Goal: Task Accomplishment & Management: Manage account settings

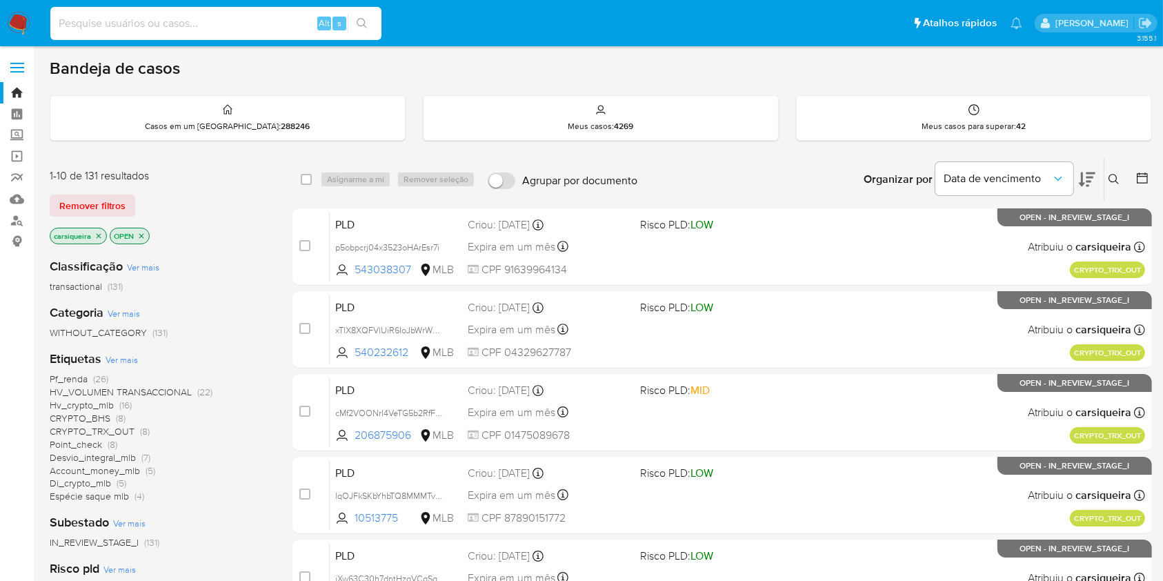
click at [265, 21] on input at bounding box center [215, 23] width 331 height 18
paste input "HPOWJiO9ecMytZeVSru6W7JH"
type input "HPOWJiO9ecMytZeVSru6W7JH"
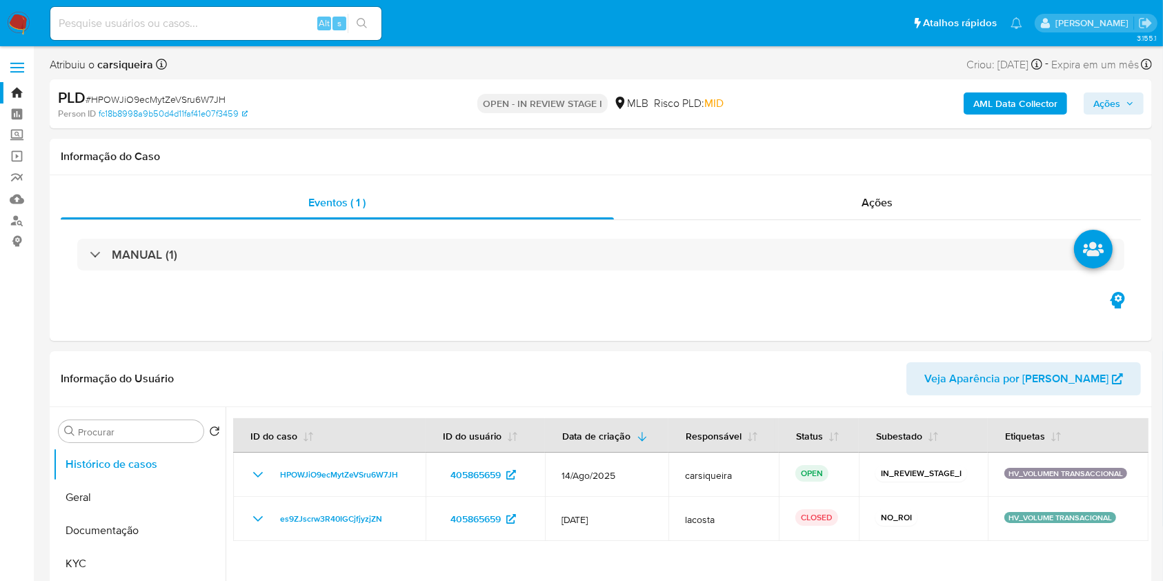
select select "10"
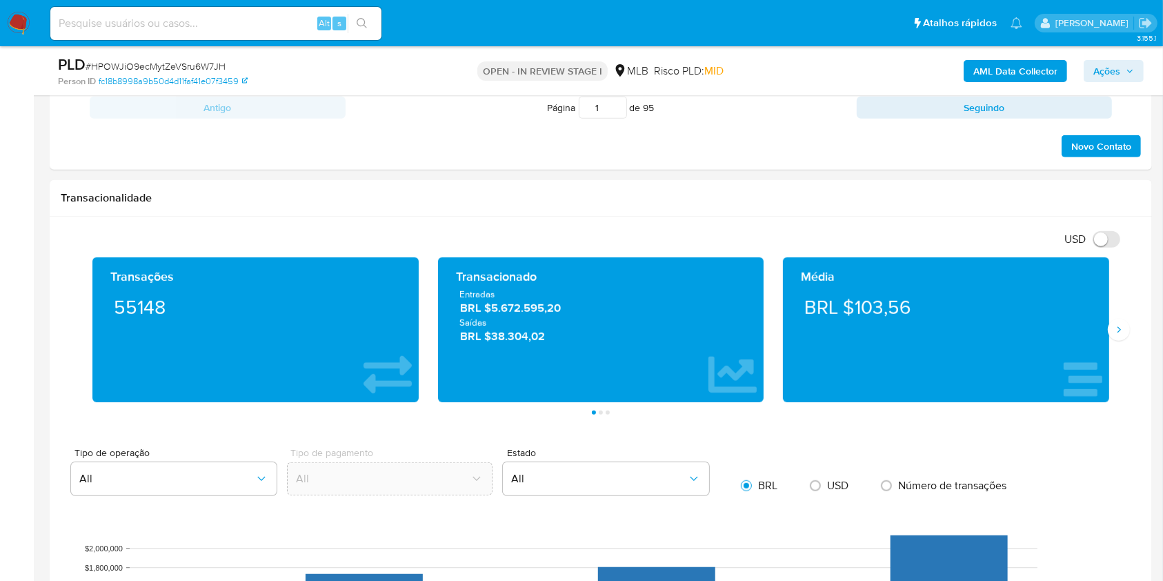
scroll to position [920, 0]
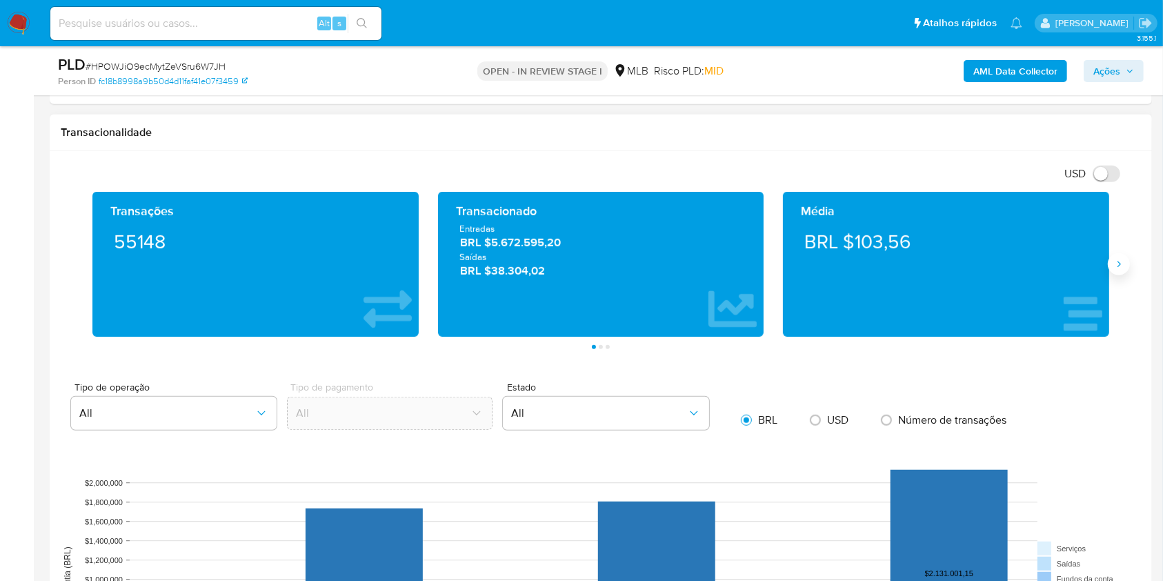
click at [1118, 265] on icon "Siguiente" at bounding box center [1118, 264] width 3 height 6
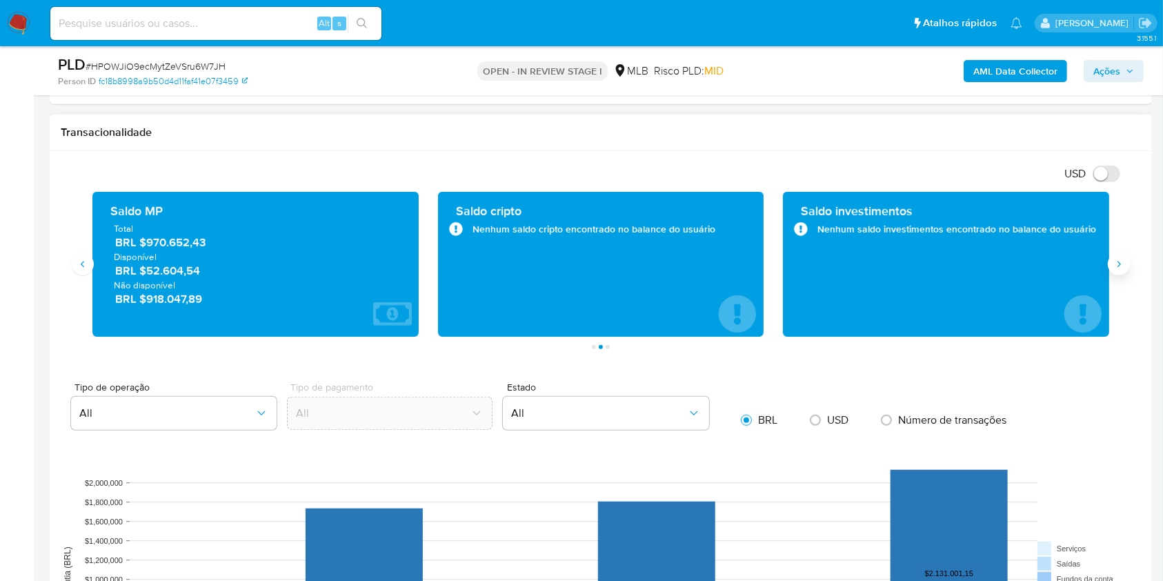
click at [1118, 265] on icon "Siguiente" at bounding box center [1118, 264] width 3 height 6
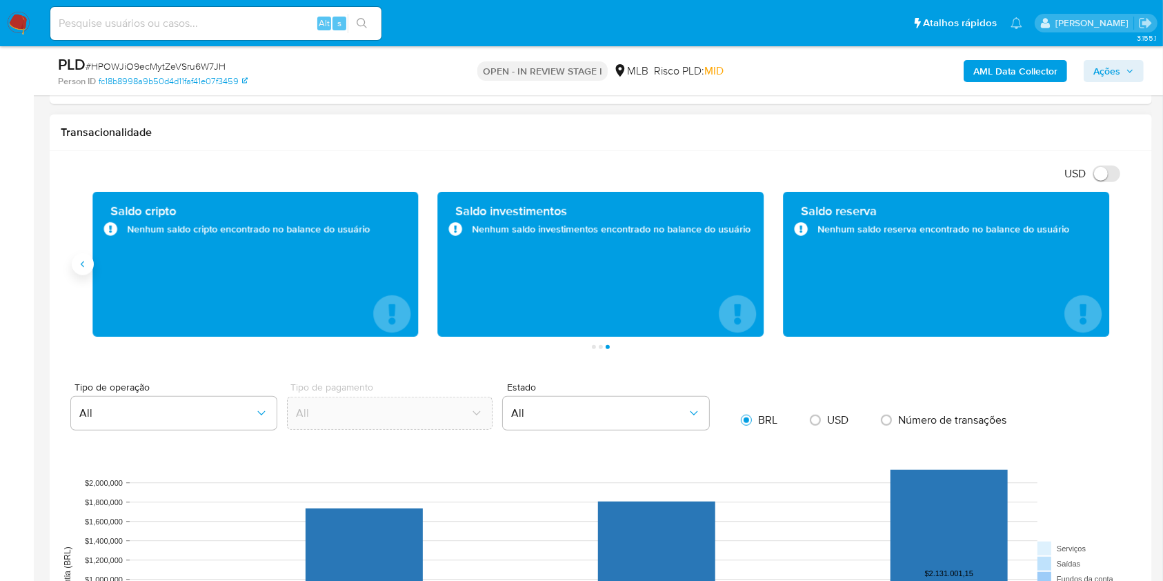
click at [82, 268] on icon "Anterior" at bounding box center [82, 264] width 11 height 11
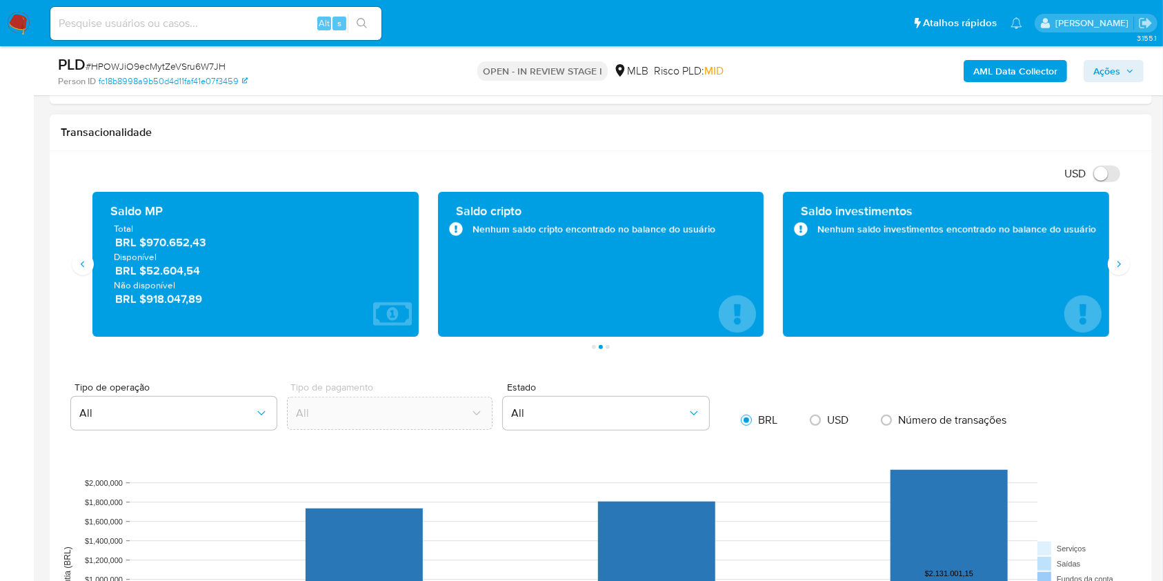
drag, startPoint x: 148, startPoint y: 271, endPoint x: 203, endPoint y: 274, distance: 54.6
click at [203, 274] on span "BRL $52.604,54" at bounding box center [256, 271] width 282 height 16
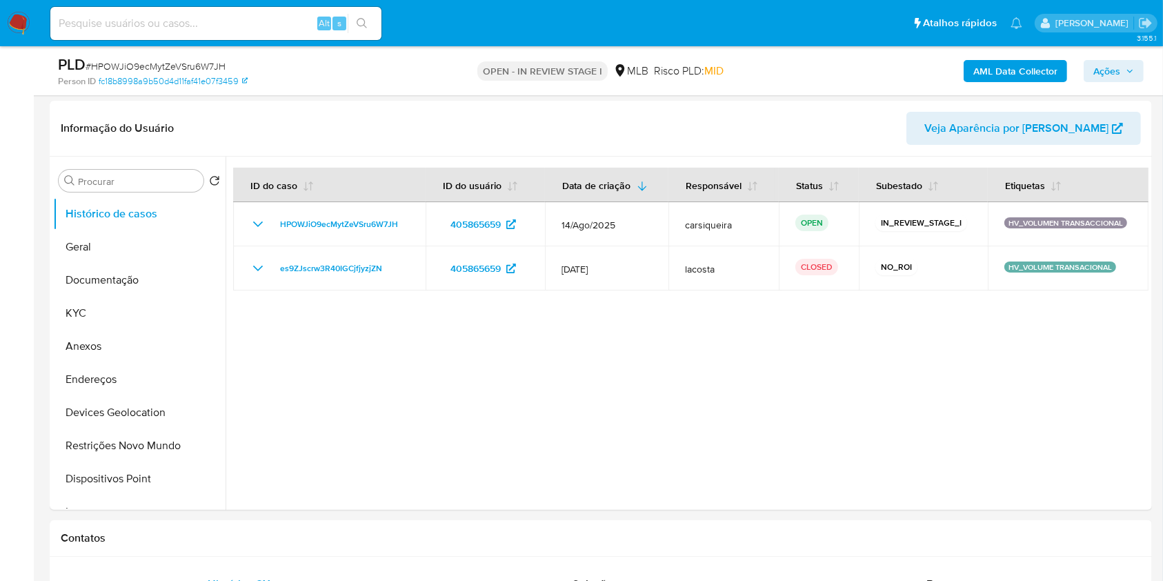
scroll to position [179, 0]
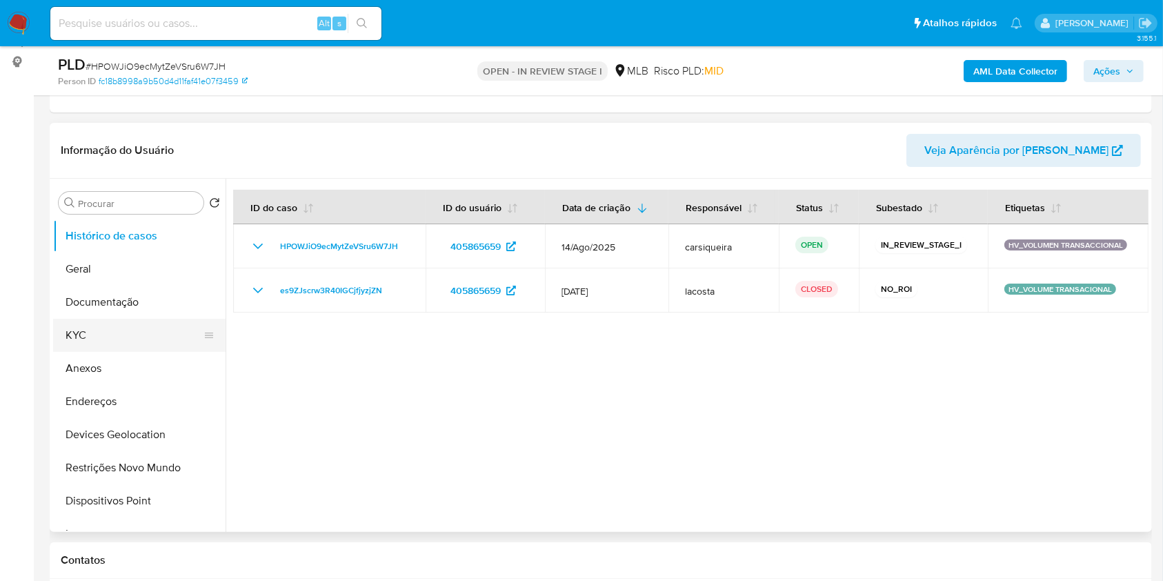
click at [115, 330] on button "KYC" at bounding box center [133, 335] width 161 height 33
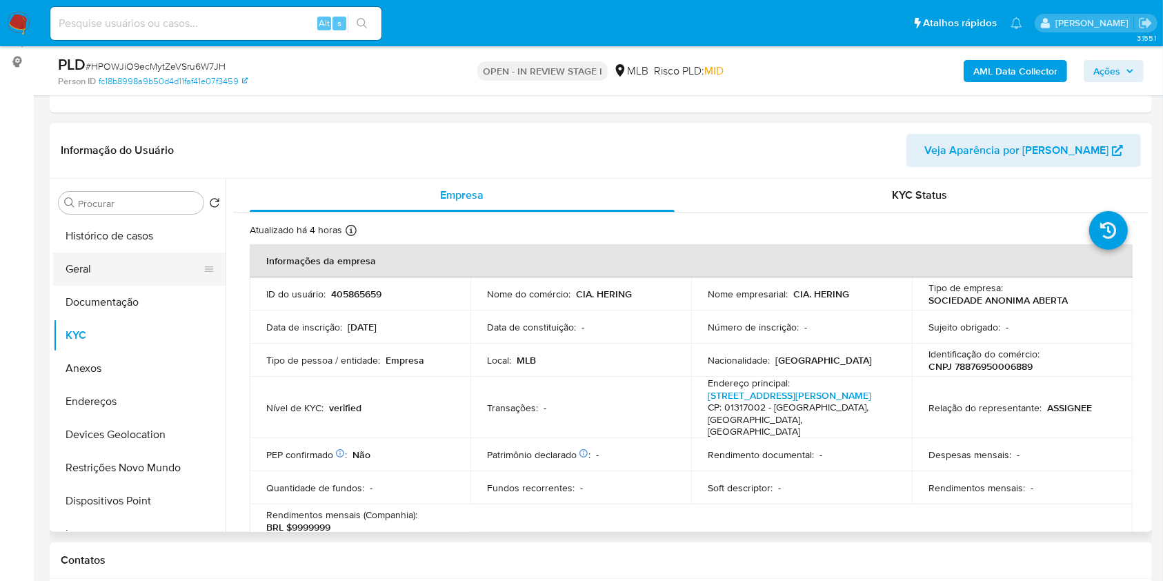
click at [117, 268] on button "Geral" at bounding box center [133, 268] width 161 height 33
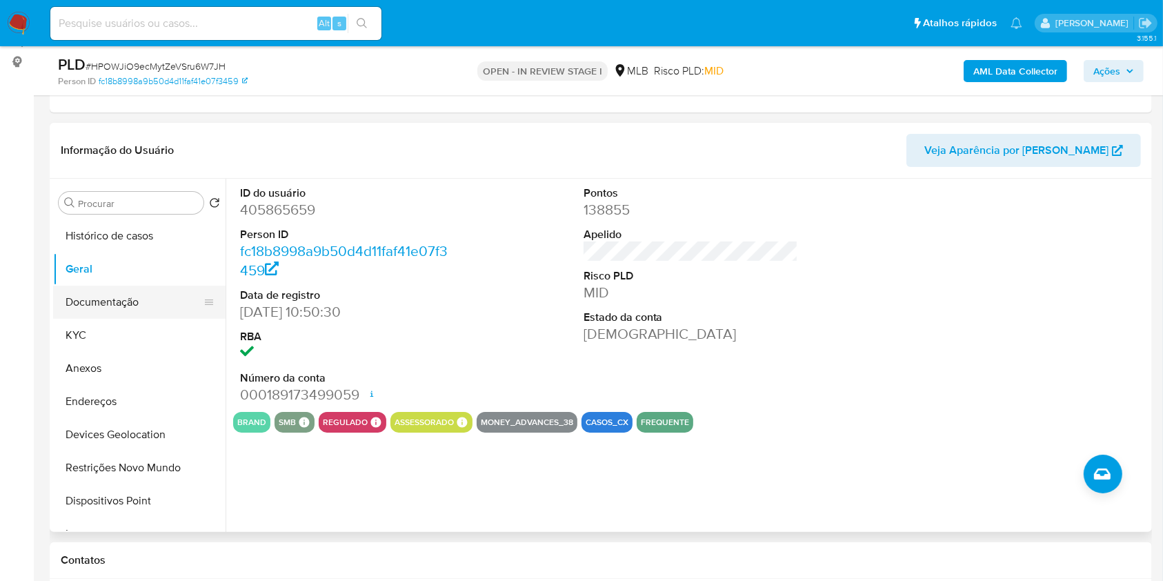
click at [117, 306] on button "Documentação" at bounding box center [133, 302] width 161 height 33
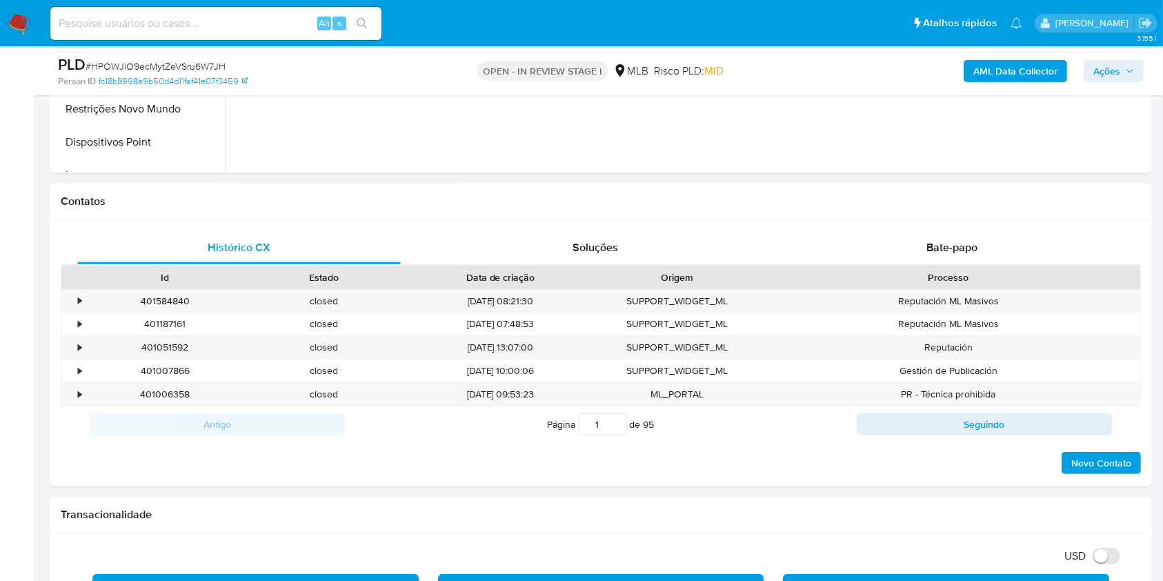
scroll to position [547, 0]
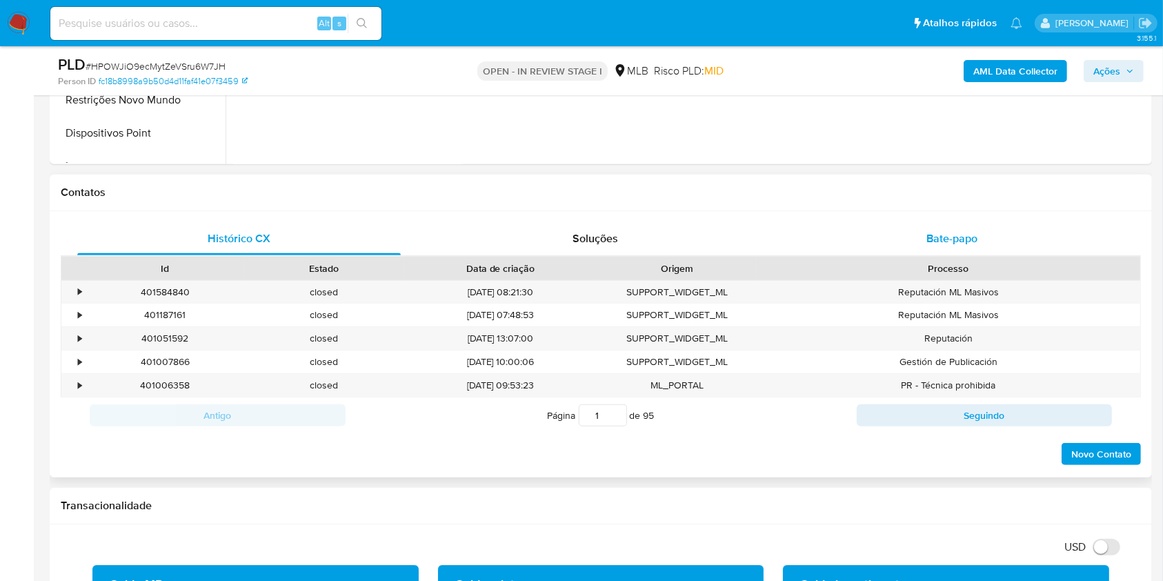
click at [977, 223] on div "Bate-papo" at bounding box center [951, 238] width 323 height 33
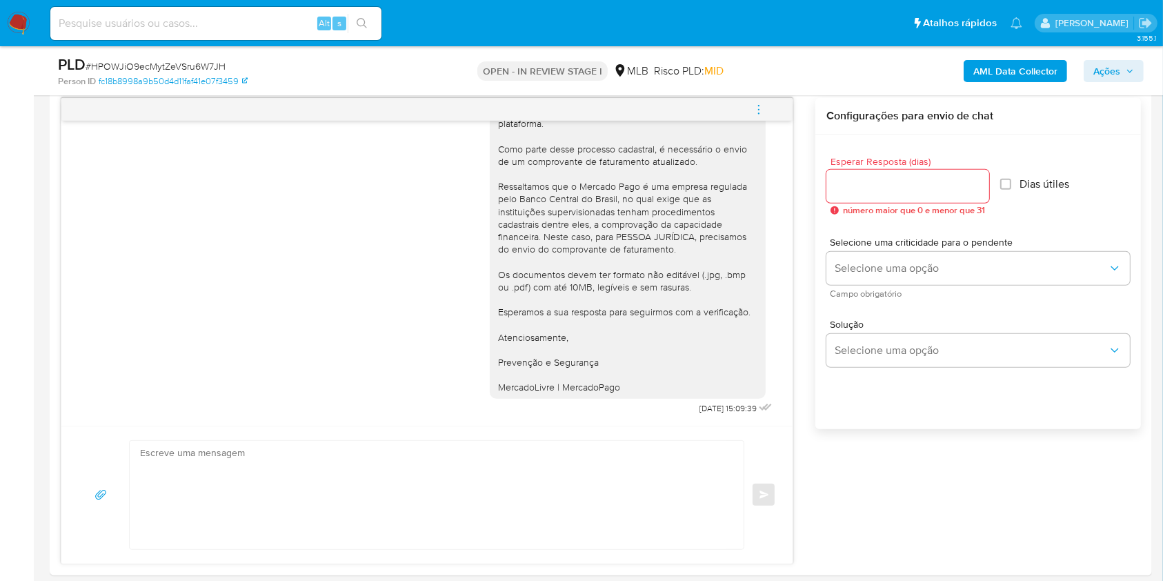
scroll to position [0, 0]
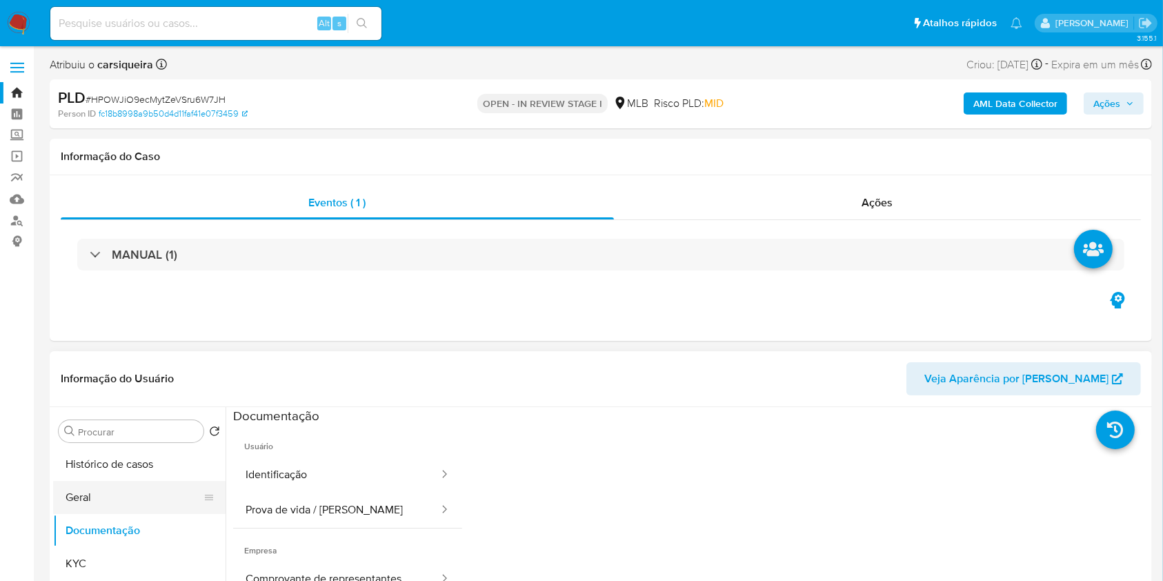
click at [139, 489] on button "Geral" at bounding box center [133, 497] width 161 height 33
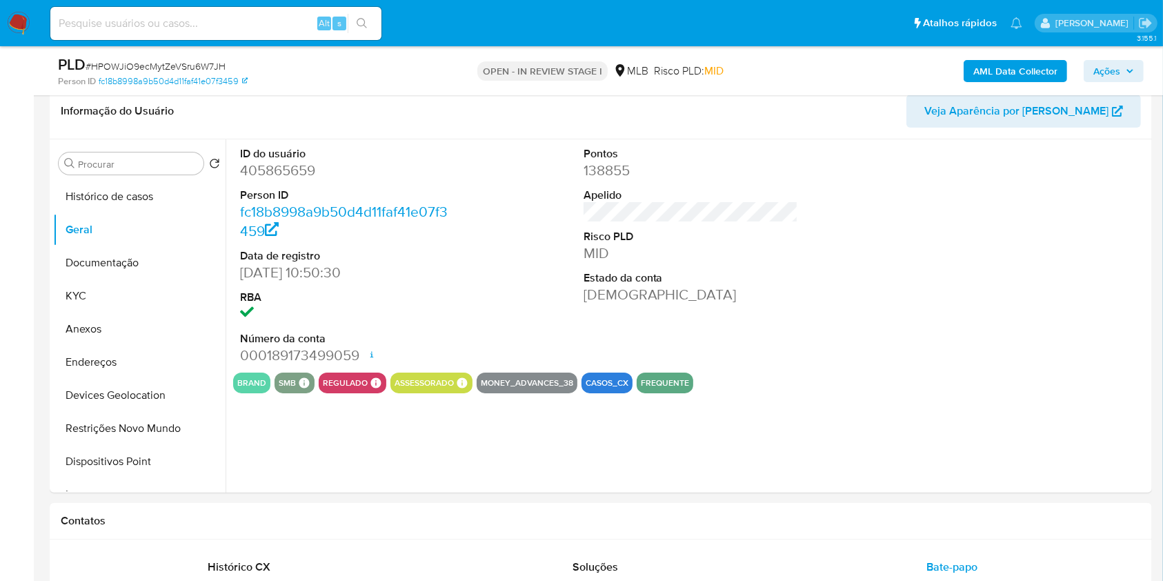
scroll to position [221, 0]
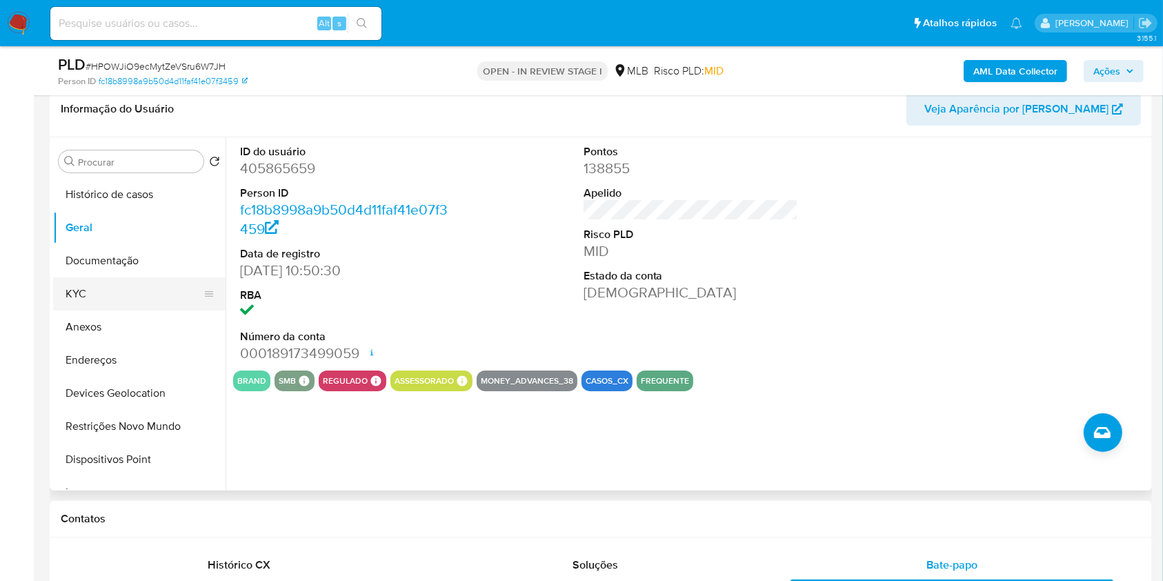
click at [121, 290] on button "KYC" at bounding box center [133, 293] width 161 height 33
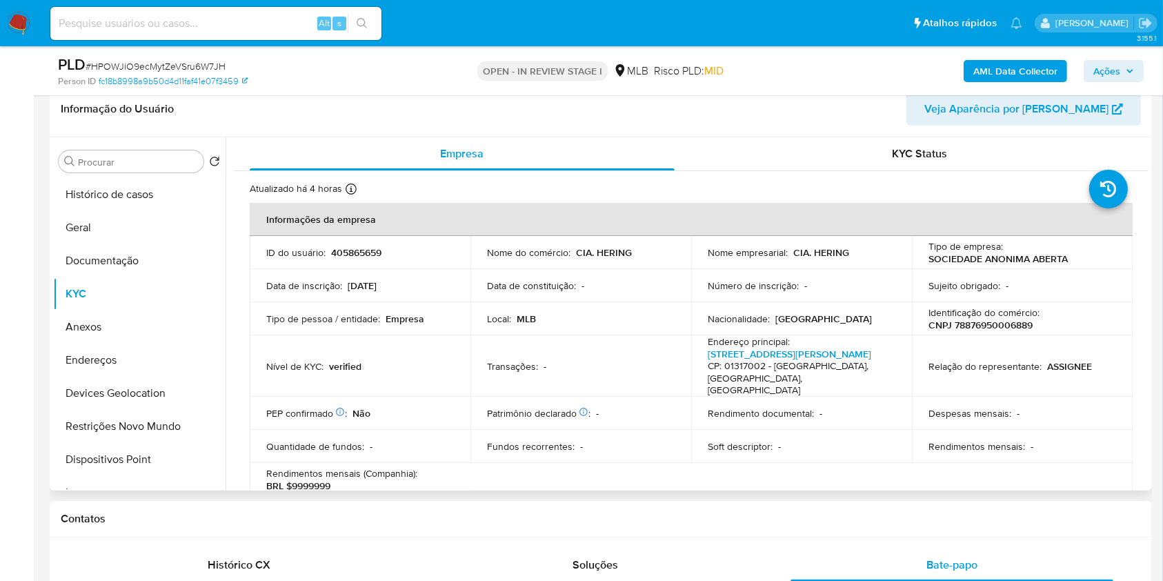
click at [622, 471] on table "Informações da empresa ID do usuário : 405865659 Nome do comércio : CIA. HERING…" at bounding box center [691, 462] width 883 height 519
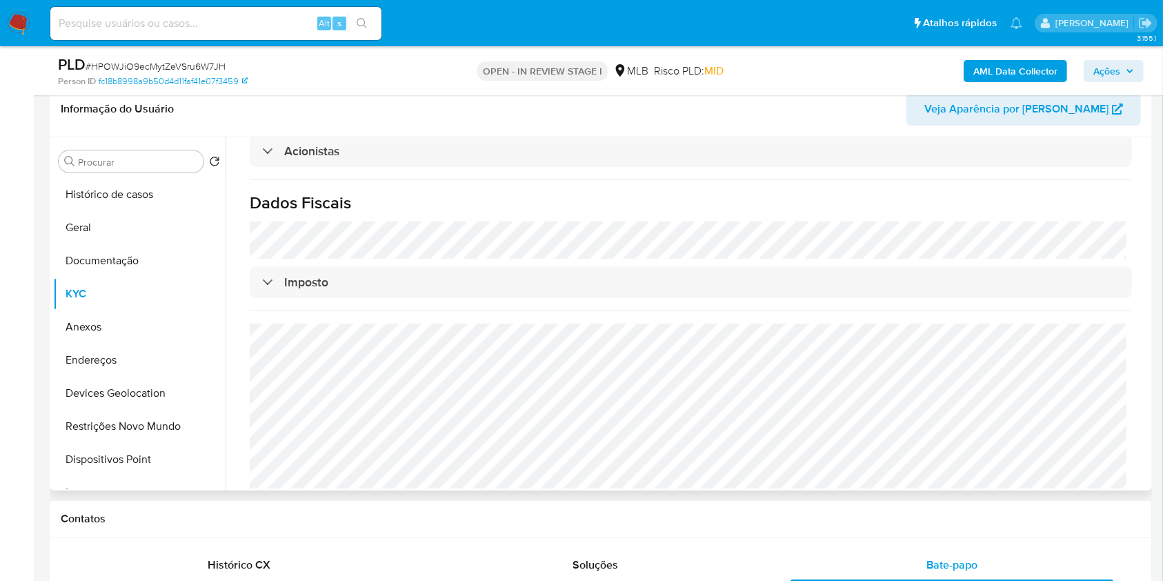
scroll to position [819, 0]
click at [97, 362] on button "Endereços" at bounding box center [133, 359] width 161 height 33
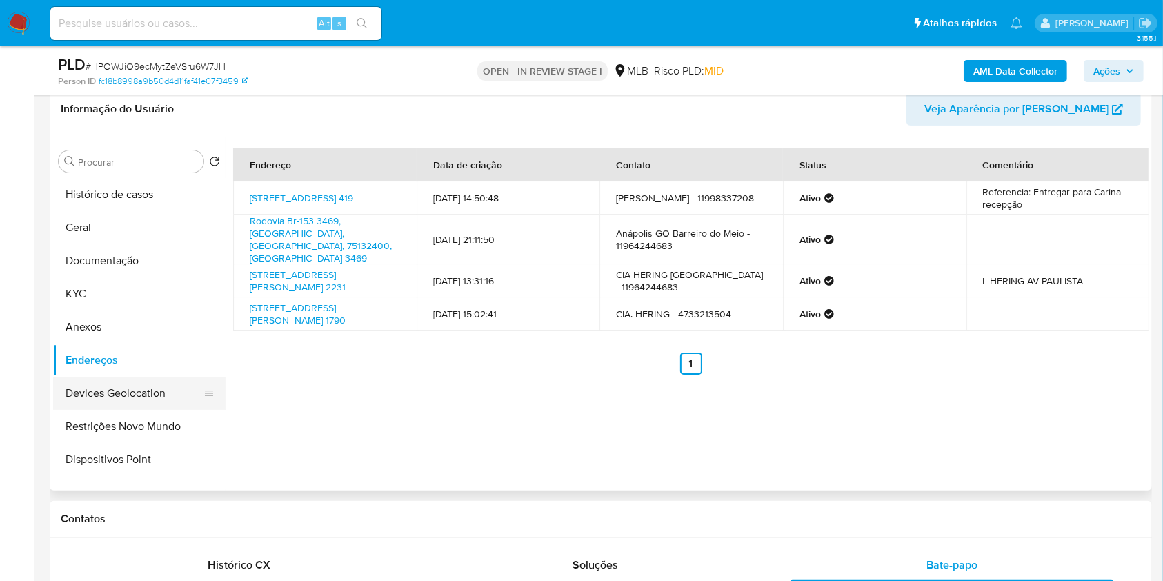
click at [119, 402] on button "Devices Geolocation" at bounding box center [133, 393] width 161 height 33
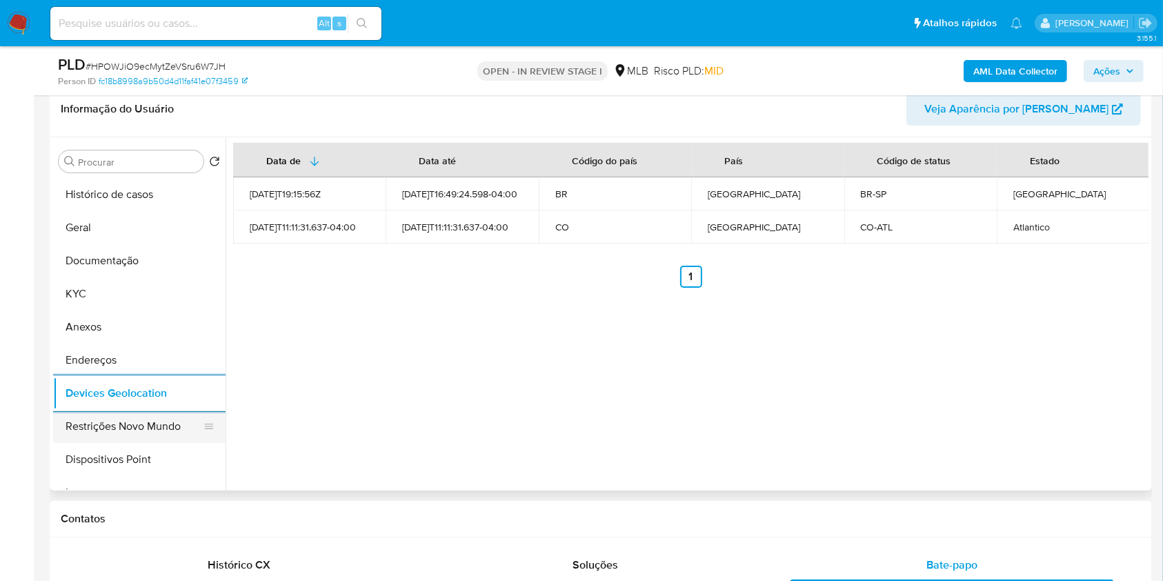
click at [118, 417] on button "Restrições Novo Mundo" at bounding box center [133, 426] width 161 height 33
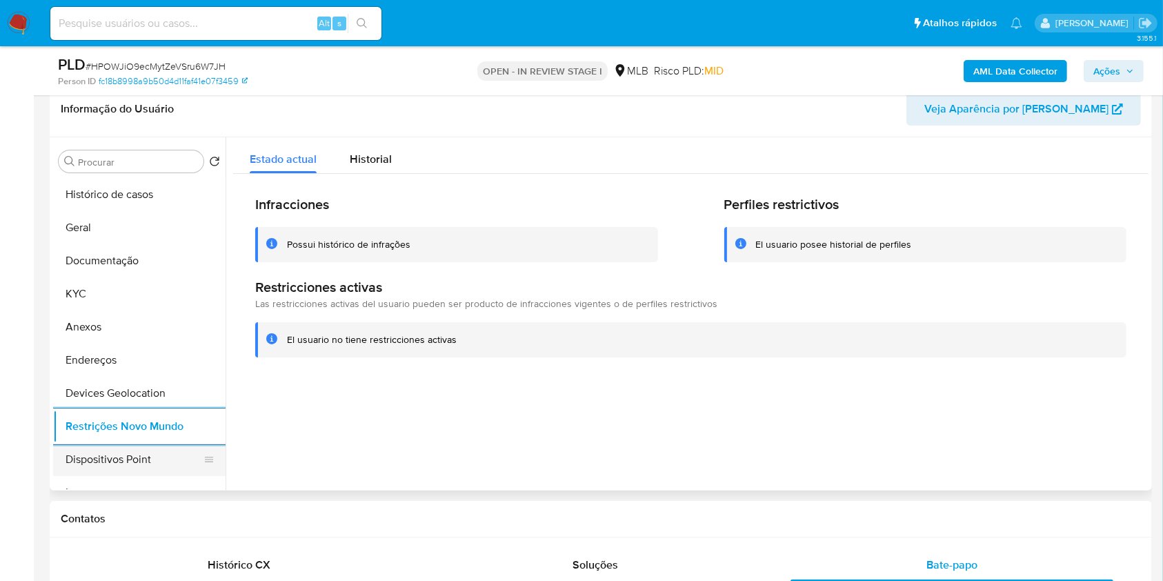
click at [166, 455] on button "Dispositivos Point" at bounding box center [133, 459] width 161 height 33
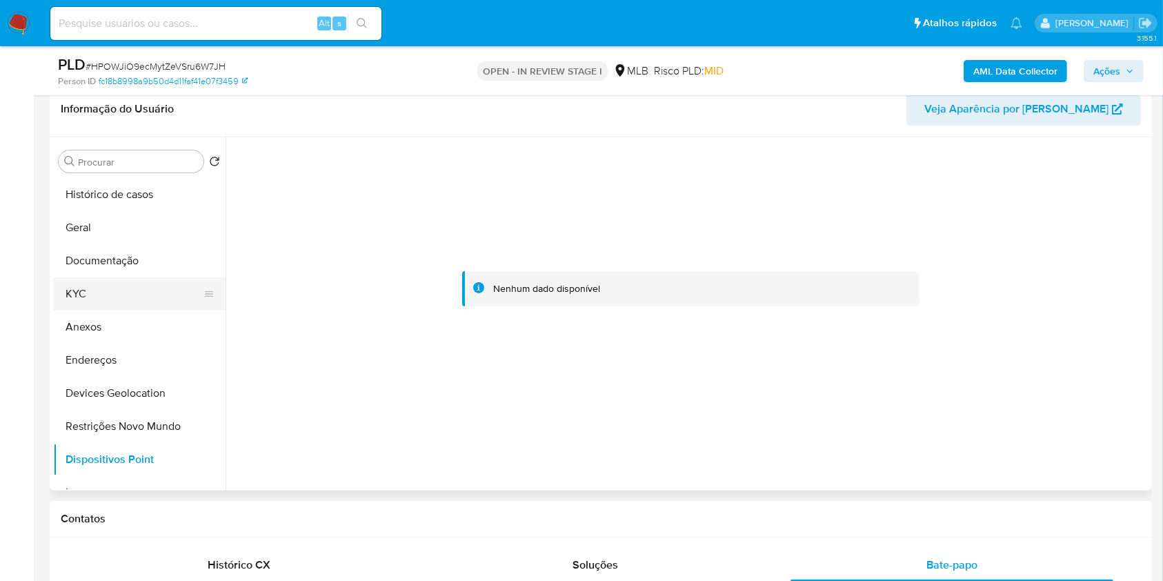
click at [72, 288] on button "KYC" at bounding box center [133, 293] width 161 height 33
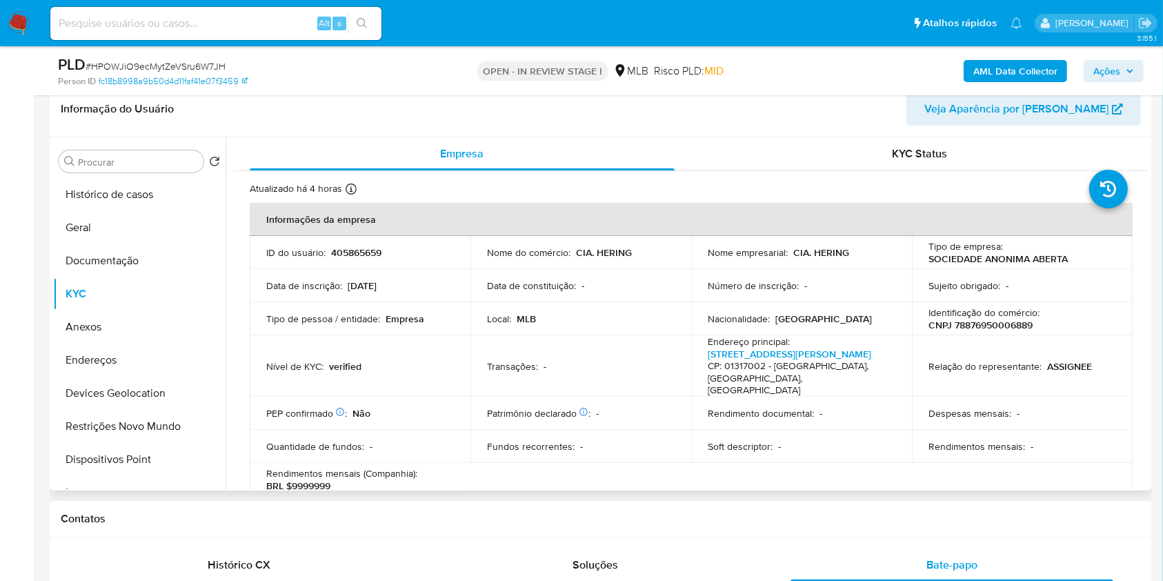
click at [960, 328] on p "CNPJ 78876950006889" at bounding box center [980, 325] width 104 height 12
click at [961, 328] on p "CNPJ 78876950006889" at bounding box center [980, 325] width 104 height 12
copy p "78876950006889"
click at [1004, 328] on p "CNPJ 78876950006889" at bounding box center [980, 325] width 104 height 12
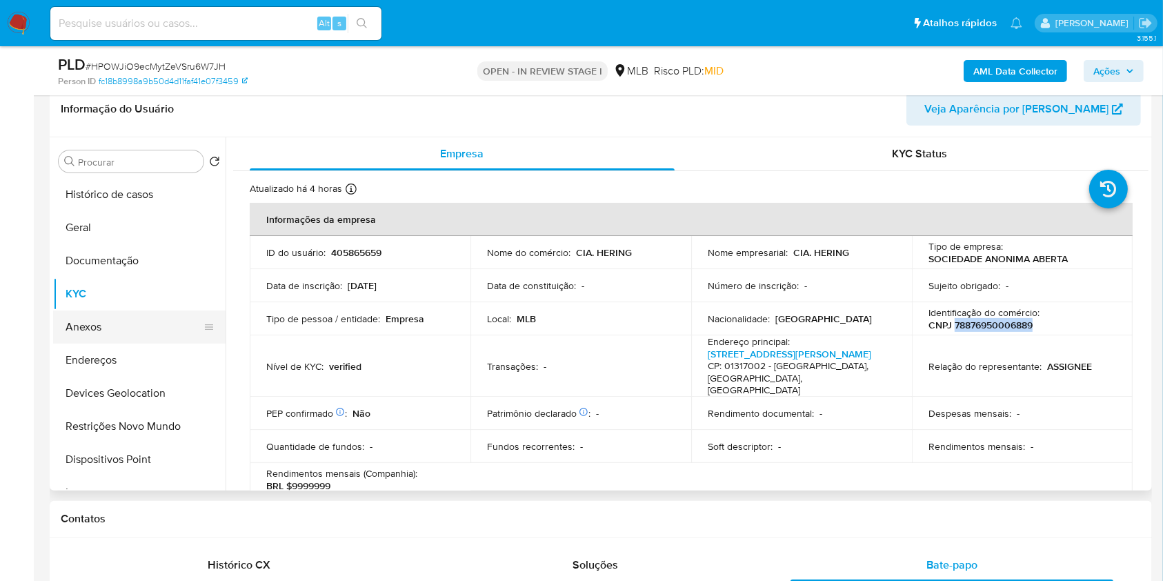
click at [141, 321] on button "Anexos" at bounding box center [133, 326] width 161 height 33
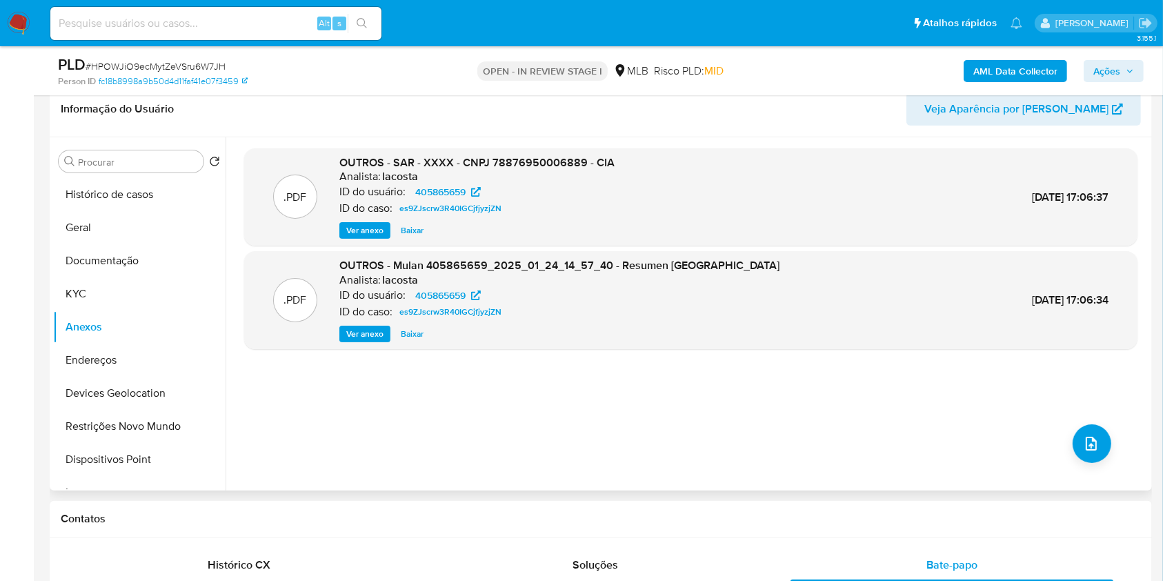
click at [355, 237] on span "Ver anexo" at bounding box center [364, 230] width 37 height 14
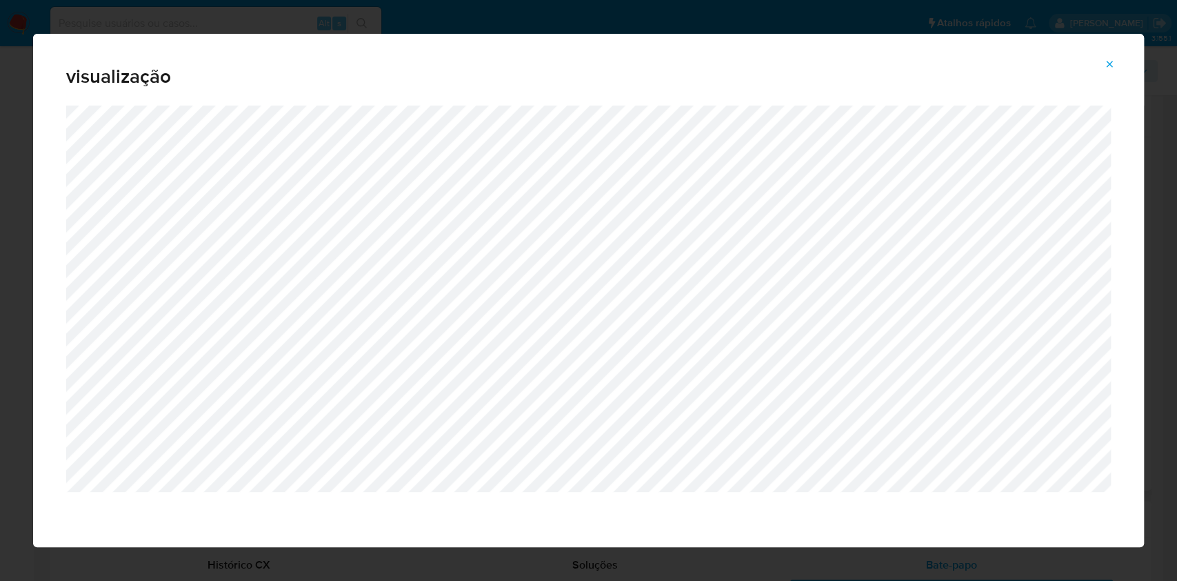
click at [1108, 59] on icon "Attachment preview" at bounding box center [1109, 64] width 11 height 11
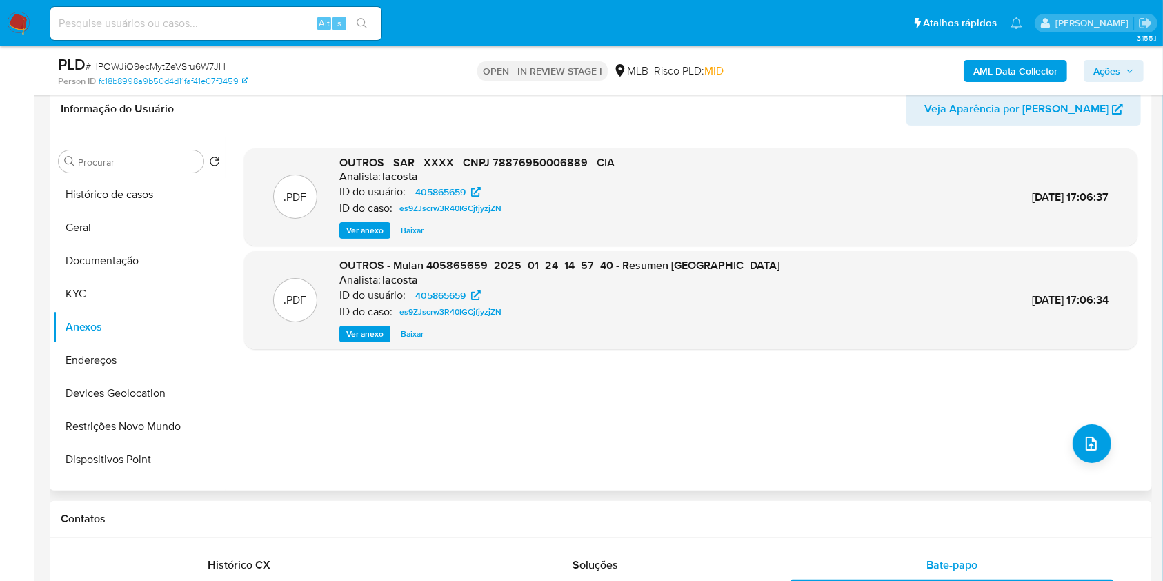
click at [993, 63] on b "AML Data Collector" at bounding box center [1015, 71] width 84 height 22
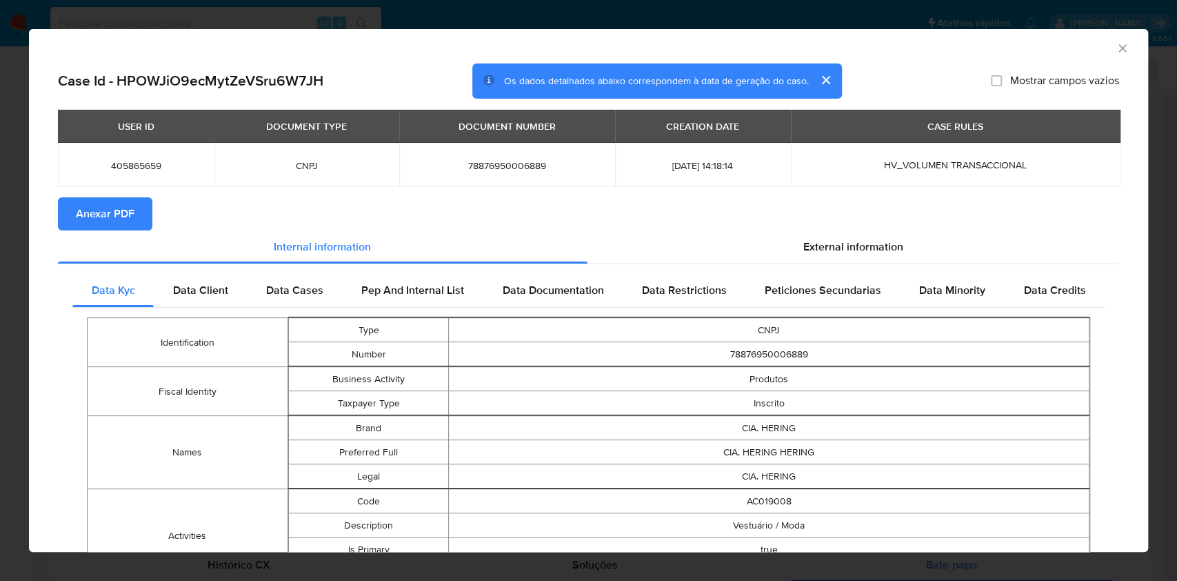
click at [88, 212] on span "Anexar PDF" at bounding box center [105, 214] width 59 height 30
click at [1116, 51] on icon "Fechar a janela" at bounding box center [1123, 48] width 14 height 14
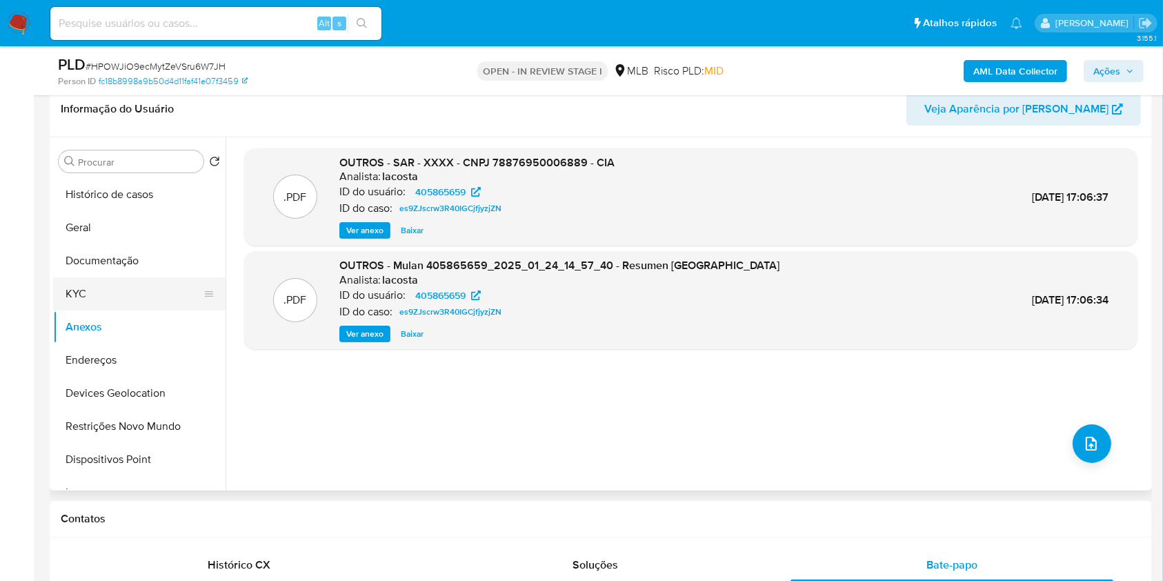
click at [105, 301] on button "KYC" at bounding box center [133, 293] width 161 height 33
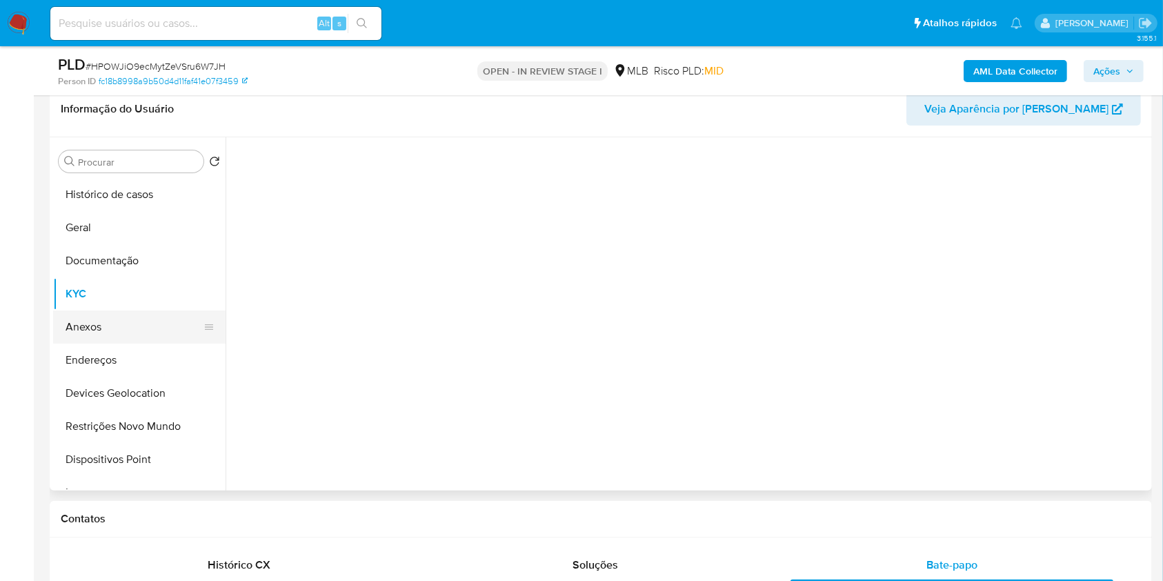
click at [112, 324] on button "Anexos" at bounding box center [133, 326] width 161 height 33
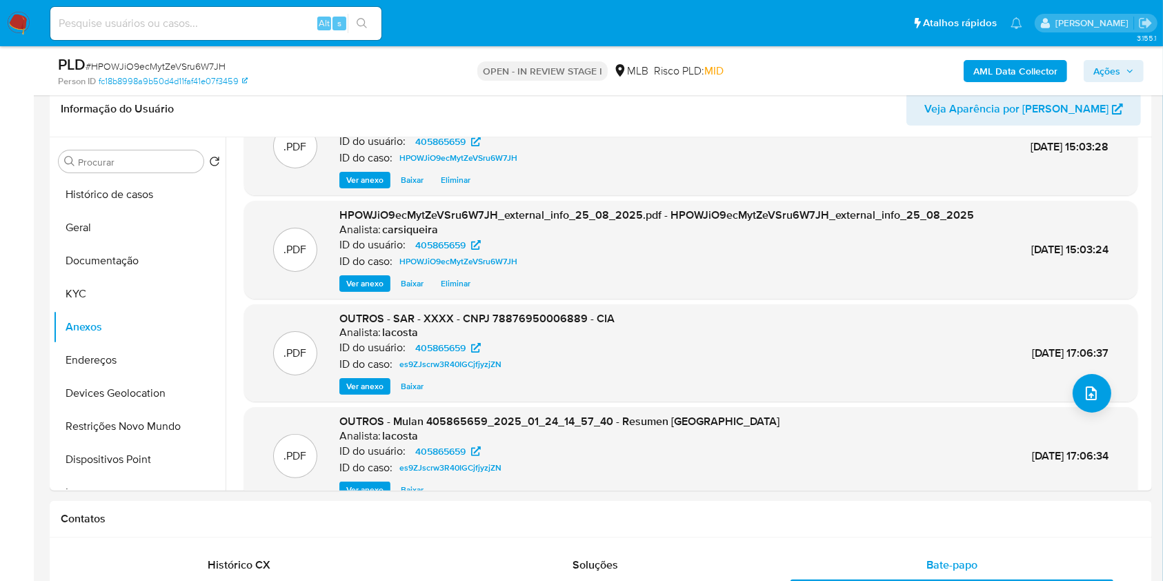
scroll to position [77, 0]
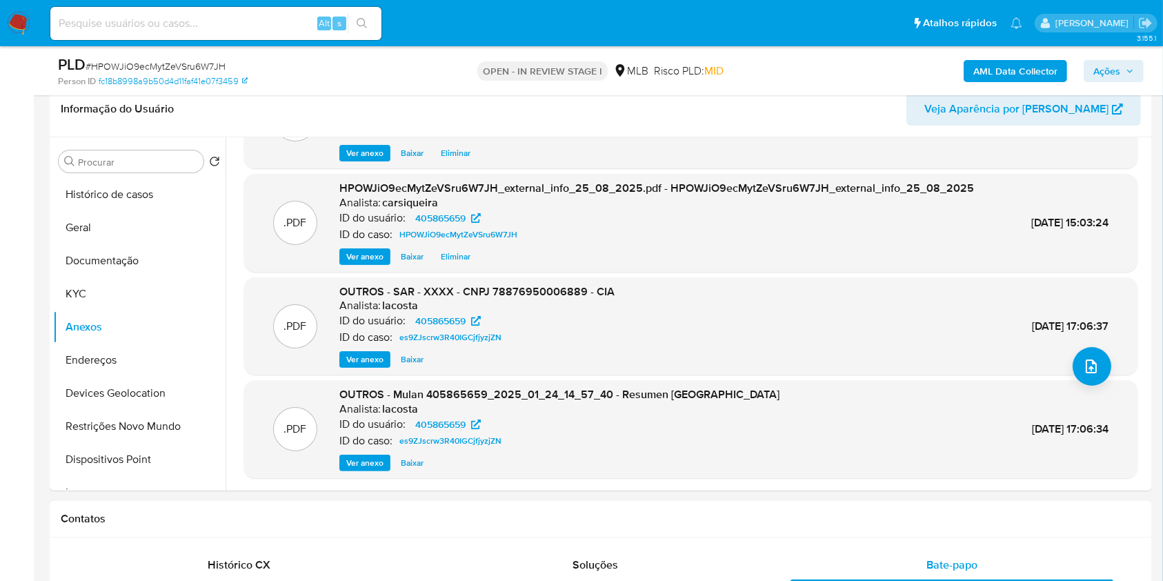
click at [371, 352] on span "Ver anexo" at bounding box center [364, 359] width 37 height 14
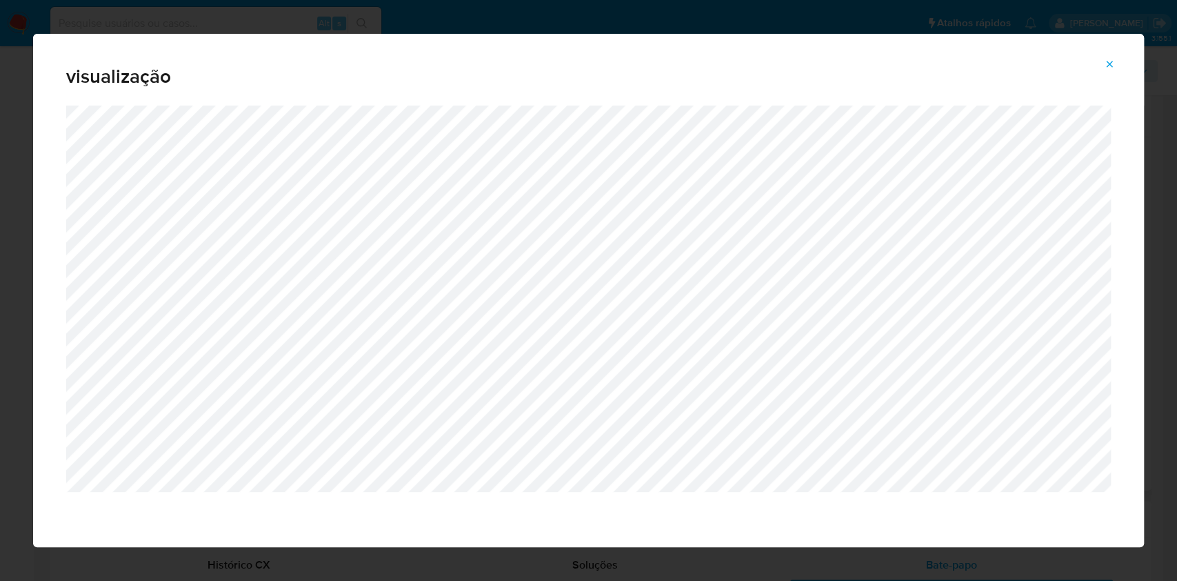
click at [1110, 62] on icon "Attachment preview" at bounding box center [1109, 64] width 11 height 11
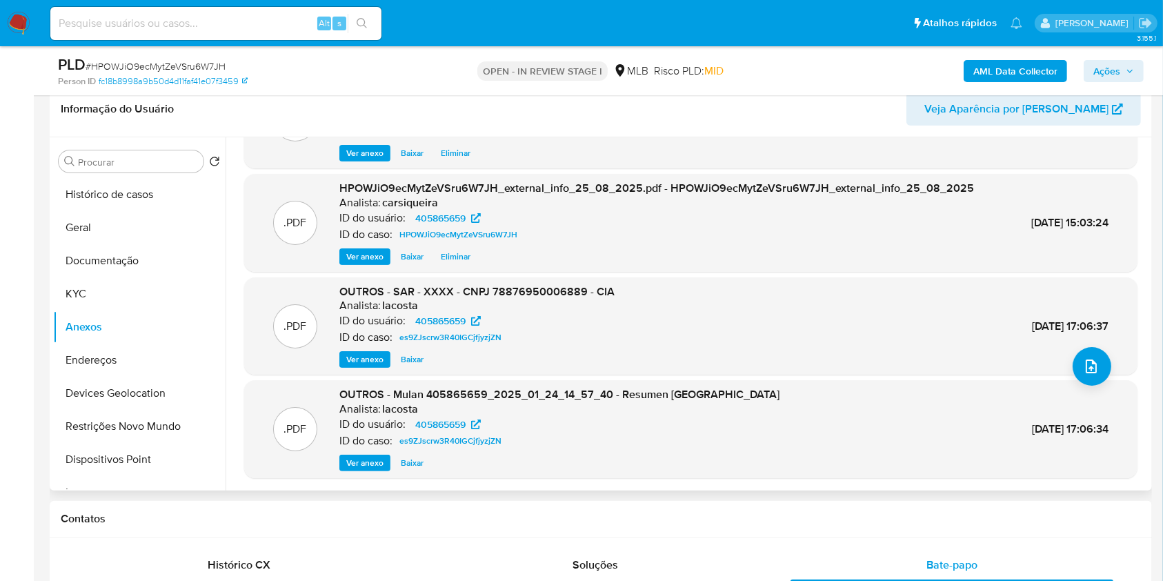
click at [1098, 60] on span "Ações" at bounding box center [1106, 71] width 27 height 22
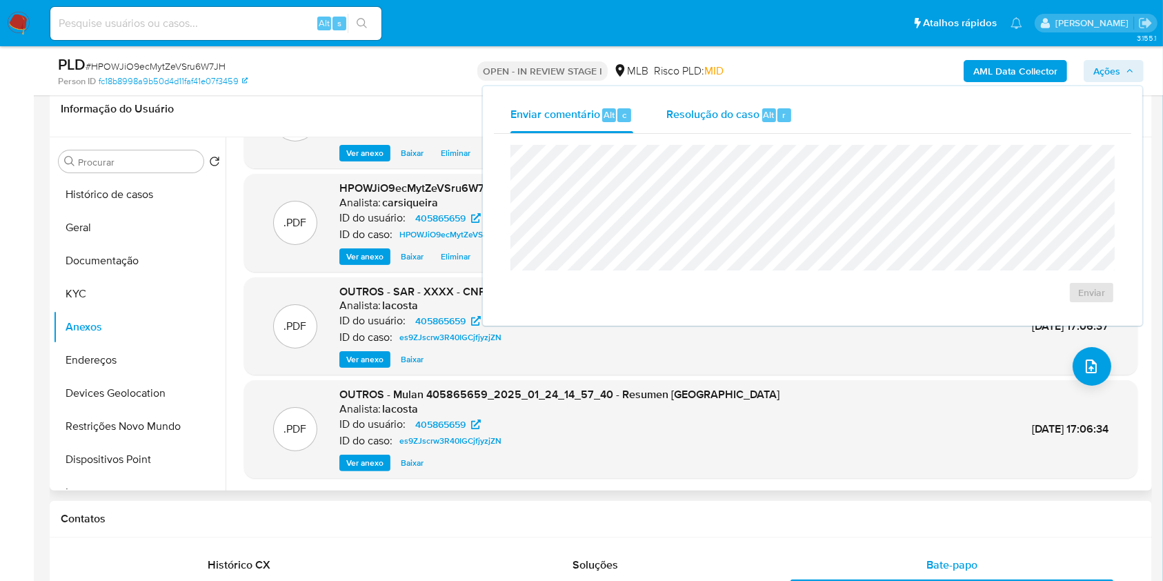
click at [705, 107] on span "Resolução do caso" at bounding box center [712, 114] width 93 height 16
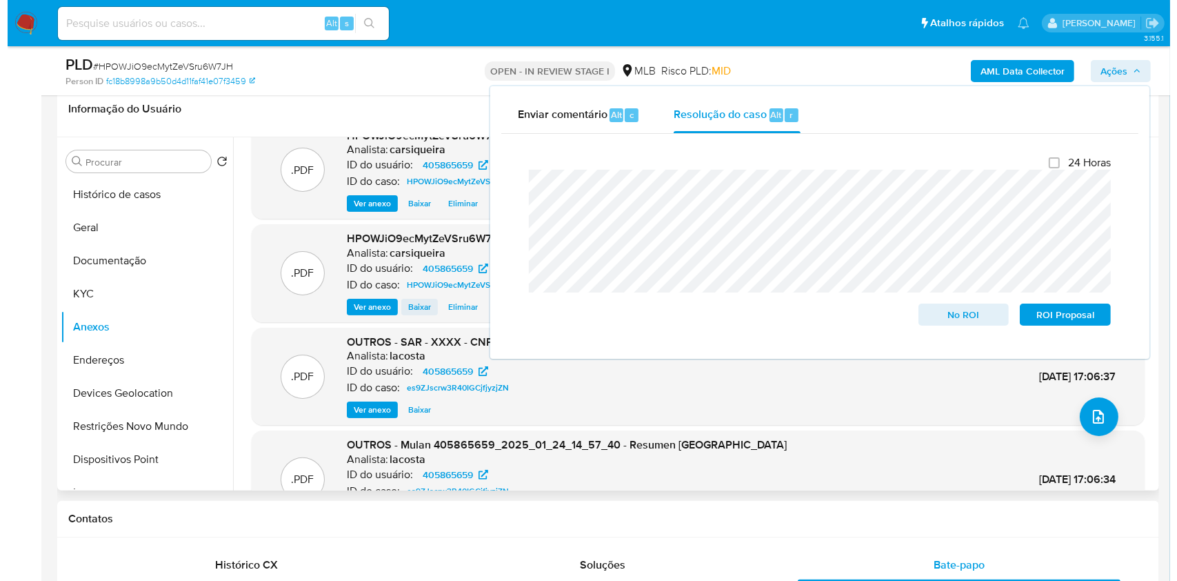
scroll to position [0, 0]
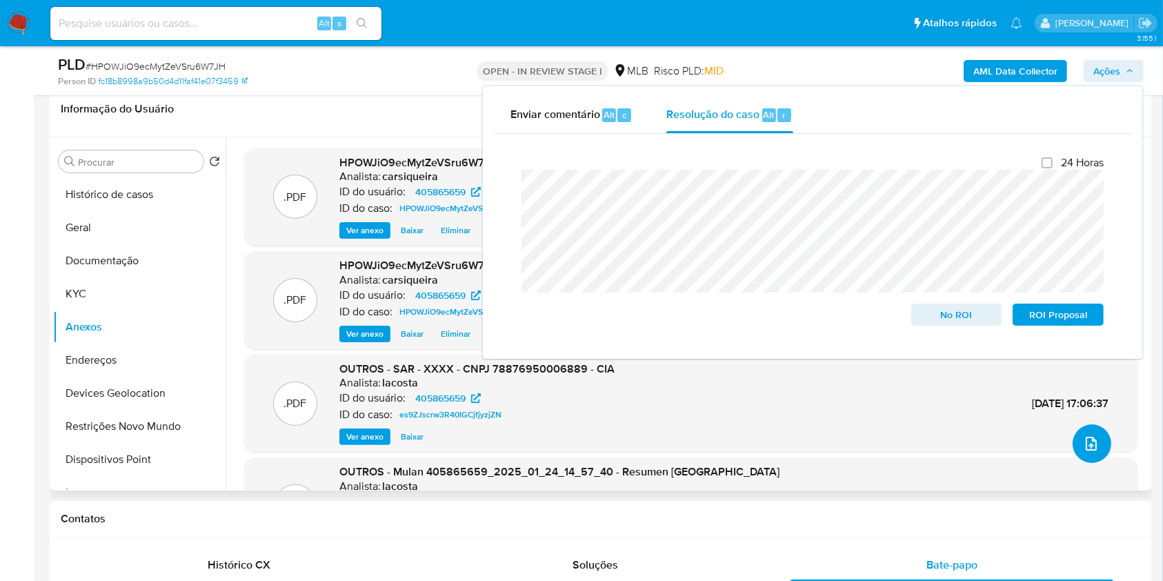
click at [1083, 430] on button "upload-file" at bounding box center [1091, 443] width 39 height 39
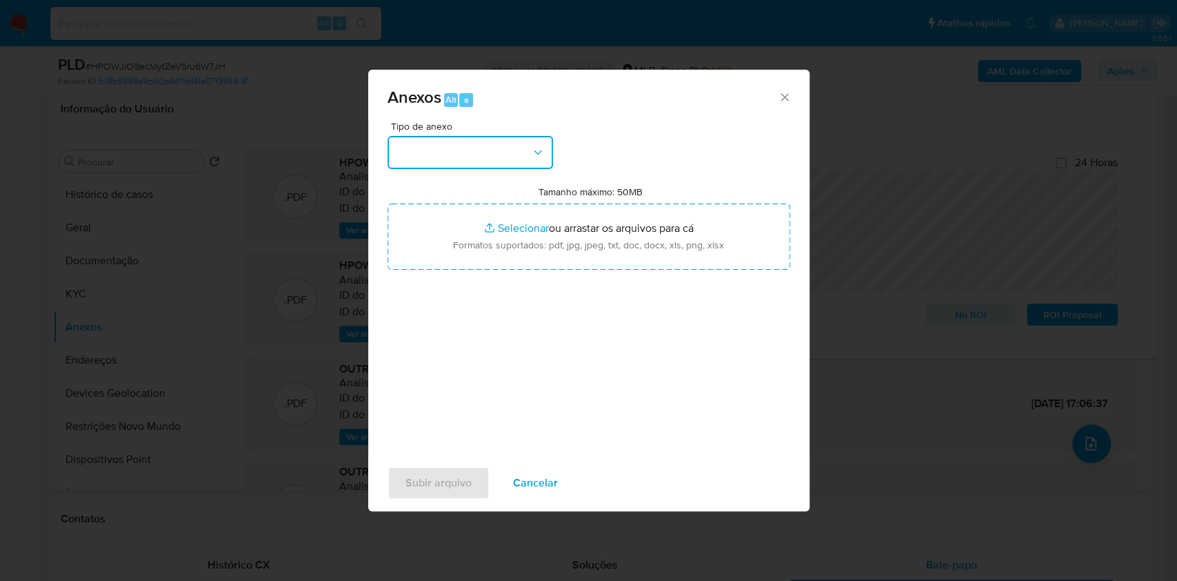
click at [475, 150] on button "button" at bounding box center [471, 152] width 166 height 33
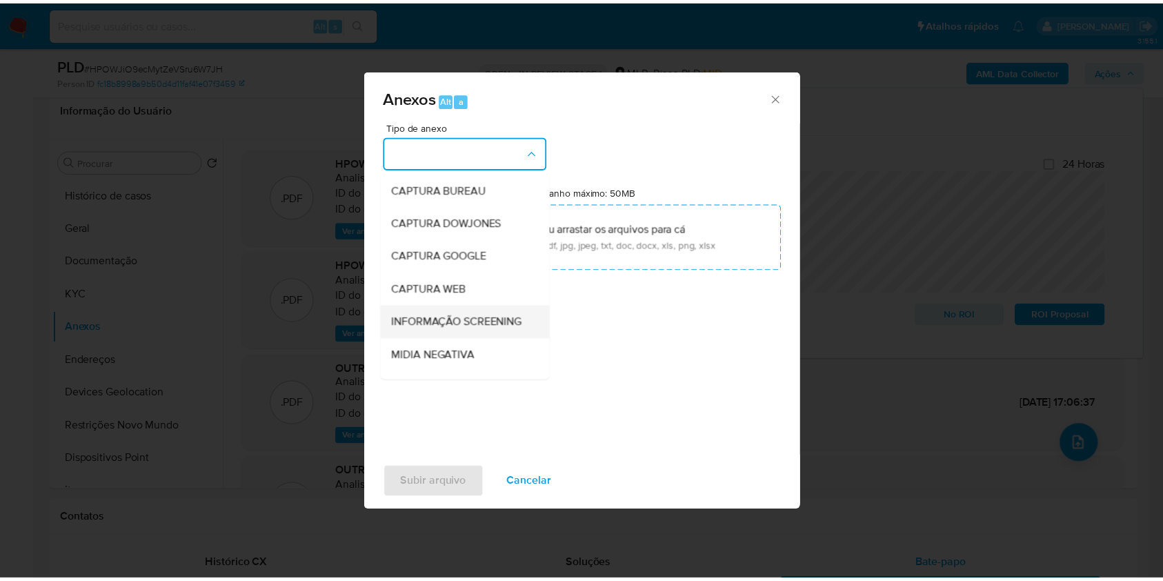
scroll to position [212, 0]
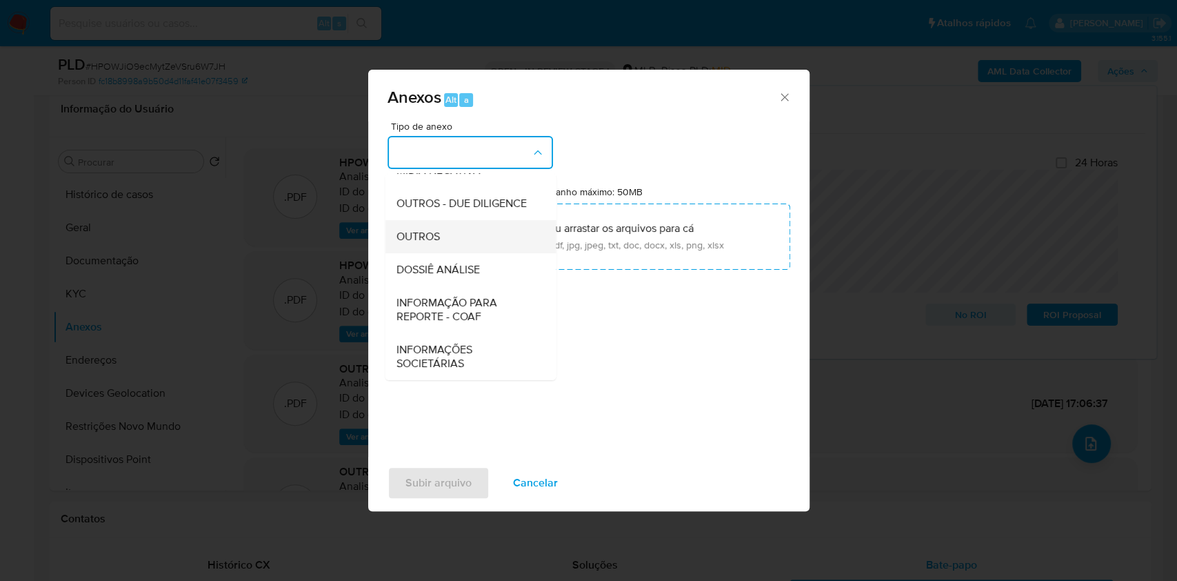
click at [463, 228] on div "OUTROS" at bounding box center [466, 236] width 141 height 33
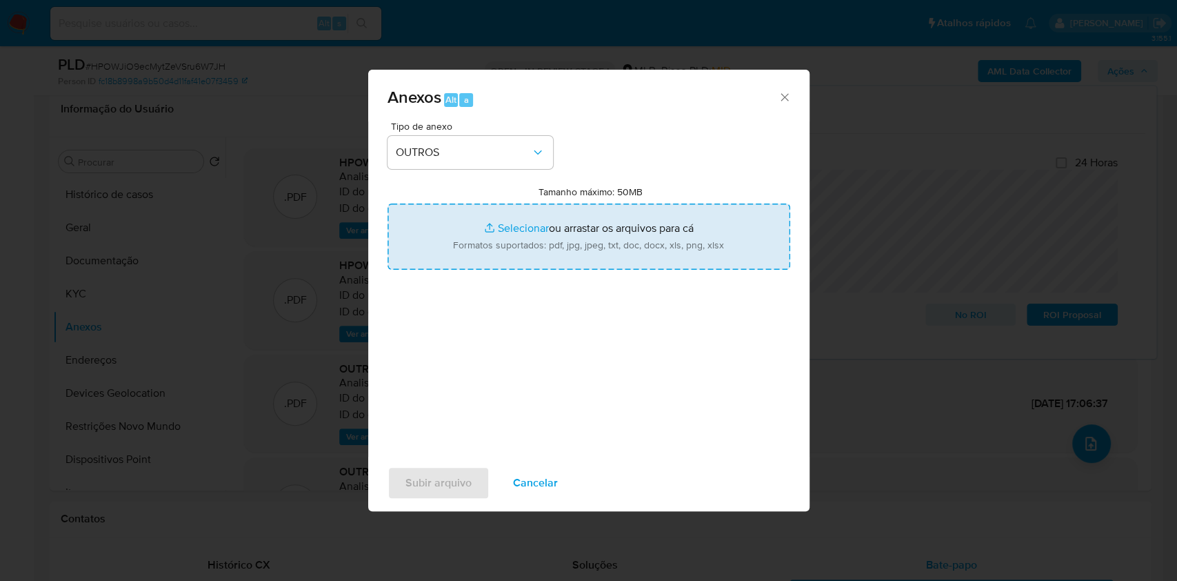
click at [463, 231] on input "Tamanho máximo: 50MB Selecionar arquivos" at bounding box center [589, 236] width 403 height 66
type input "C:\fakepath\CNPJ 78876950006889 - CIA. HERING - Documentos Google.pdf"
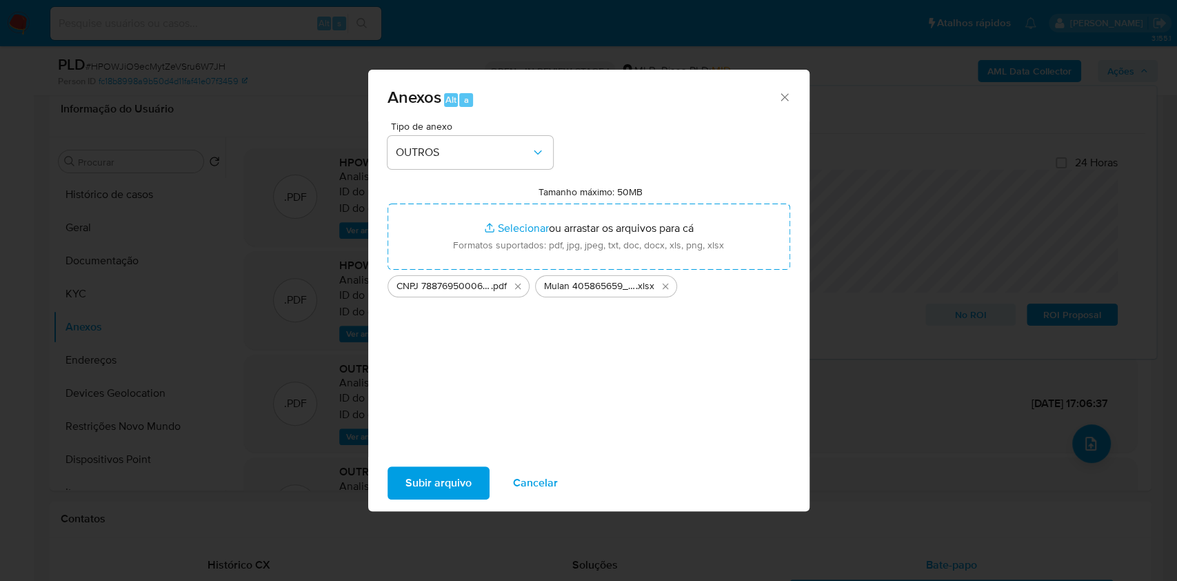
click at [436, 486] on span "Subir arquivo" at bounding box center [439, 483] width 66 height 30
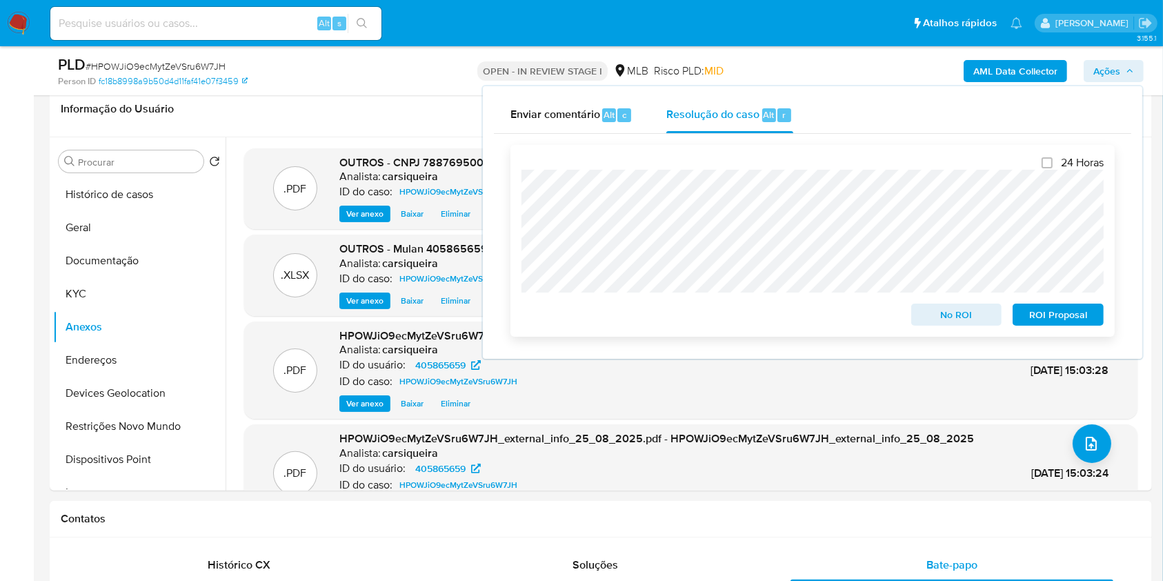
click at [931, 308] on span "No ROI" at bounding box center [957, 314] width 72 height 19
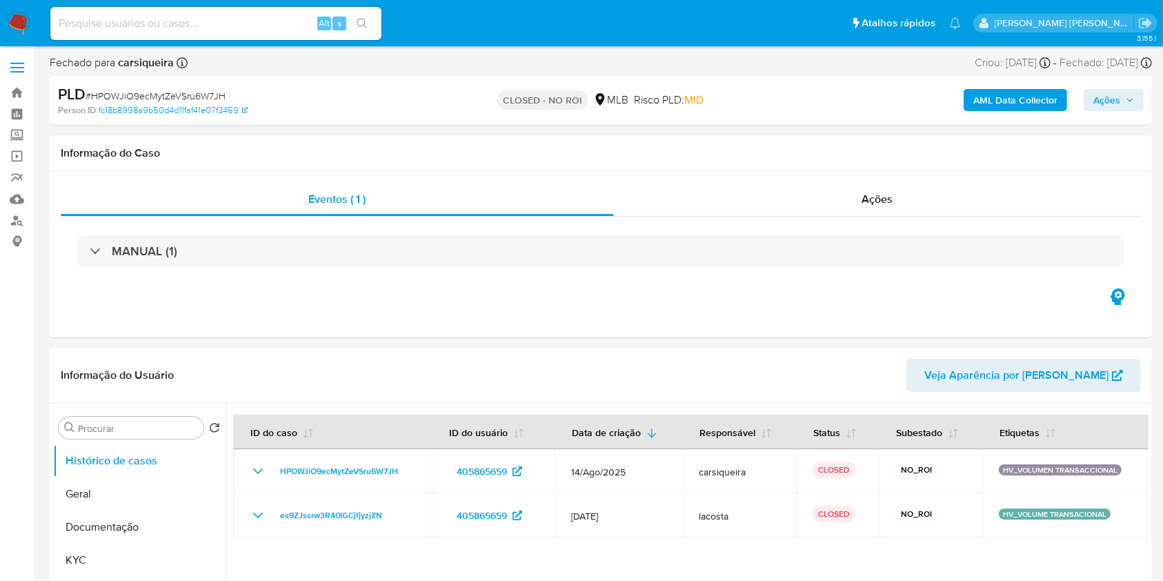
select select "10"
click at [20, 16] on img at bounding box center [18, 23] width 23 height 23
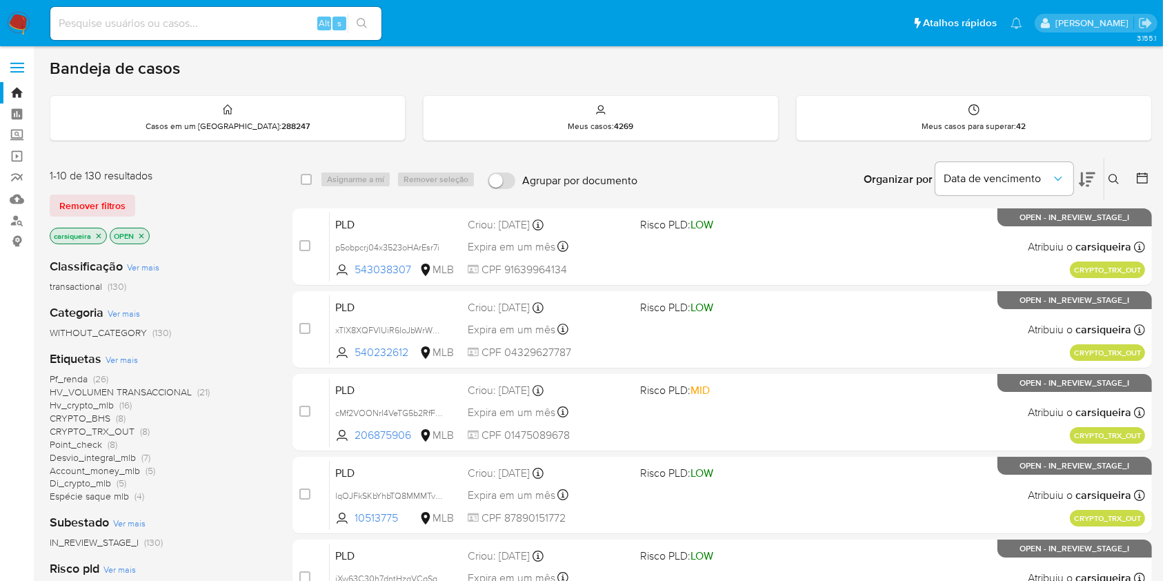
click at [99, 234] on icon "close-filter" at bounding box center [99, 235] width 5 height 5
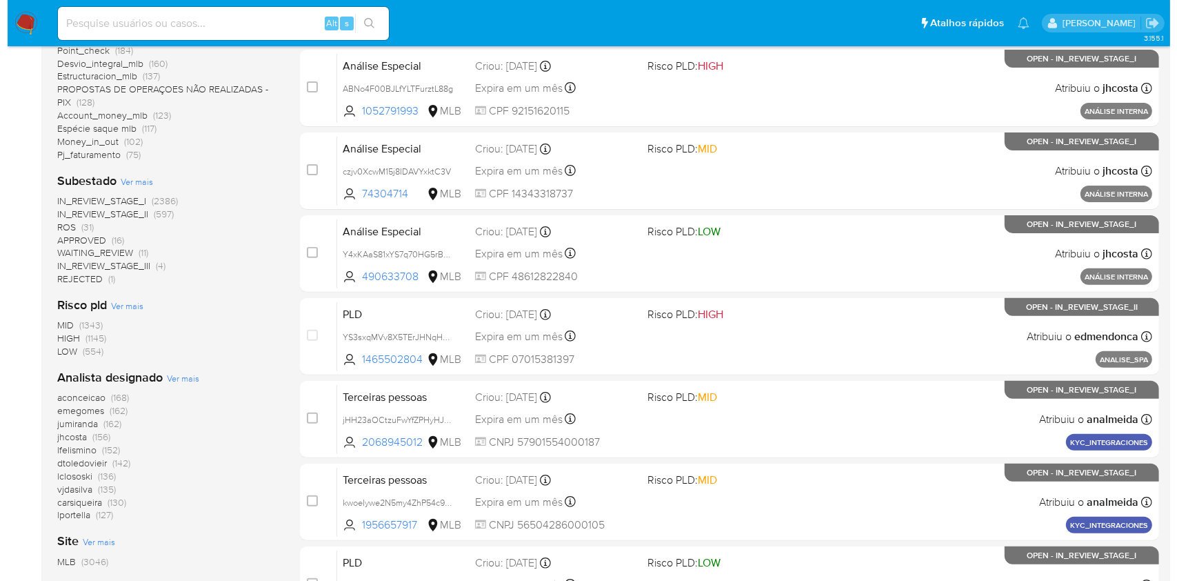
scroll to position [368, 0]
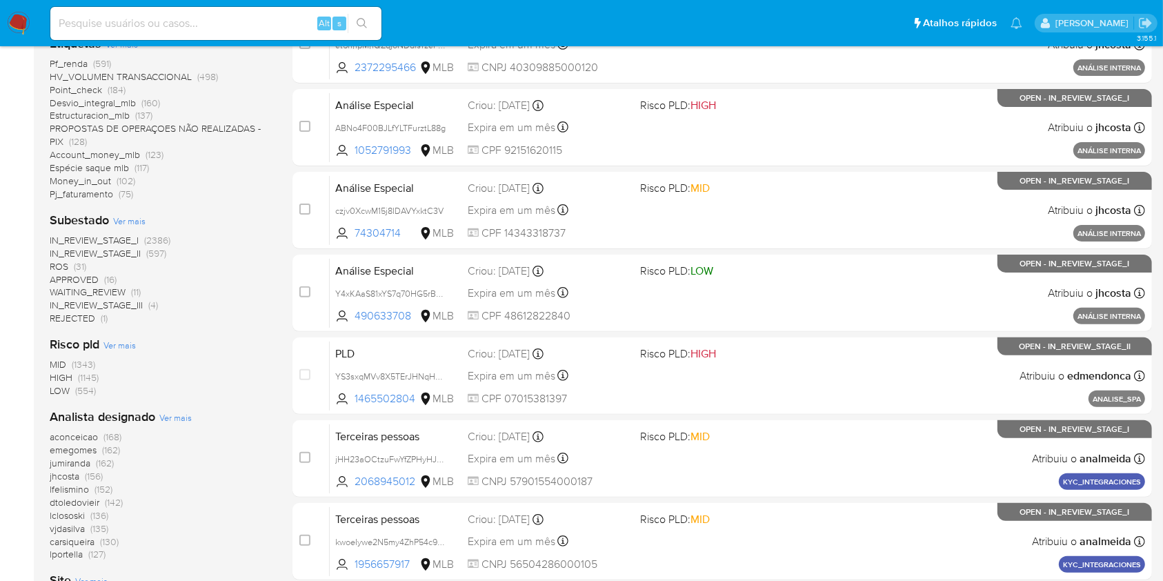
click at [176, 417] on span "Ver mais" at bounding box center [175, 417] width 32 height 12
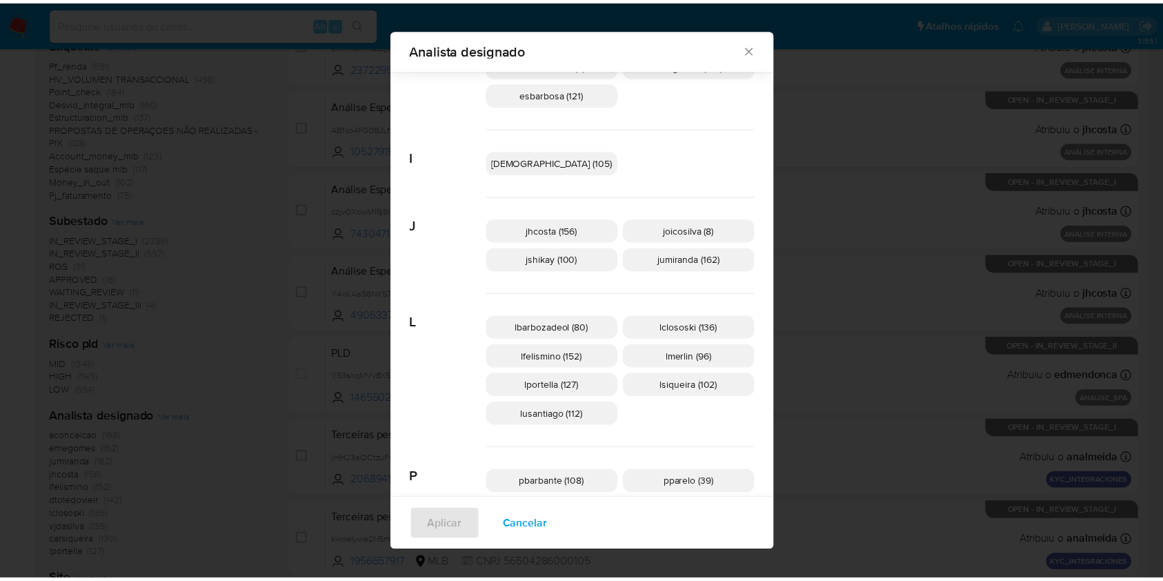
scroll to position [357, 0]
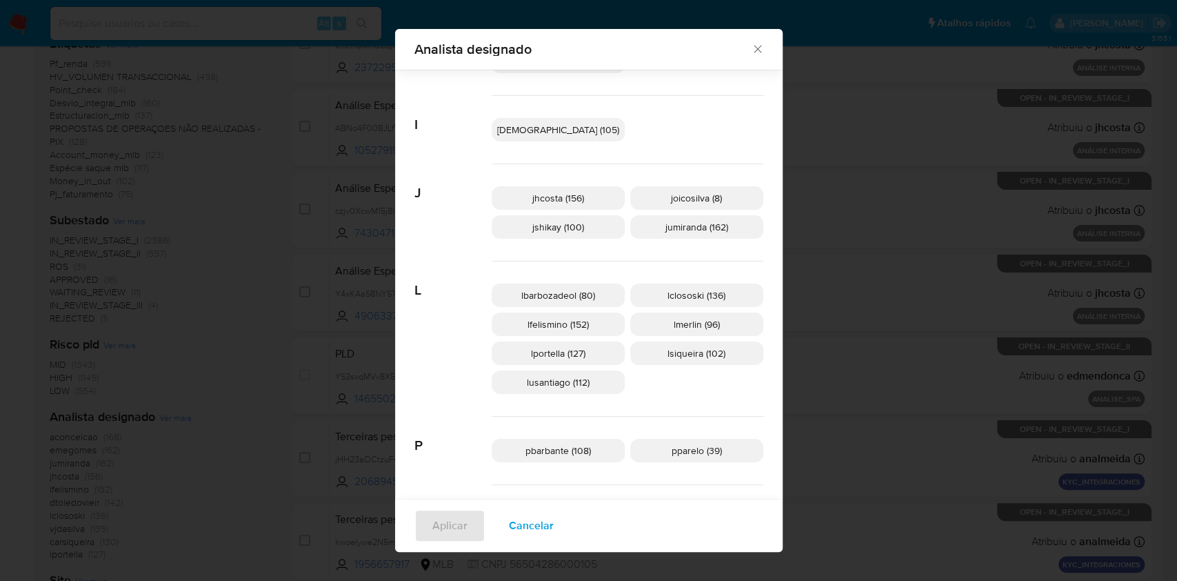
click at [751, 47] on icon "Fechar" at bounding box center [758, 49] width 14 height 14
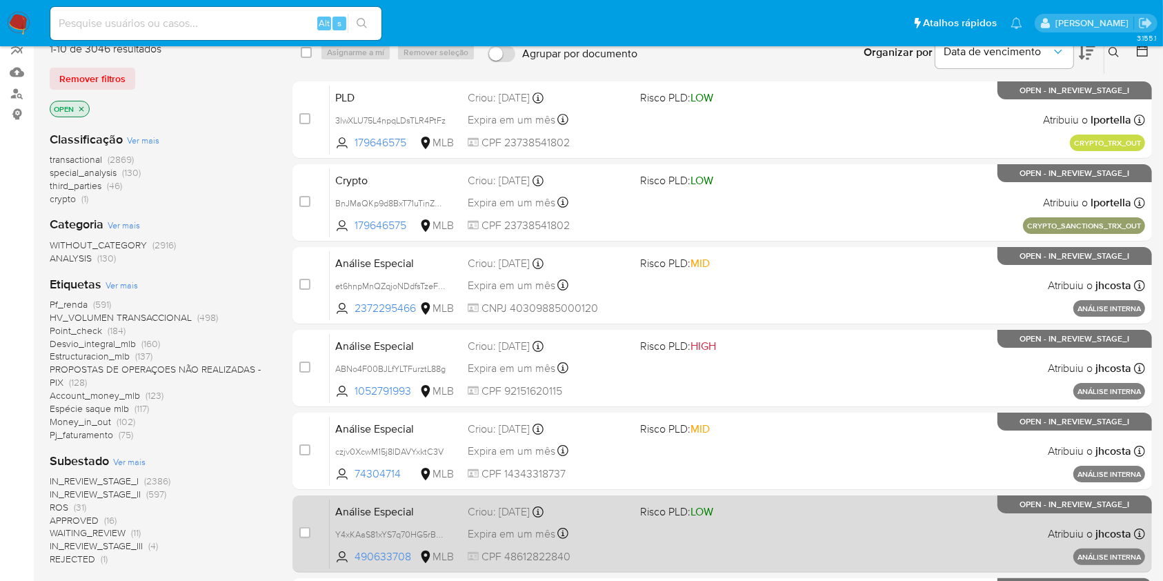
scroll to position [0, 0]
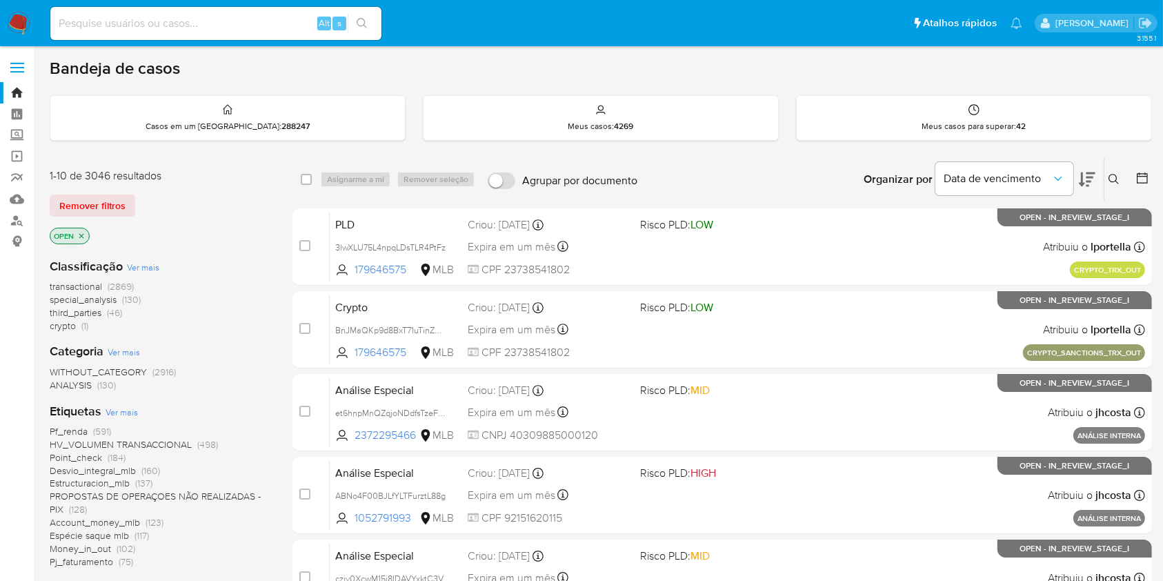
click at [653, 84] on div "Bandeja de casos Casos em um prato : 288247 Meus casos : 4269 Meus casos para s…" at bounding box center [601, 569] width 1102 height 1022
click at [11, 21] on img at bounding box center [18, 23] width 23 height 23
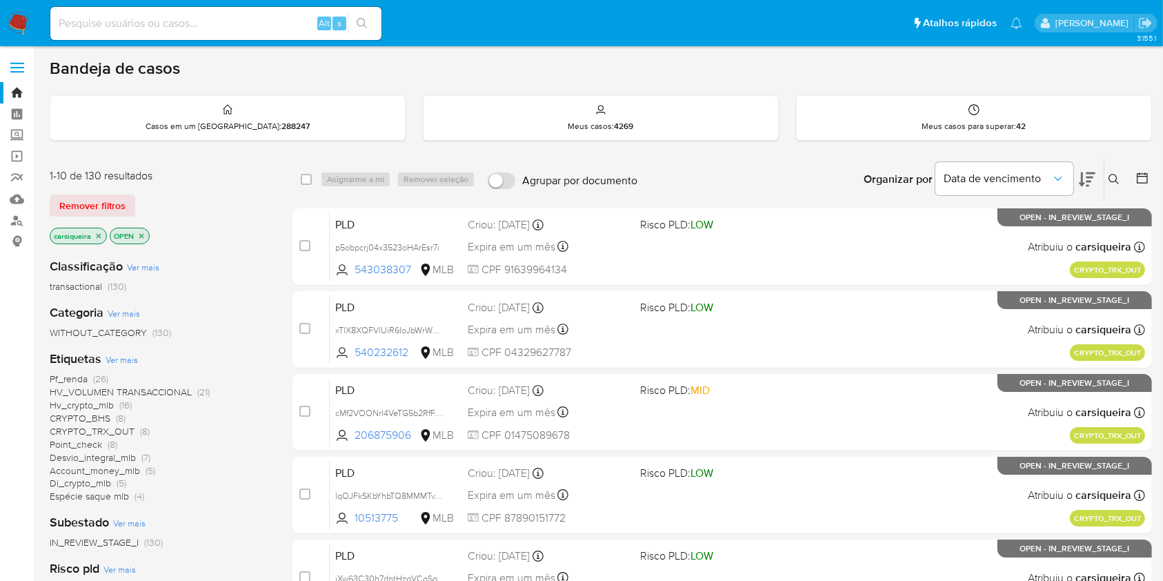
click at [174, 20] on input at bounding box center [215, 23] width 331 height 18
paste input "497800929"
type input "497800929"
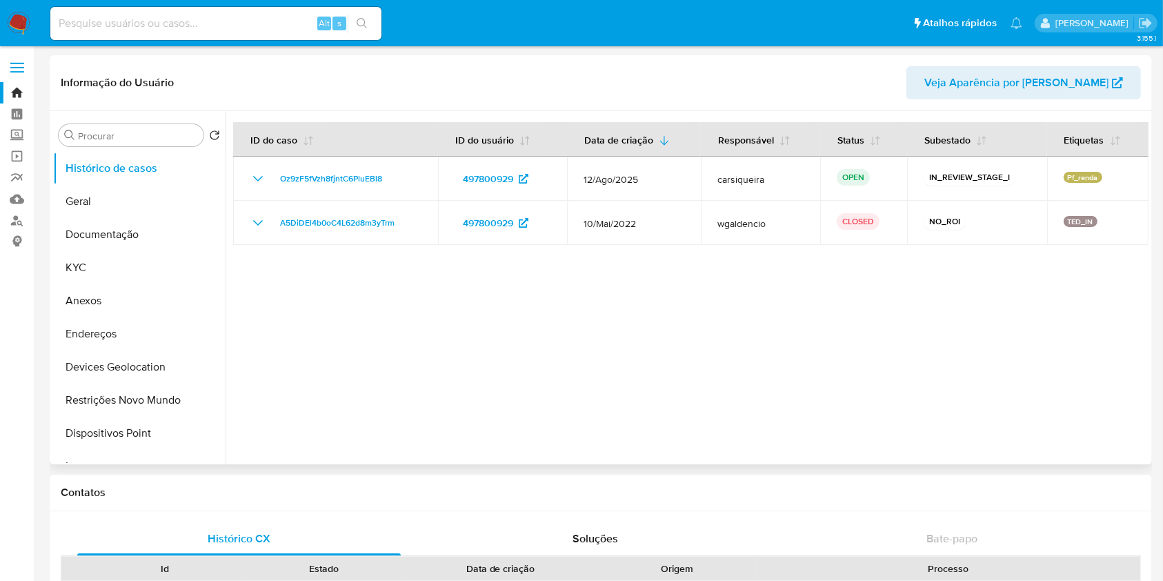
select select "10"
click at [241, 26] on input at bounding box center [215, 23] width 331 height 18
paste input "CQNMoq4kIJuMyl5usx3FVgTy"
type input "CQNMoq4kIJuMyl5usx3FVgTy"
click at [370, 25] on button "search-icon" at bounding box center [362, 23] width 28 height 19
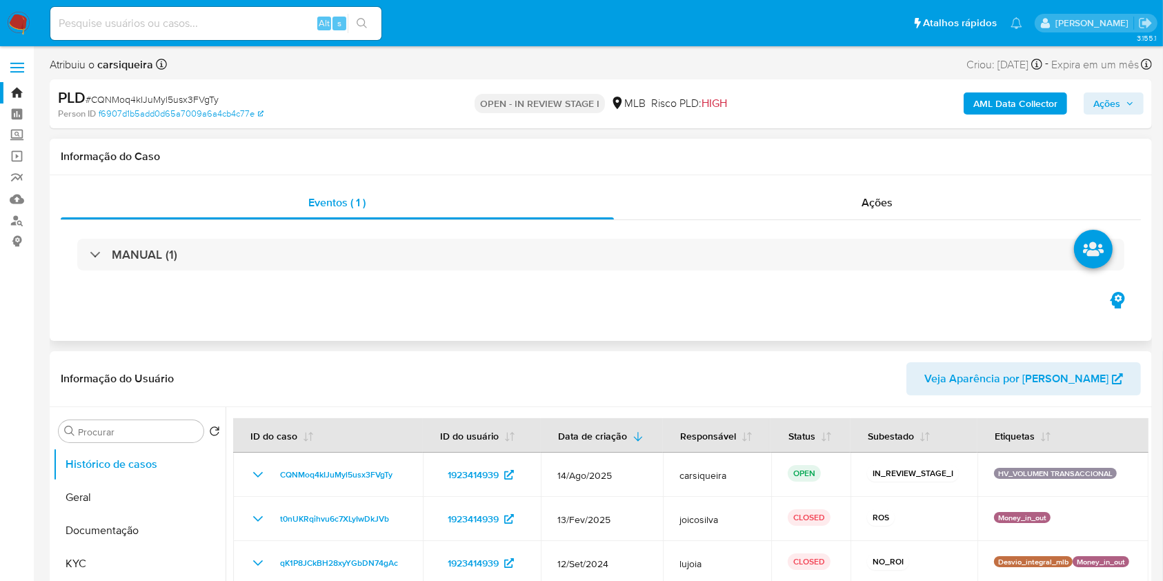
select select "10"
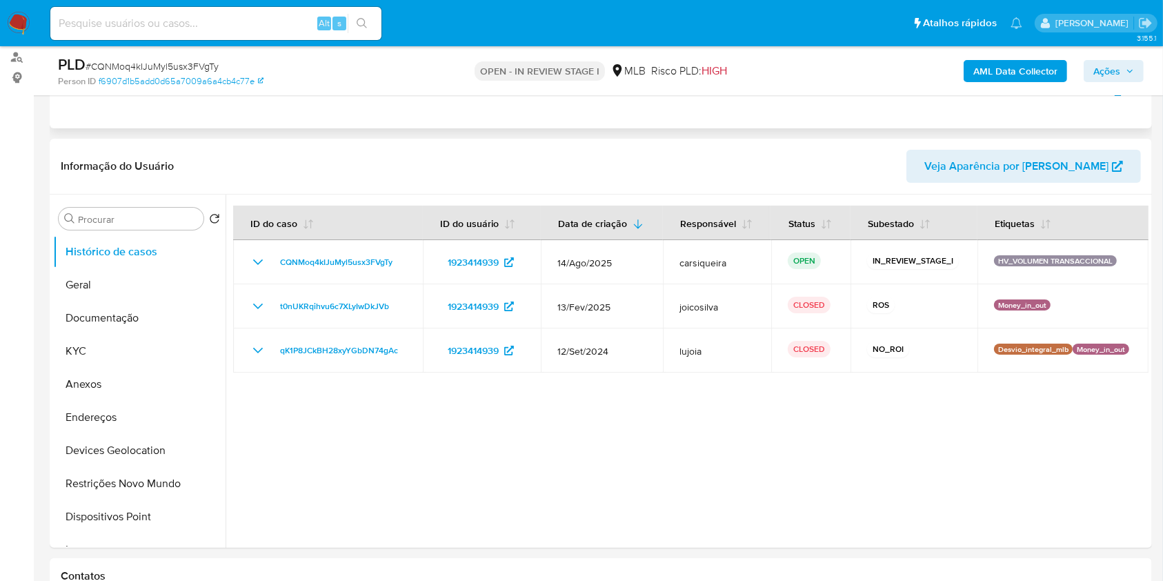
scroll to position [276, 0]
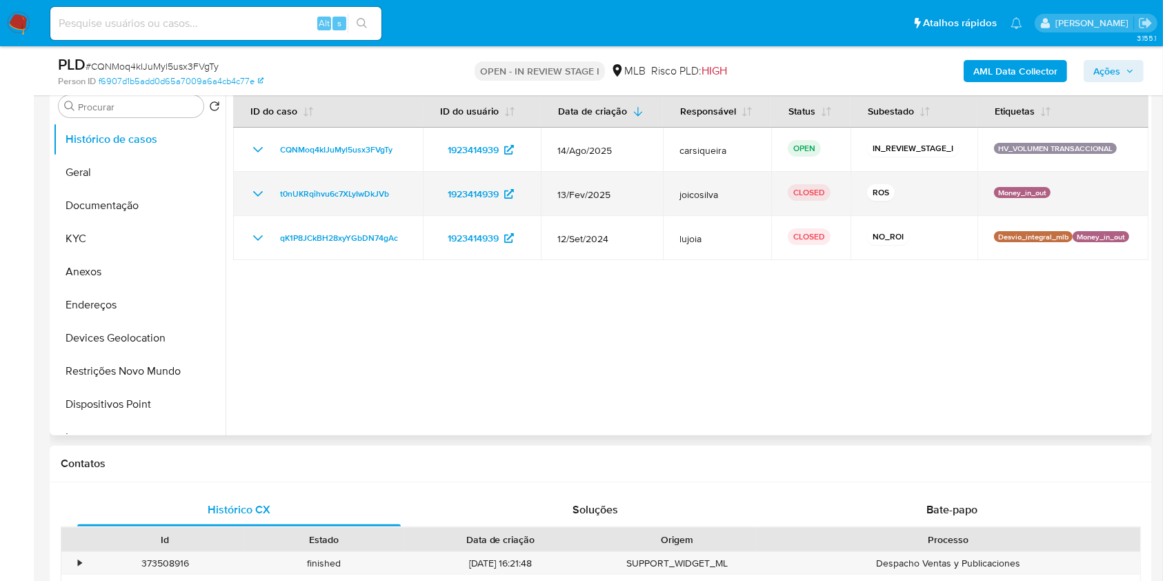
click at [257, 190] on icon "Mostrar/Ocultar" at bounding box center [258, 194] width 17 height 17
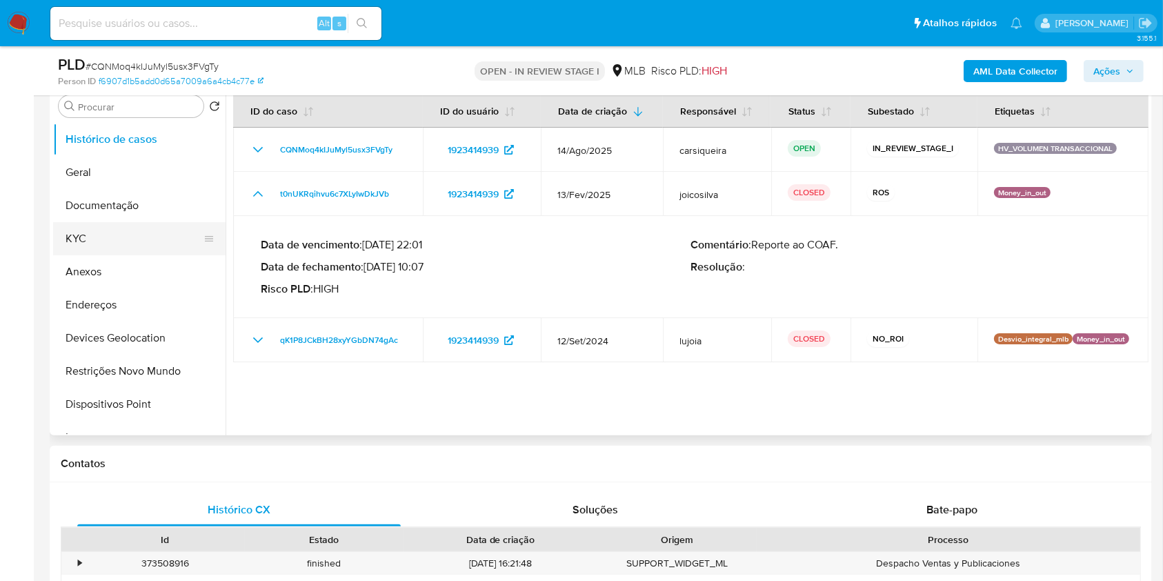
click at [126, 246] on button "KYC" at bounding box center [133, 238] width 161 height 33
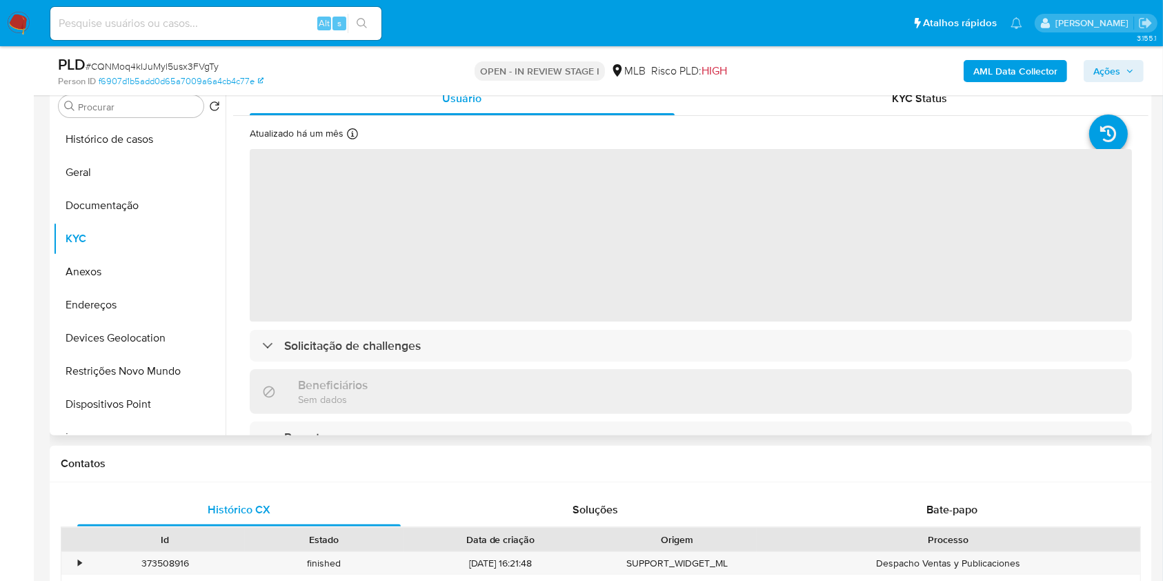
scroll to position [183, 0]
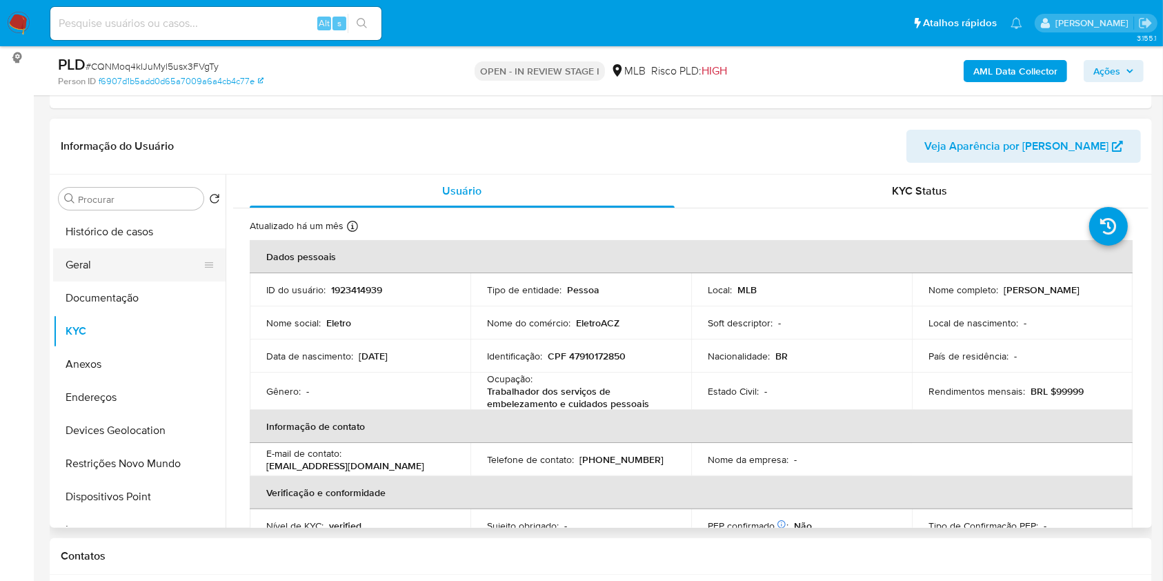
click at [110, 259] on button "Geral" at bounding box center [133, 264] width 161 height 33
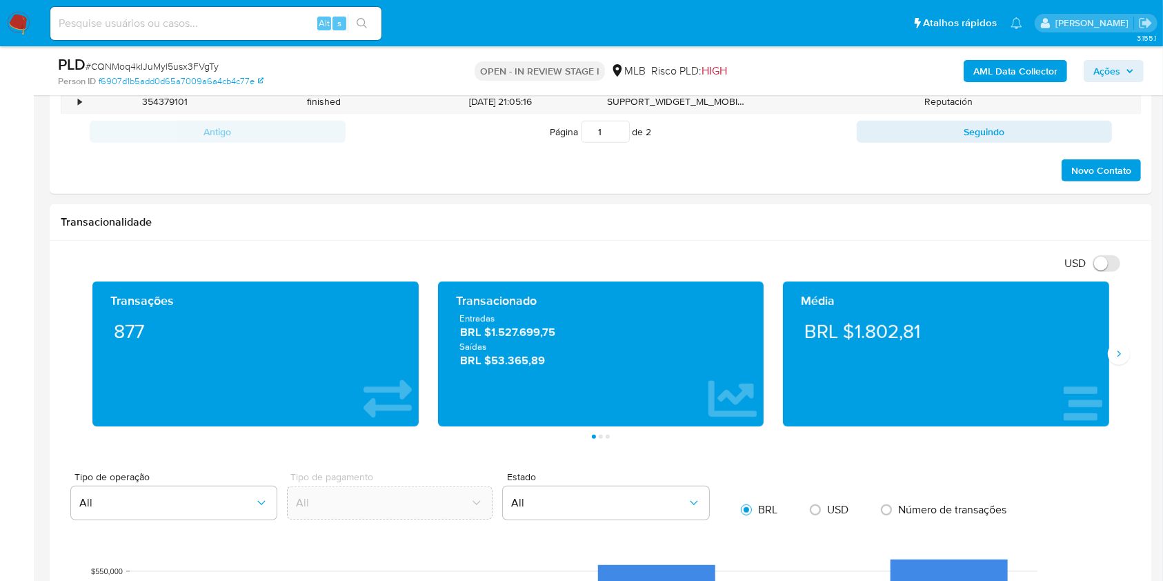
scroll to position [911, 0]
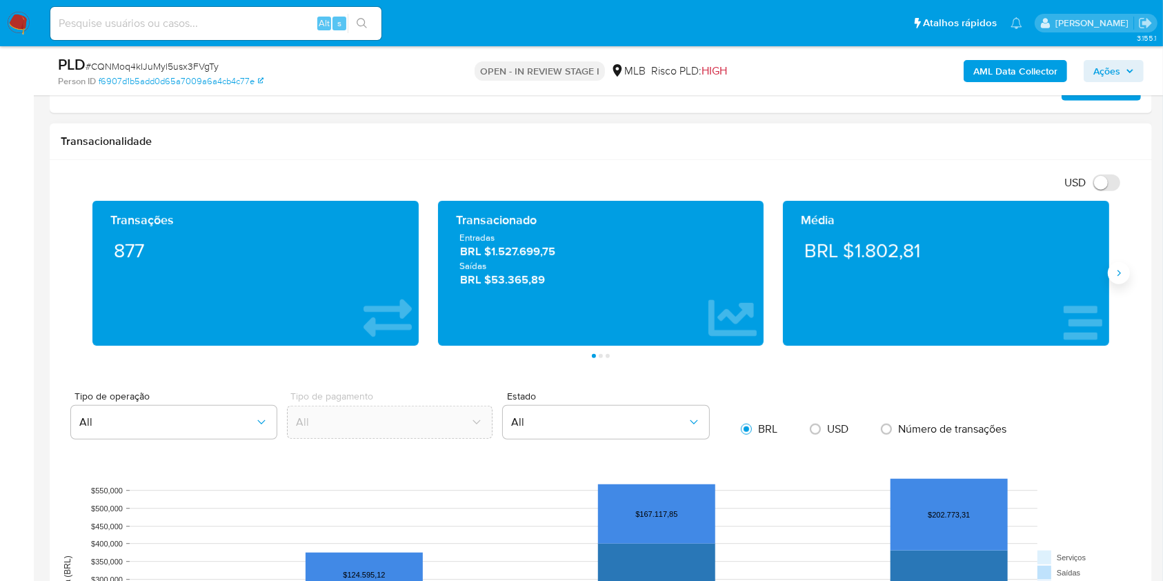
click at [1117, 272] on icon "Siguiente" at bounding box center [1118, 273] width 11 height 11
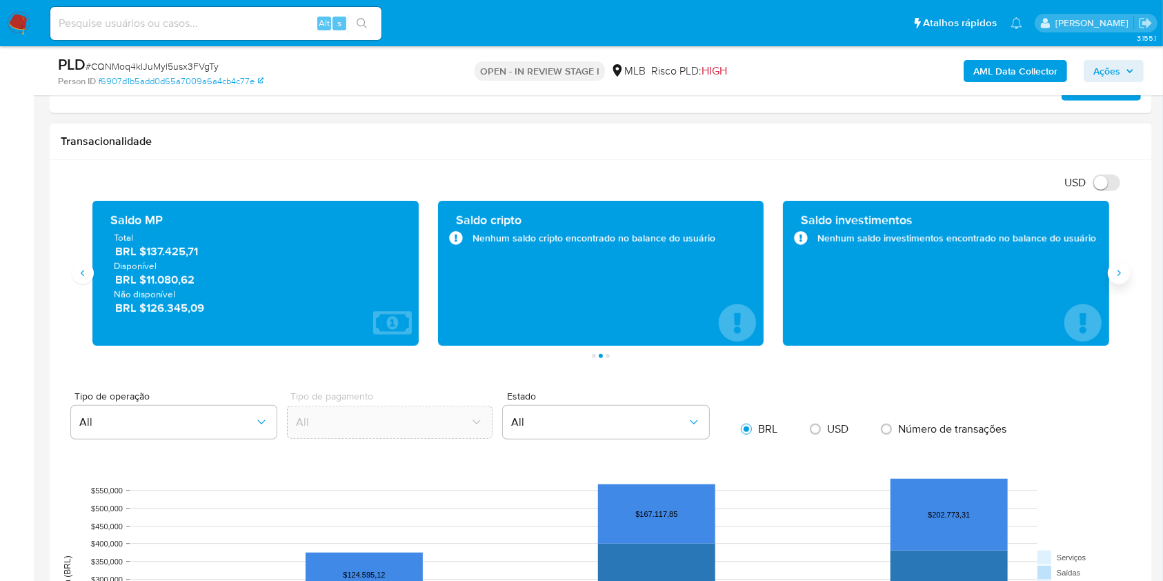
click at [1117, 272] on icon "Siguiente" at bounding box center [1118, 273] width 11 height 11
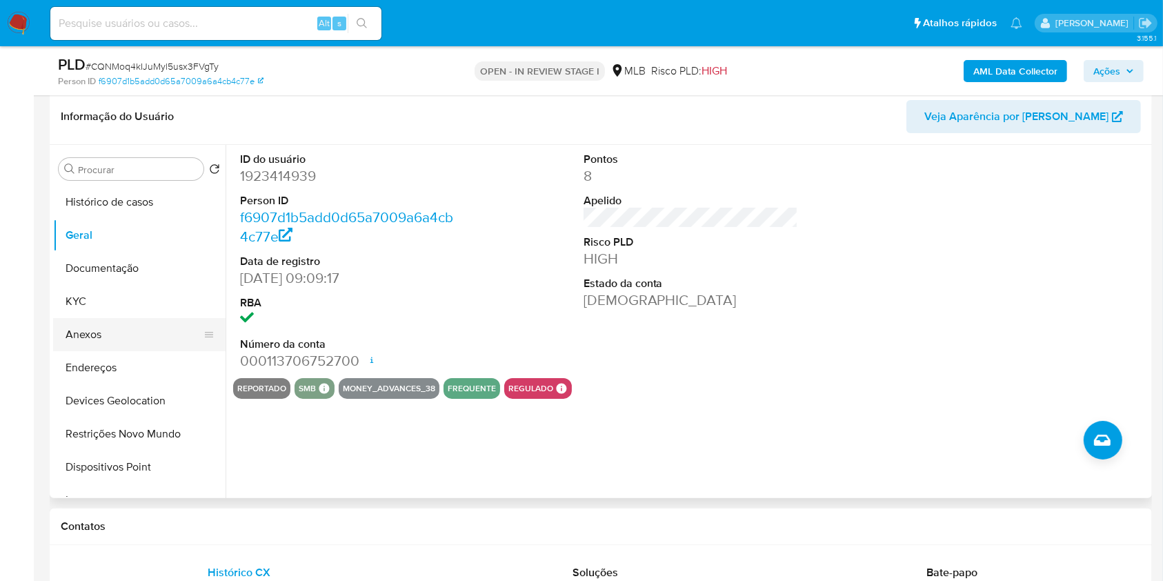
scroll to position [268, 0]
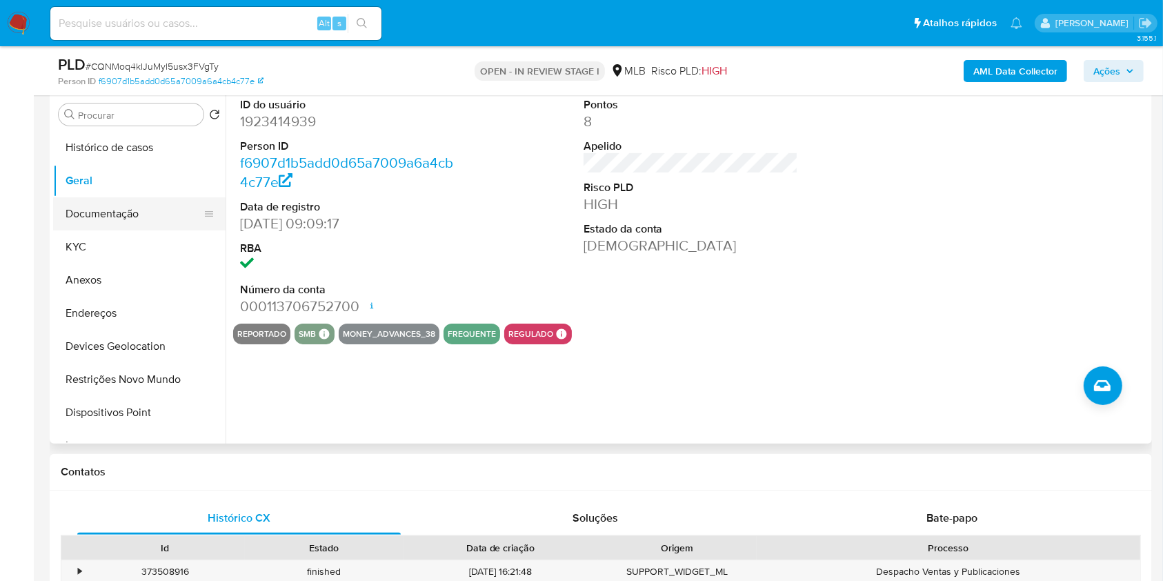
click at [128, 212] on button "Documentação" at bounding box center [133, 213] width 161 height 33
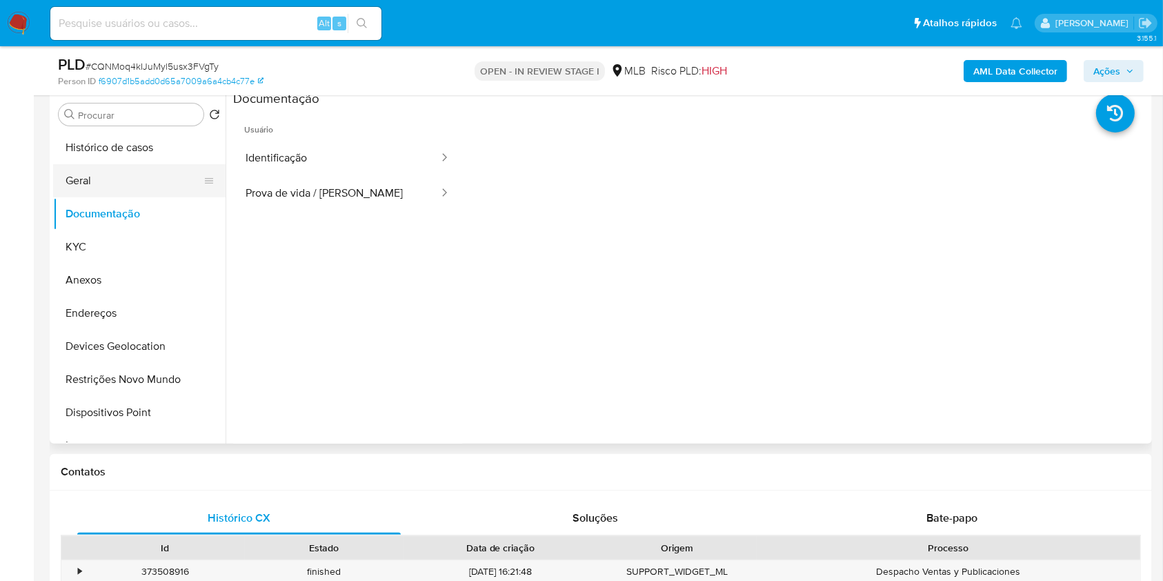
click at [111, 176] on button "Geral" at bounding box center [133, 180] width 161 height 33
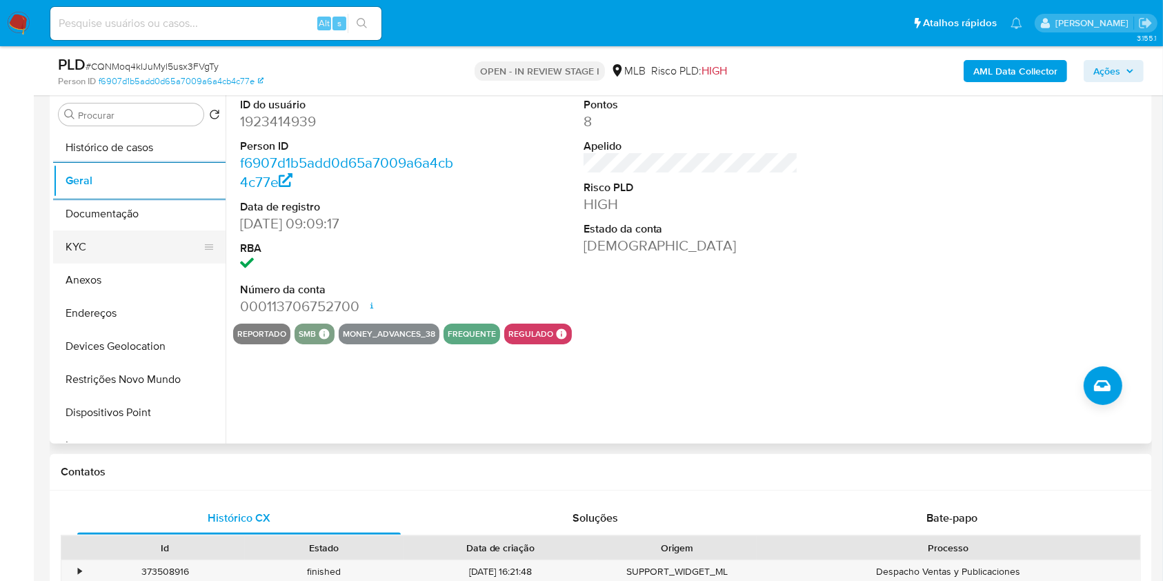
click at [79, 246] on button "KYC" at bounding box center [133, 246] width 161 height 33
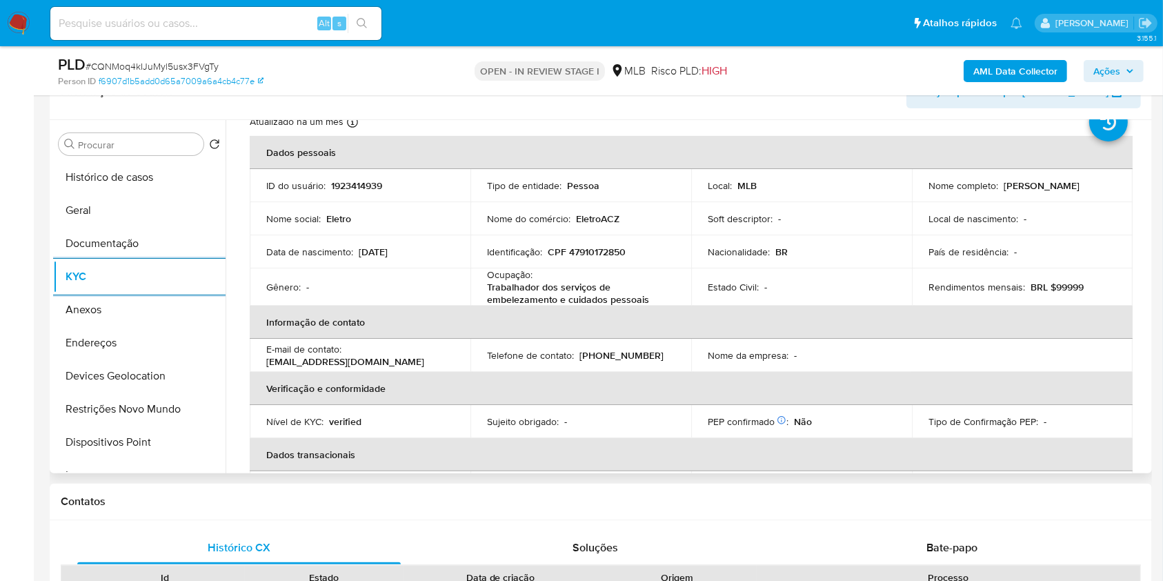
scroll to position [590, 0]
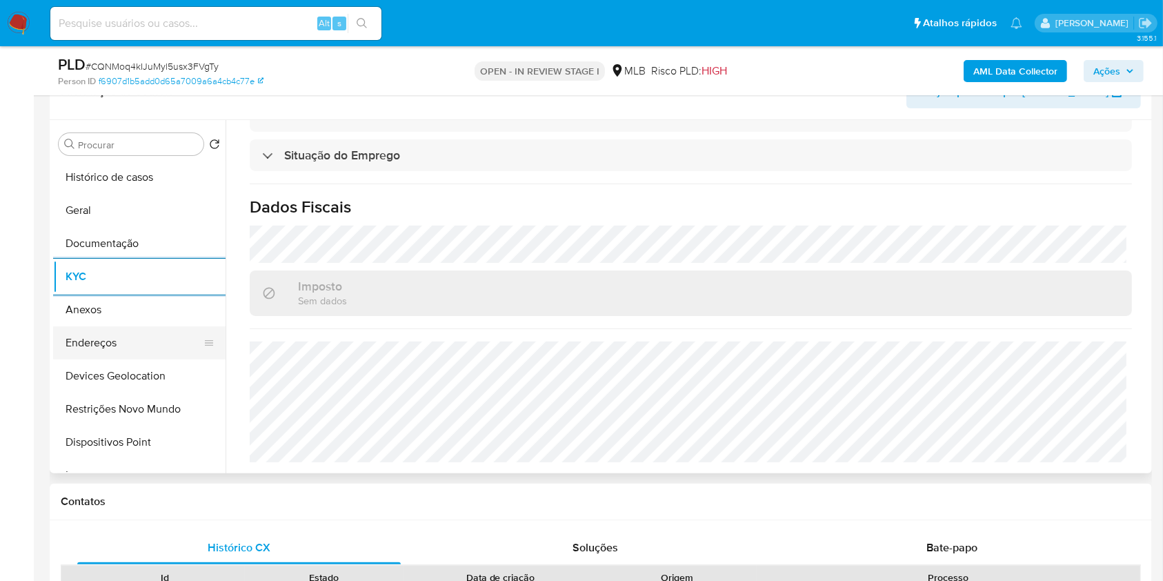
click at [134, 341] on button "Endereços" at bounding box center [133, 342] width 161 height 33
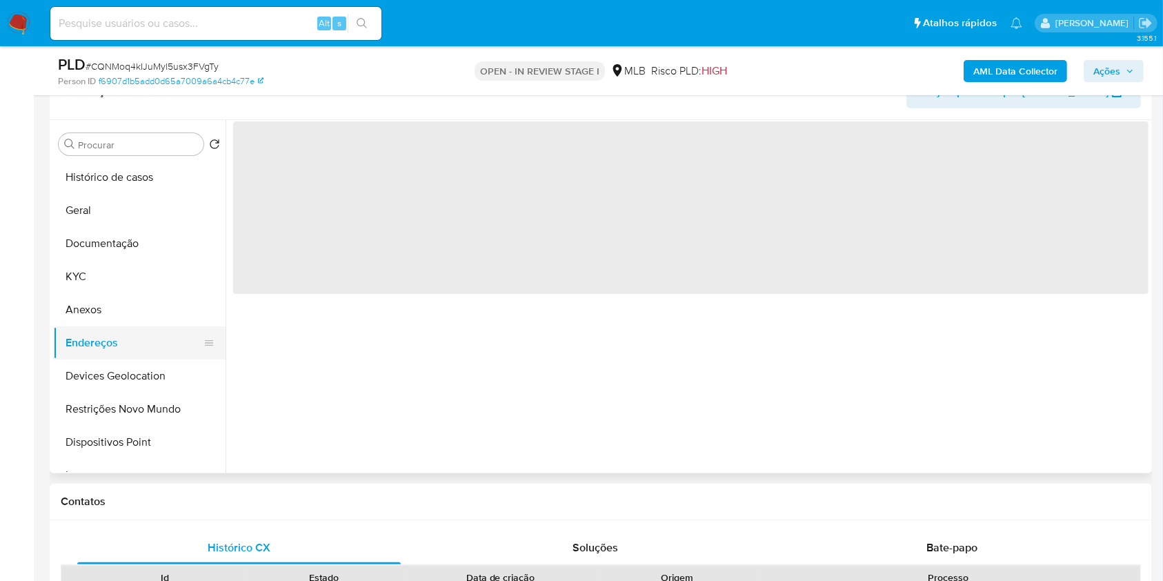
scroll to position [0, 0]
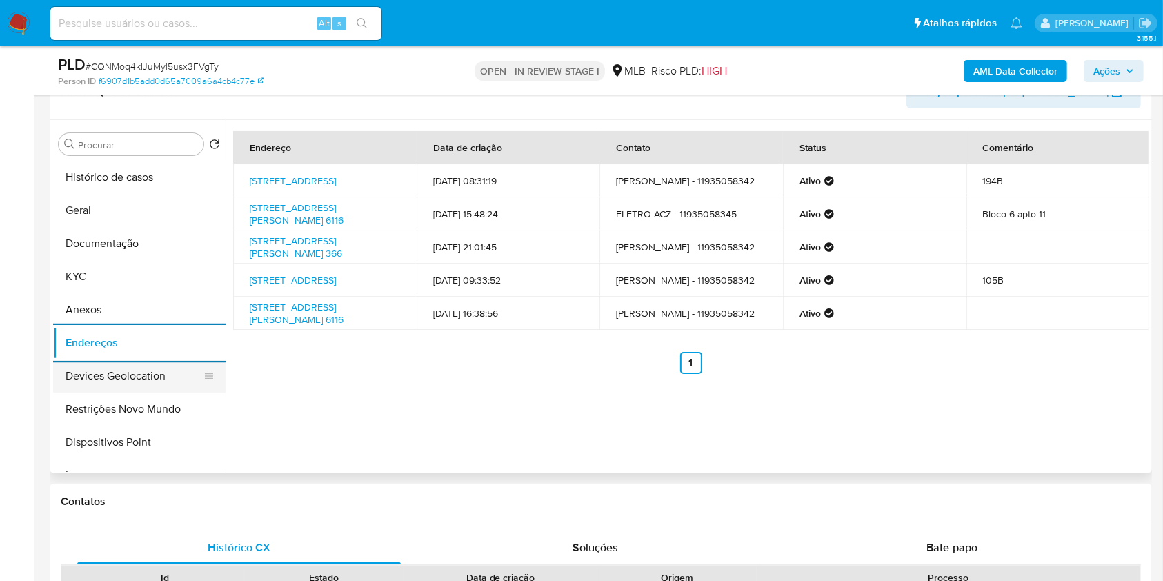
click at [130, 377] on button "Devices Geolocation" at bounding box center [133, 375] width 161 height 33
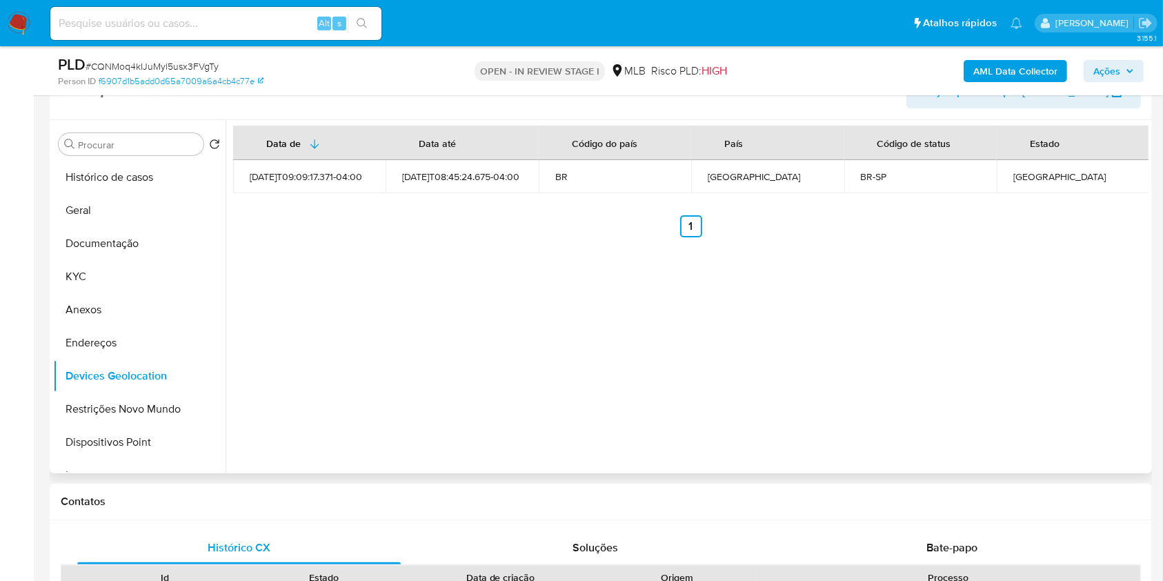
click at [427, 392] on div "Data de Data até Código do país País Código de status Estado 2024-07-31T09:09:1…" at bounding box center [687, 296] width 923 height 353
click at [140, 403] on button "Restrições Novo Mundo" at bounding box center [133, 408] width 161 height 33
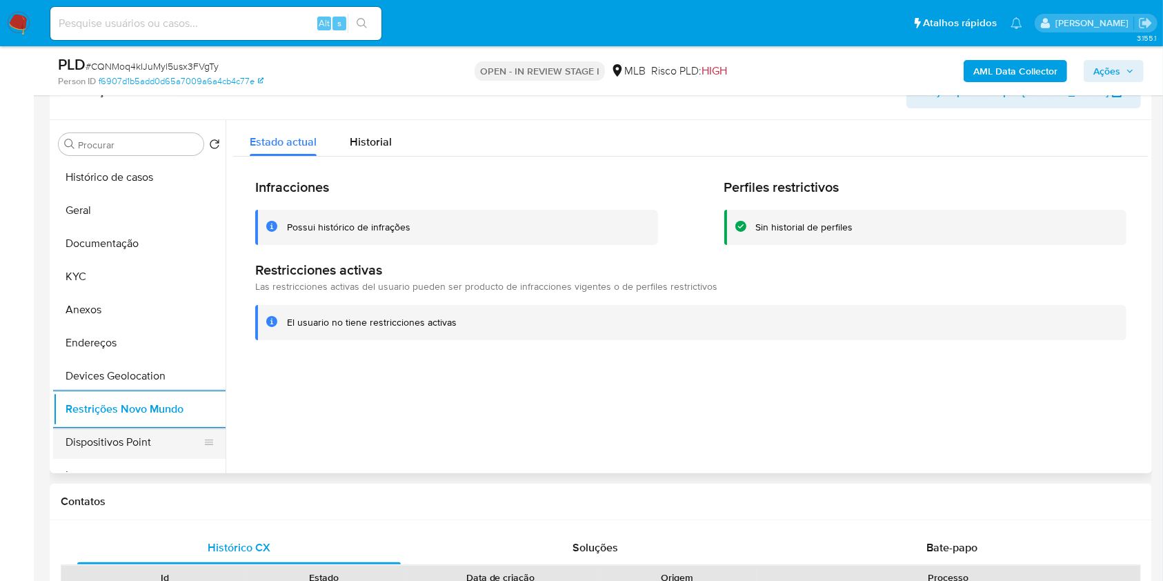
click at [167, 431] on button "Dispositivos Point" at bounding box center [133, 442] width 161 height 33
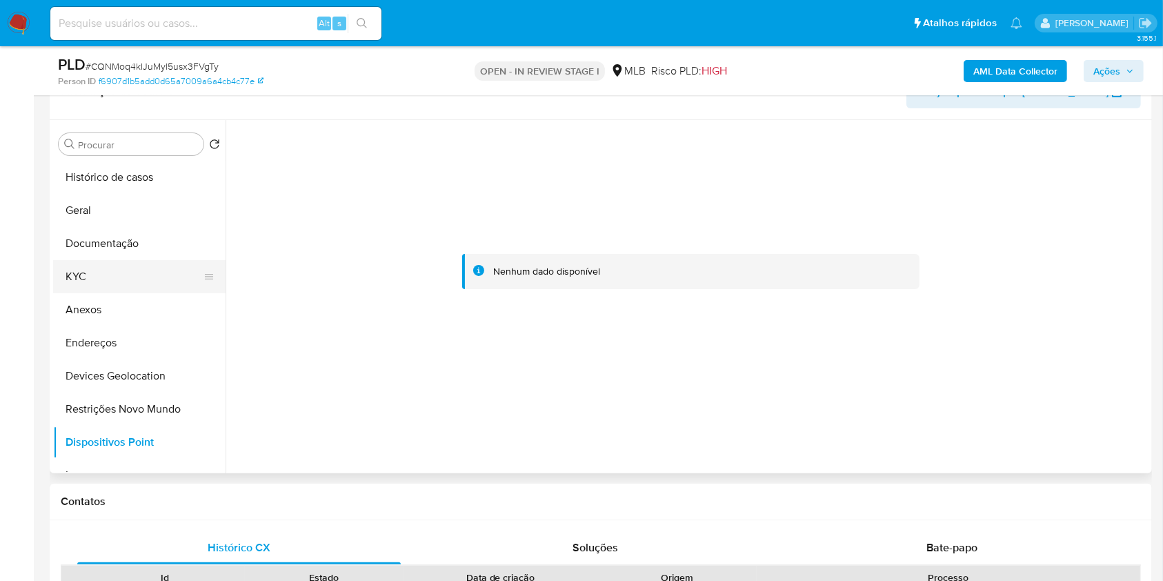
click at [72, 263] on button "KYC" at bounding box center [133, 276] width 161 height 33
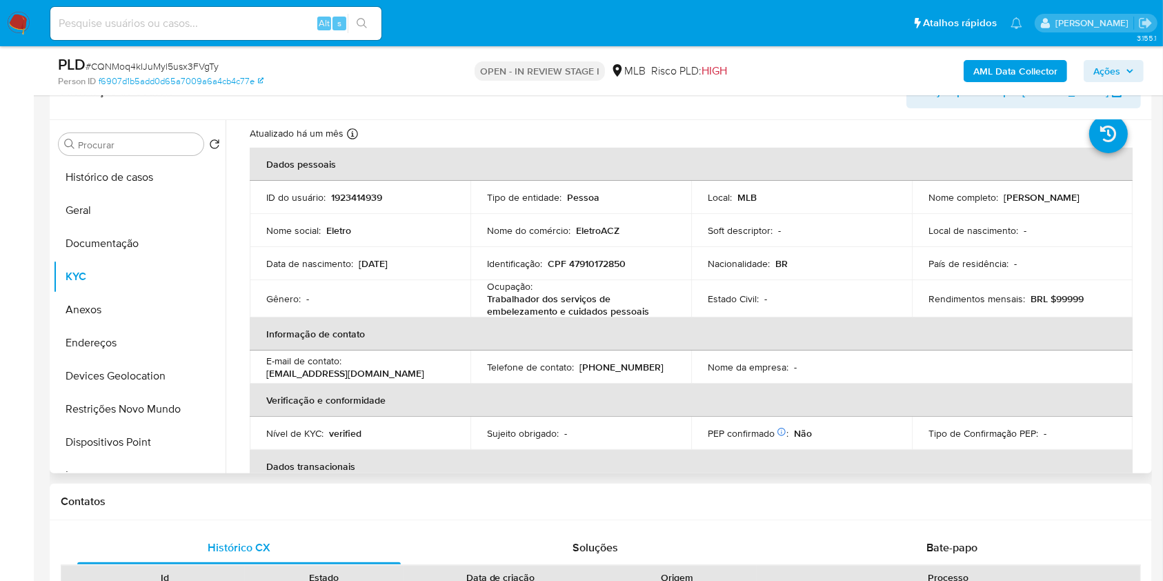
scroll to position [39, 0]
click at [583, 262] on p "CPF 47910172850" at bounding box center [587, 263] width 78 height 12
copy p "47910172850"
drag, startPoint x: 1059, startPoint y: 201, endPoint x: 917, endPoint y: 203, distance: 142.1
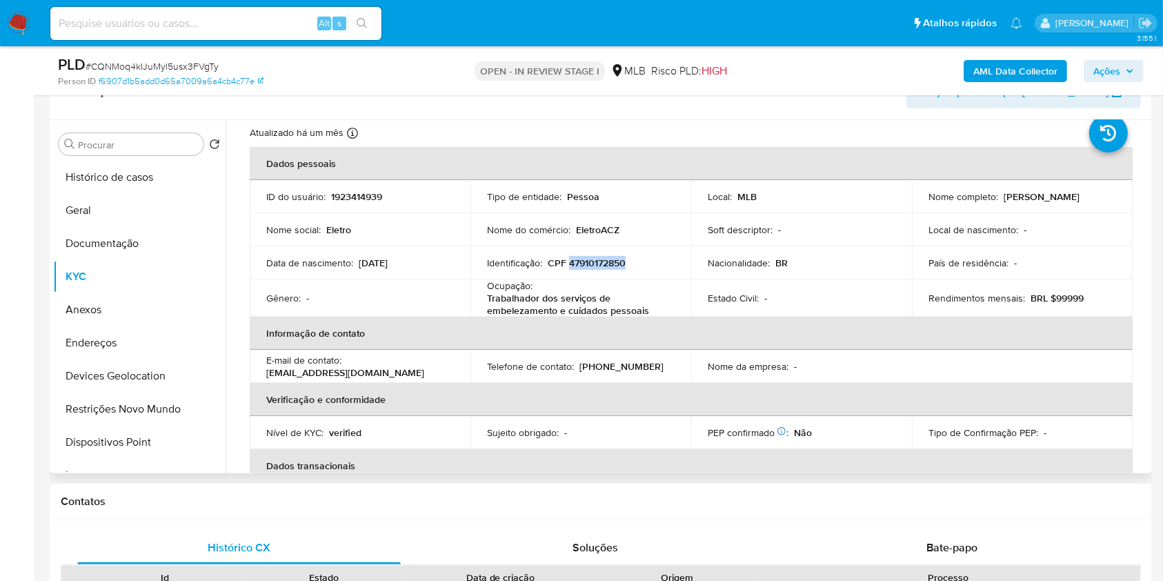
click at [917, 203] on td "Nome completo : Andressa Carolina de Souza" at bounding box center [1022, 196] width 221 height 33
copy p "Andressa Carolina de Souza"
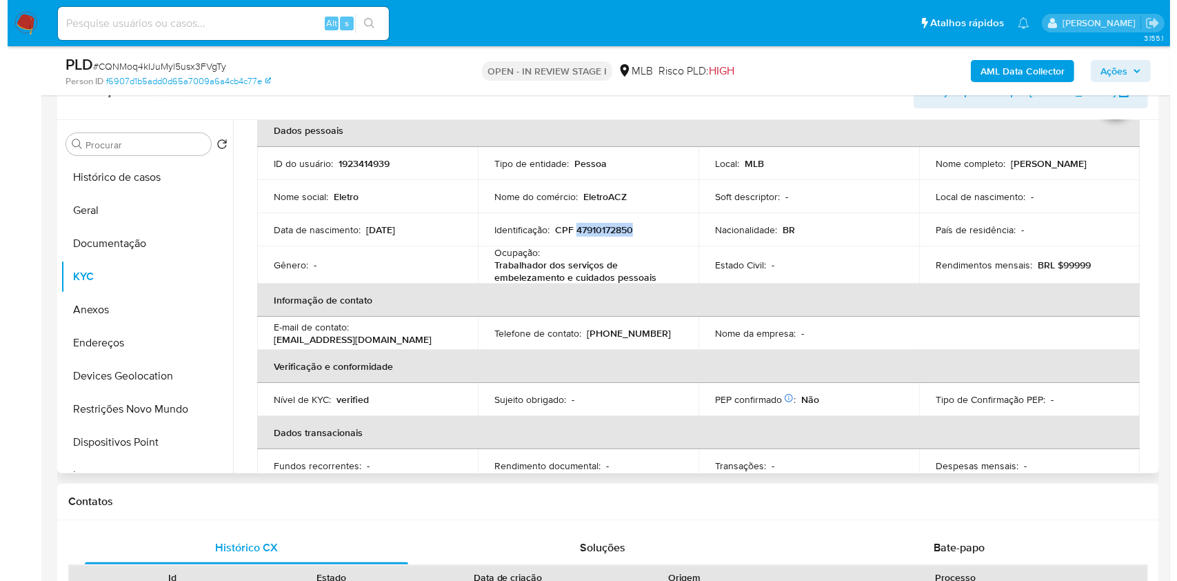
scroll to position [0, 0]
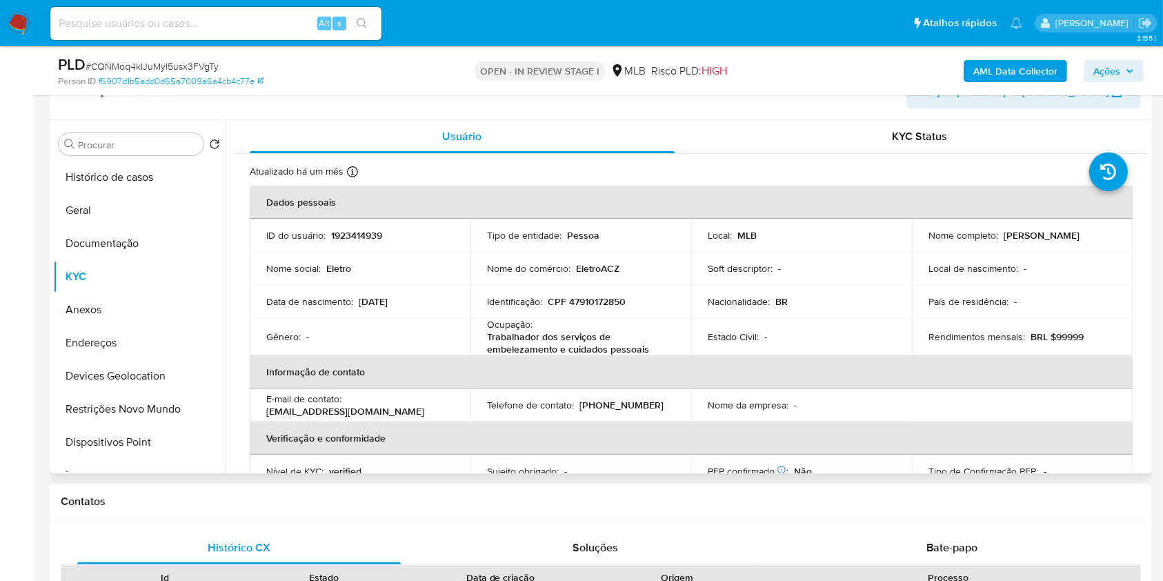
click at [602, 304] on p "CPF 47910172850" at bounding box center [587, 301] width 78 height 12
copy p "47910172850"
drag, startPoint x: 650, startPoint y: 348, endPoint x: 477, endPoint y: 323, distance: 174.3
click at [477, 323] on td "Ocupação : Trabalhador dos serviços de embelezamento e cuidados pessoais" at bounding box center [580, 336] width 221 height 37
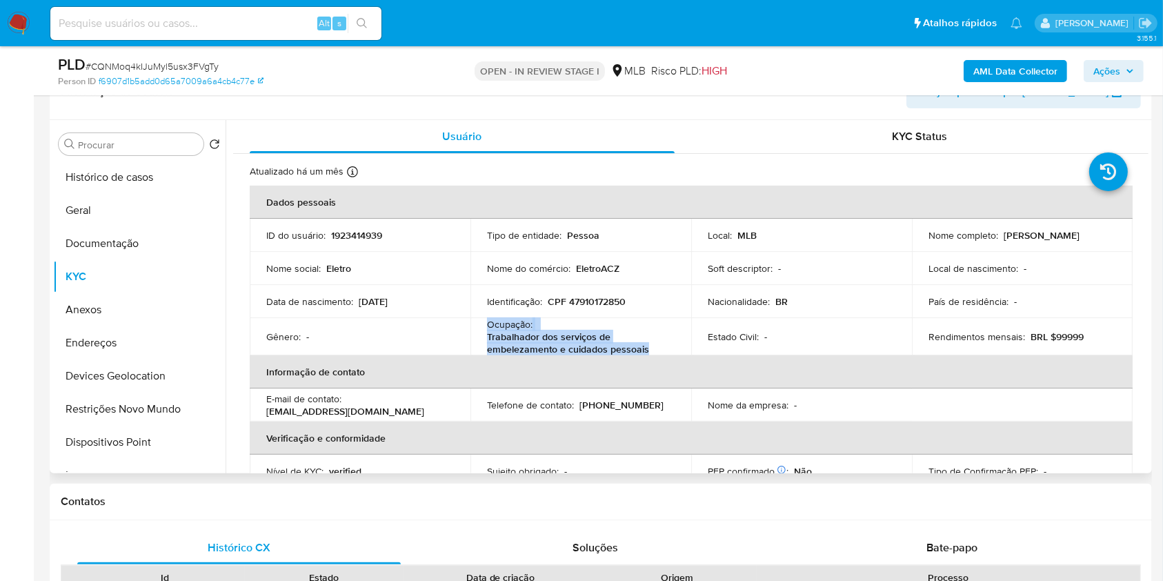
copy div "Ocupação : Trabalhador dos serviços de embelezamento e cuidados pessoais"
click at [127, 241] on button "Documentação" at bounding box center [133, 243] width 161 height 33
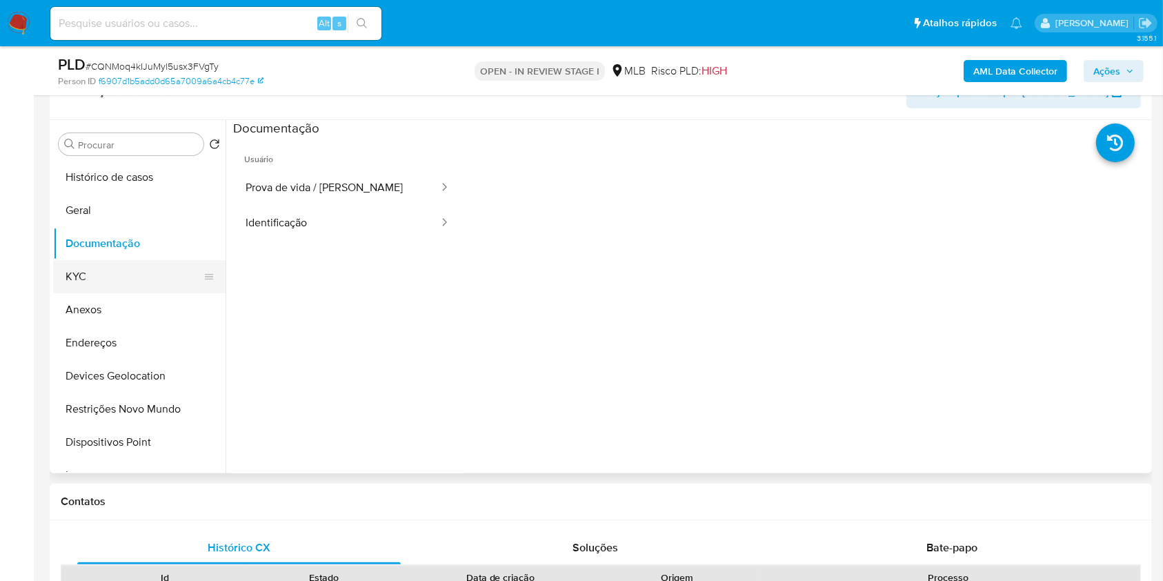
click at [166, 277] on button "KYC" at bounding box center [133, 276] width 161 height 33
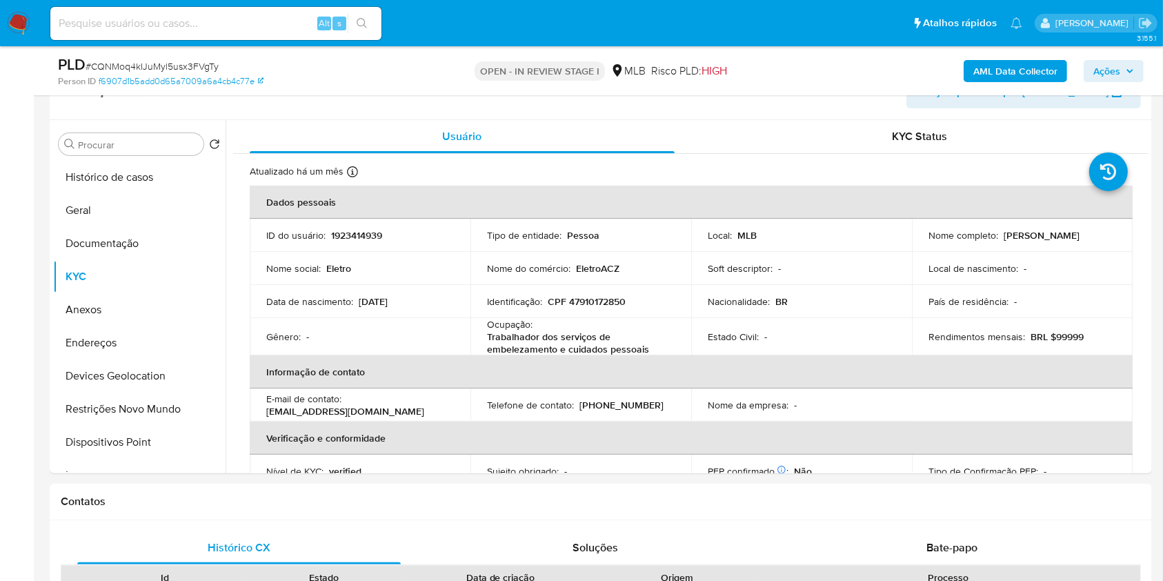
click at [998, 79] on b "AML Data Collector" at bounding box center [1015, 71] width 84 height 22
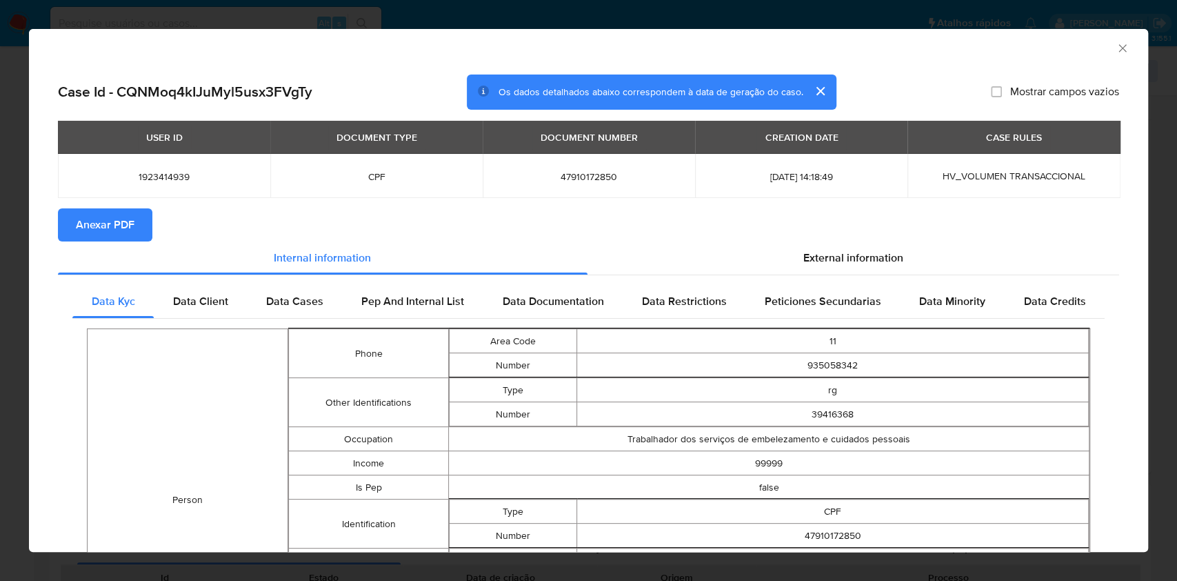
click at [0, 273] on div "AML Data Collector Case Id - CQNMoq4kIJuMyl5usx3FVgTy Os dados detalhados abaix…" at bounding box center [588, 290] width 1177 height 581
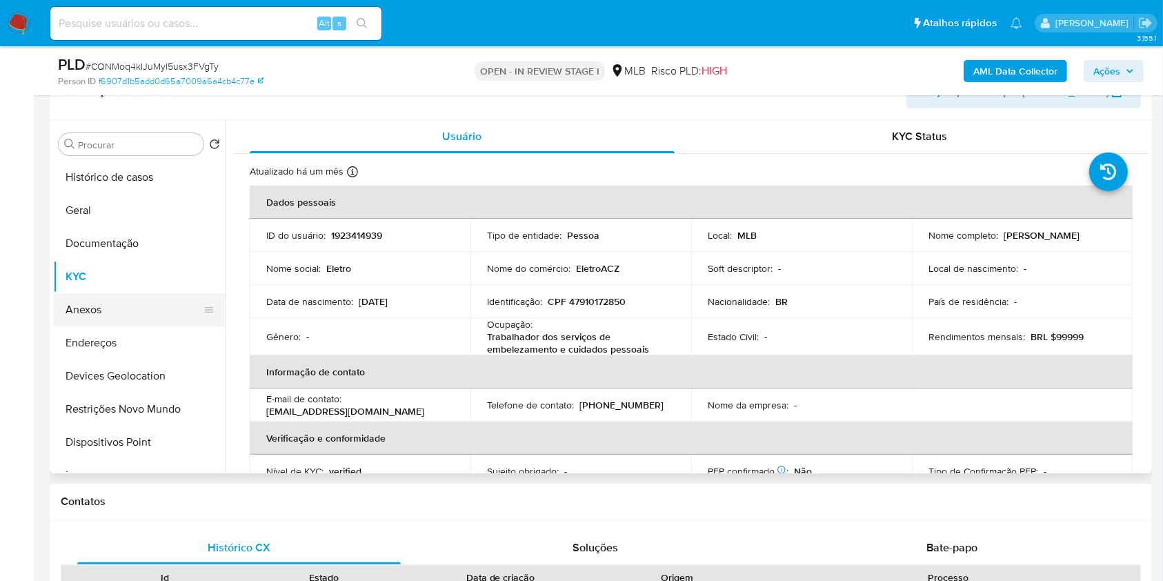
click at [101, 304] on button "Anexos" at bounding box center [133, 309] width 161 height 33
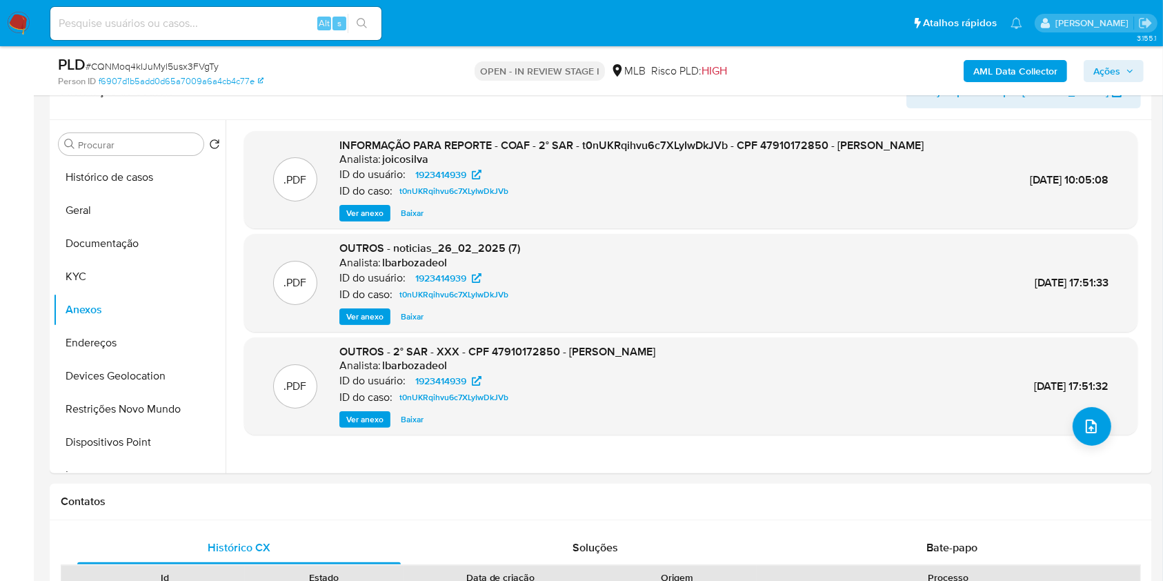
click at [1001, 60] on b "AML Data Collector" at bounding box center [1015, 71] width 84 height 22
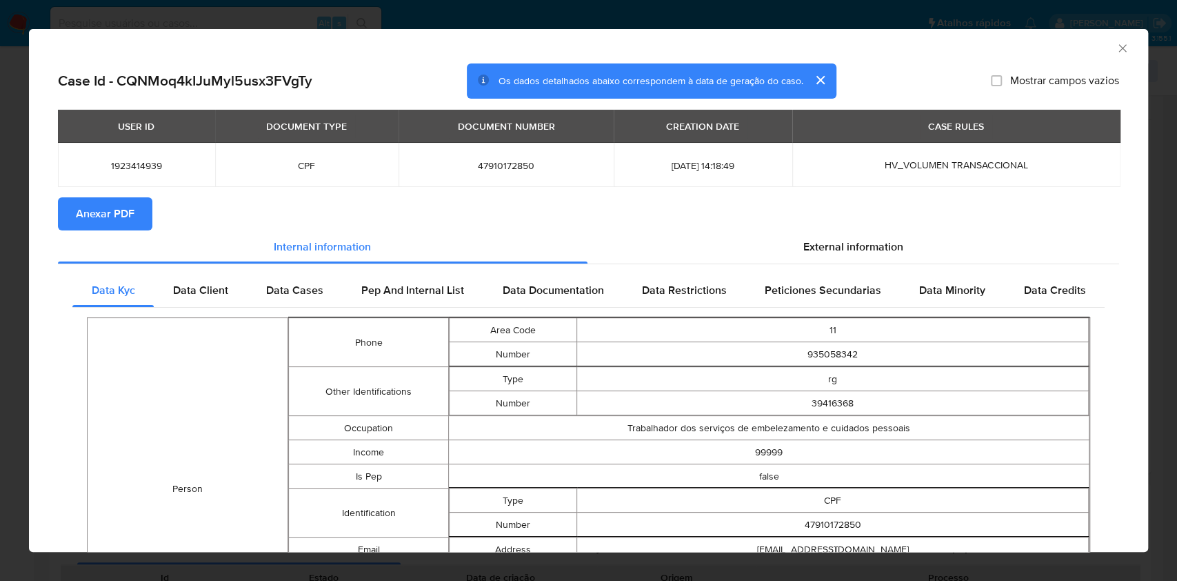
click at [101, 220] on span "Anexar PDF" at bounding box center [105, 214] width 59 height 30
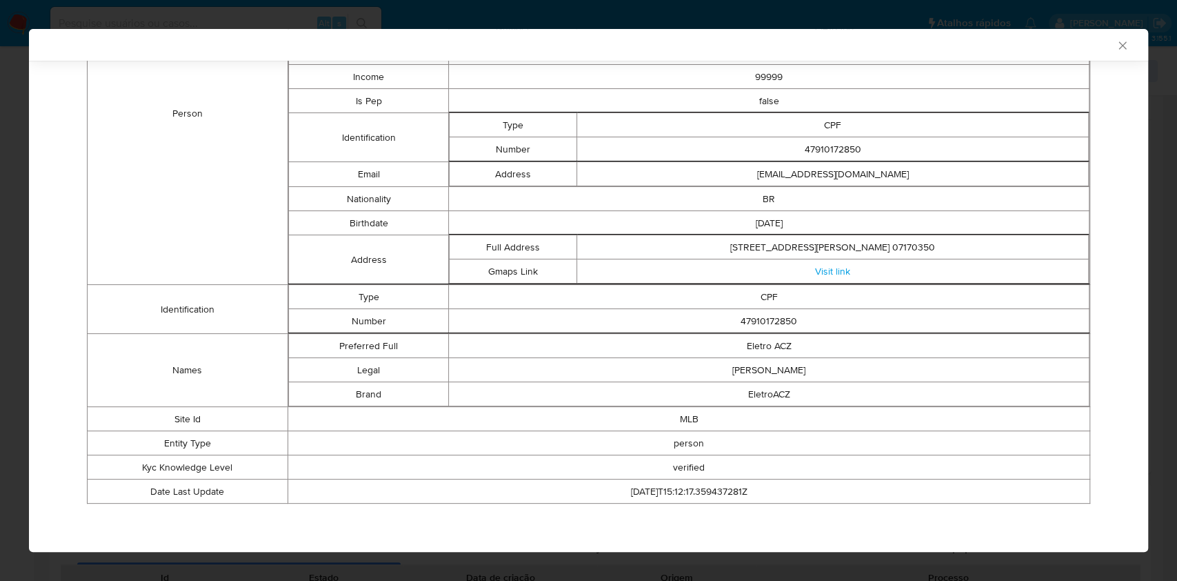
scroll to position [370, 0]
click at [0, 179] on div "AML Data Collector Case Id - CQNMoq4kIJuMyl5usx3FVgTy Os dados detalhados abaix…" at bounding box center [588, 290] width 1177 height 581
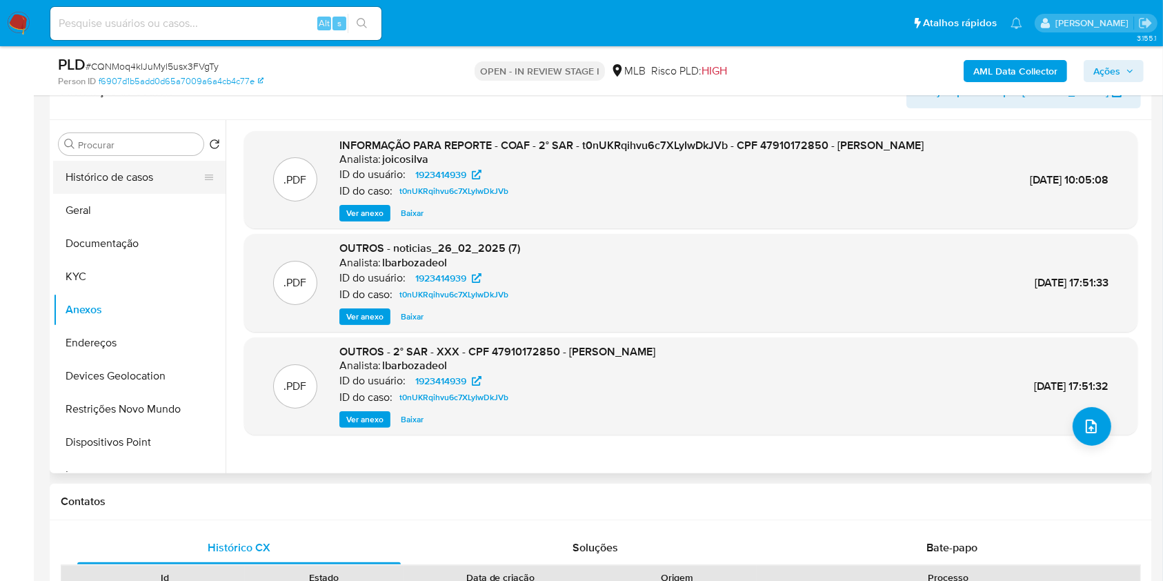
click at [81, 181] on button "Histórico de casos" at bounding box center [133, 177] width 161 height 33
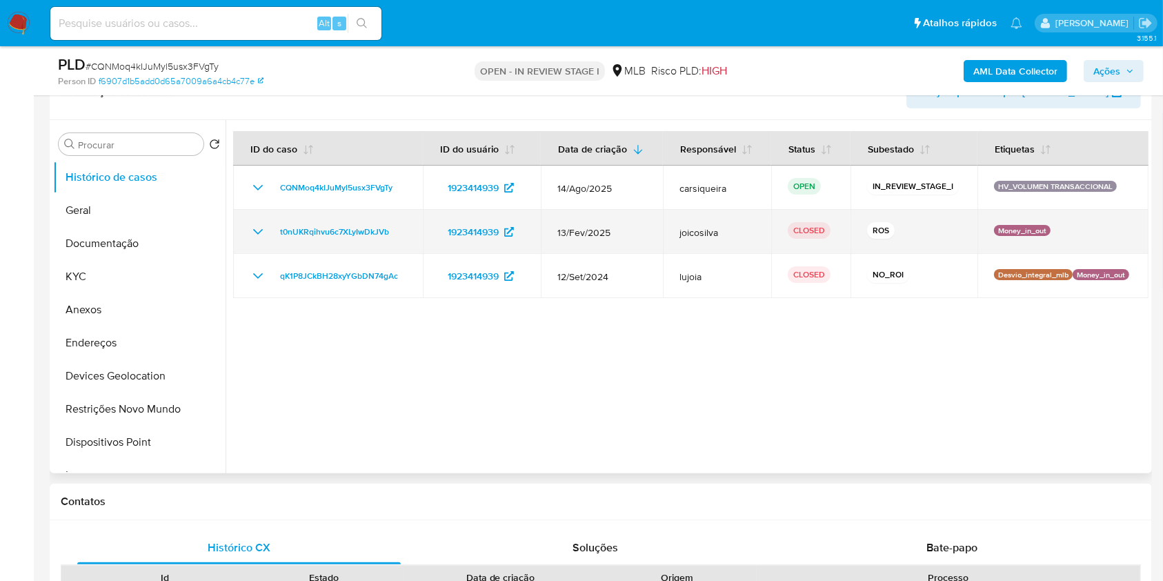
click at [252, 223] on icon "Mostrar/Ocultar" at bounding box center [258, 231] width 17 height 17
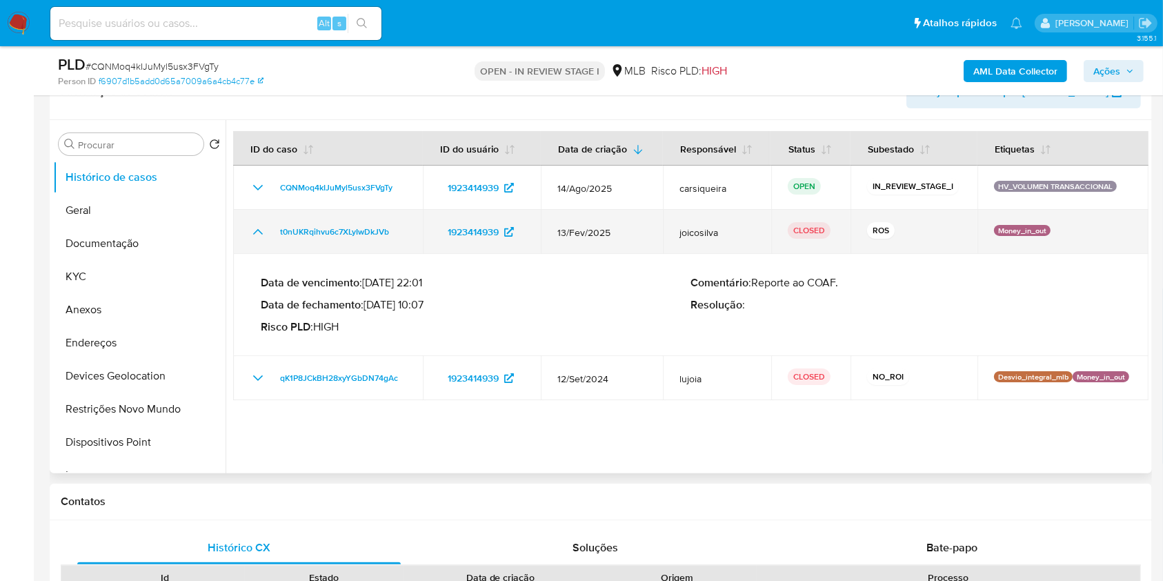
drag, startPoint x: 399, startPoint y: 234, endPoint x: 266, endPoint y: 227, distance: 133.3
click at [266, 227] on div "t0nUKRqihvu6c7XLyIwDkJVb" at bounding box center [328, 231] width 157 height 17
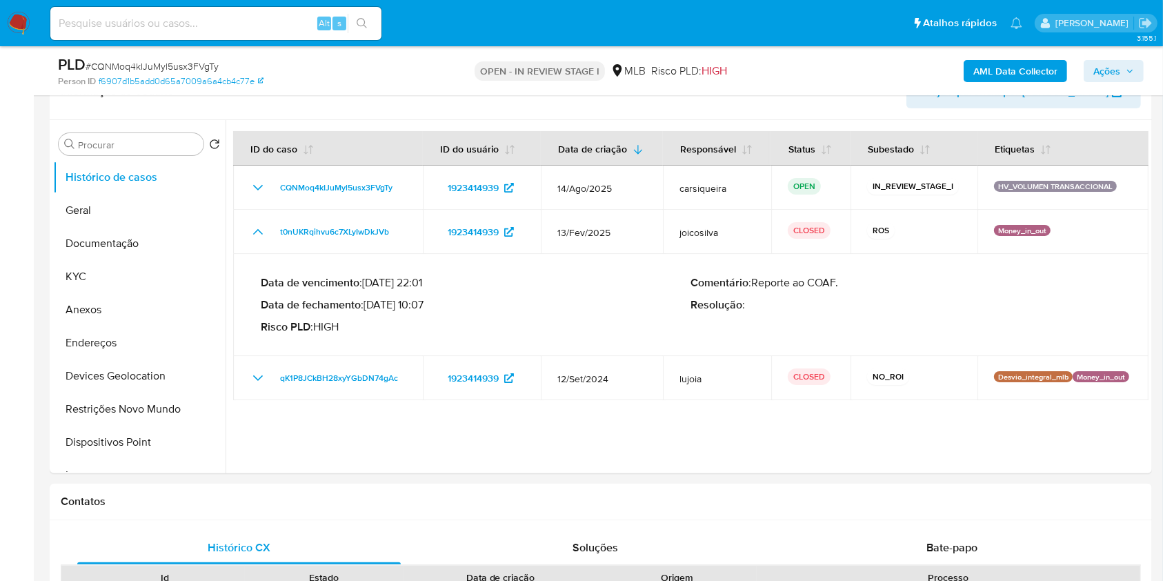
drag, startPoint x: 1102, startPoint y: 74, endPoint x: 712, endPoint y: 75, distance: 390.4
click at [1099, 69] on span "Ações" at bounding box center [1106, 71] width 27 height 22
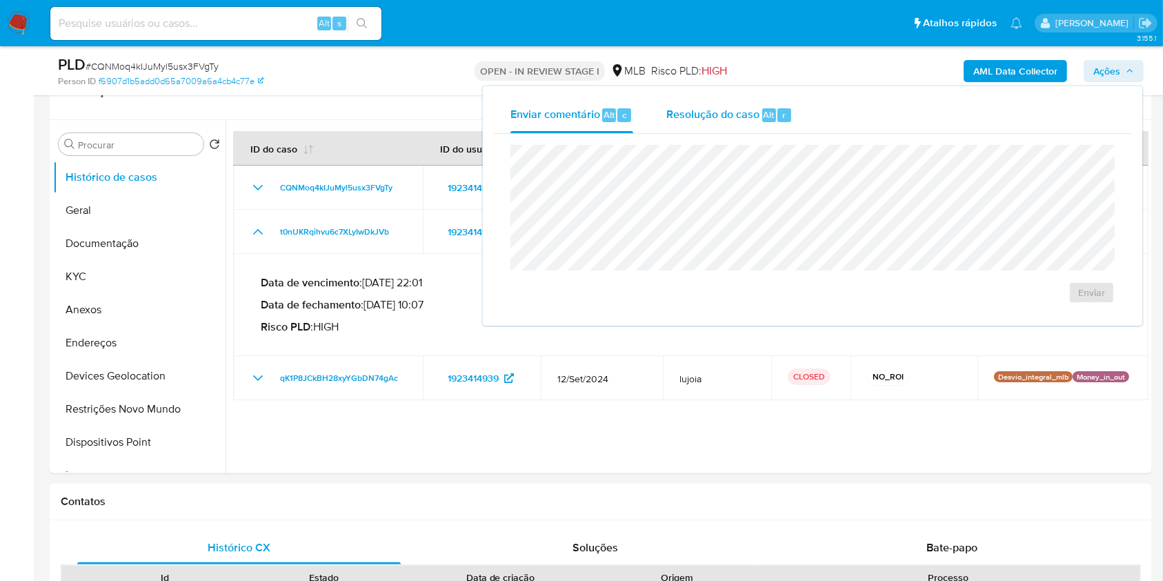
click at [722, 116] on span "Resolução do caso" at bounding box center [712, 114] width 93 height 16
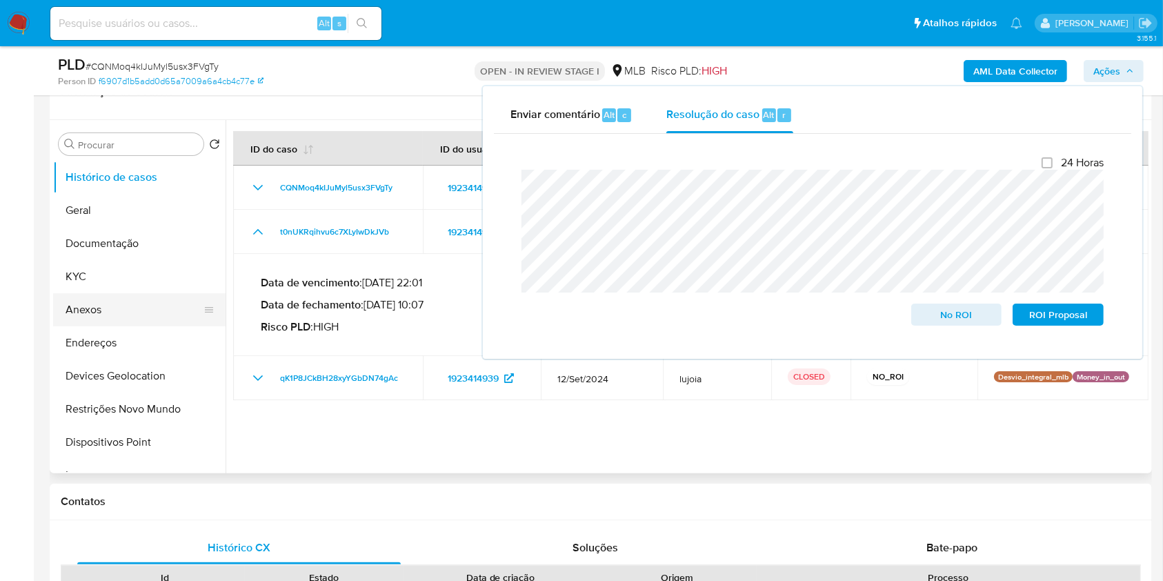
click at [68, 306] on button "Anexos" at bounding box center [133, 309] width 161 height 33
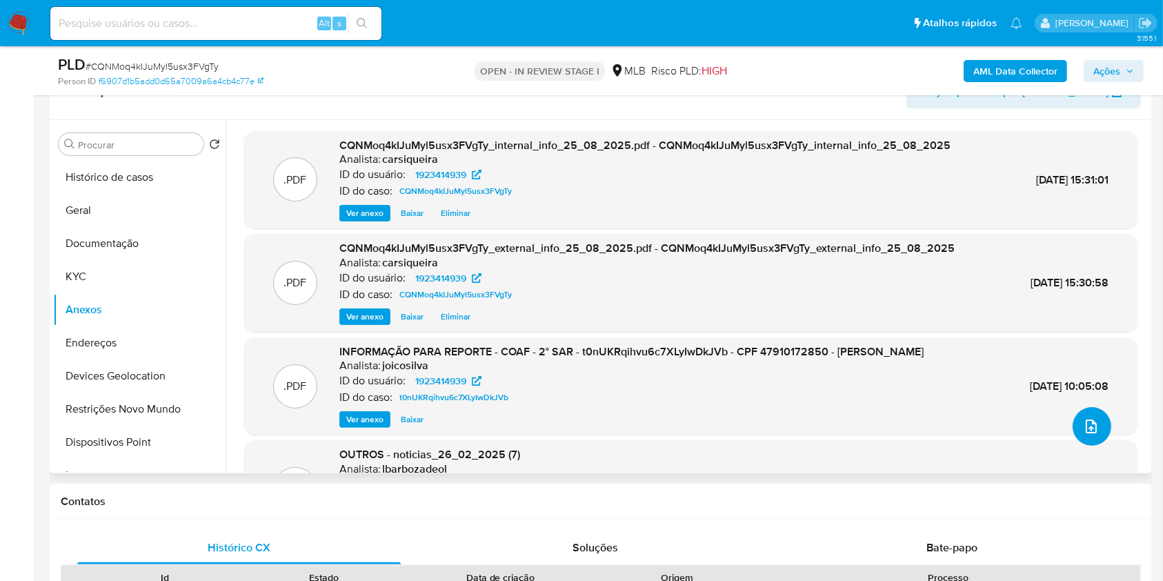
click at [1083, 422] on icon "upload-file" at bounding box center [1091, 426] width 17 height 17
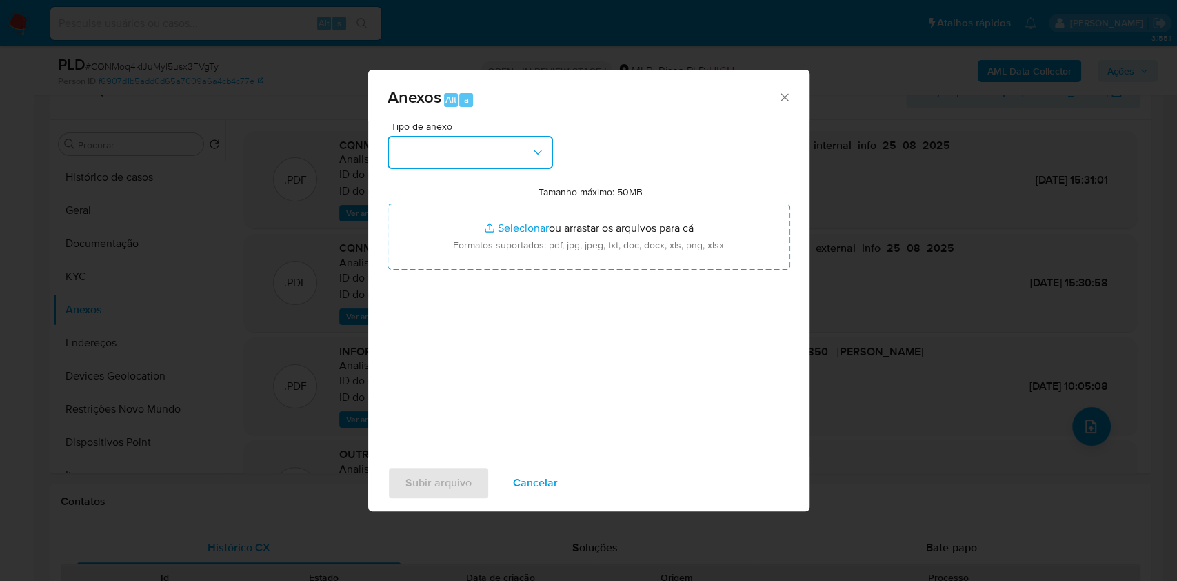
click at [477, 146] on button "button" at bounding box center [471, 152] width 166 height 33
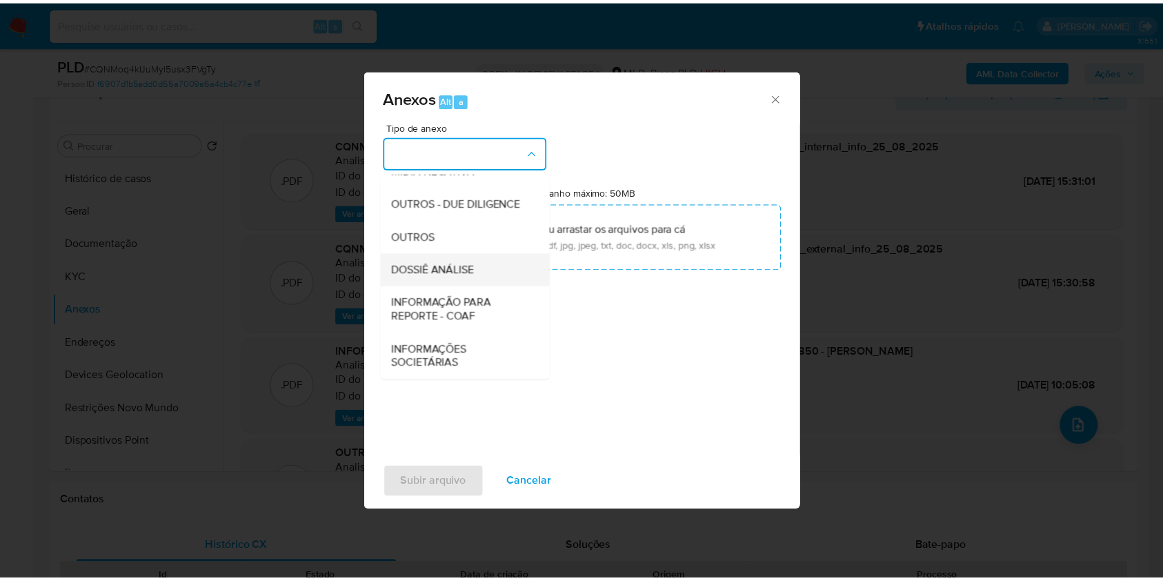
scroll to position [212, 0]
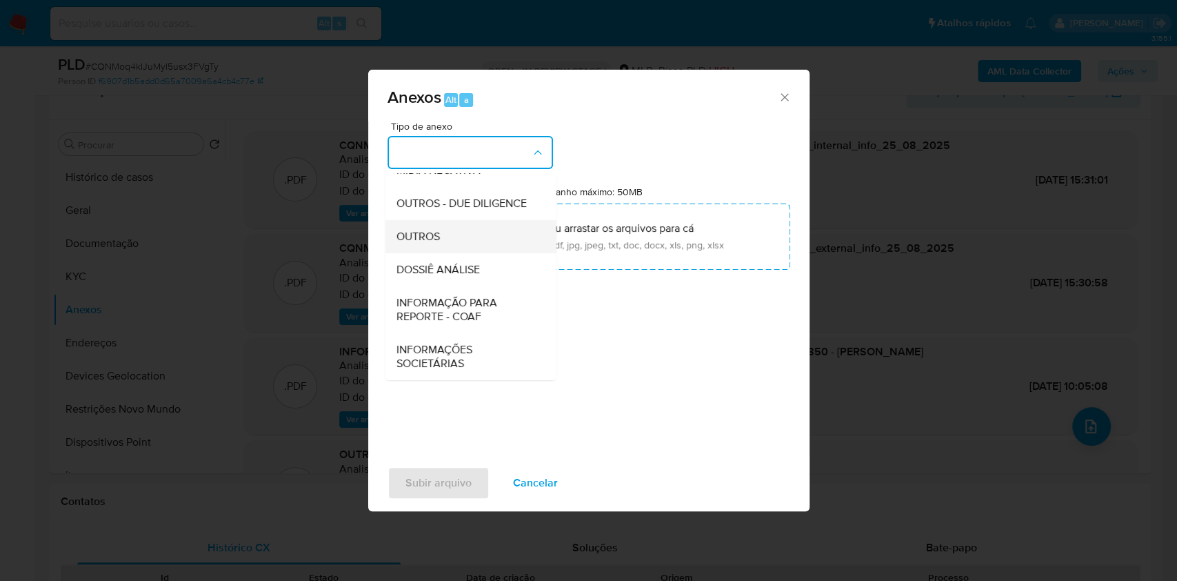
click at [462, 241] on div "OUTROS" at bounding box center [466, 236] width 141 height 33
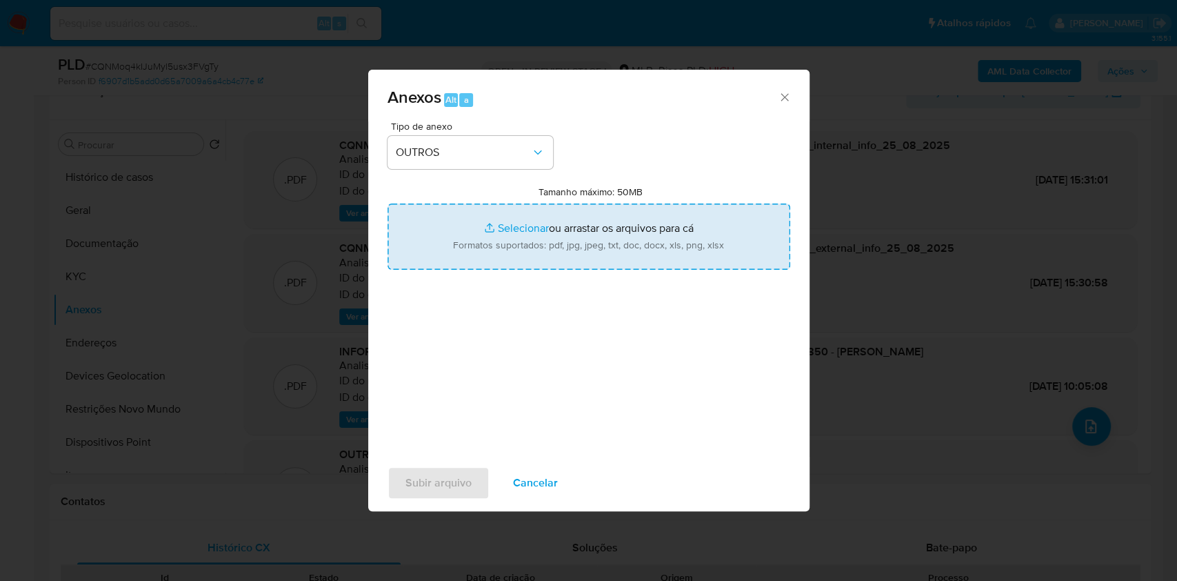
click at [527, 228] on input "Tamanho máximo: 50MB Selecionar arquivos" at bounding box center [589, 236] width 403 height 66
type input "C:\fakepath\CPF 47910172850 - ANDRESSA CAROLINA DE SOUZA - Documentos Google.pdf"
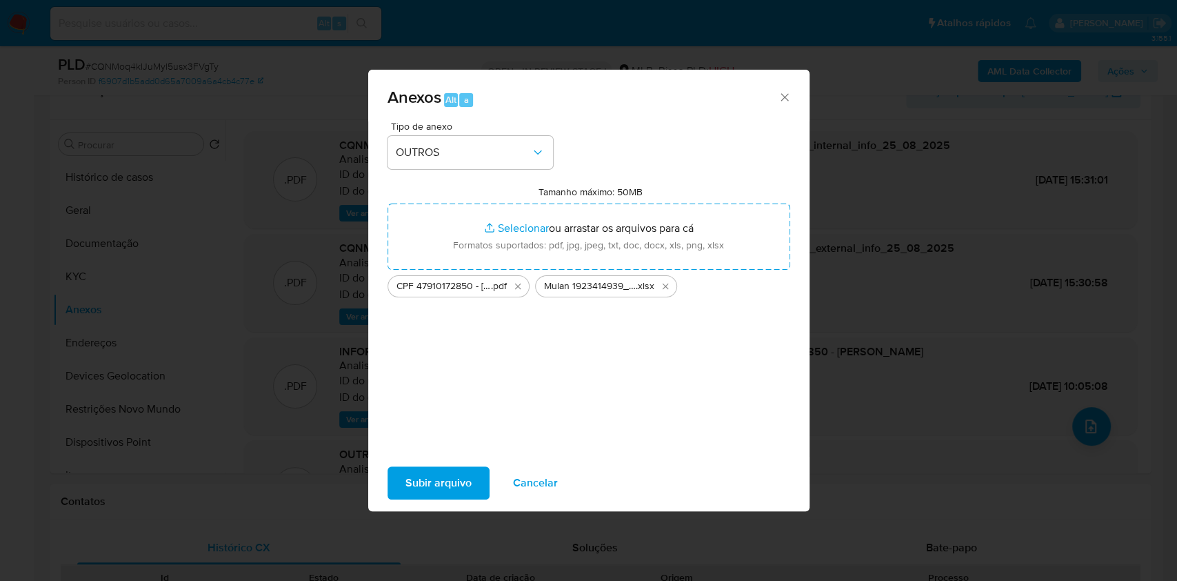
click at [430, 483] on span "Subir arquivo" at bounding box center [439, 483] width 66 height 30
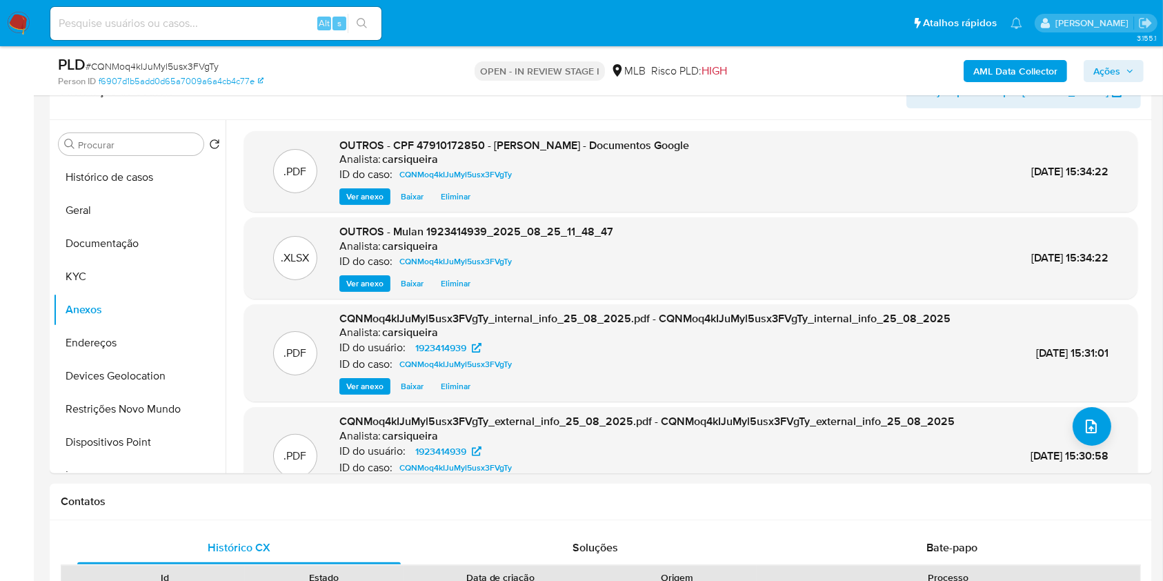
click at [1097, 67] on span "Ações" at bounding box center [1106, 71] width 27 height 22
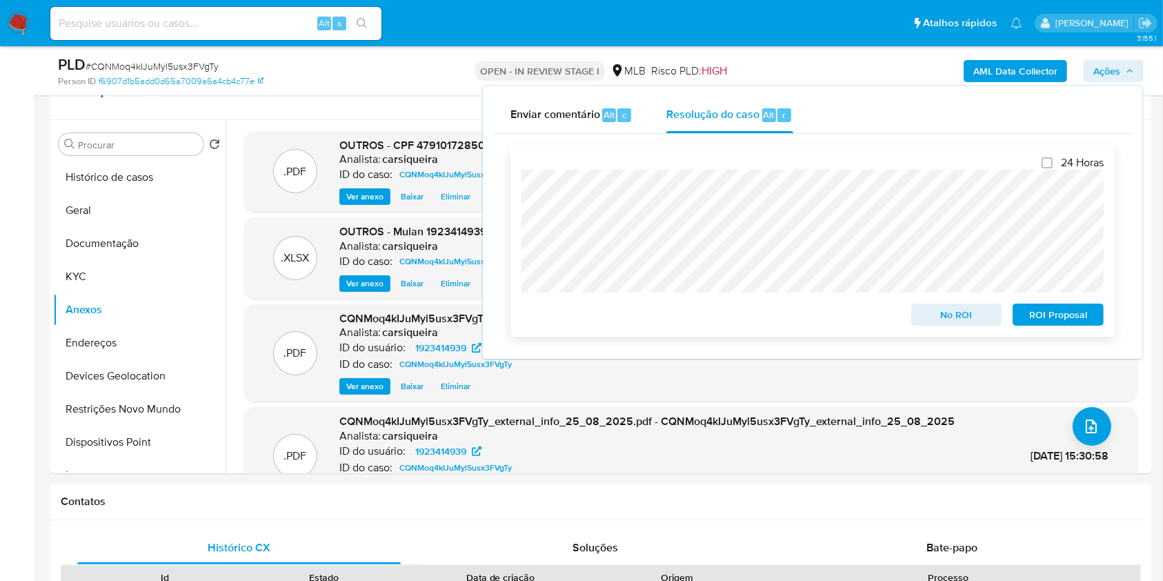
click at [960, 303] on div "No ROI" at bounding box center [957, 312] width 102 height 28
click at [957, 317] on span "No ROI" at bounding box center [957, 314] width 72 height 19
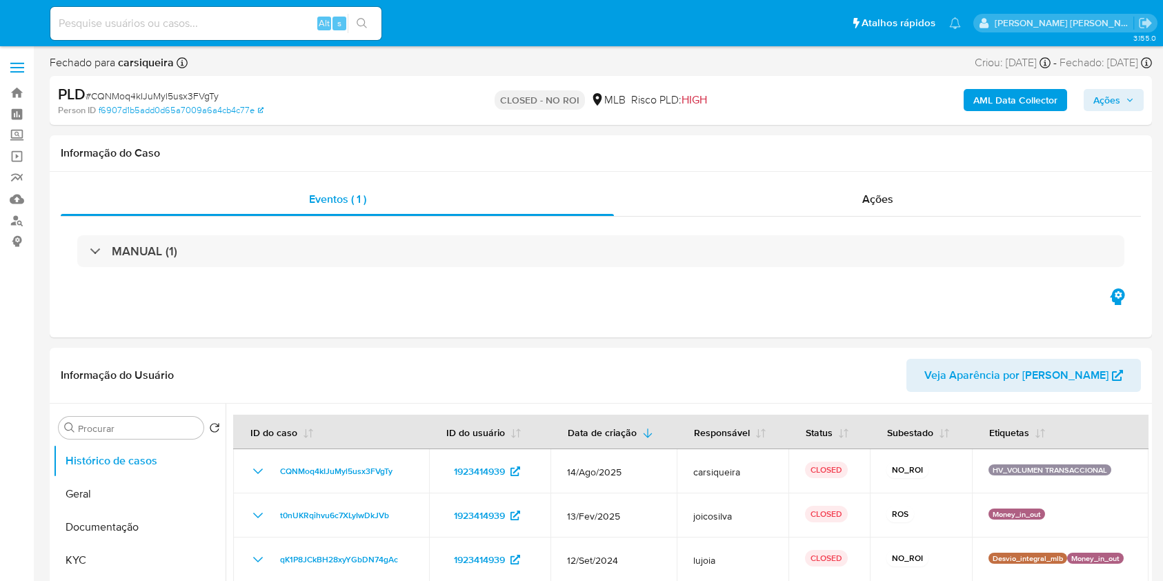
select select "10"
click at [14, 21] on img at bounding box center [18, 23] width 23 height 23
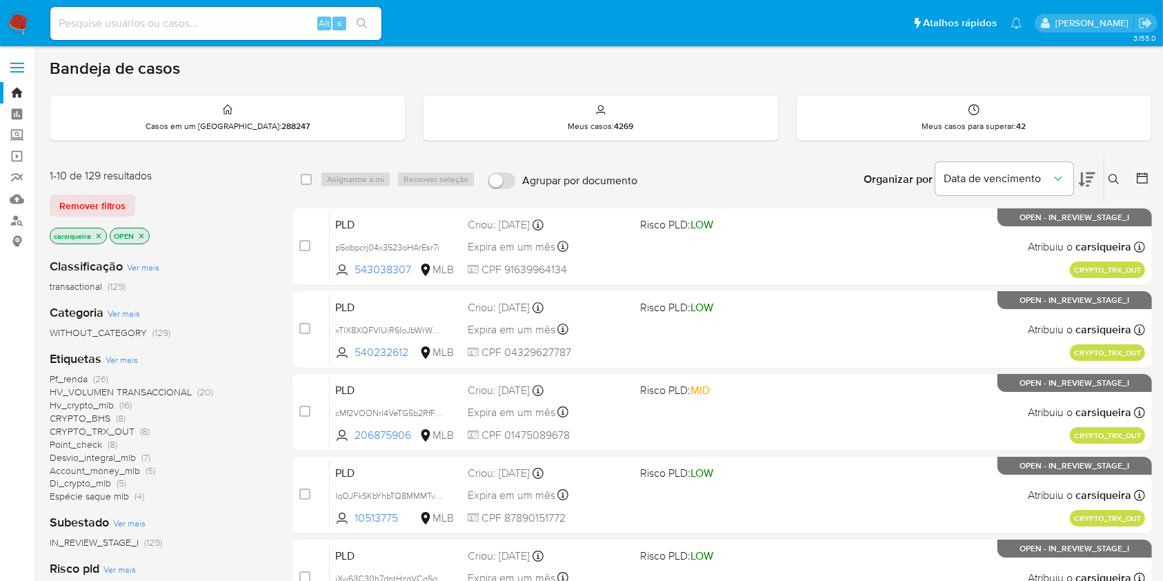
click at [144, 236] on icon "close-filter" at bounding box center [141, 236] width 8 height 8
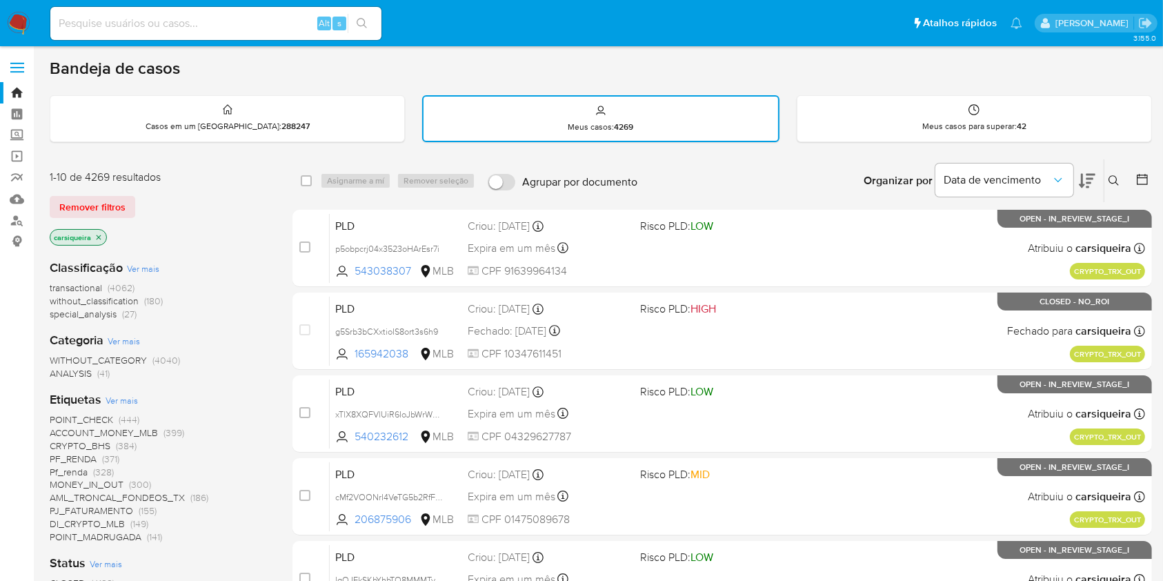
click at [1146, 175] on icon at bounding box center [1142, 179] width 14 height 14
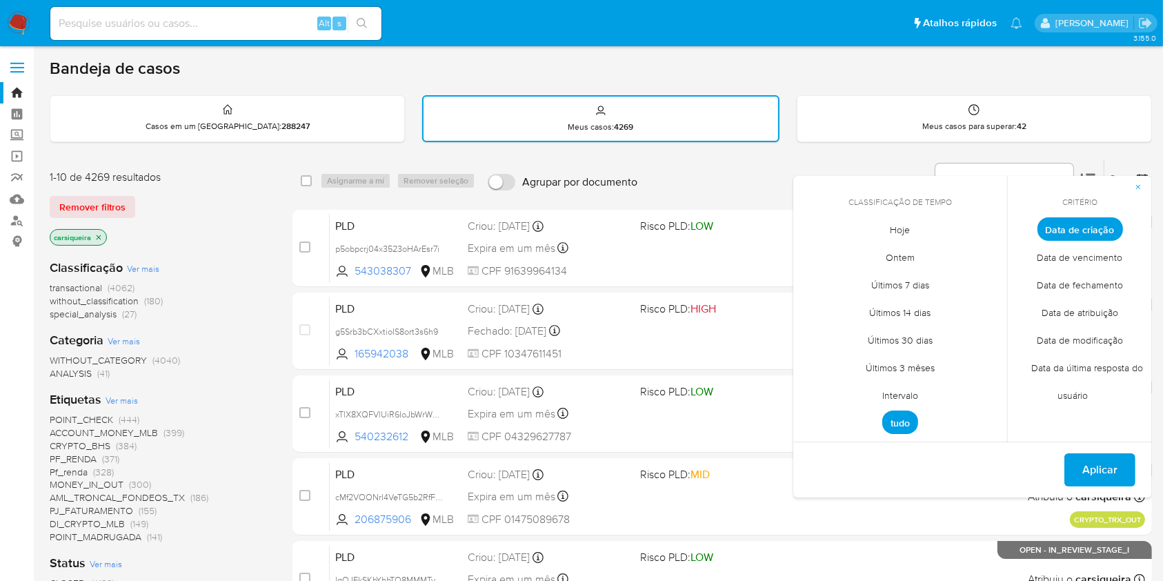
click at [1061, 284] on span "Data de fechamento" at bounding box center [1079, 285] width 115 height 28
click at [899, 226] on span "Hoje" at bounding box center [900, 230] width 49 height 28
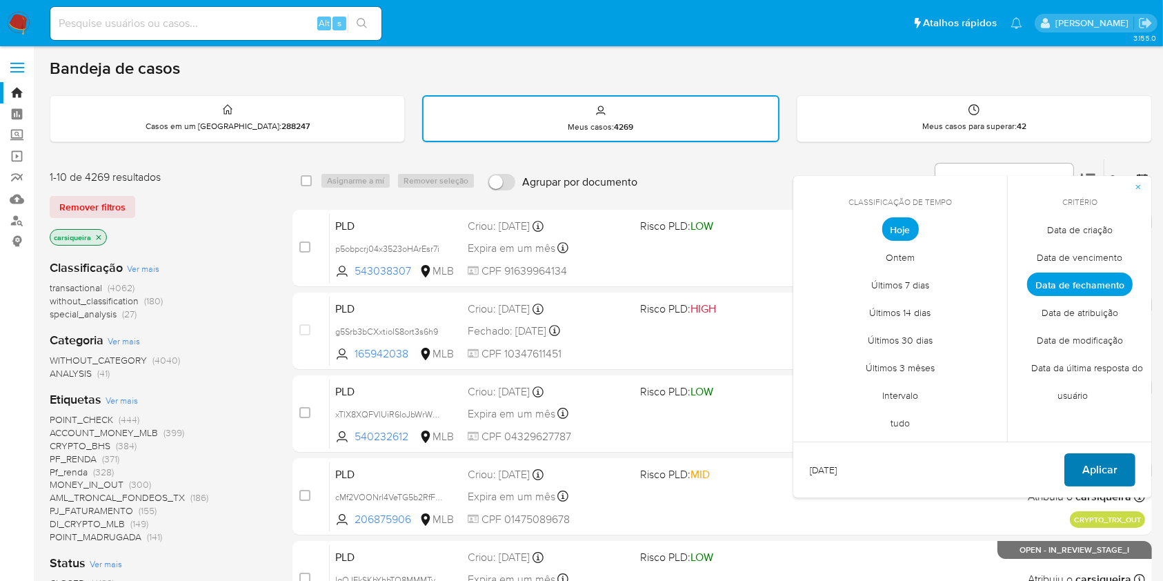
click at [1124, 453] on button "Aplicar" at bounding box center [1099, 469] width 71 height 33
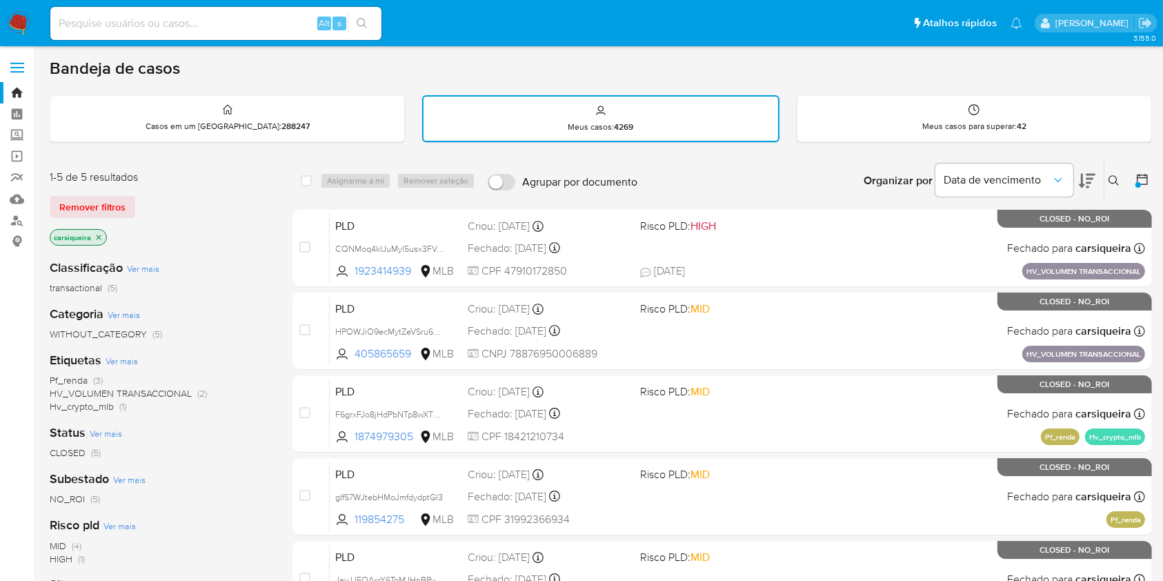
click at [23, 21] on img at bounding box center [18, 23] width 23 height 23
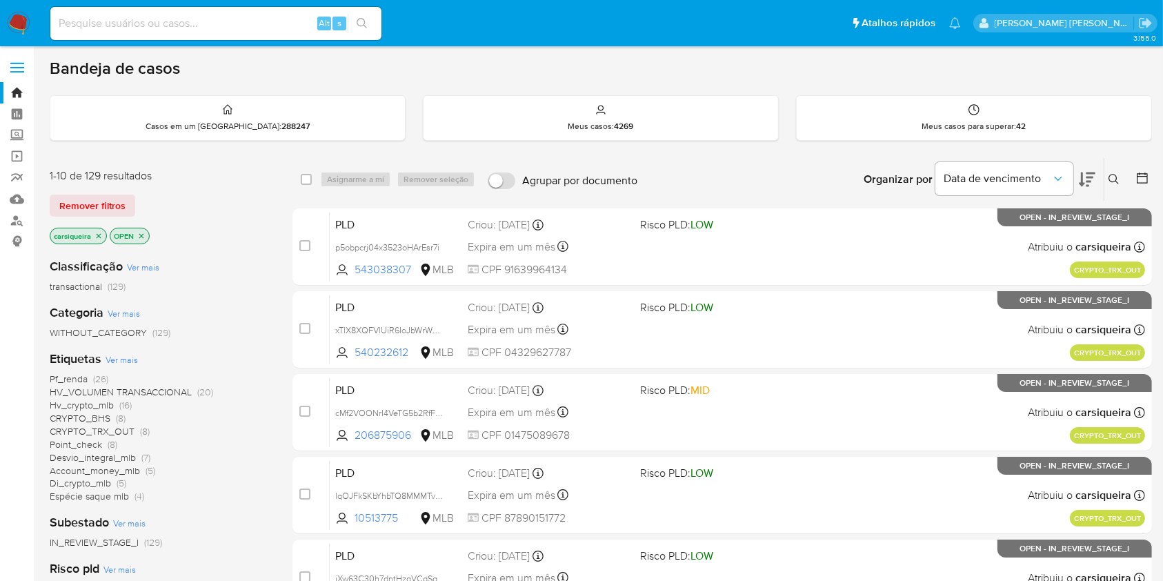
click at [223, 12] on div "Alt s" at bounding box center [215, 23] width 331 height 33
click at [243, 30] on input at bounding box center [215, 23] width 331 height 18
paste input "daG94XCsNTz1zaPgk3H6XyDT"
click at [377, 25] on input "daG94XCsNTz1zaPgk3H6XyDT" at bounding box center [215, 23] width 331 height 18
type input "daG94XCsNTz1zaPgk3H6XyDT"
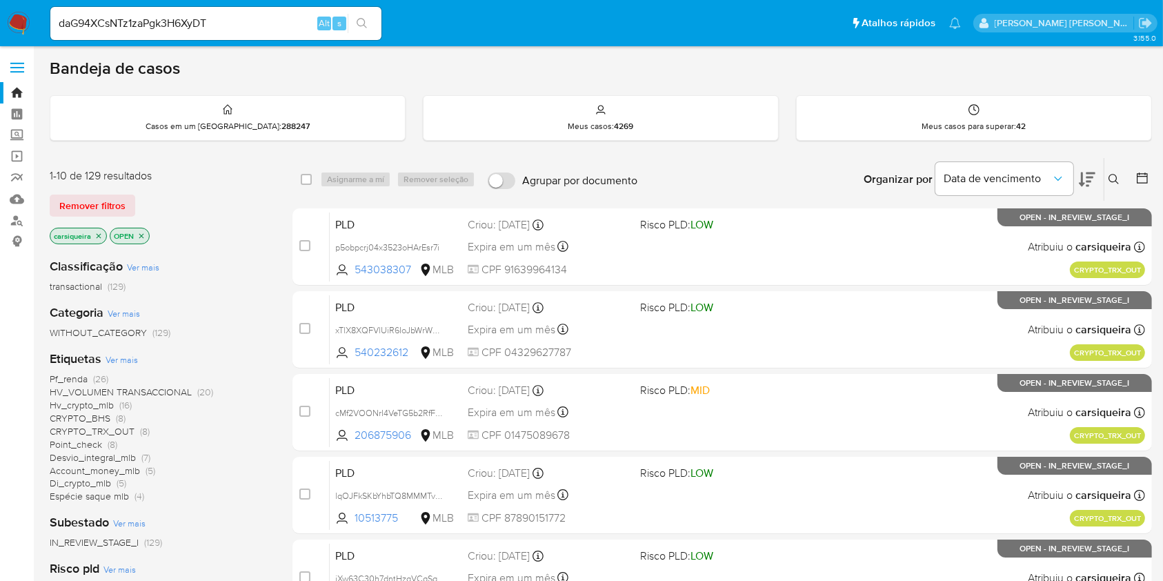
click at [361, 25] on icon "search-icon" at bounding box center [362, 23] width 10 height 10
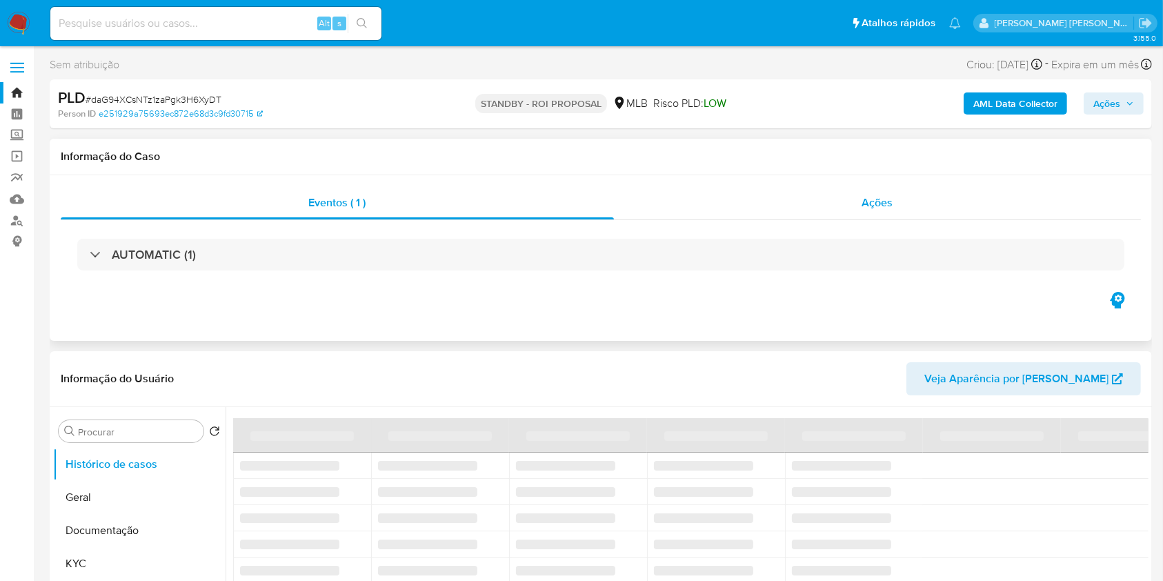
click at [828, 201] on div "Ações" at bounding box center [877, 202] width 527 height 33
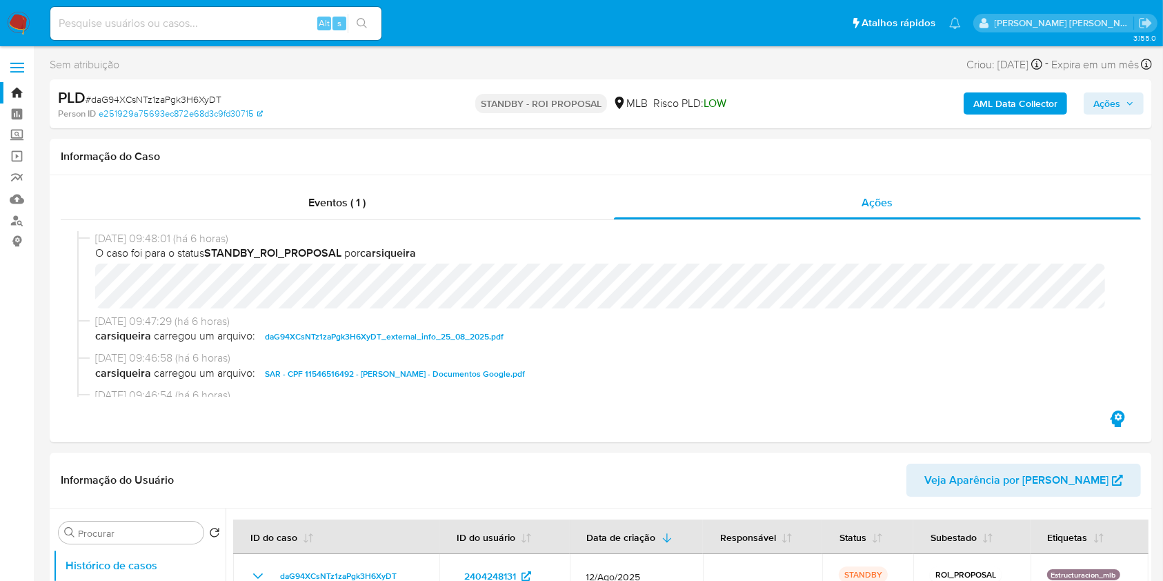
select select "10"
click at [144, 30] on input at bounding box center [215, 23] width 331 height 18
paste input "LRRrfsjTWE3RF2qFioMxbWd4"
type input "LRRrfsjTWE3RF2qFioMxbWd4"
click at [365, 19] on icon "search-icon" at bounding box center [362, 23] width 11 height 11
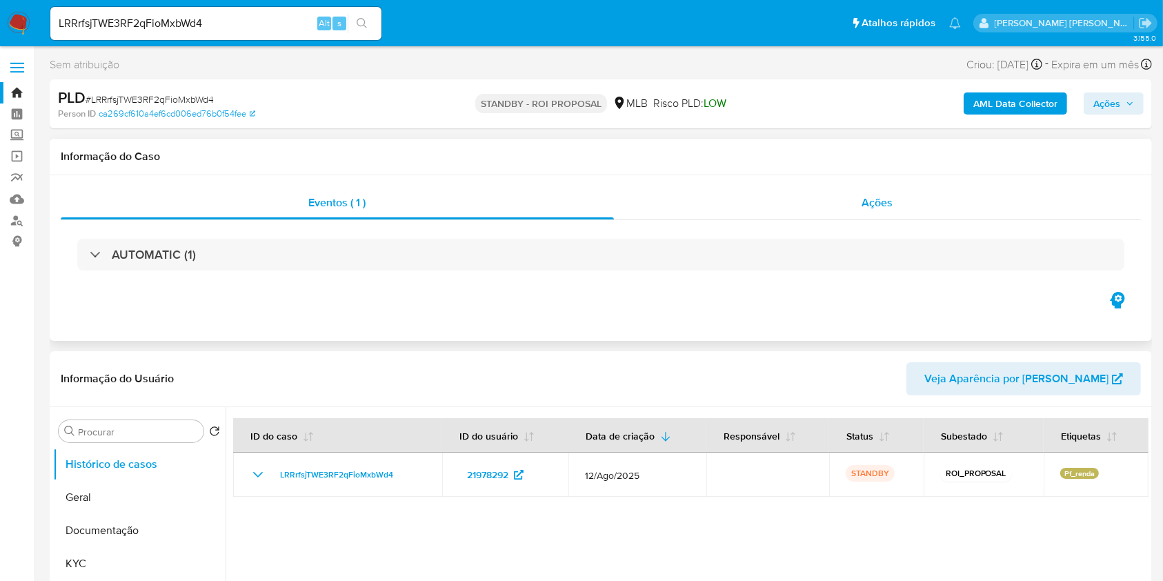
select select "10"
click at [861, 192] on div "Ações" at bounding box center [877, 202] width 527 height 33
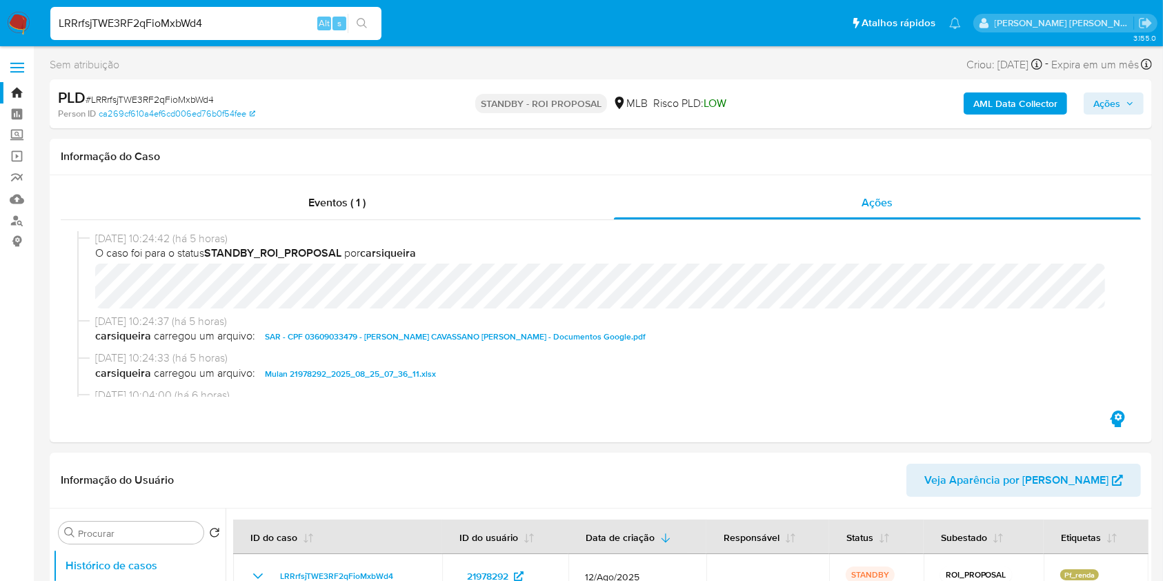
drag, startPoint x: 259, startPoint y: 18, endPoint x: 0, endPoint y: 17, distance: 259.3
click at [0, 17] on nav "Pausado Ver notificaciones LRRrfsjTWE3RF2qFioMxbWd4 Alt s Atalhos rápidos Presi…" at bounding box center [581, 23] width 1163 height 46
paste input "8wntVX52TNBOTiAPmND1Mcwy"
type input "8wntVX52TNBOTiAPmND1Mcwy"
click at [364, 20] on icon "search-icon" at bounding box center [362, 23] width 10 height 10
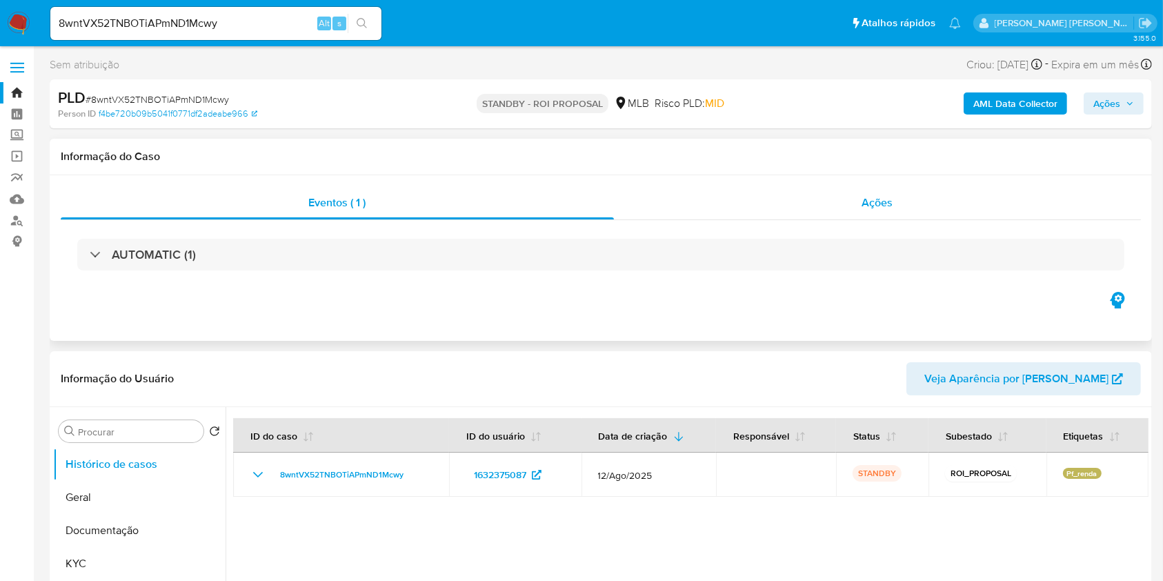
click at [855, 206] on div "Ações" at bounding box center [877, 202] width 527 height 33
select select "10"
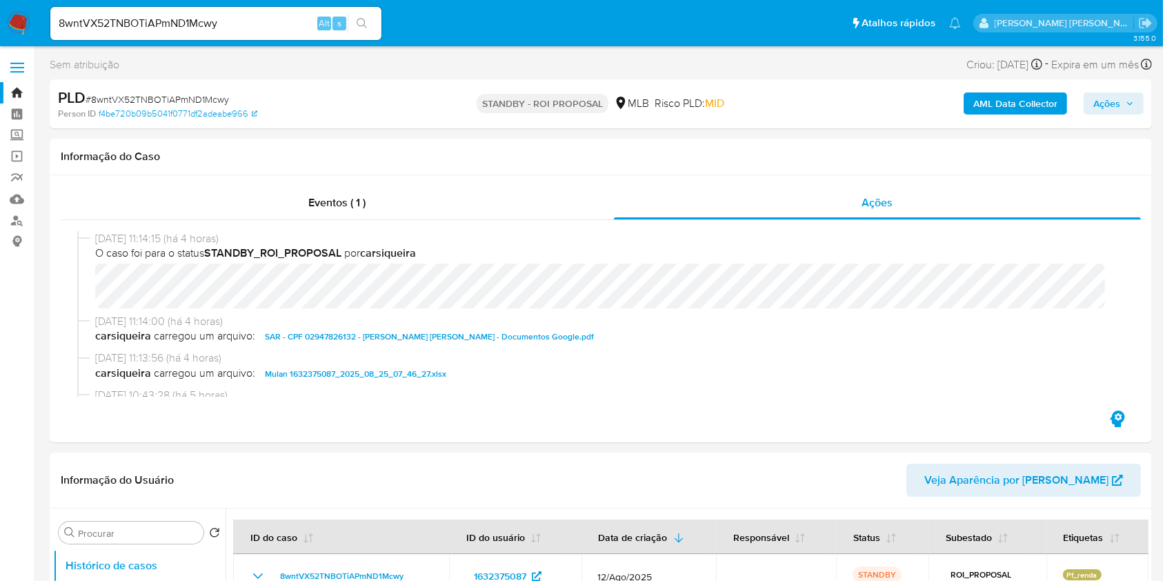
click at [17, 14] on img at bounding box center [18, 23] width 23 height 23
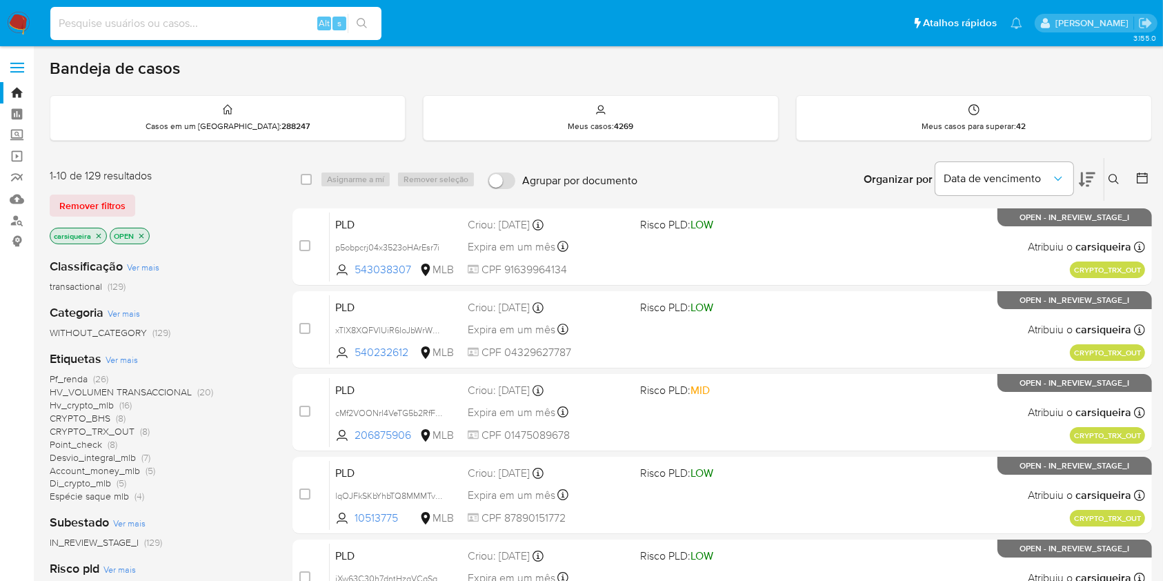
click at [139, 29] on input at bounding box center [215, 23] width 331 height 18
paste input "189342615"
type input "189342615"
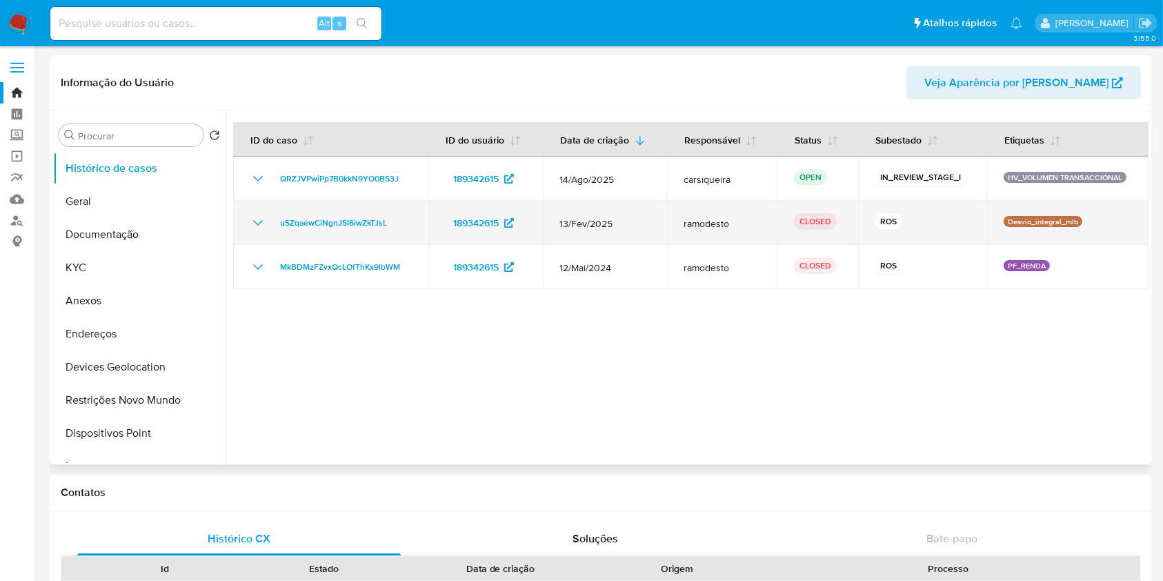
select select "10"
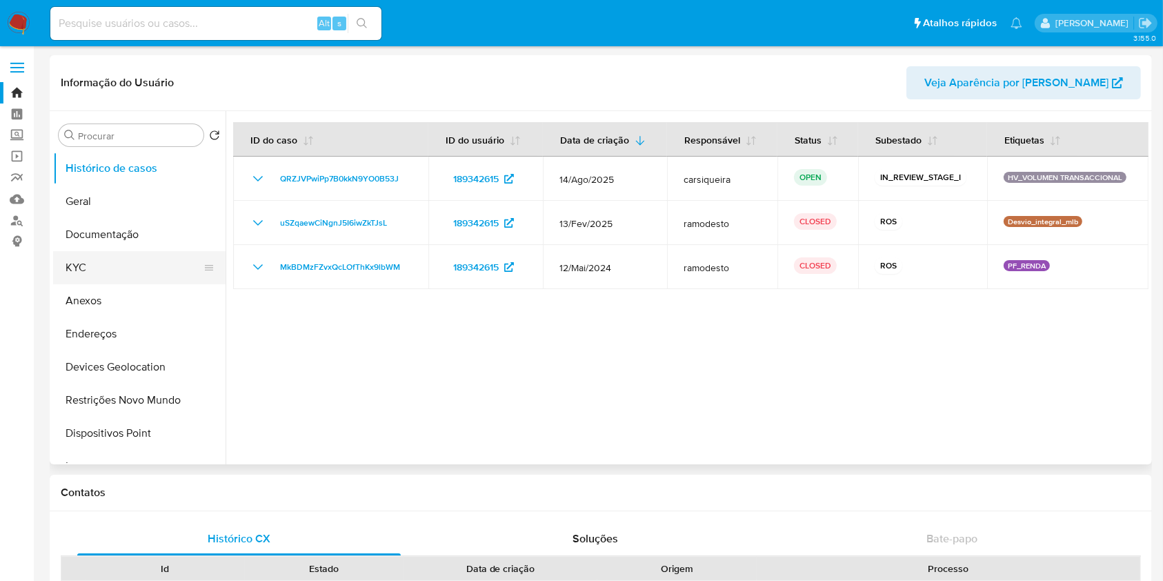
click at [128, 274] on button "KYC" at bounding box center [133, 267] width 161 height 33
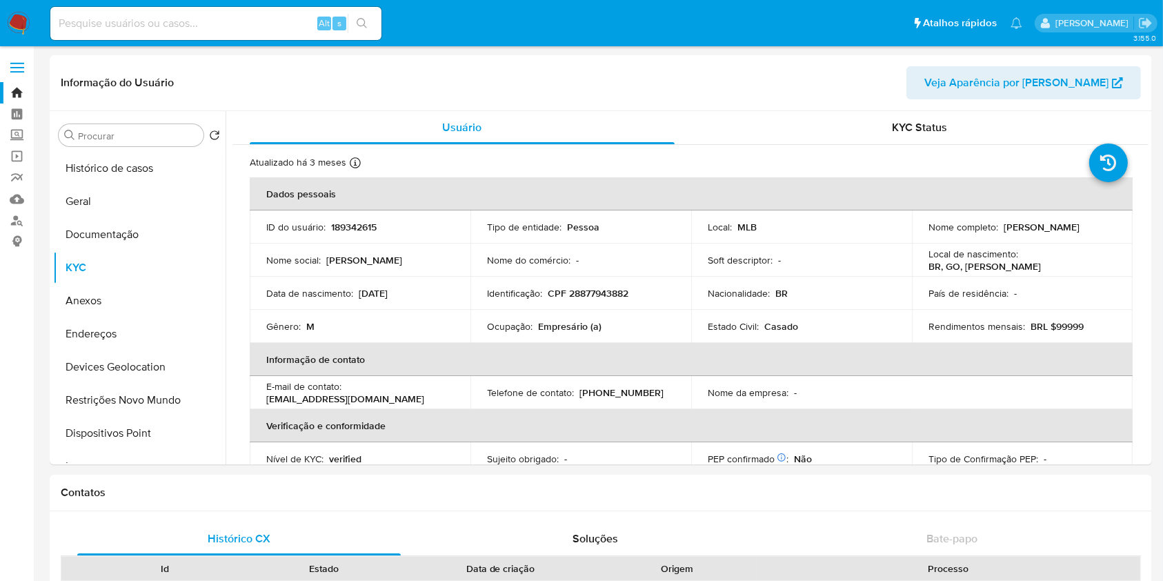
click at [245, 22] on input at bounding box center [215, 23] width 331 height 18
paste input "QRZJVPwiPp7B0kkN9YO0B53J"
type input "QRZJVPwiPp7B0kkN9YO0B53J"
click at [359, 22] on icon "search-icon" at bounding box center [362, 23] width 11 height 11
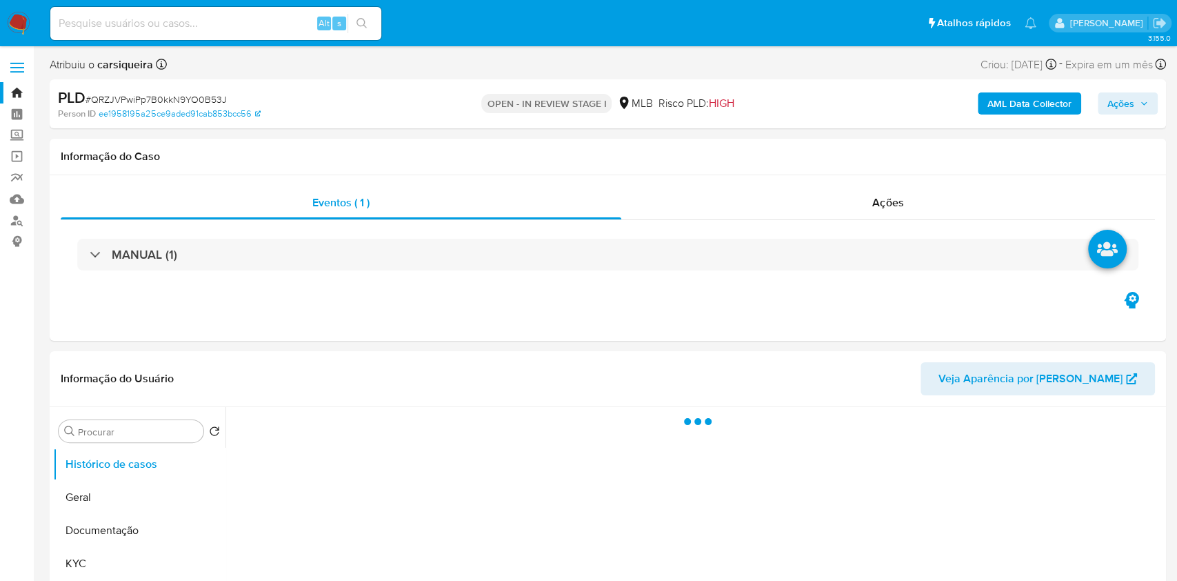
select select "10"
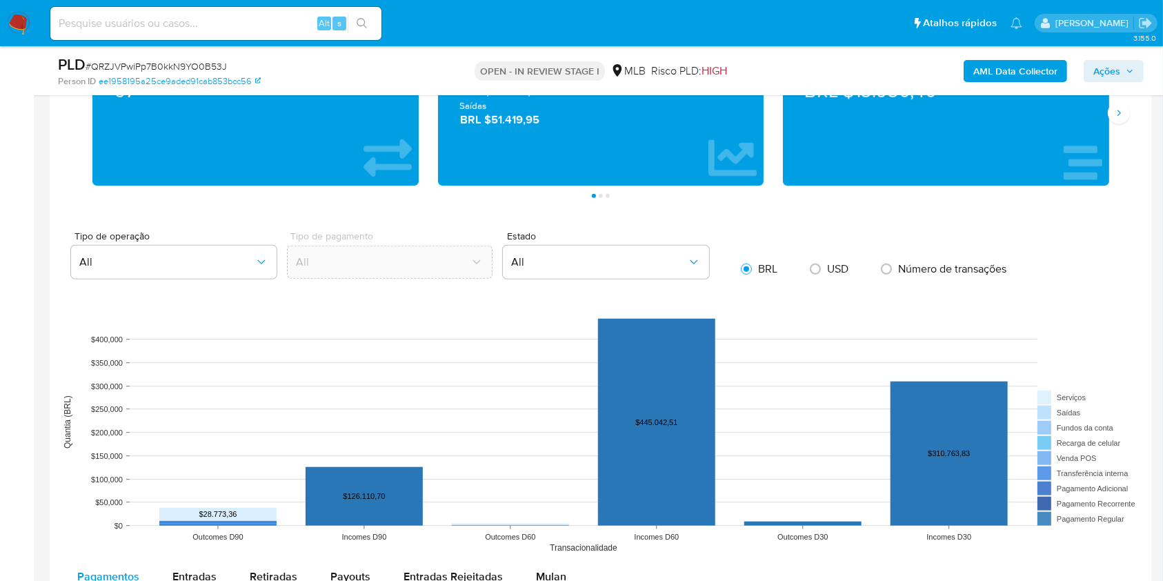
click at [1150, 257] on div at bounding box center [601, 559] width 1102 height 1119
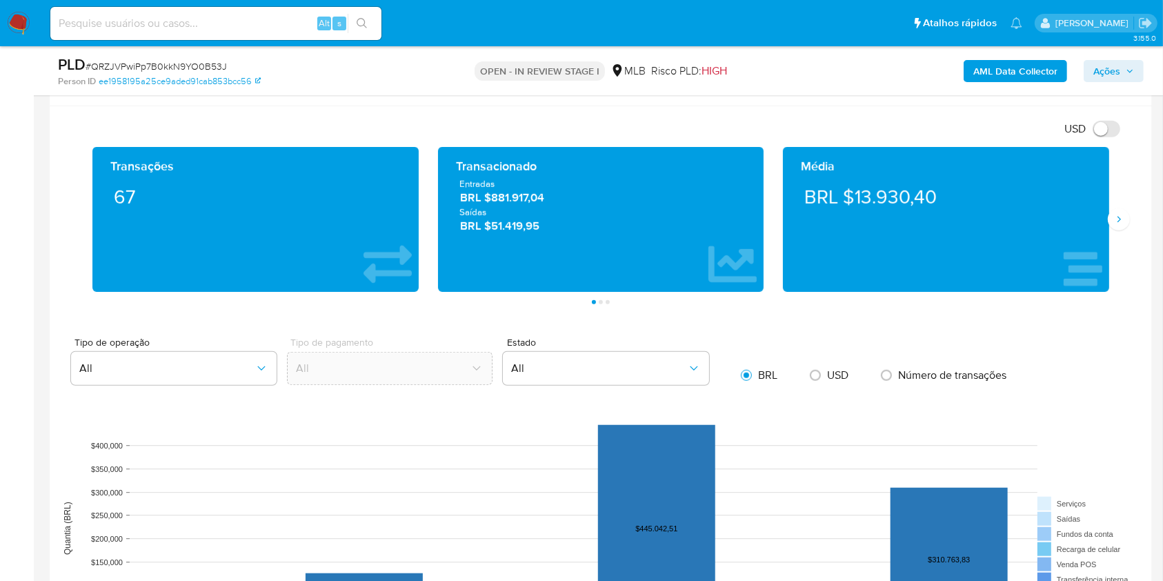
scroll to position [945, 0]
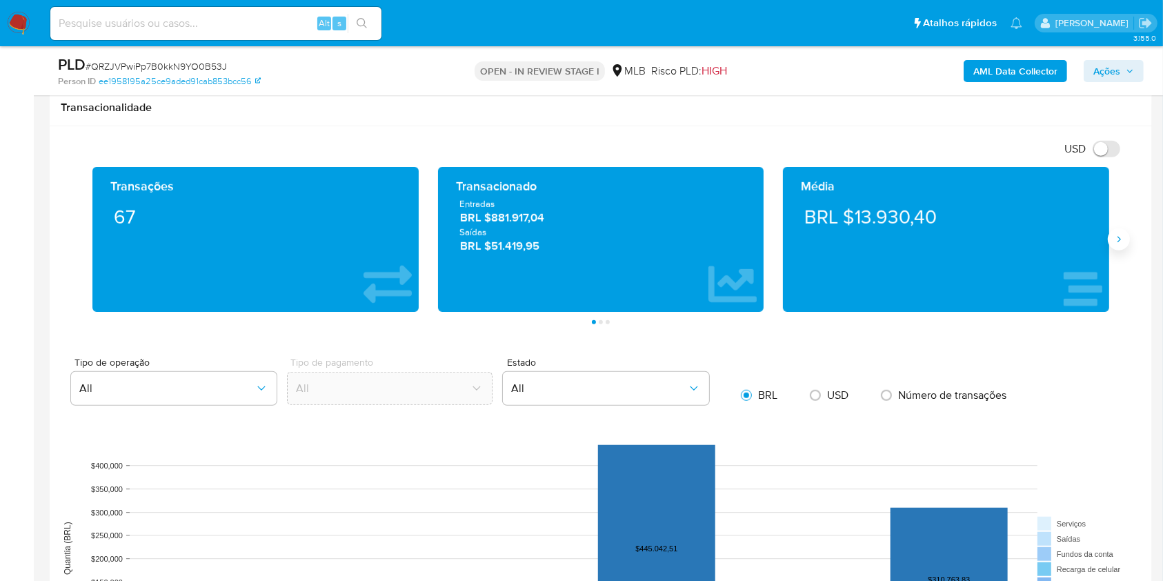
click at [1119, 237] on icon "Siguiente" at bounding box center [1118, 239] width 11 height 11
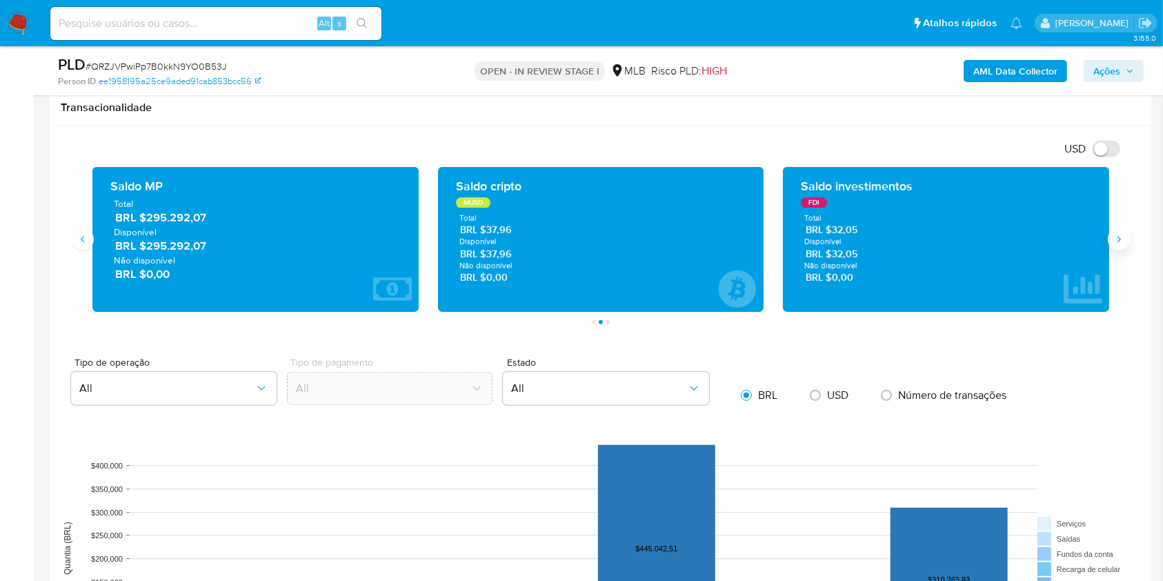
click at [1119, 237] on icon "Siguiente" at bounding box center [1118, 239] width 11 height 11
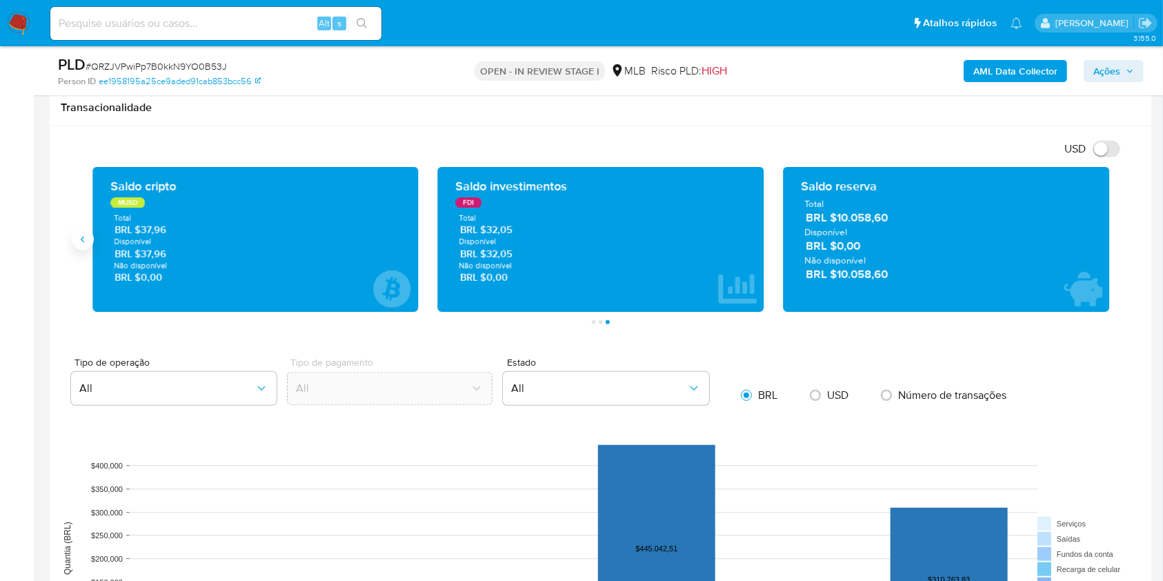
click at [88, 237] on button "Anterior" at bounding box center [83, 239] width 22 height 22
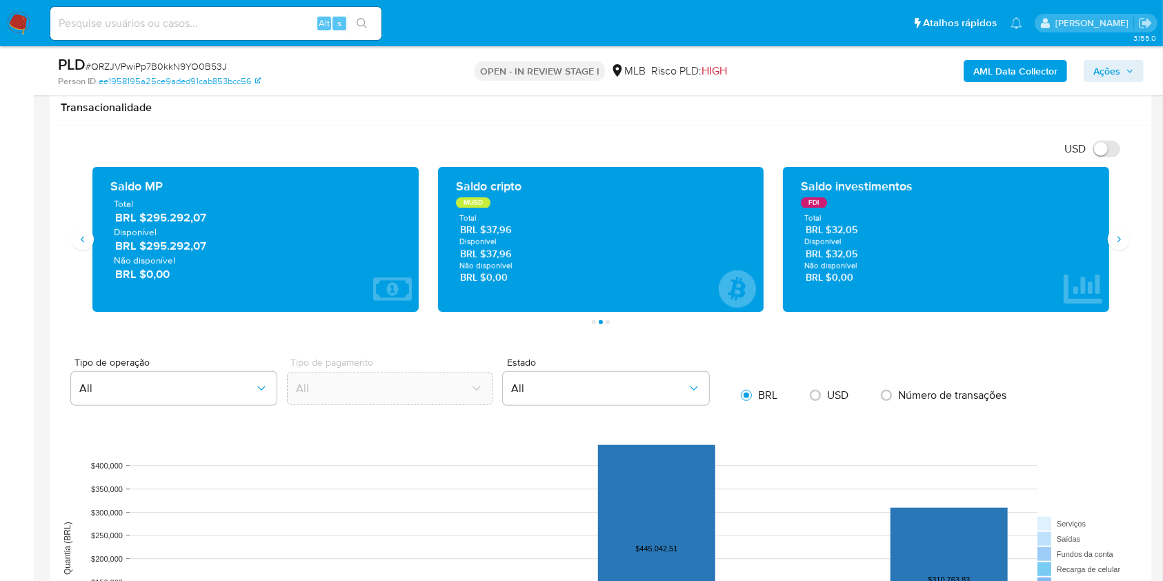
drag, startPoint x: 220, startPoint y: 248, endPoint x: 149, endPoint y: 243, distance: 71.2
click at [149, 243] on span "BRL $295.292,07" at bounding box center [256, 246] width 282 height 16
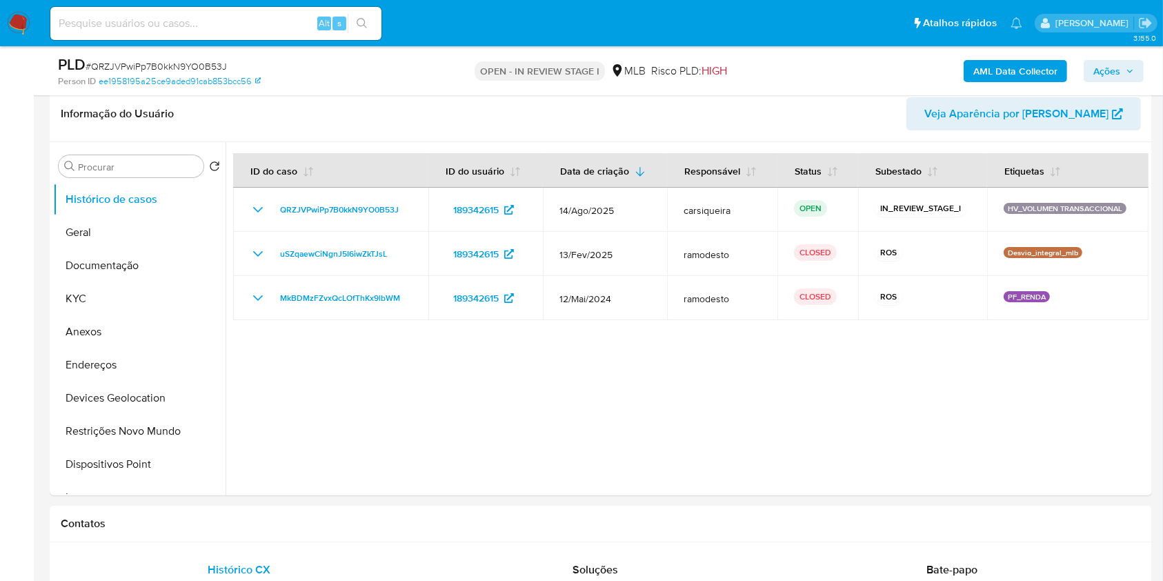
scroll to position [226, 0]
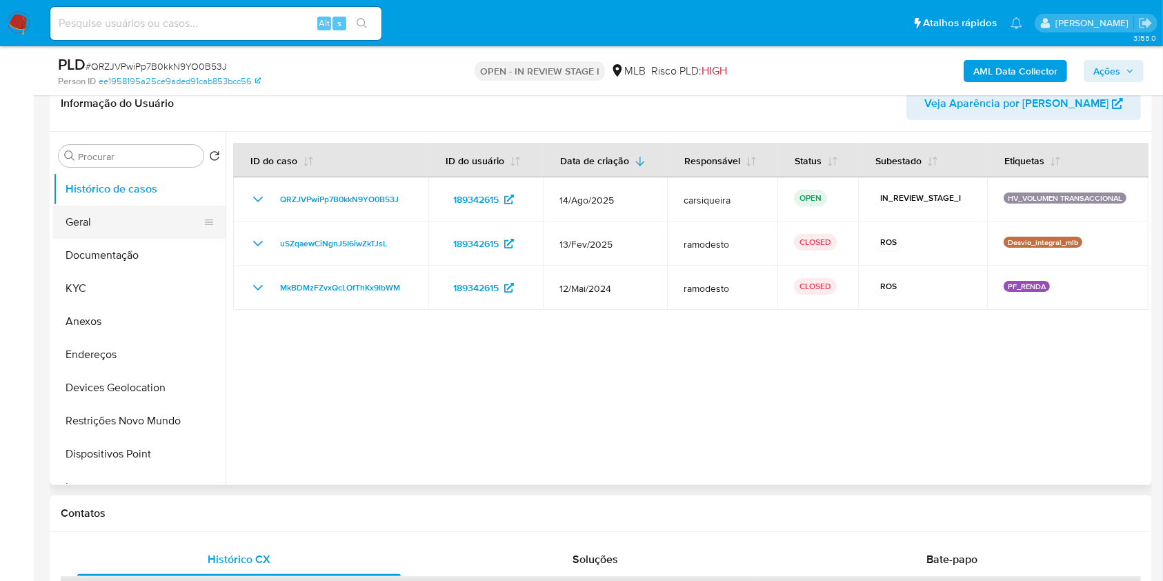
click at [101, 219] on button "Geral" at bounding box center [133, 222] width 161 height 33
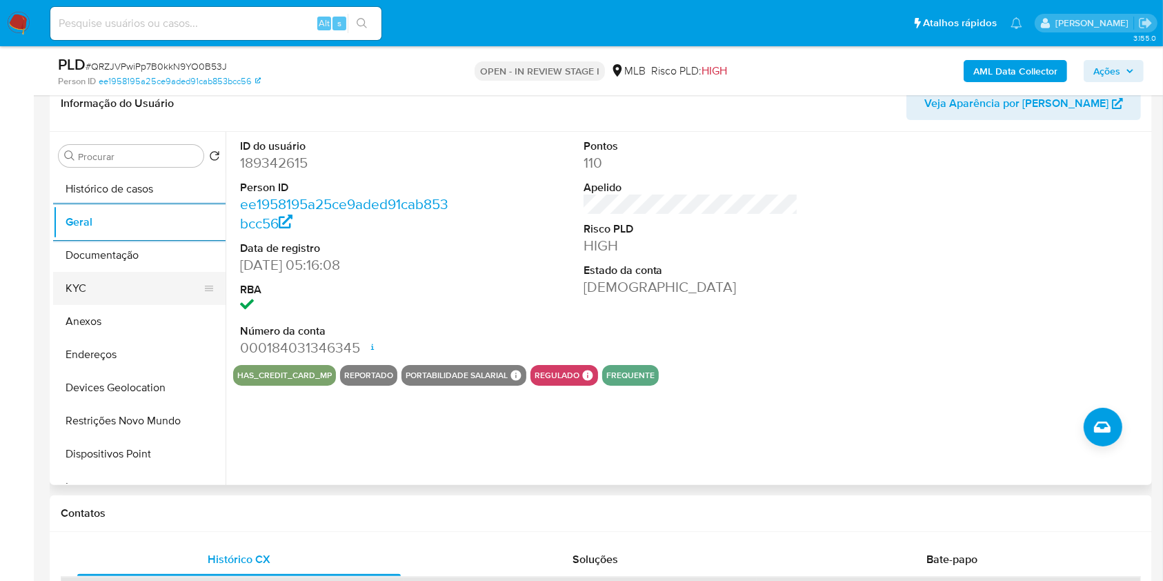
click at [126, 286] on button "KYC" at bounding box center [133, 288] width 161 height 33
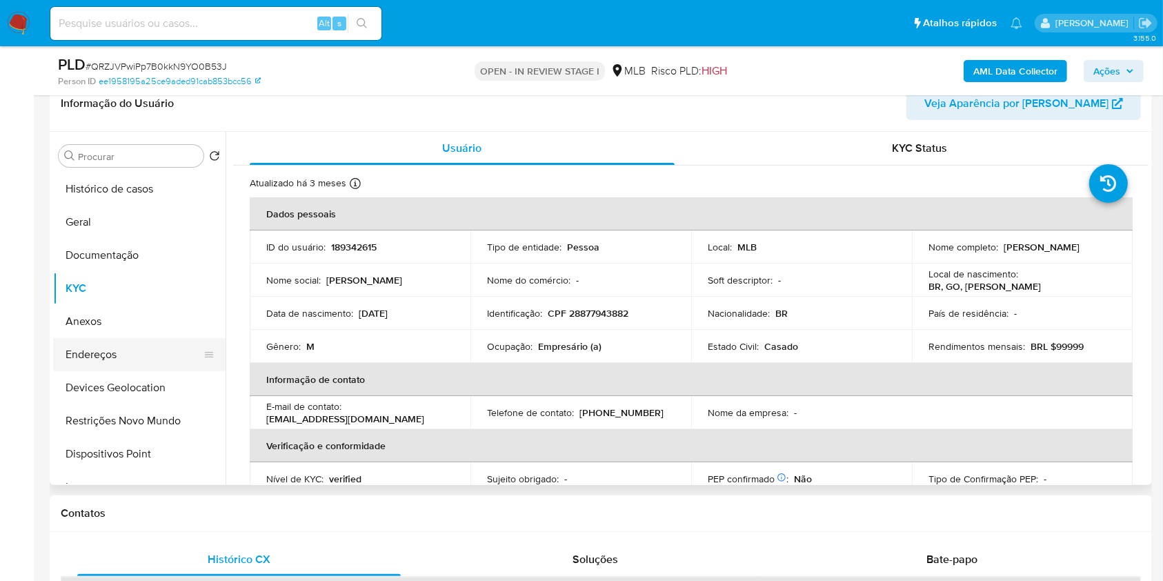
click at [123, 349] on button "Endereços" at bounding box center [133, 354] width 161 height 33
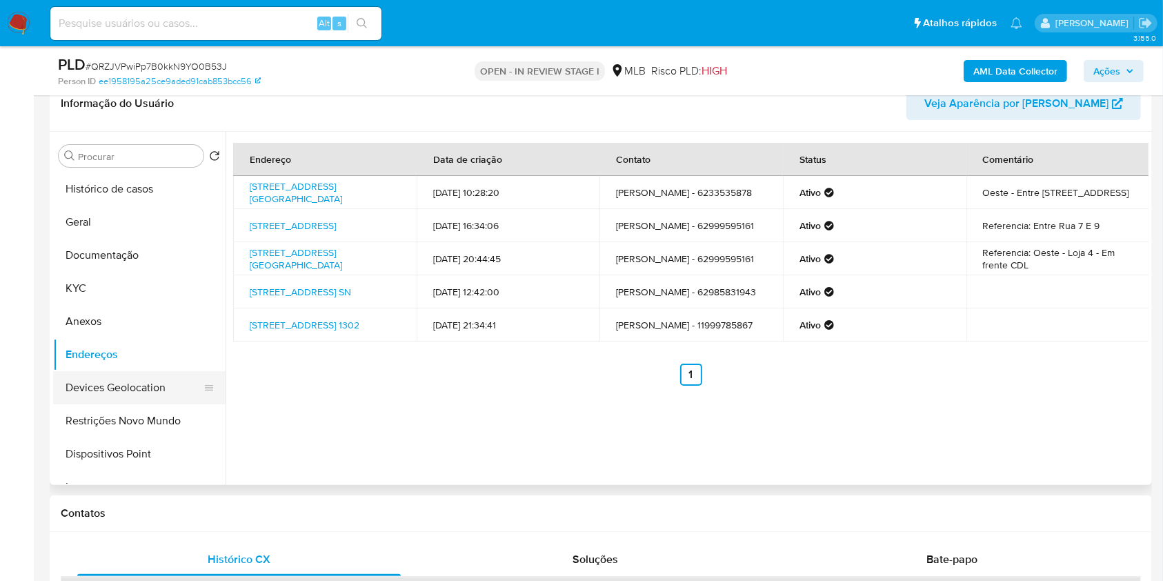
click at [183, 384] on button "Devices Geolocation" at bounding box center [133, 387] width 161 height 33
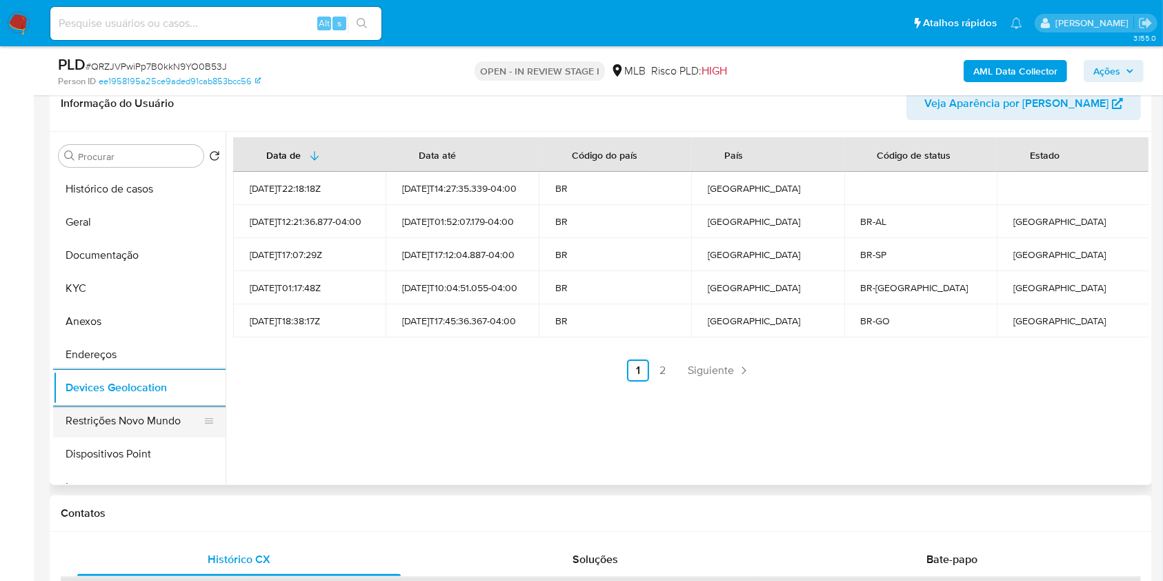
click at [97, 411] on button "Restrições Novo Mundo" at bounding box center [133, 420] width 161 height 33
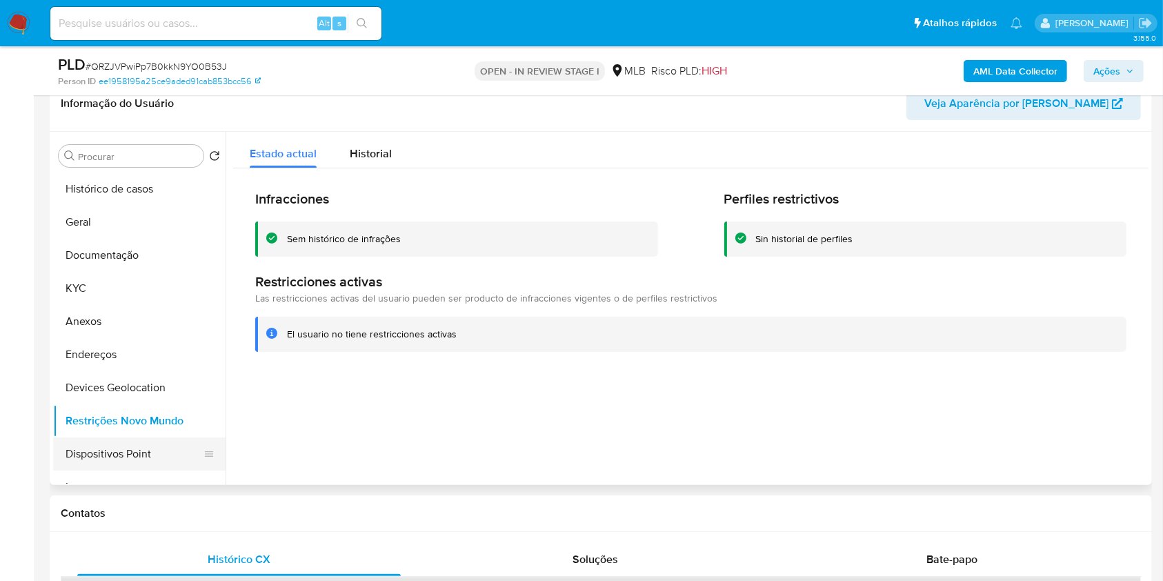
click at [166, 449] on button "Dispositivos Point" at bounding box center [133, 453] width 161 height 33
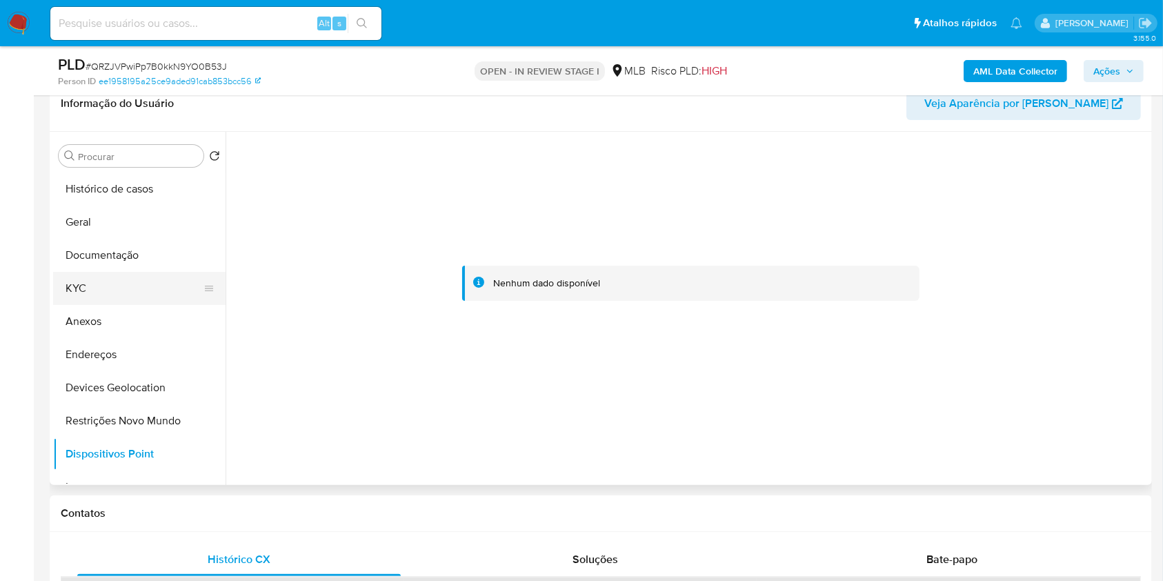
click at [119, 277] on button "KYC" at bounding box center [133, 288] width 161 height 33
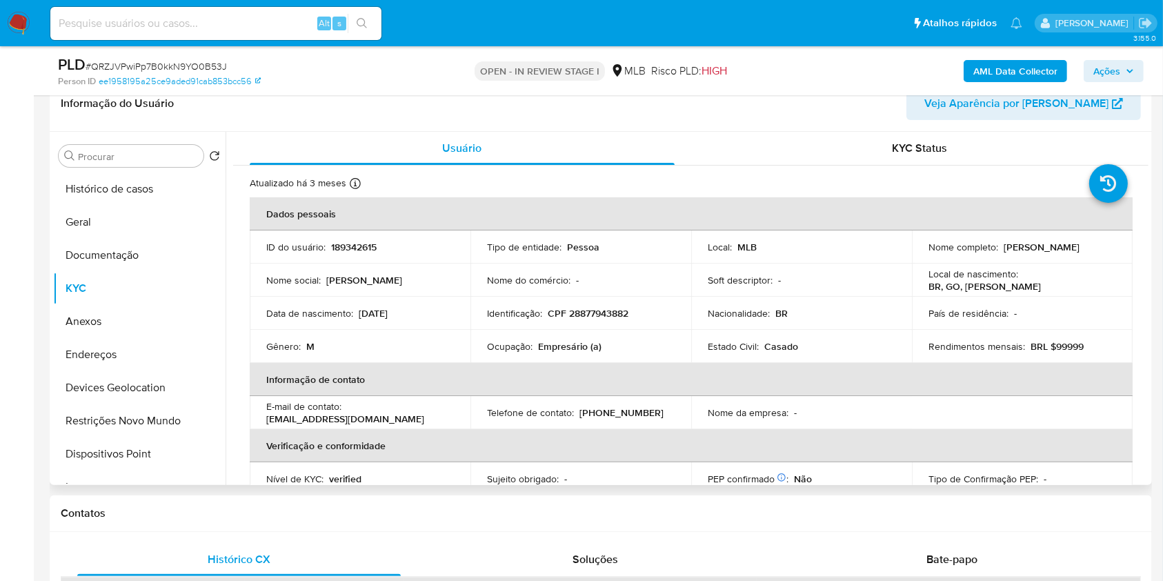
click at [430, 341] on div "Gênero : M" at bounding box center [360, 346] width 188 height 12
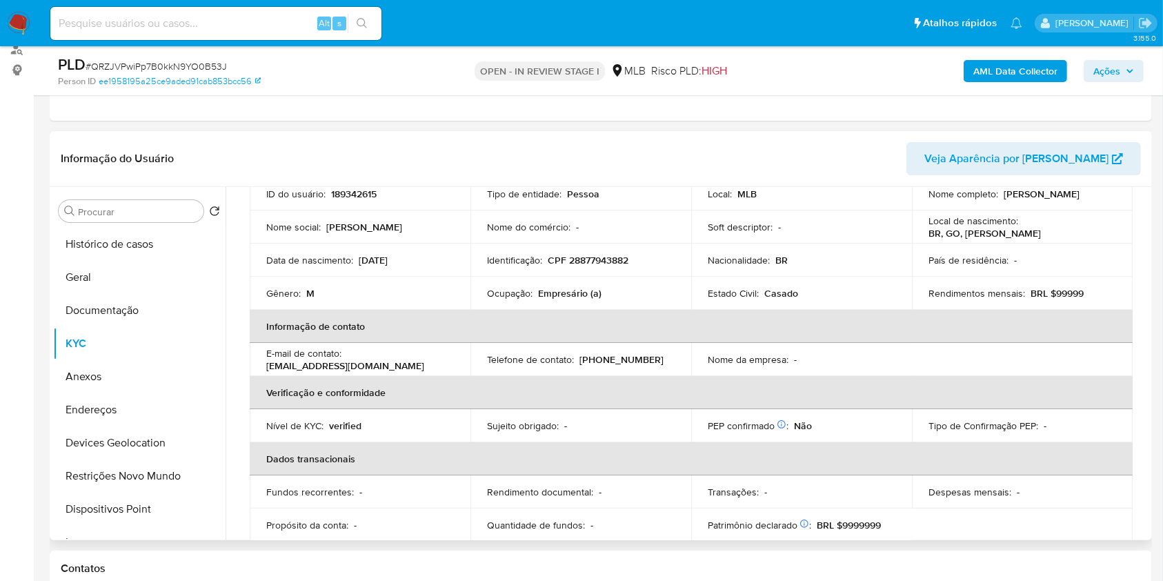
scroll to position [72, 0]
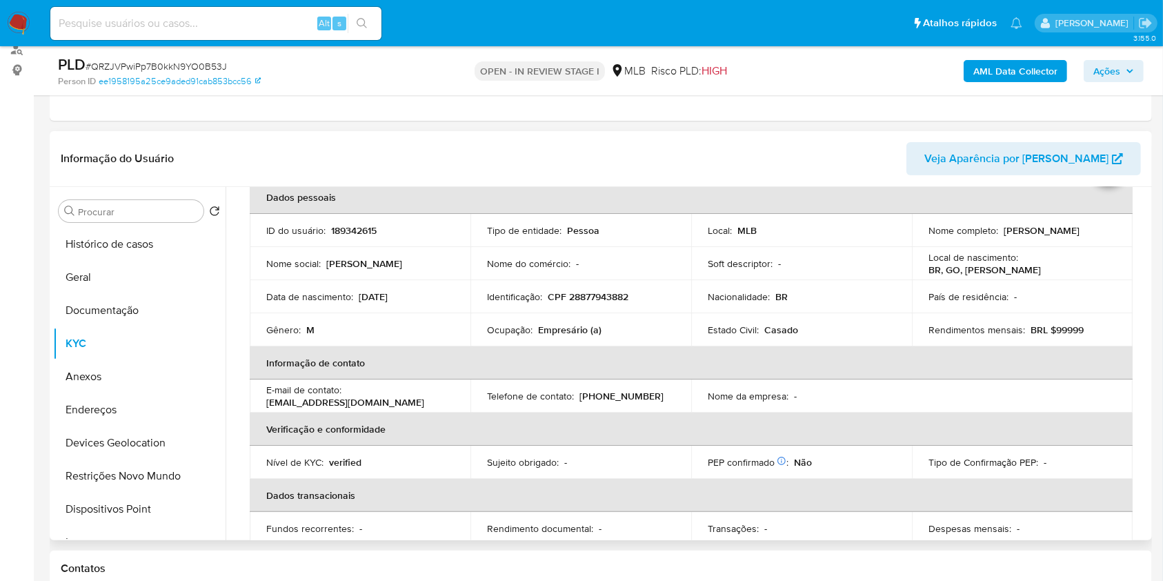
click at [598, 292] on p "CPF 28877943882" at bounding box center [588, 296] width 81 height 12
copy p "28877943882"
drag, startPoint x: 1087, startPoint y: 232, endPoint x: 1001, endPoint y: 231, distance: 86.2
click at [1001, 231] on div "Nome completo : Ronaldo Figueira" at bounding box center [1022, 230] width 188 height 12
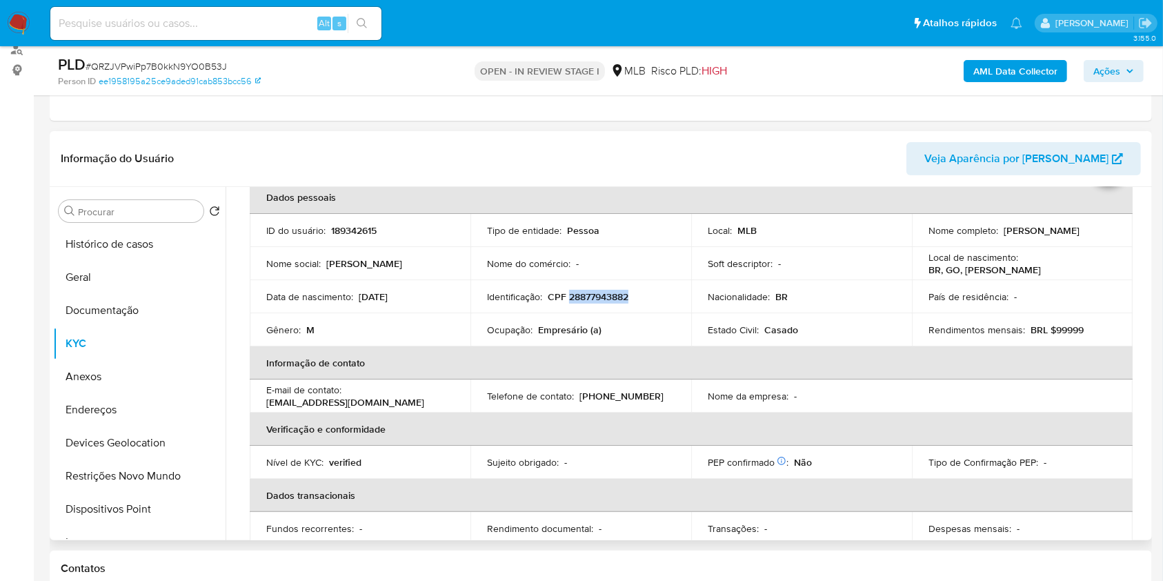
copy p "Ronaldo Figueira"
click at [595, 295] on p "CPF 28877943882" at bounding box center [588, 296] width 81 height 12
copy p "28877943882"
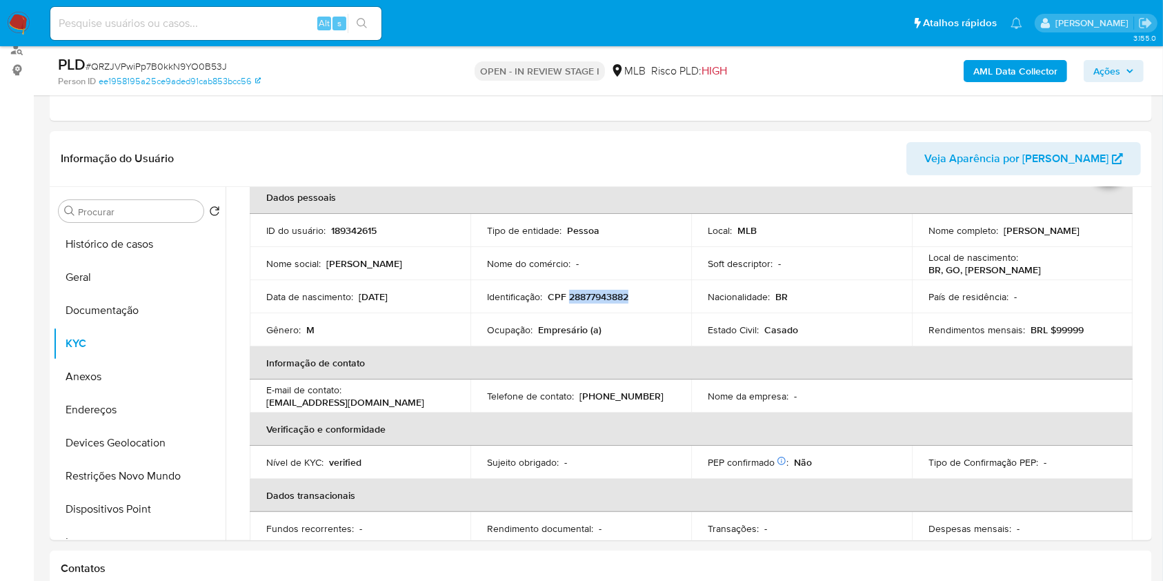
click at [1007, 63] on b "AML Data Collector" at bounding box center [1015, 71] width 84 height 22
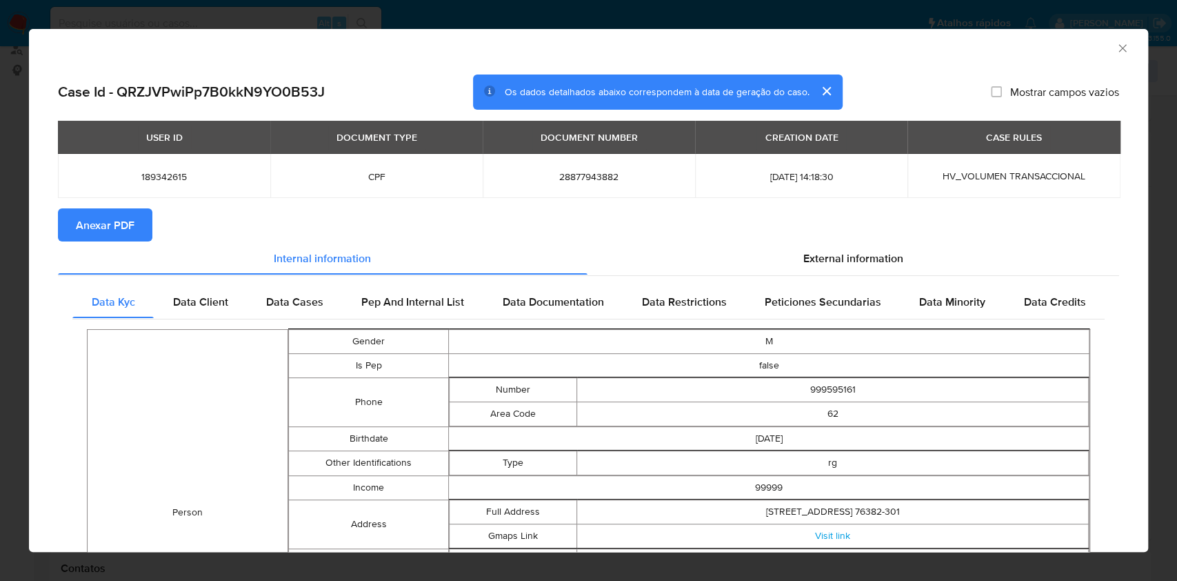
click at [95, 223] on span "Anexar PDF" at bounding box center [105, 225] width 59 height 30
click at [0, 359] on div "AML Data Collector Case Id - QRZJVPwiPp7B0kkN9YO0B53J Os dados detalhados abaix…" at bounding box center [588, 290] width 1177 height 581
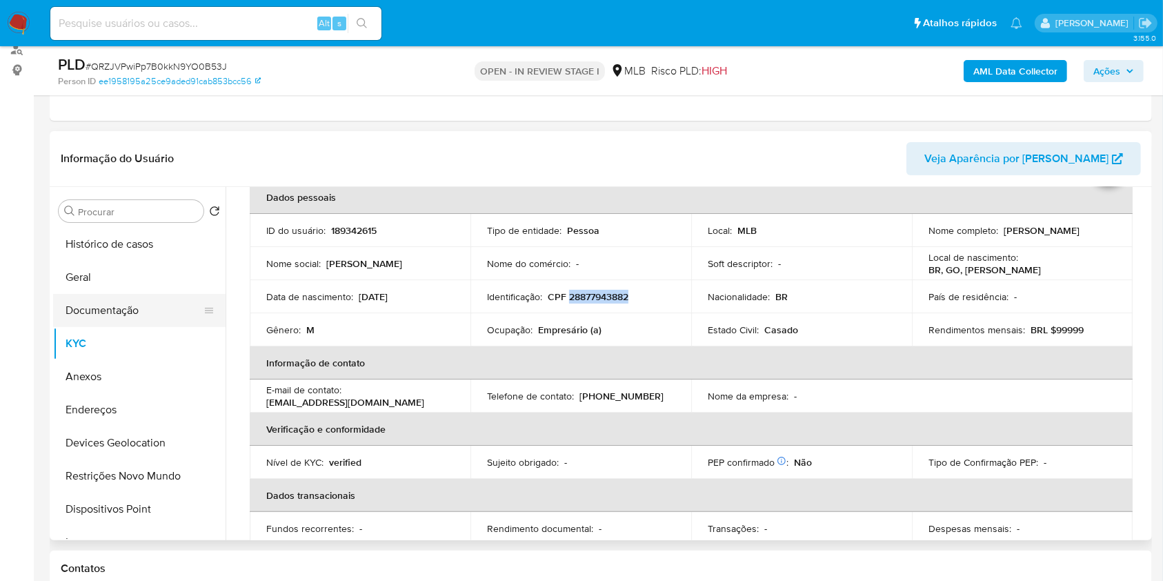
click at [115, 305] on button "Documentação" at bounding box center [133, 310] width 161 height 33
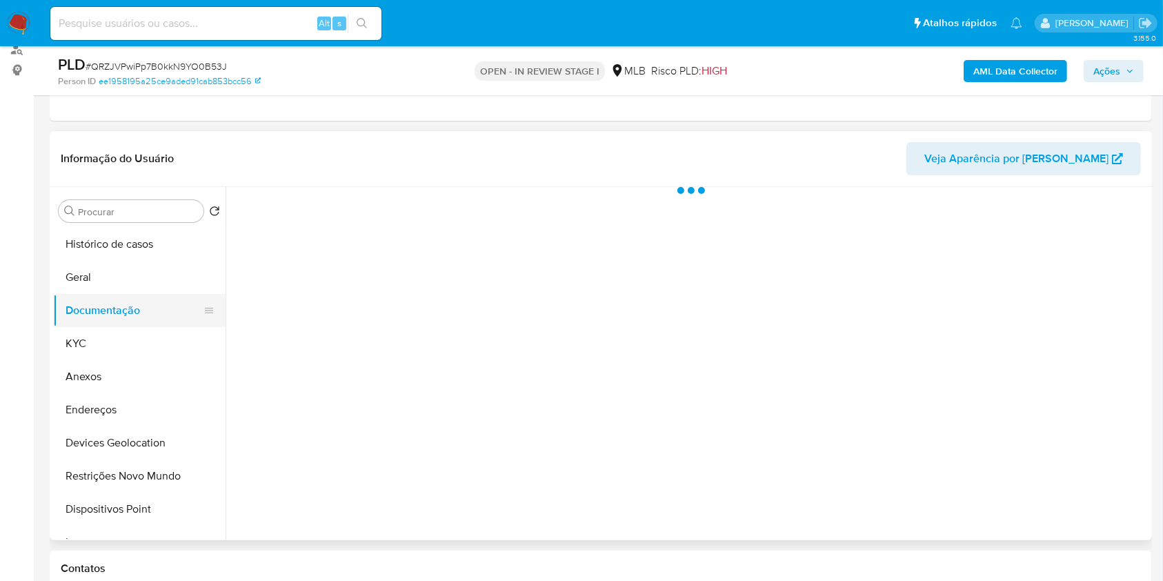
scroll to position [0, 0]
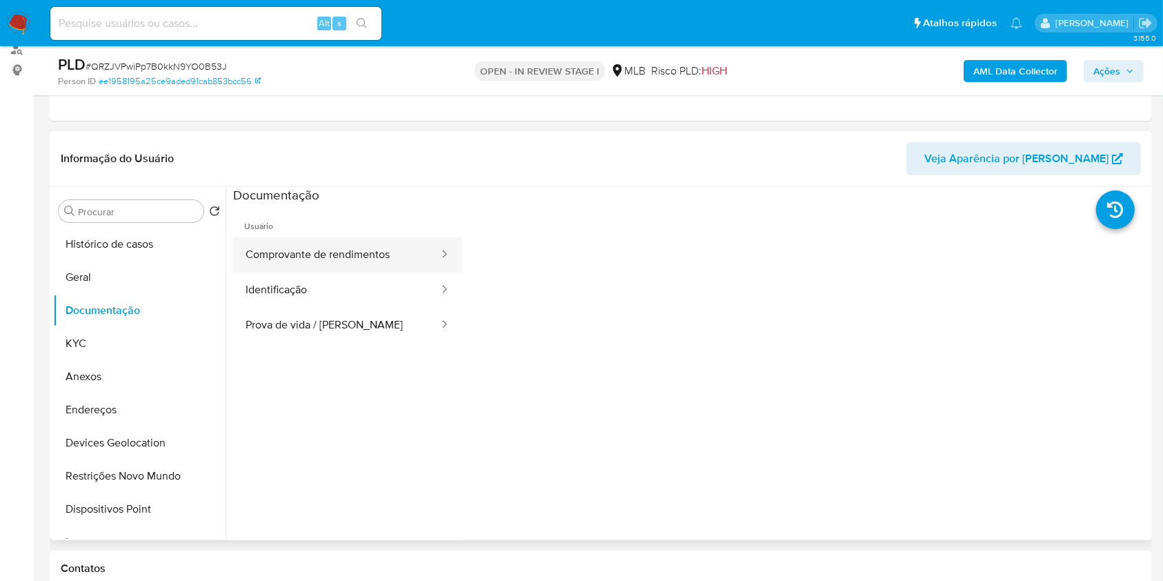
click at [323, 257] on button "Comprovante de rendimentos" at bounding box center [336, 254] width 207 height 35
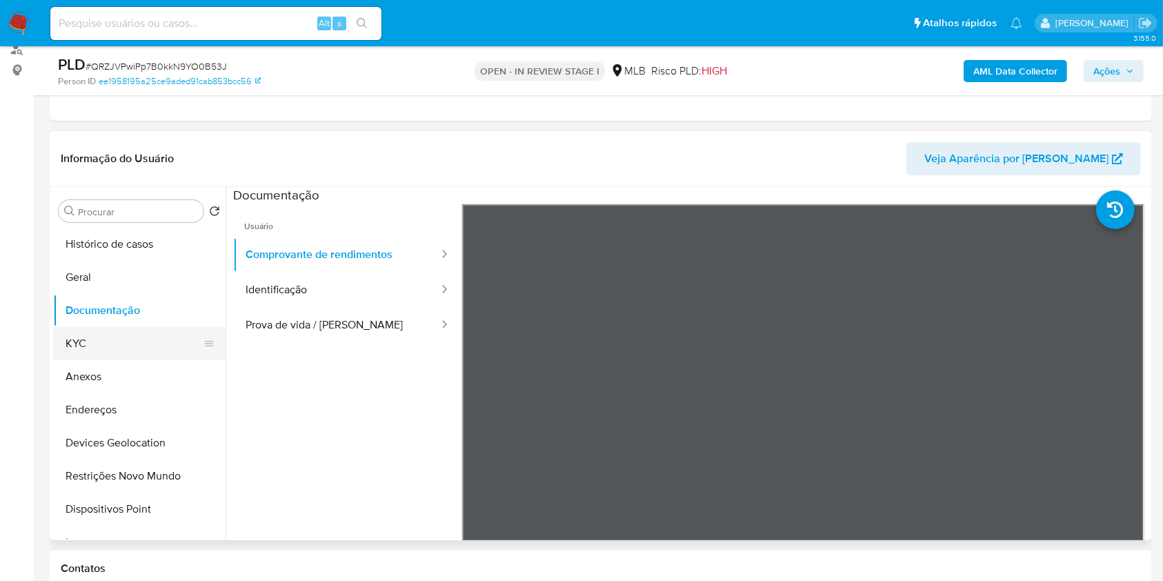
click at [88, 343] on button "KYC" at bounding box center [133, 343] width 161 height 33
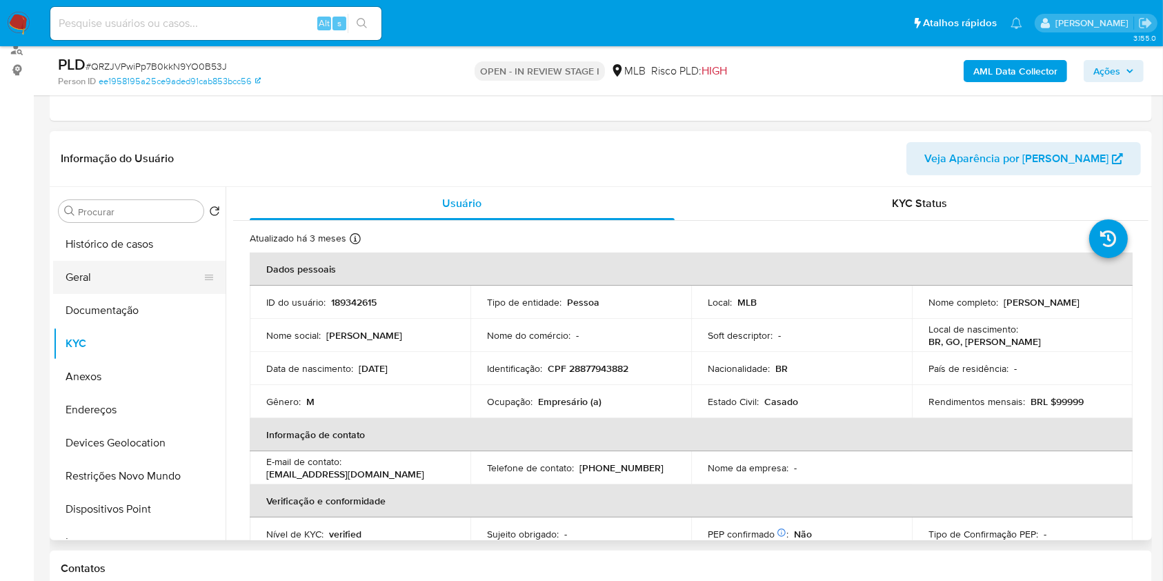
click at [132, 282] on button "Geral" at bounding box center [133, 277] width 161 height 33
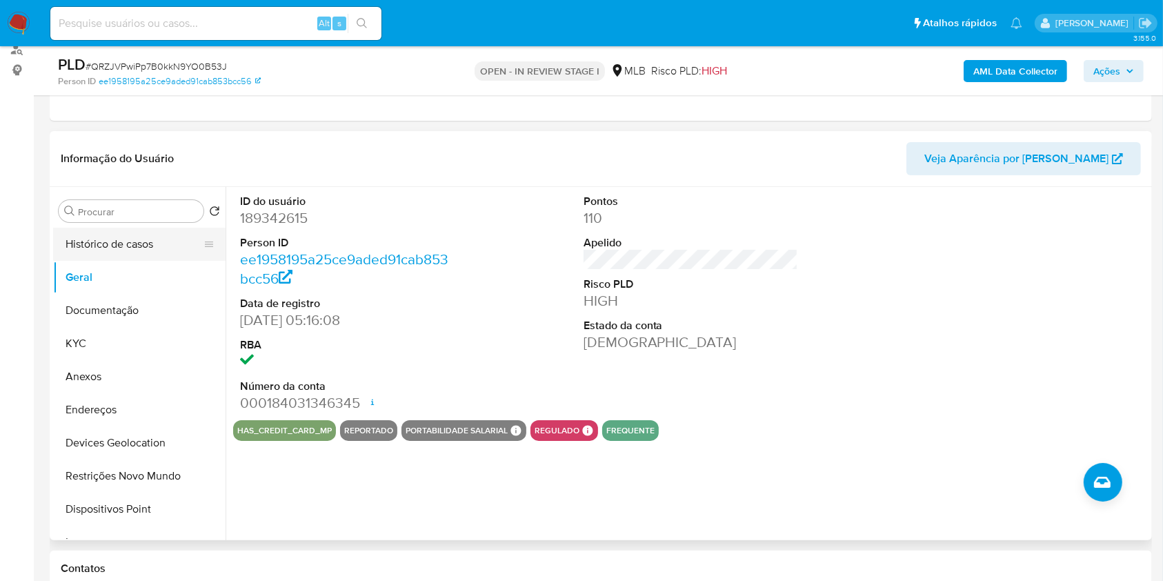
click at [143, 243] on button "Histórico de casos" at bounding box center [133, 244] width 161 height 33
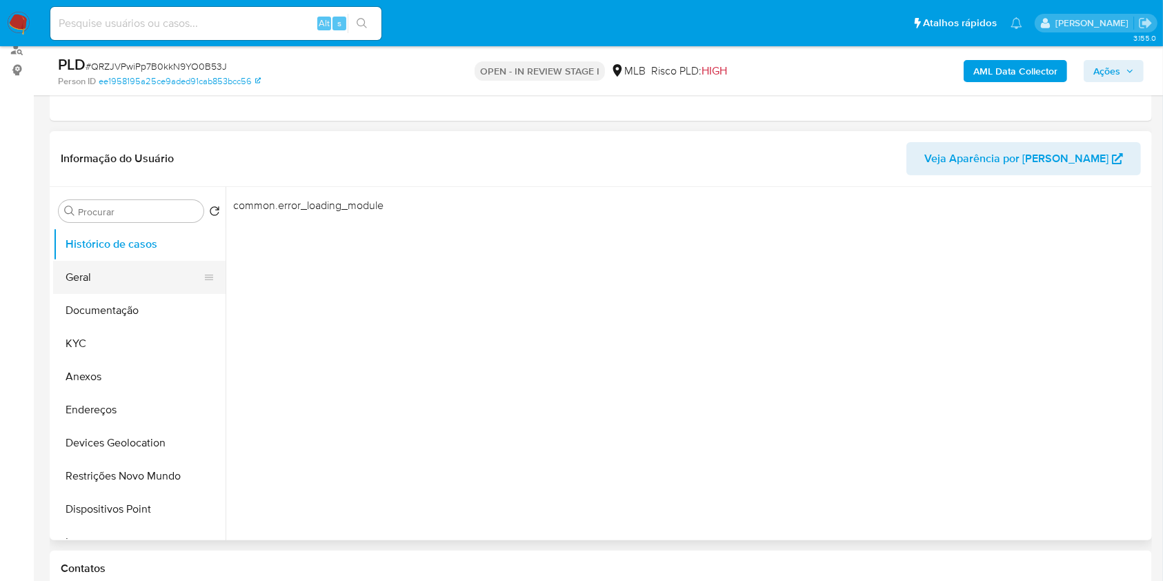
click at [128, 263] on button "Geral" at bounding box center [133, 277] width 161 height 33
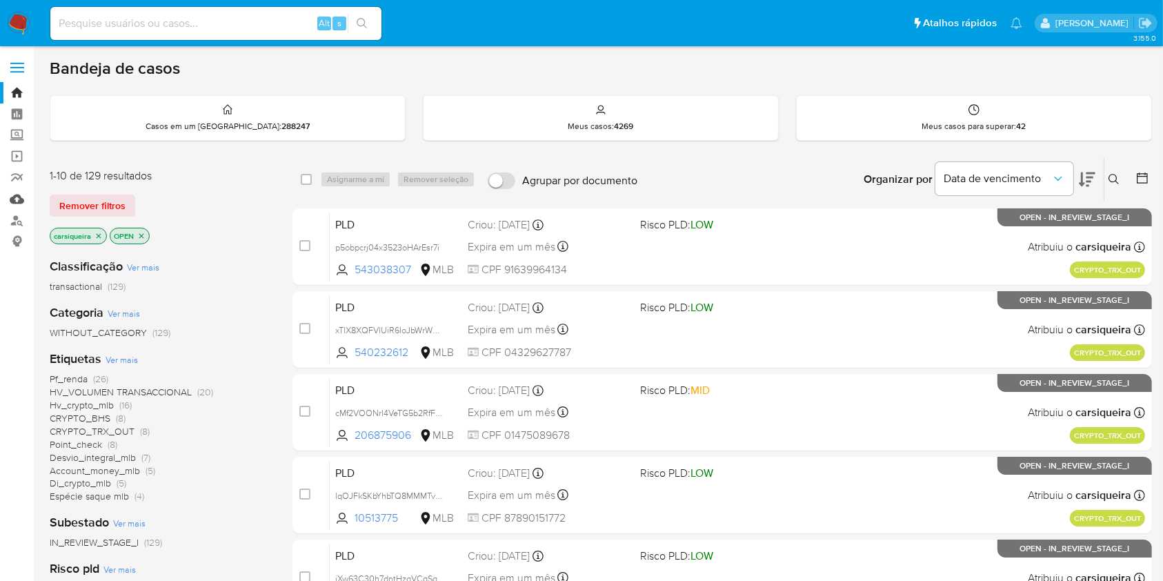
click at [17, 199] on link "Mulan" at bounding box center [82, 198] width 164 height 21
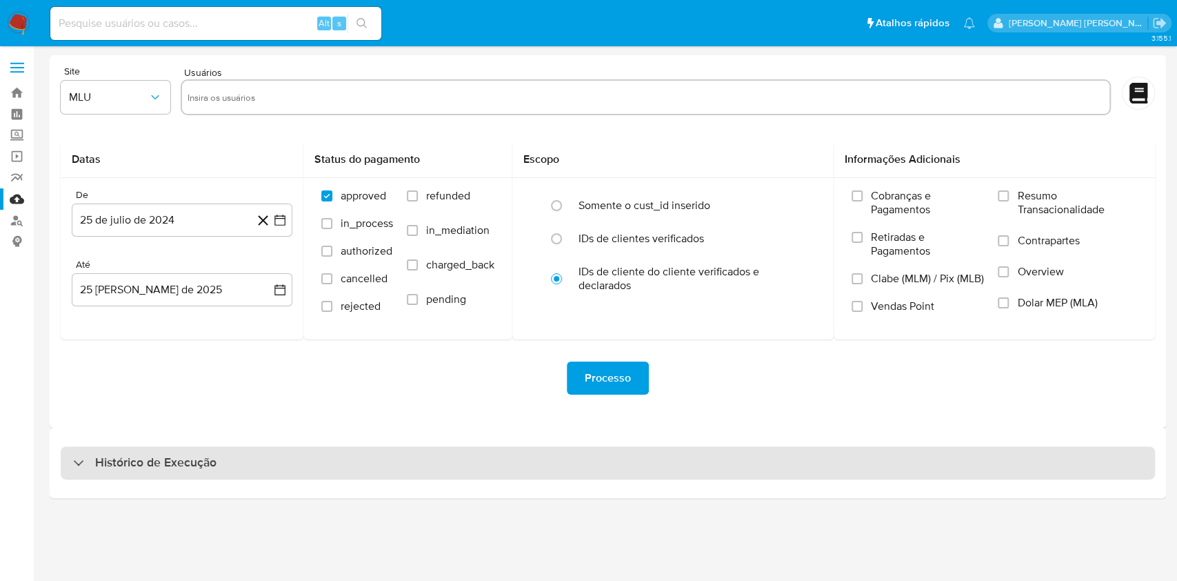
click at [134, 466] on h3 "Histórico de Execução" at bounding box center [155, 463] width 121 height 17
select select "10"
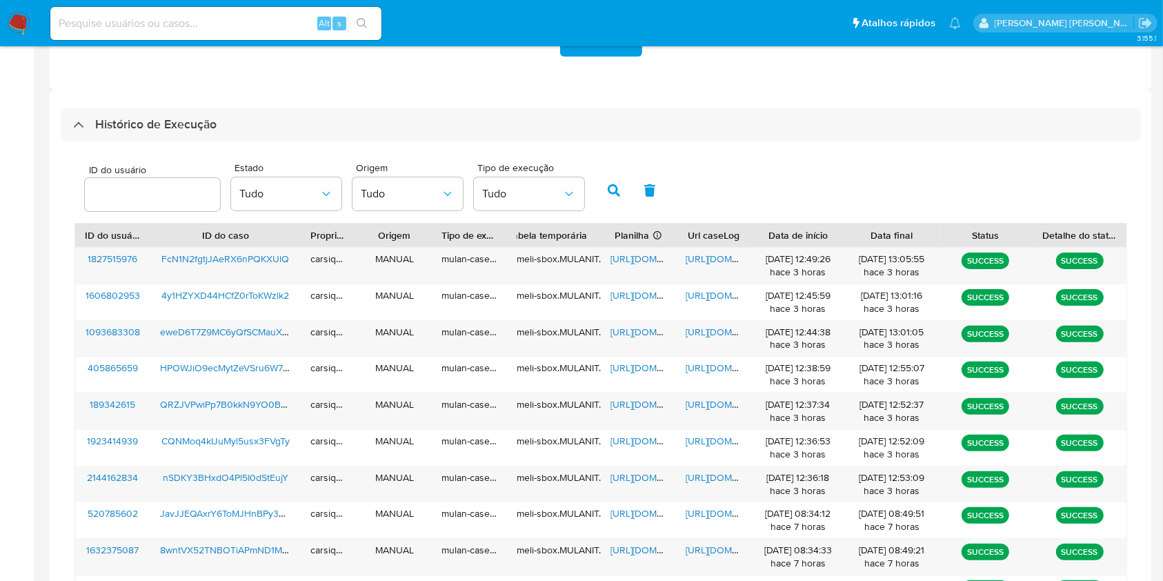
scroll to position [368, 0]
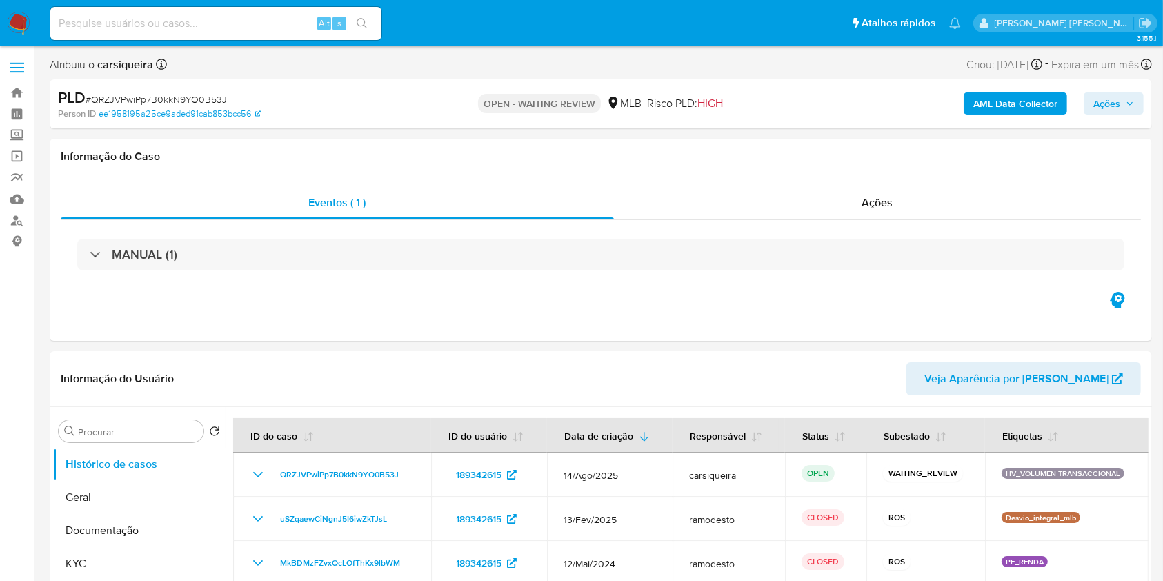
select select "10"
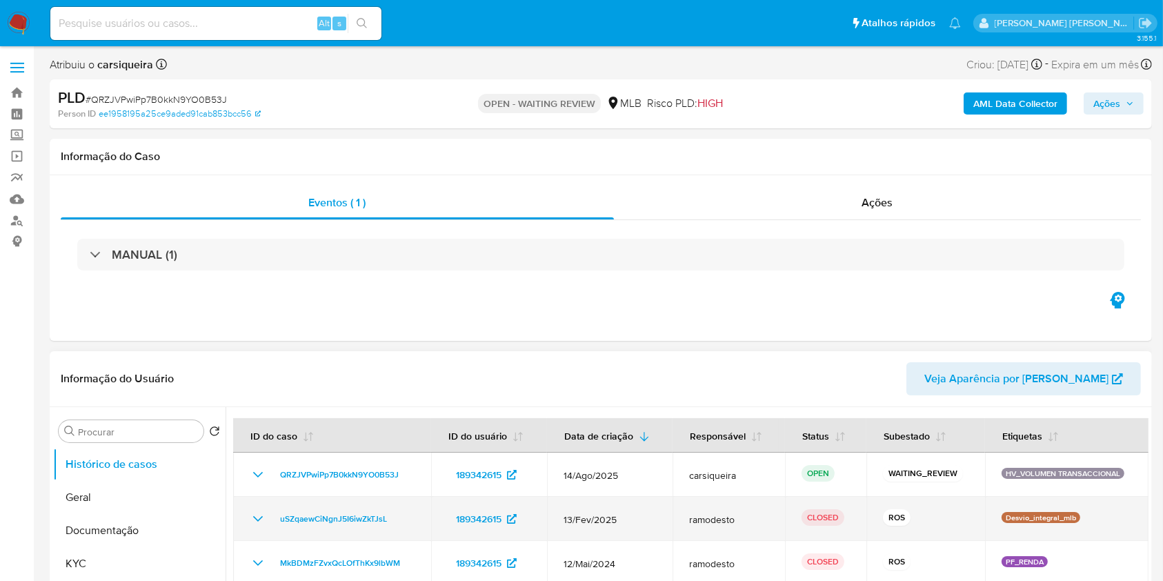
drag, startPoint x: 400, startPoint y: 521, endPoint x: 270, endPoint y: 528, distance: 130.5
click at [270, 528] on td "uSZqaewCiNgnJ5I6iwZkTJsL" at bounding box center [332, 519] width 198 height 44
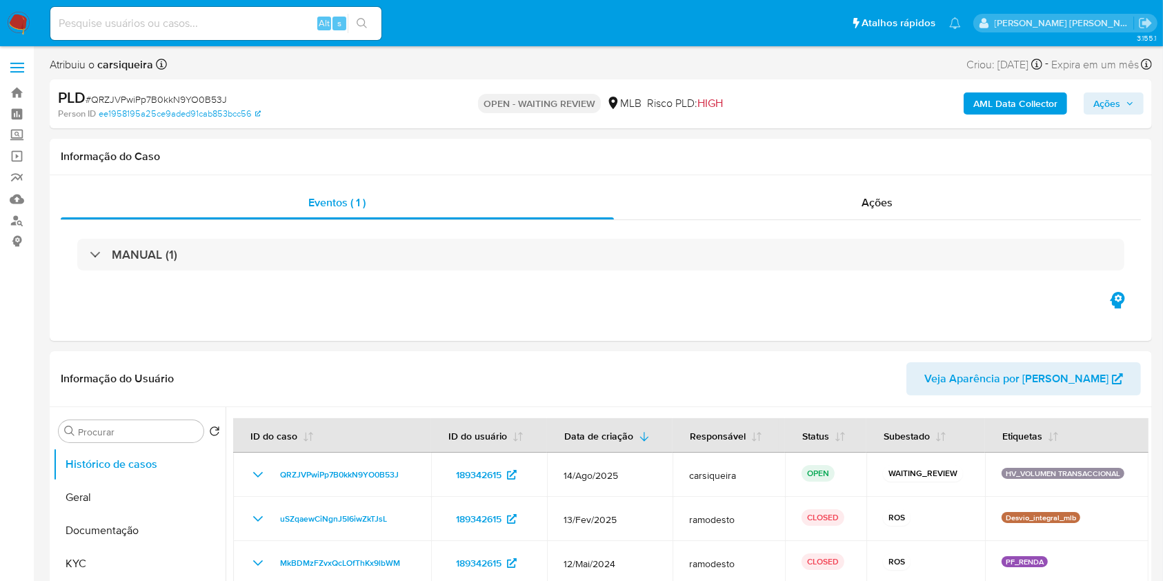
click at [1112, 111] on span "Ações" at bounding box center [1106, 103] width 27 height 22
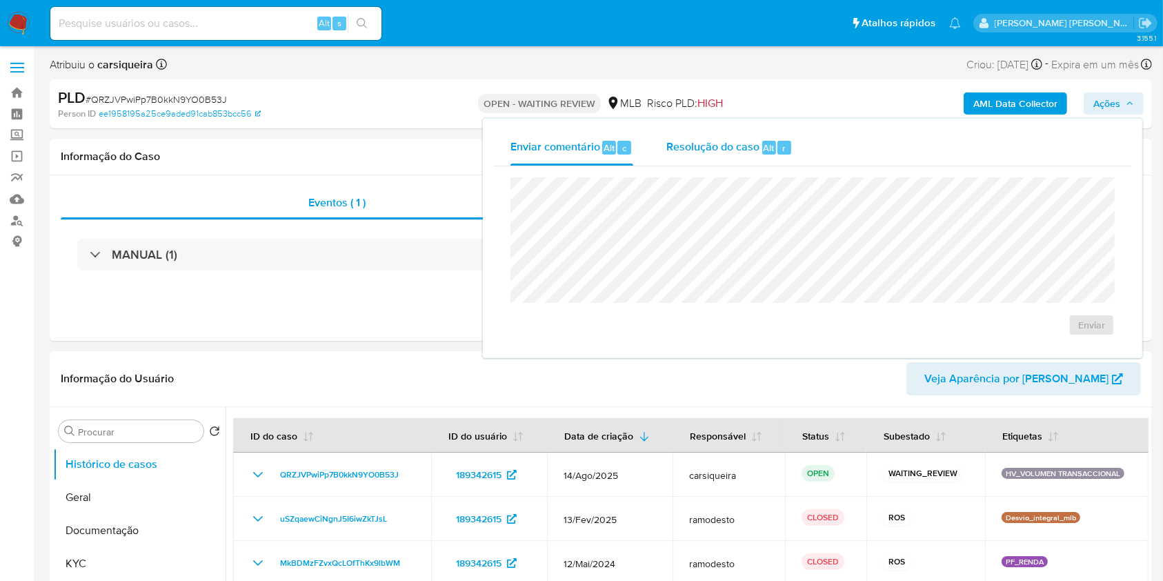
click at [745, 132] on div "Resolução do caso Alt r" at bounding box center [729, 148] width 126 height 36
click at [194, 97] on span "# QRZJVPwiPp7B0kkN9YO0B53J" at bounding box center [156, 99] width 141 height 14
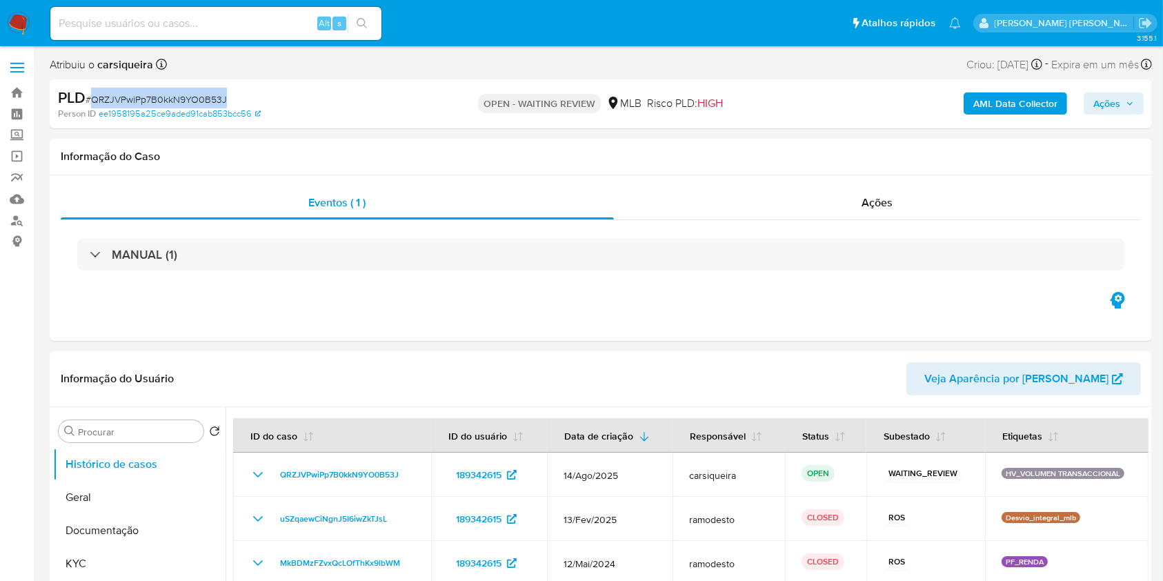
copy span "QRZJVPwiPp7B0kkN9YO0B53J"
click at [194, 97] on span "# QRZJVPwiPp7B0kkN9YO0B53J" at bounding box center [156, 99] width 141 height 14
click at [23, 13] on img at bounding box center [18, 23] width 23 height 23
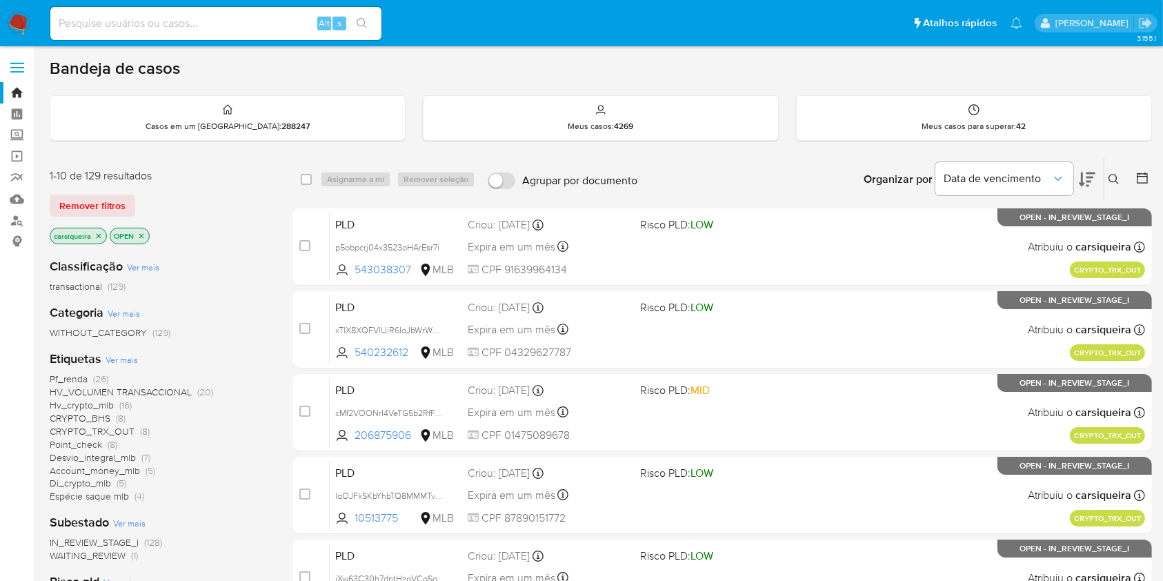
click at [1117, 179] on icon at bounding box center [1113, 179] width 11 height 11
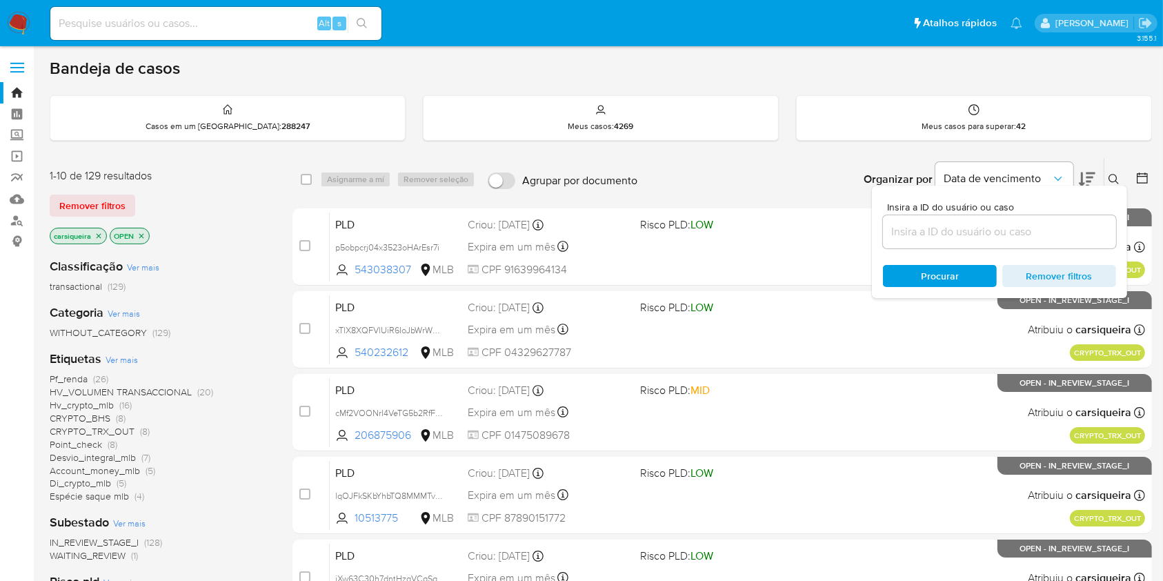
click at [977, 243] on div at bounding box center [999, 231] width 233 height 33
click at [977, 237] on input at bounding box center [999, 232] width 233 height 18
paste input "QRZJVPwiPp7B0kkN9YO0B53J"
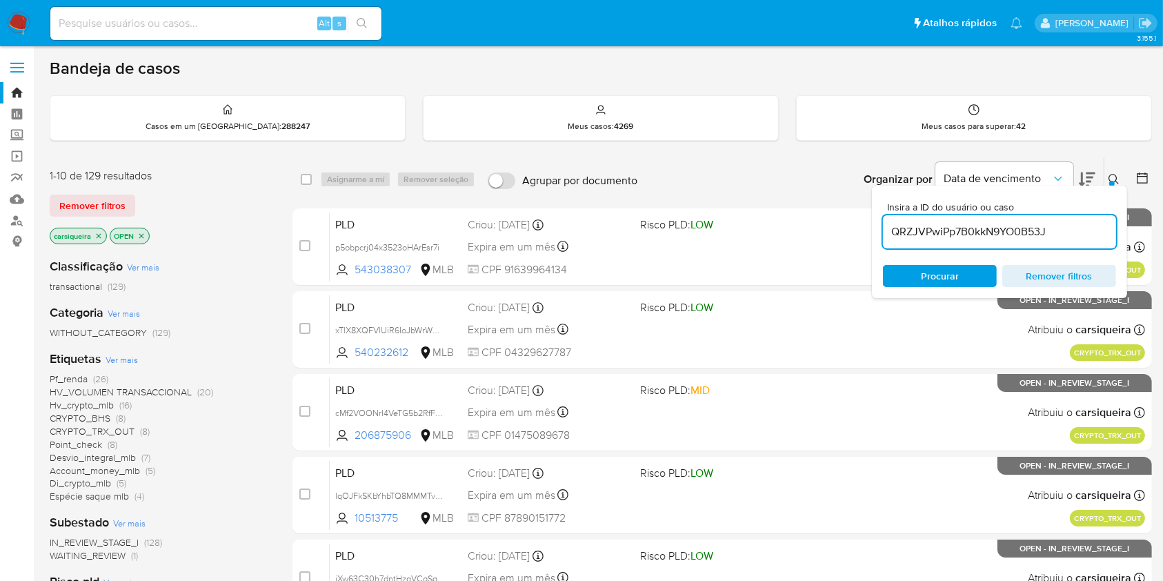
type input "QRZJVPwiPp7B0kkN9YO0B53J"
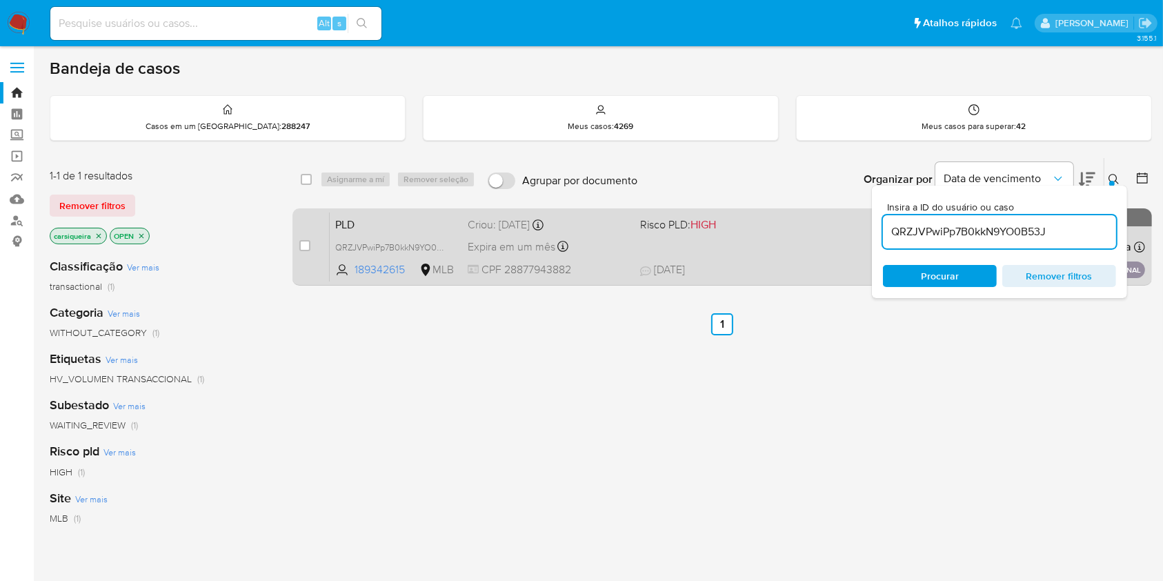
click at [306, 236] on div "case-item-checkbox Incapaz de atribuir o caso" at bounding box center [314, 247] width 30 height 70
click at [304, 242] on input "checkbox" at bounding box center [304, 245] width 11 height 11
checkbox input "true"
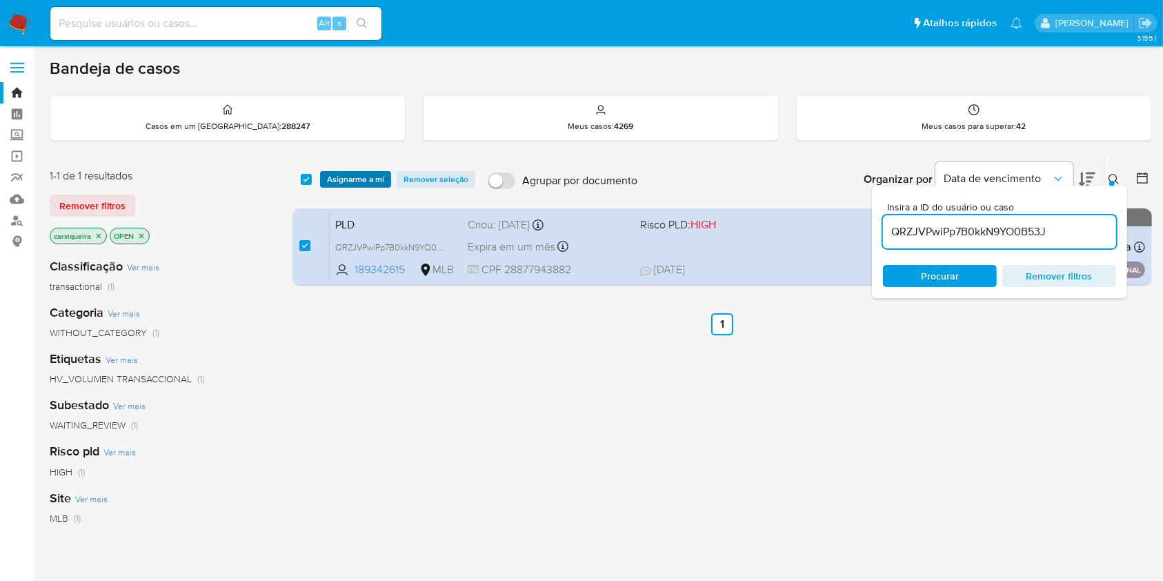
click at [354, 183] on span "Asignarme a mí" at bounding box center [355, 179] width 57 height 14
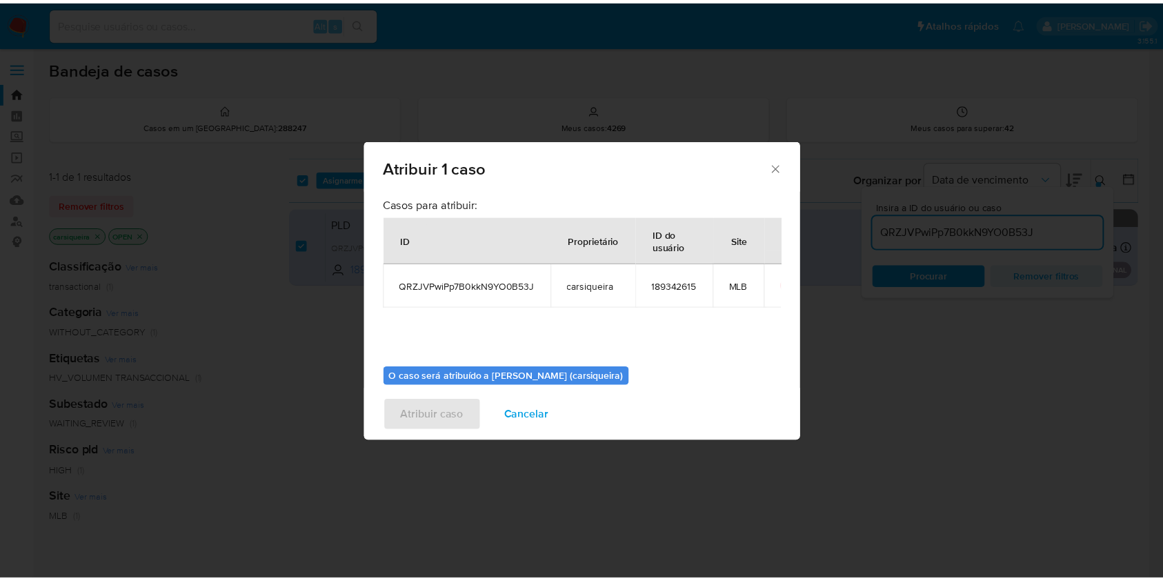
scroll to position [70, 0]
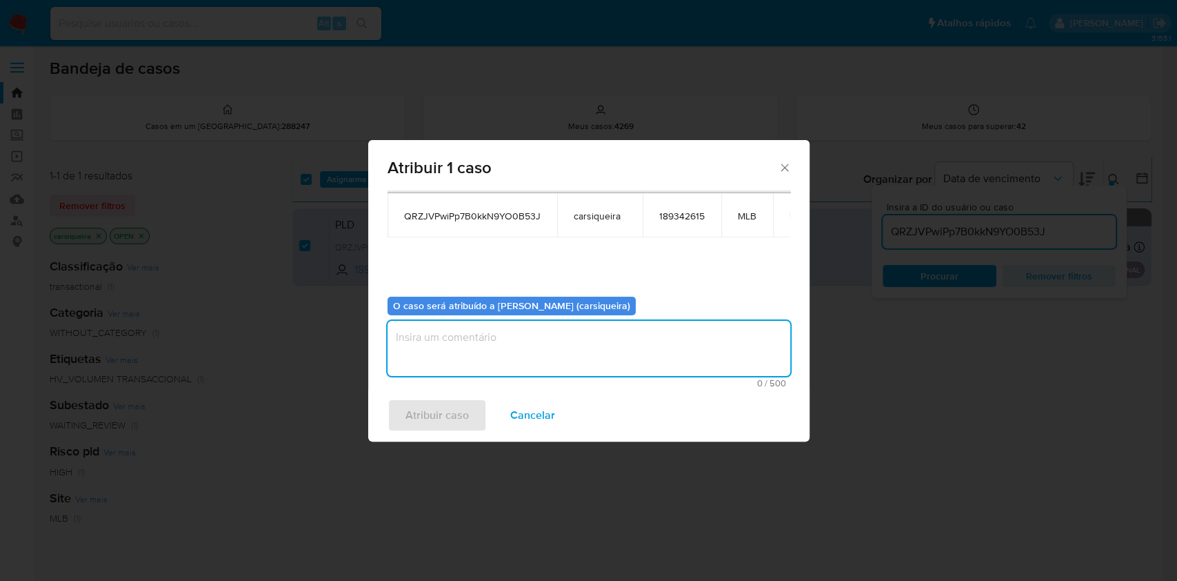
click at [655, 361] on textarea "assign-modal" at bounding box center [589, 348] width 403 height 55
paste textarea "QRZJVPwiPp7B0kkN9YO0B53J"
type textarea "QRZJVPwiPp7B0kkN9YO0B53J"
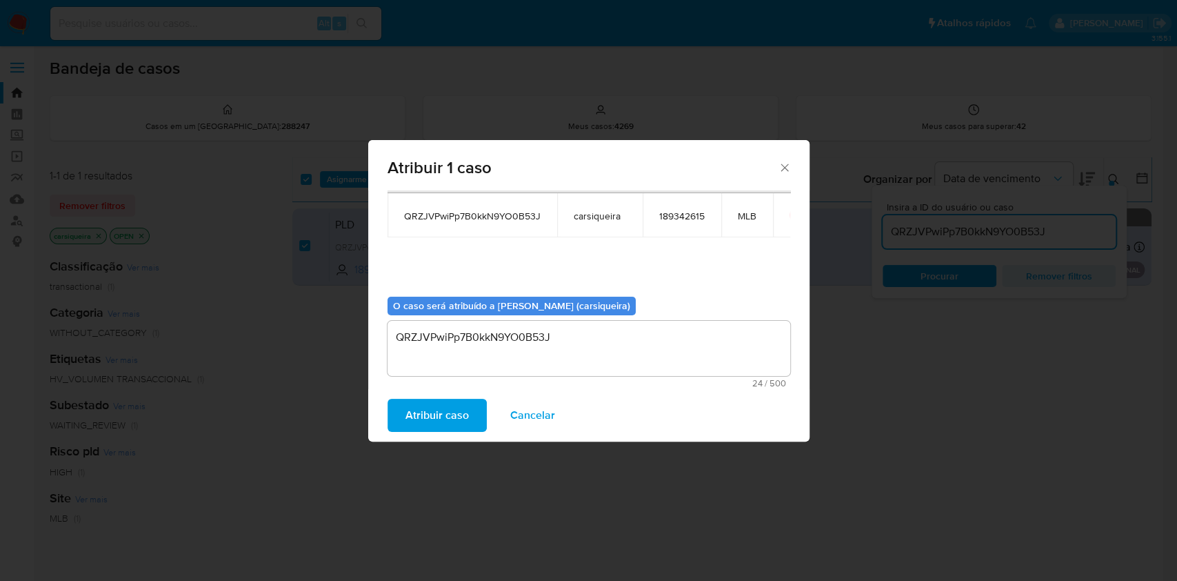
click at [432, 414] on span "Atribuir caso" at bounding box center [437, 415] width 63 height 30
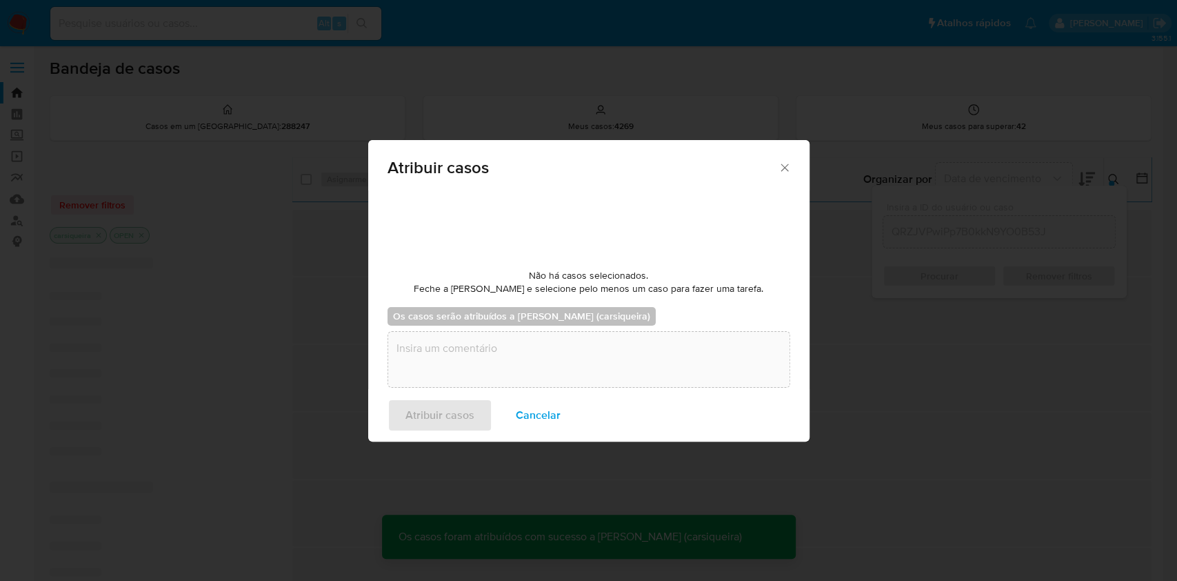
checkbox input "false"
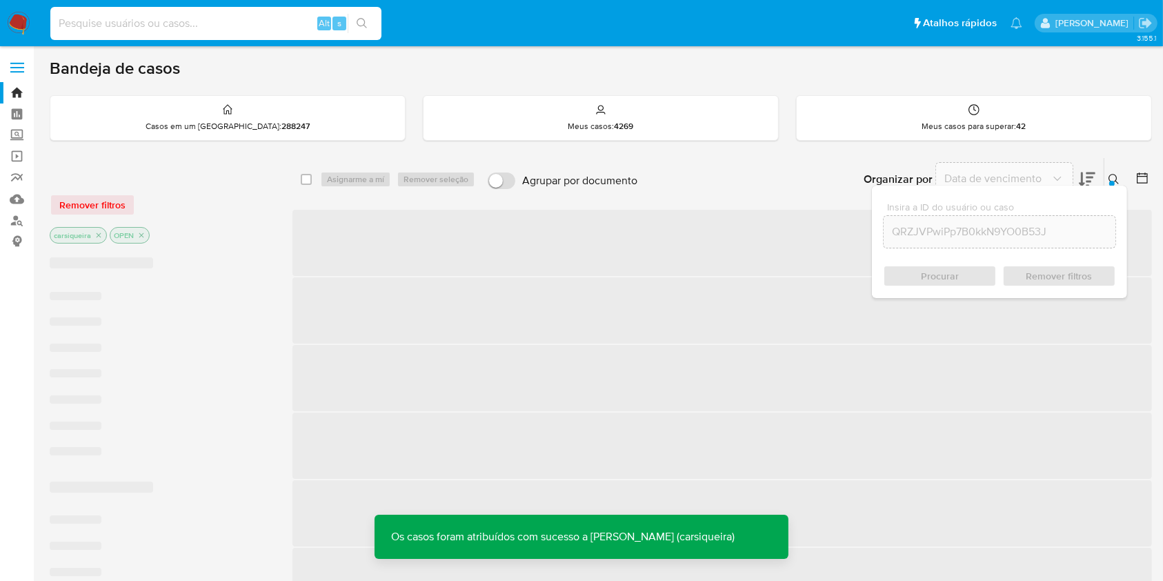
click at [197, 19] on input at bounding box center [215, 23] width 331 height 18
paste input "QRZJVPwiPp7B0kkN9YO0B53J"
type input "QRZJVPwiPp7B0kkN9YO0B53J"
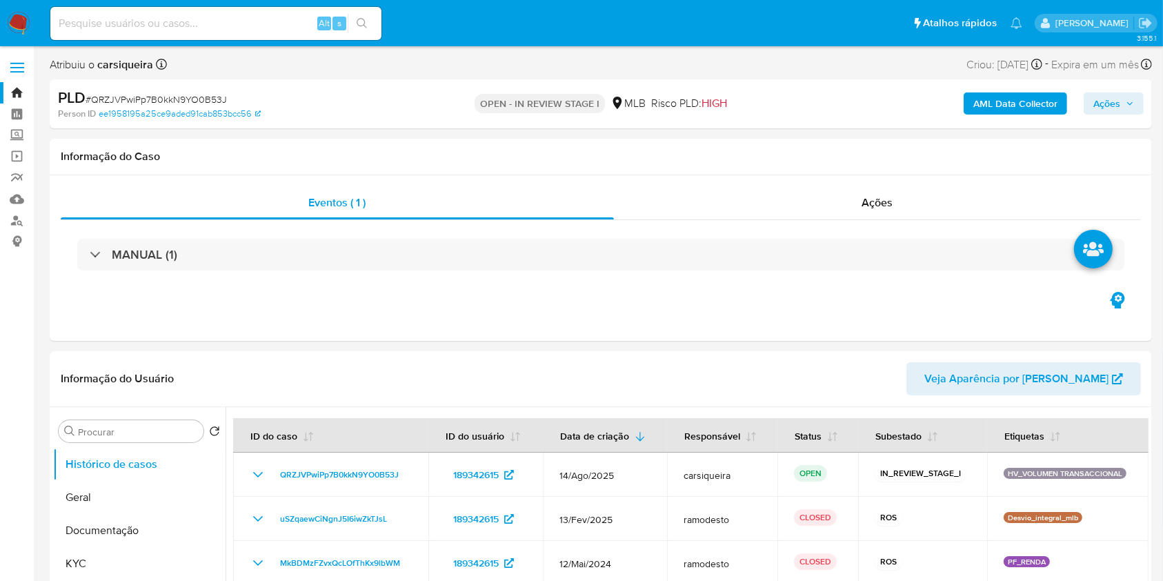
select select "10"
click at [1109, 99] on span "Ações" at bounding box center [1106, 103] width 27 height 22
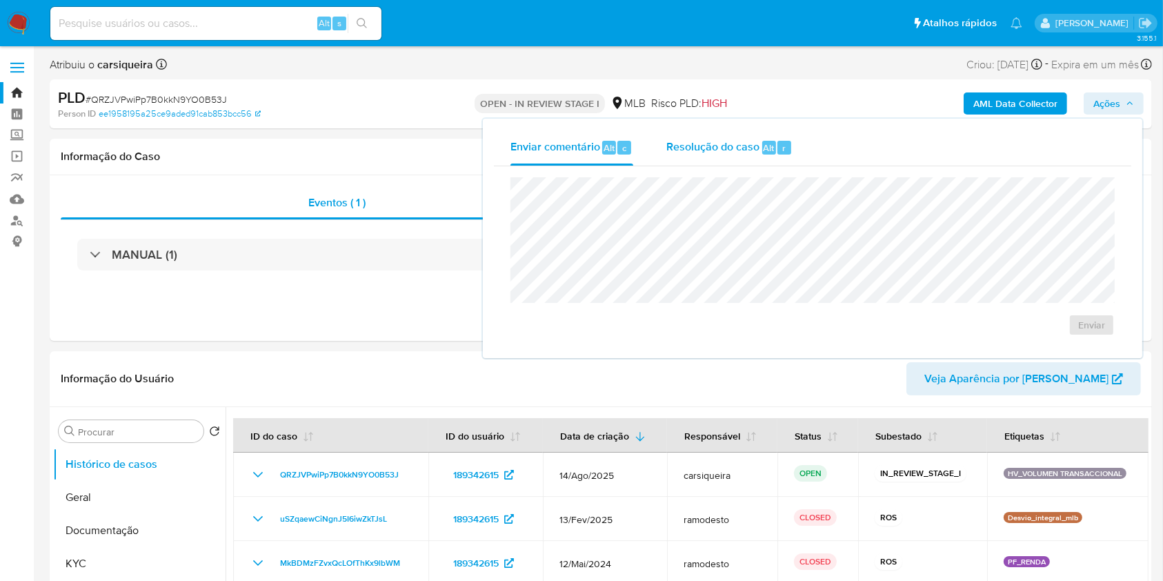
click at [767, 141] on span "Alt" at bounding box center [768, 147] width 11 height 13
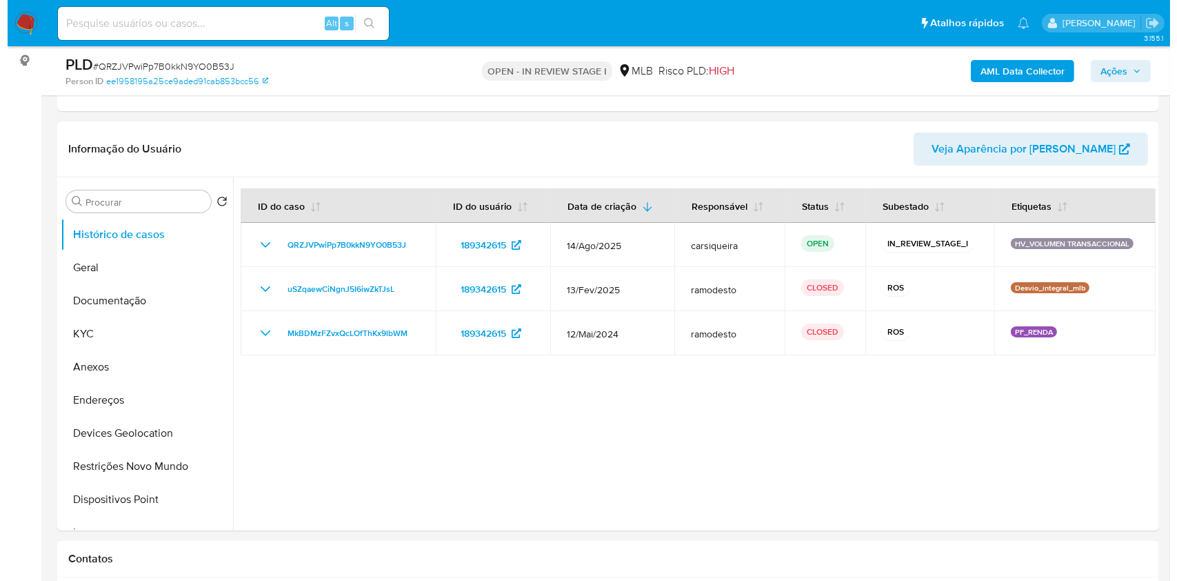
scroll to position [183, 0]
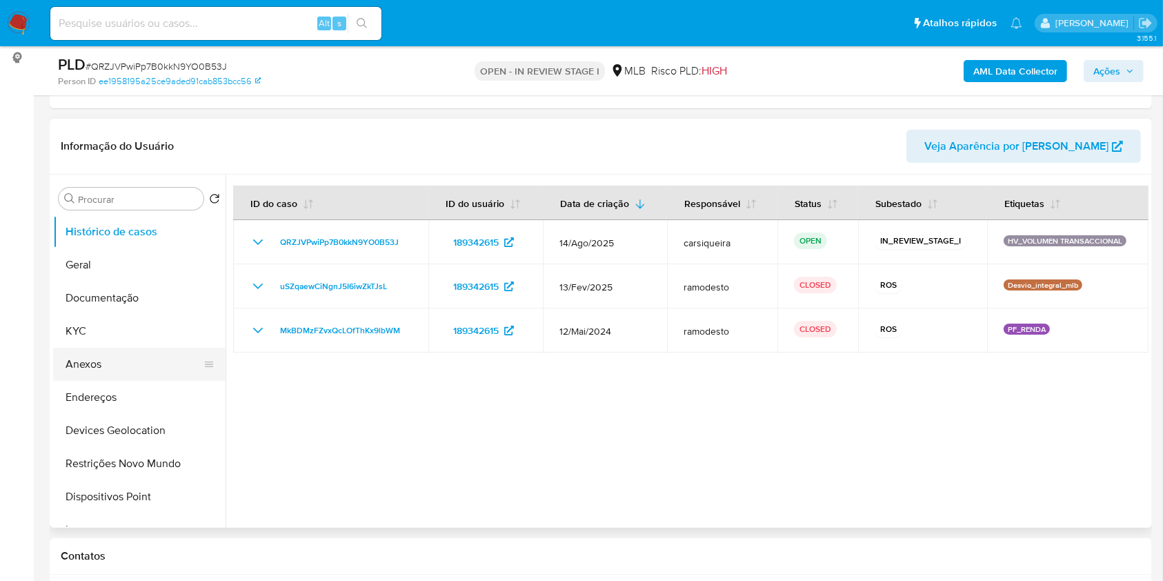
click at [116, 351] on button "Anexos" at bounding box center [133, 364] width 161 height 33
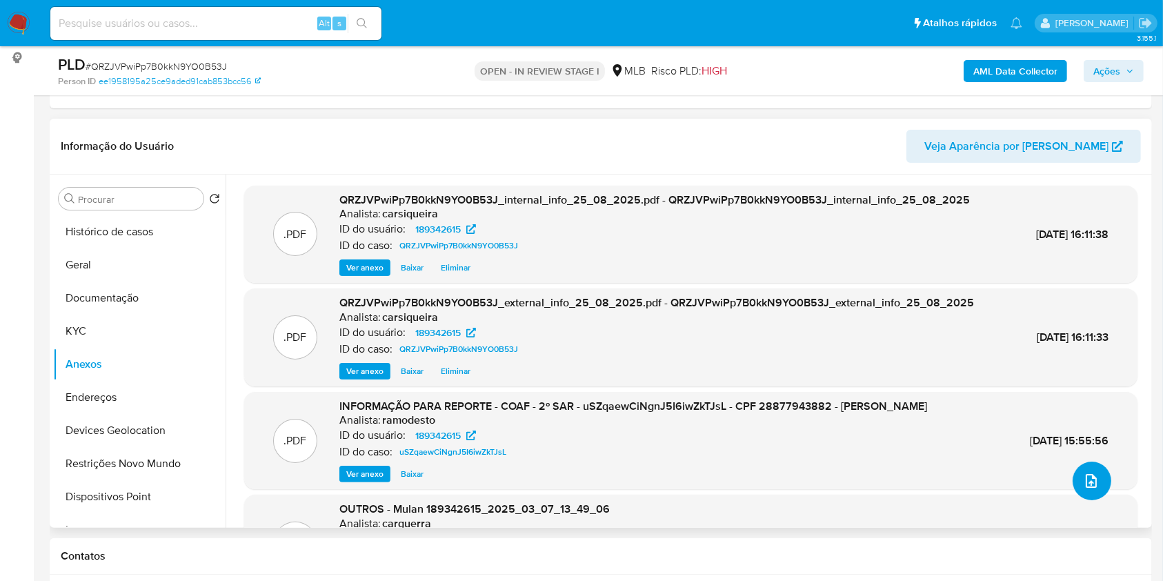
click at [1083, 488] on span "upload-file" at bounding box center [1091, 480] width 17 height 17
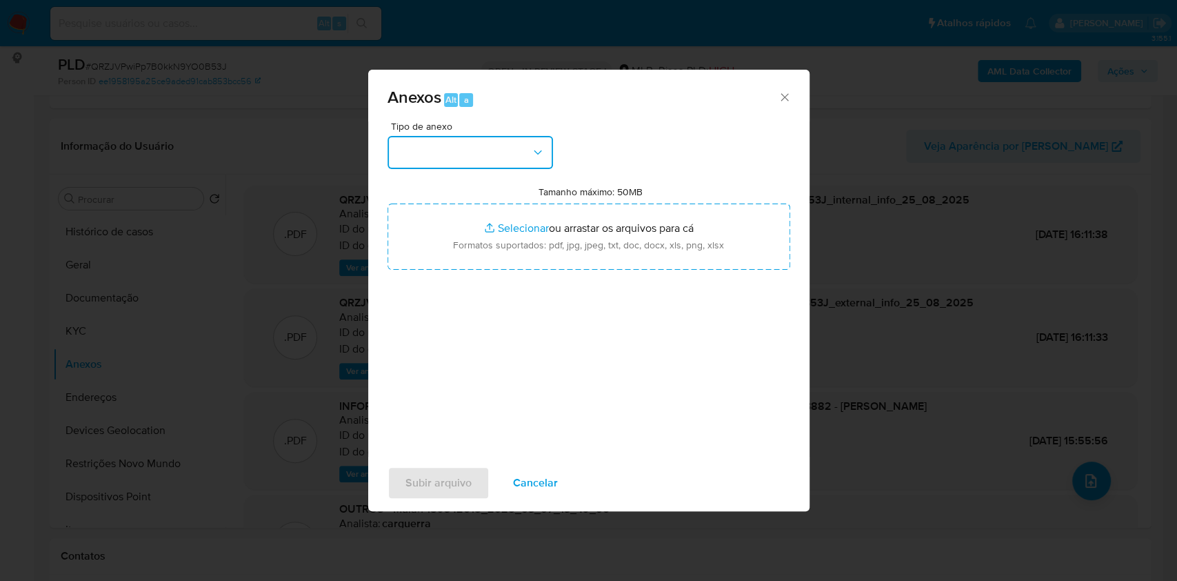
click at [474, 146] on button "button" at bounding box center [471, 152] width 166 height 33
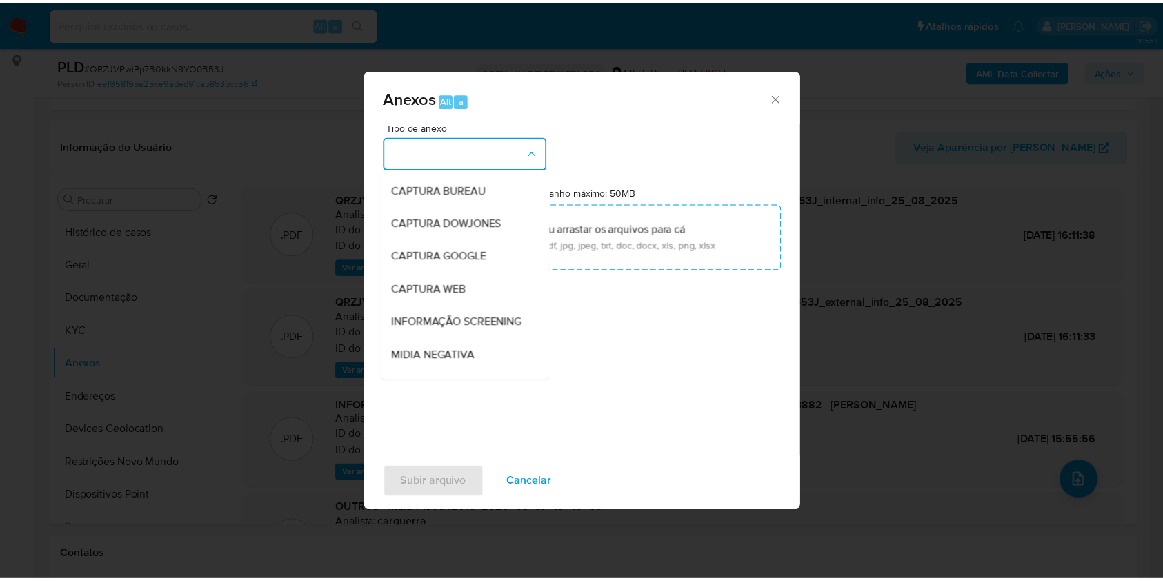
scroll to position [212, 0]
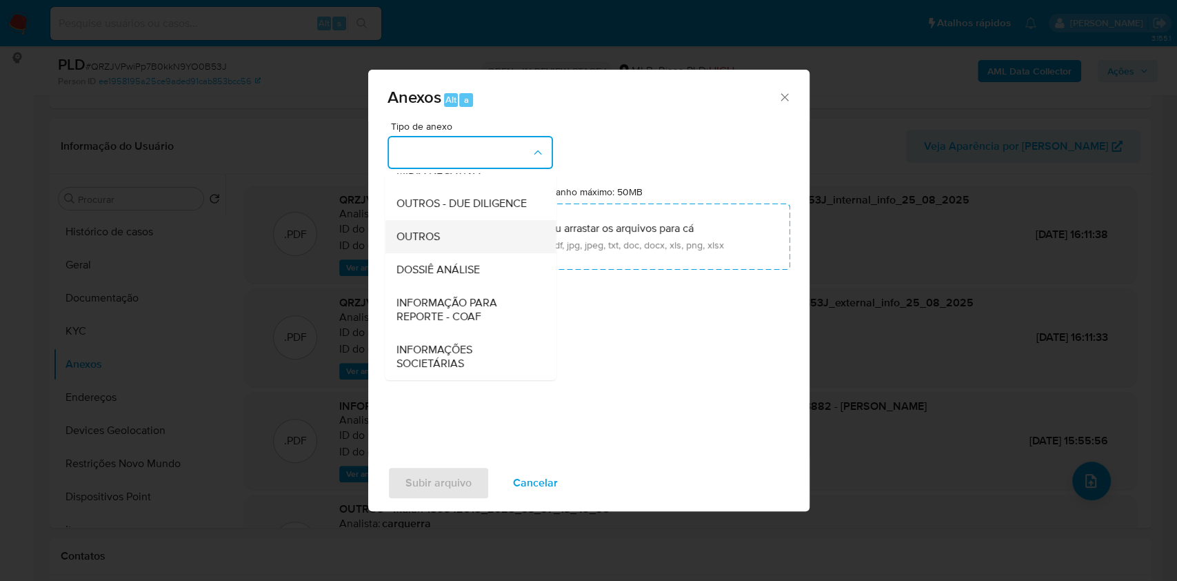
click at [445, 231] on div "OUTROS" at bounding box center [466, 236] width 141 height 33
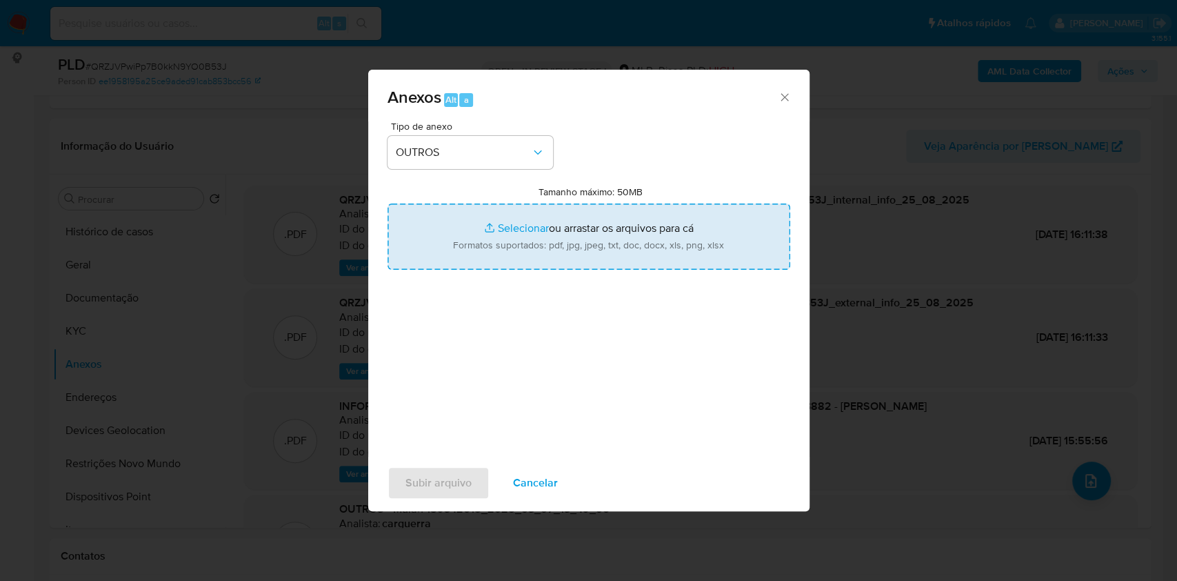
click at [477, 230] on input "Tamanho máximo: 50MB Selecionar arquivos" at bounding box center [589, 236] width 403 height 66
type input "C:\fakepath\CPF 28877943882 - RONALDO FIGUEIRA - Documentos Google.pdf"
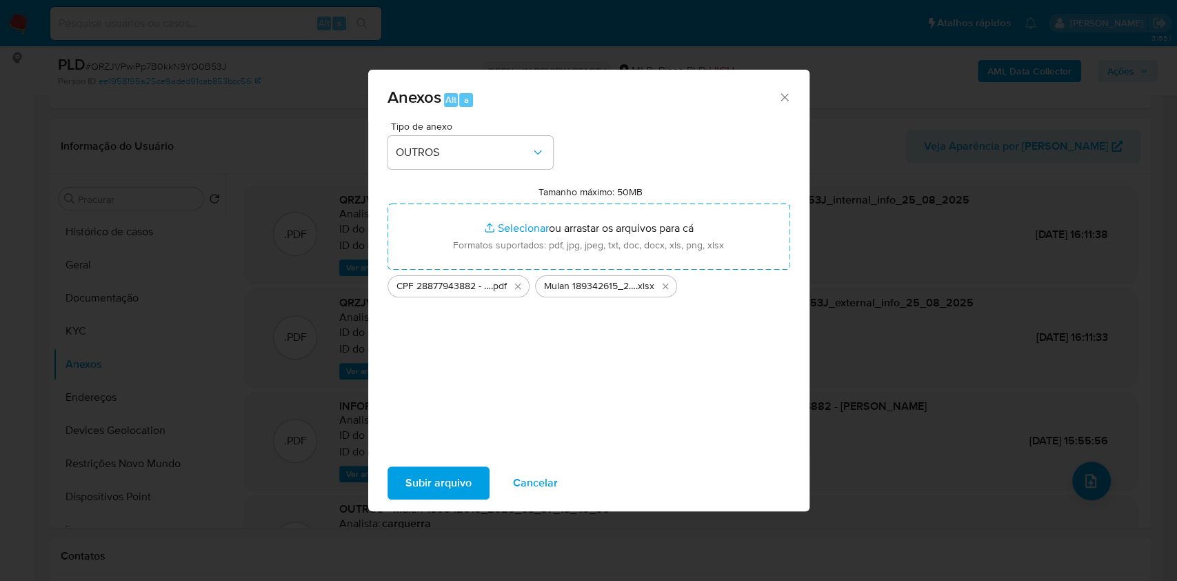
click at [439, 482] on span "Subir arquivo" at bounding box center [439, 483] width 66 height 30
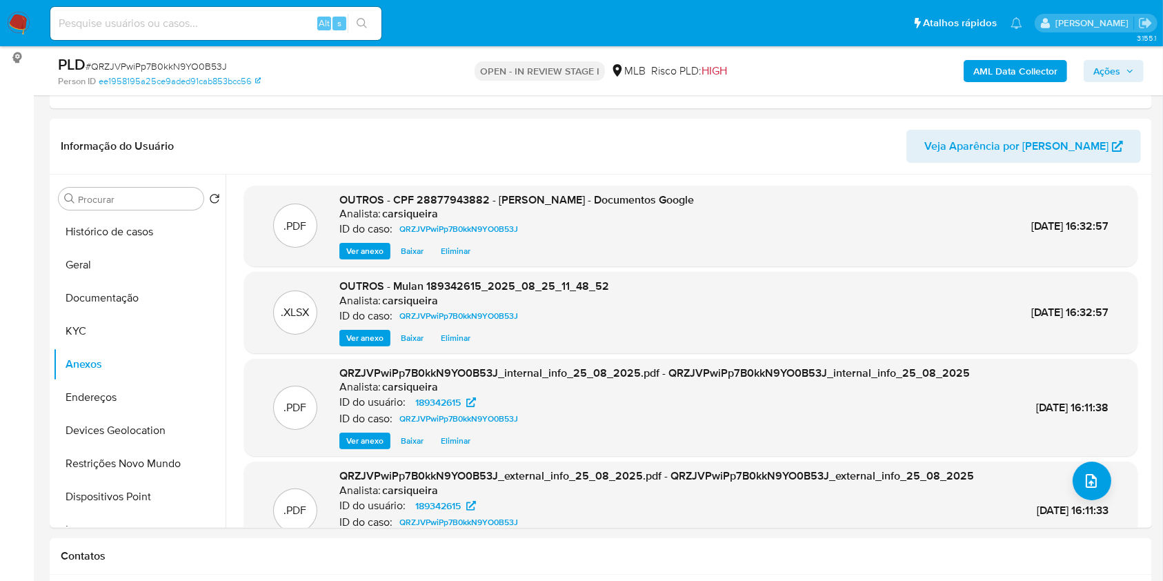
click at [1117, 66] on span "Ações" at bounding box center [1106, 71] width 27 height 22
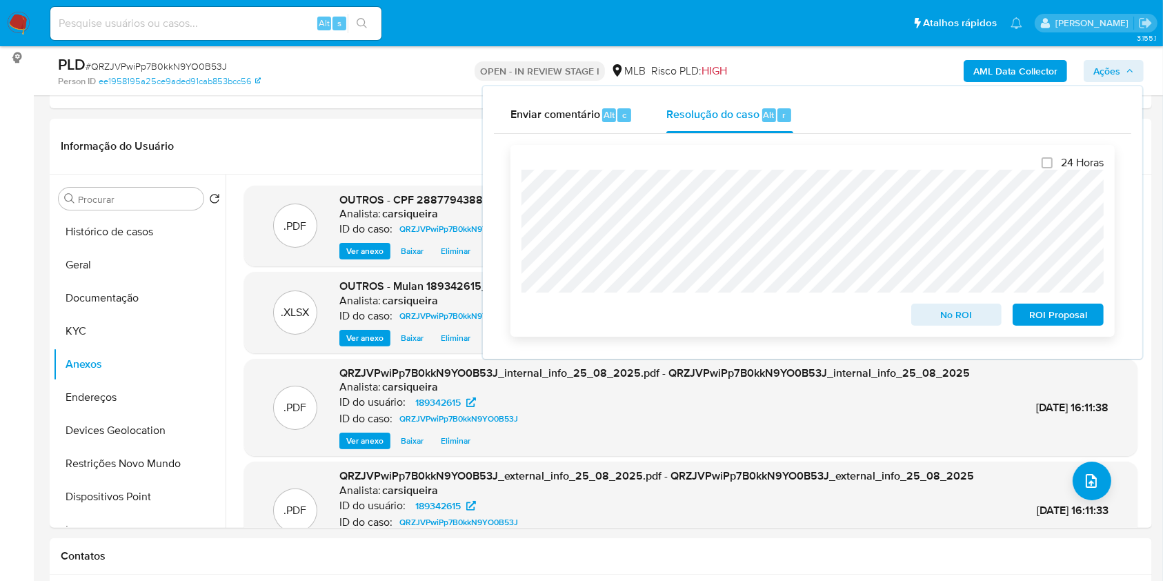
click at [948, 310] on span "No ROI" at bounding box center [957, 314] width 72 height 19
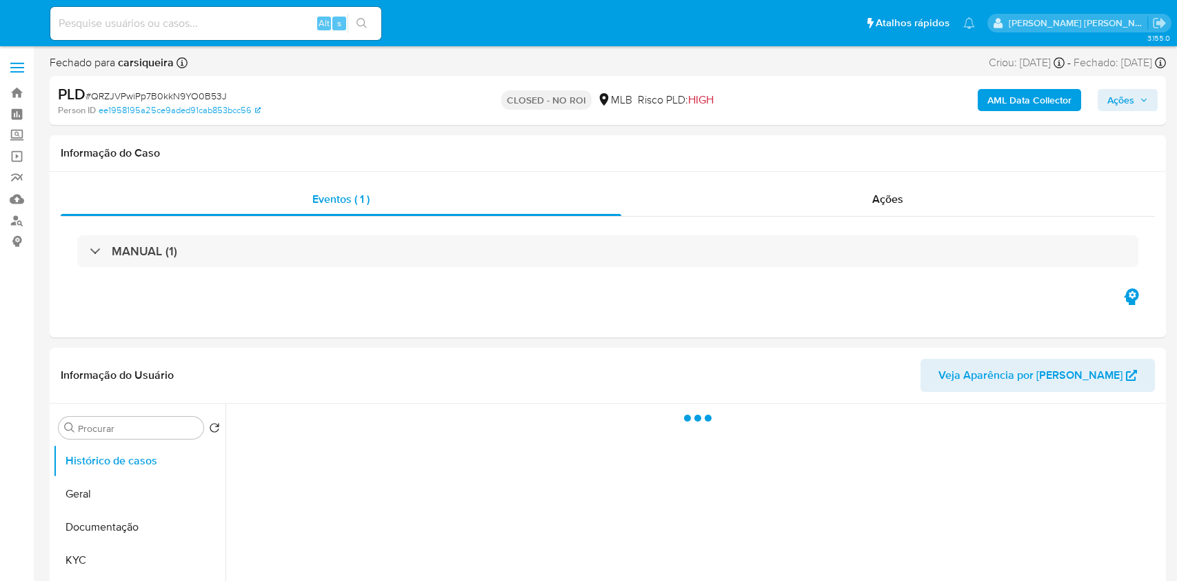
select select "10"
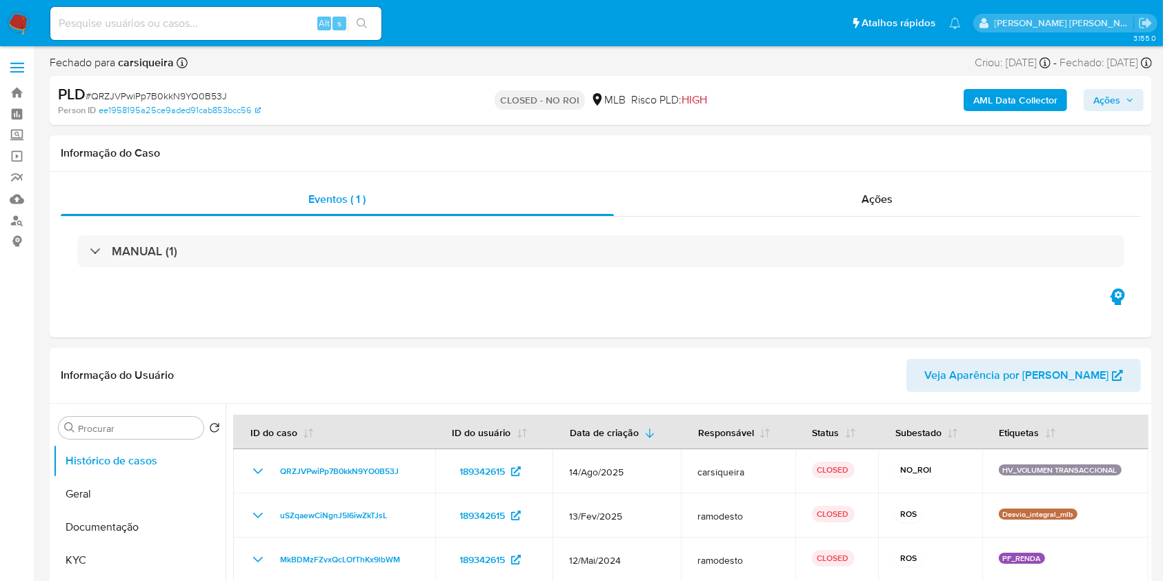
click at [22, 21] on img at bounding box center [18, 23] width 23 height 23
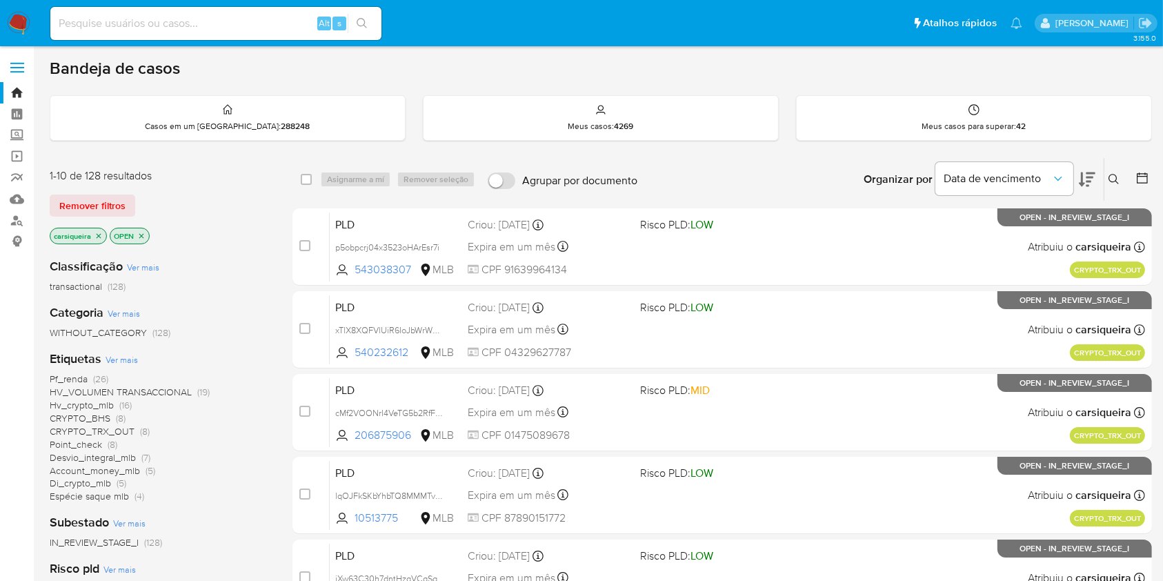
click at [11, 26] on img at bounding box center [18, 23] width 23 height 23
click at [243, 32] on div "Alt s" at bounding box center [215, 23] width 331 height 33
click at [228, 28] on input at bounding box center [215, 23] width 331 height 18
paste input "nSDKY3BHxdO4Pl5I0dStEujY"
type input "nSDKY3BHxdO4Pl5I0dStEujY"
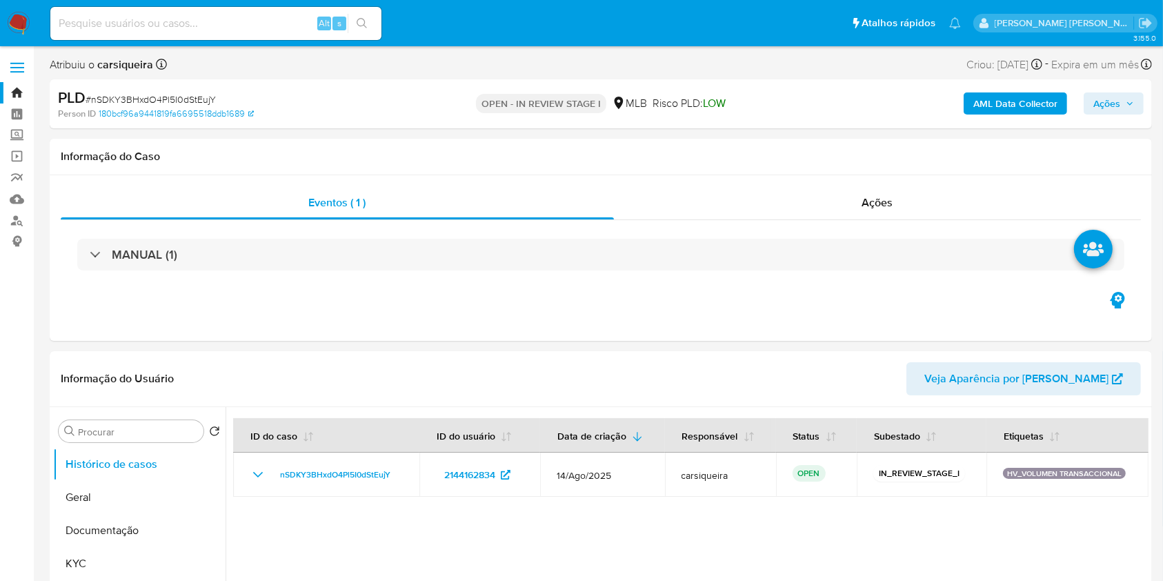
select select "10"
click at [259, 36] on div "Alt s" at bounding box center [215, 23] width 331 height 33
paste input "1093683308"
click at [241, 27] on input at bounding box center [215, 23] width 331 height 18
type input "1093683308"
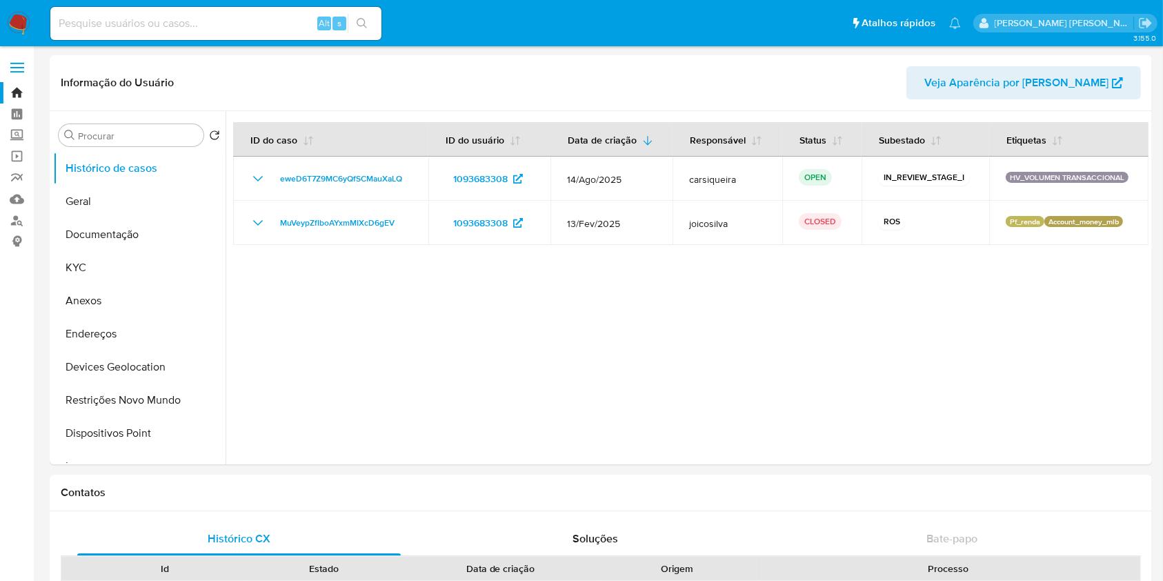
select select "10"
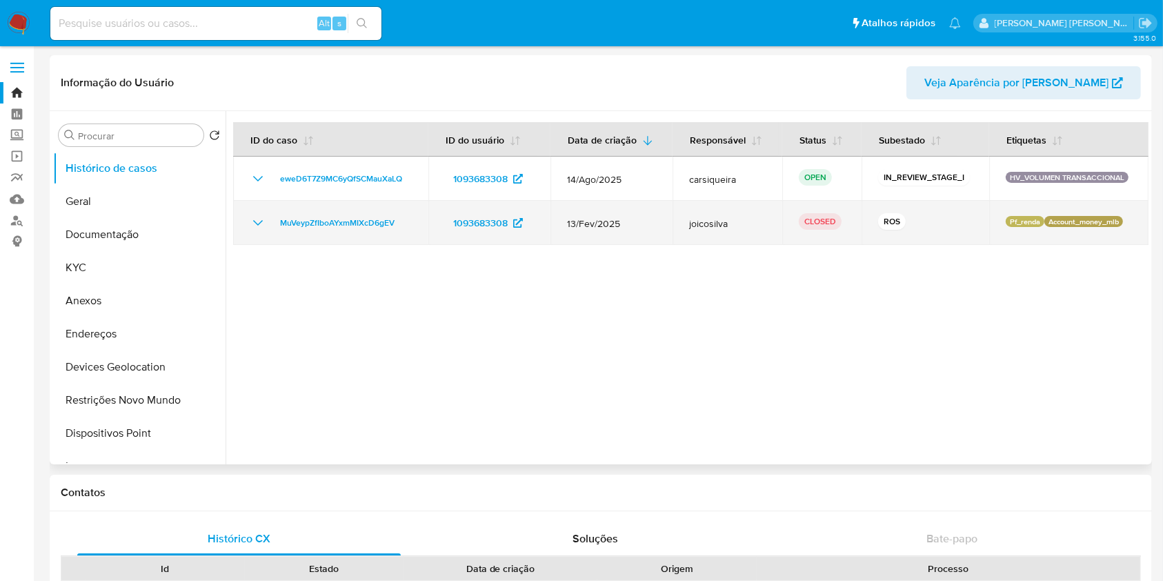
click at [259, 220] on icon "Mostrar/Ocultar" at bounding box center [258, 222] width 17 height 17
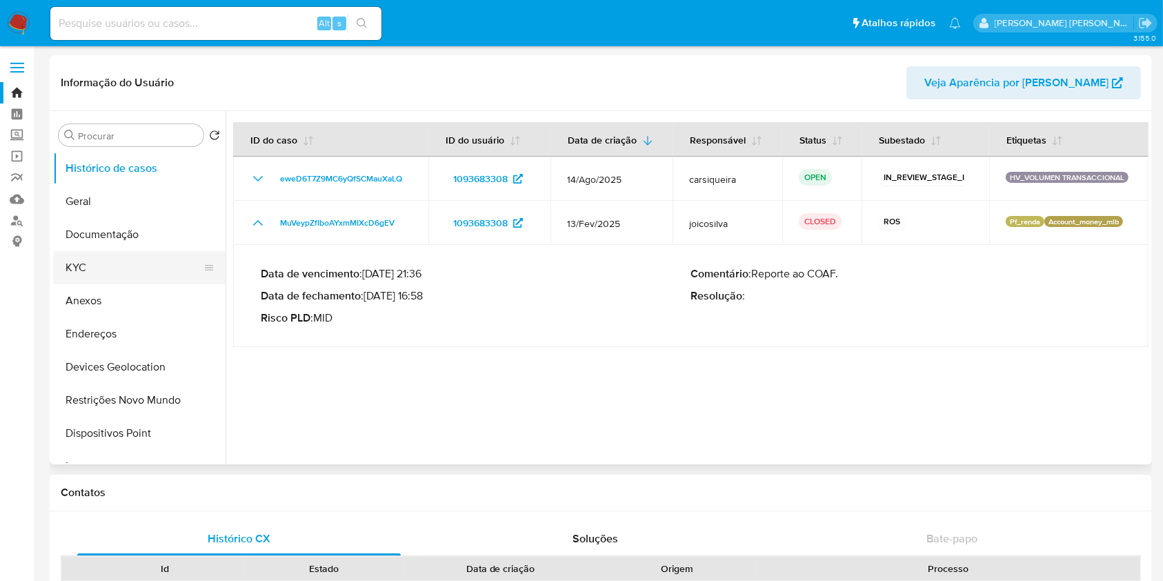
click at [99, 270] on button "KYC" at bounding box center [133, 267] width 161 height 33
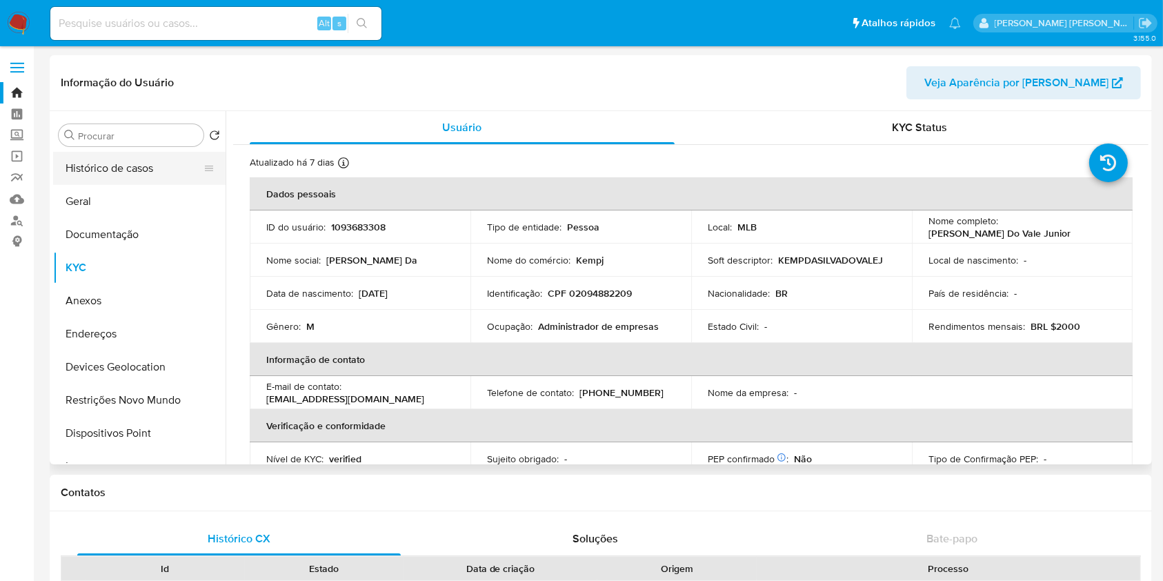
click at [99, 166] on button "Histórico de casos" at bounding box center [133, 168] width 161 height 33
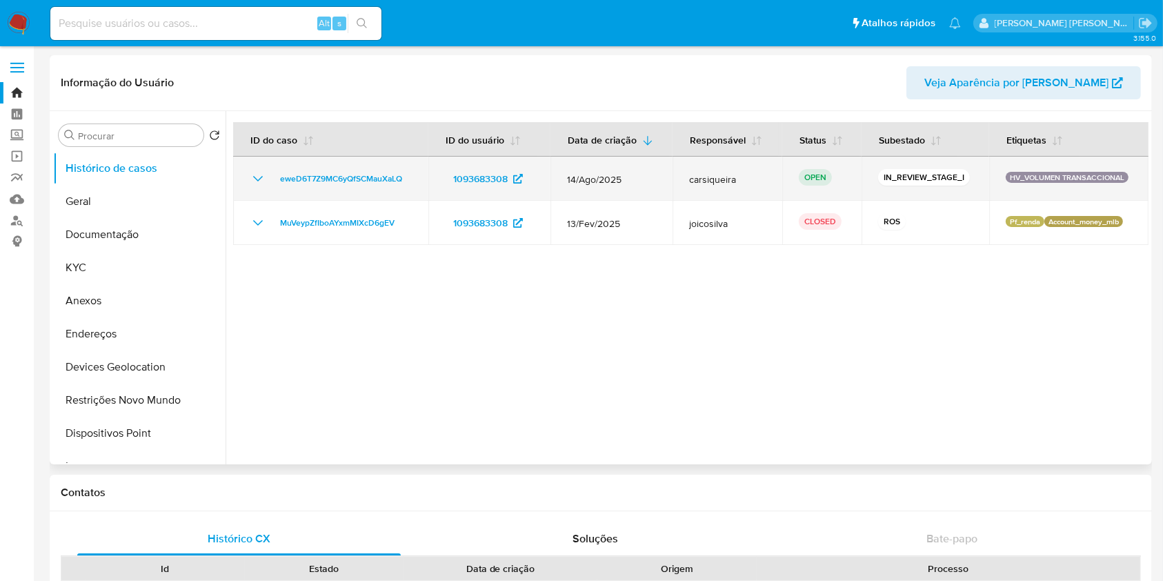
drag, startPoint x: 412, startPoint y: 177, endPoint x: 282, endPoint y: 169, distance: 130.6
click at [282, 169] on td "eweD6T7Z9MC6yQfSCMauXaLQ" at bounding box center [330, 179] width 195 height 44
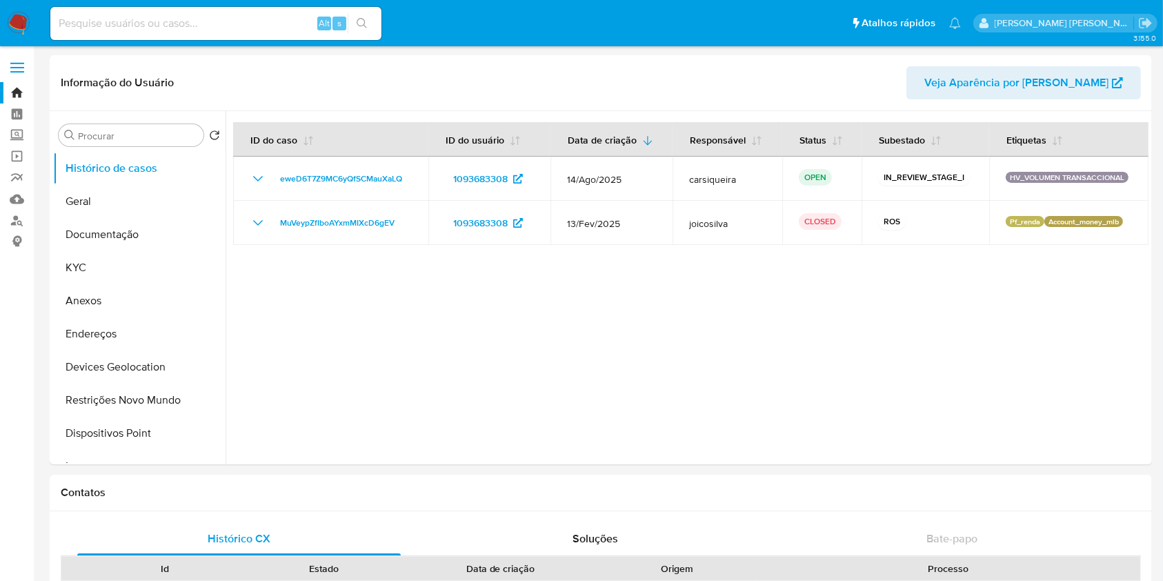
click at [221, 26] on input at bounding box center [215, 23] width 331 height 18
paste input "eweD6T7Z9MC6yQfSCMauXaLQ"
type input "eweD6T7Z9MC6yQfSCMauXaLQ"
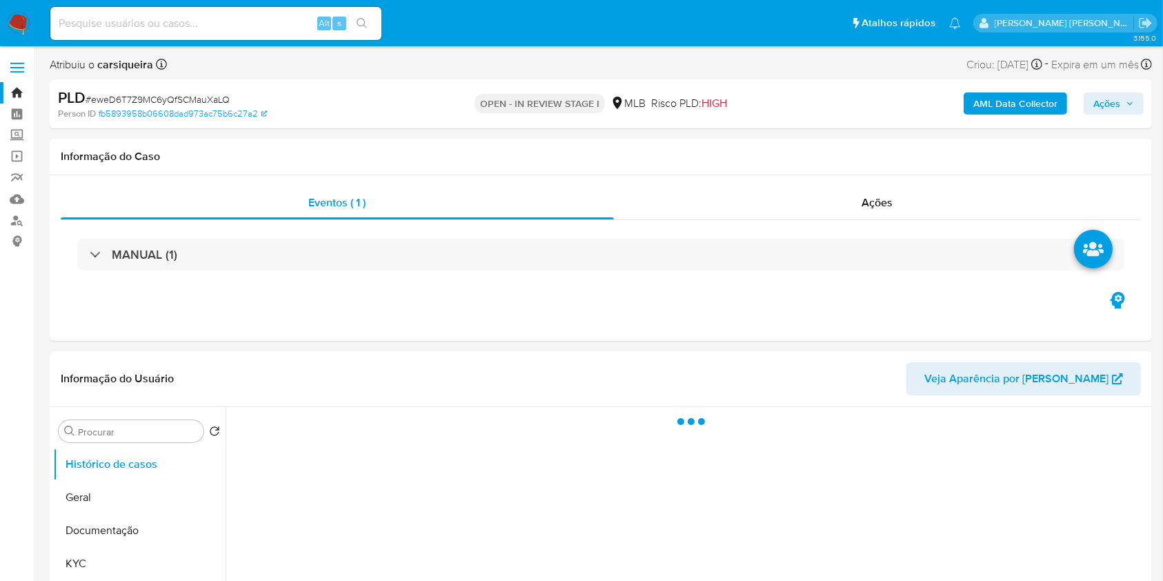
select select "10"
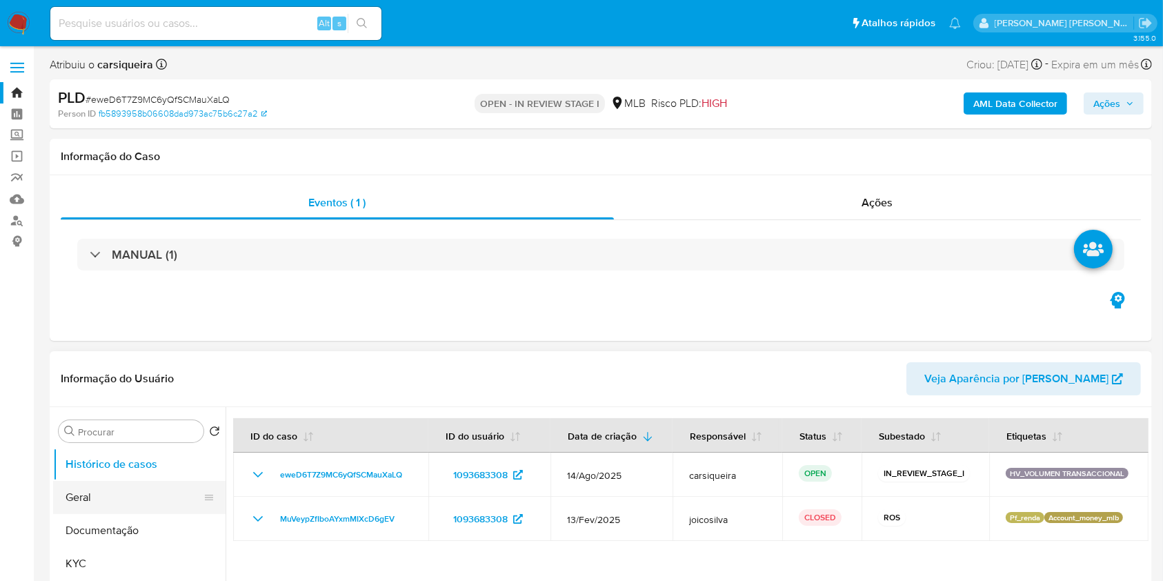
click at [90, 499] on button "Geral" at bounding box center [133, 497] width 161 height 33
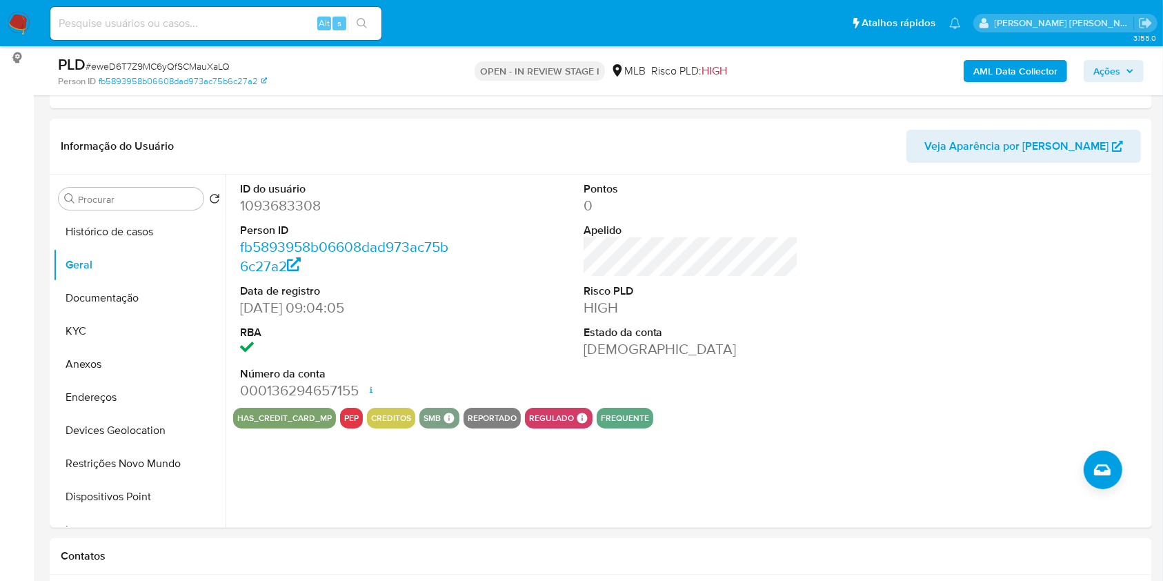
scroll to position [212, 0]
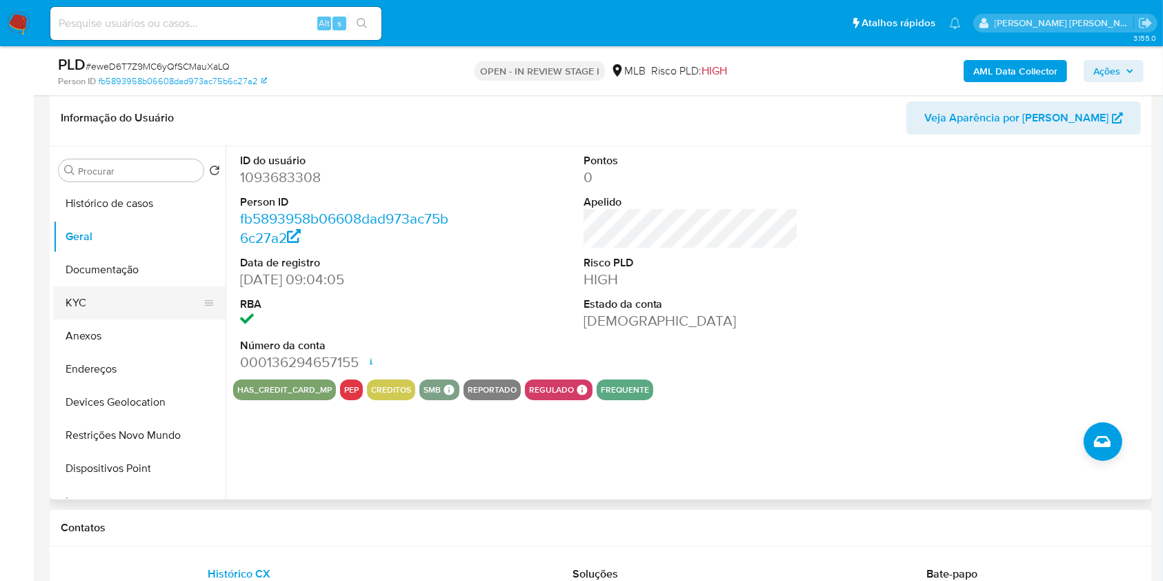
click at [96, 292] on button "KYC" at bounding box center [133, 302] width 161 height 33
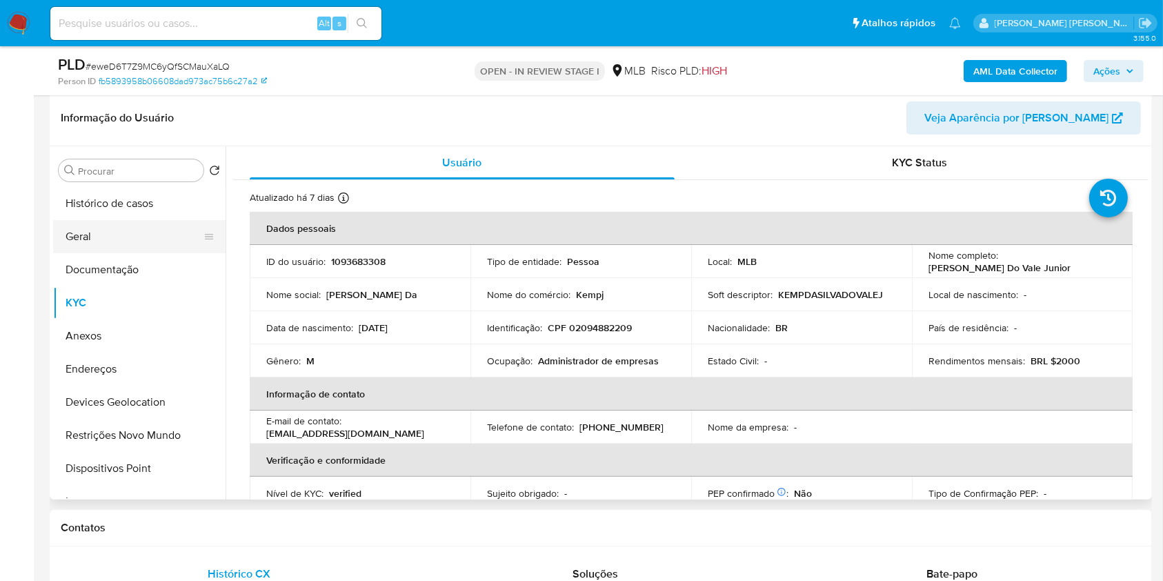
click at [132, 230] on button "Geral" at bounding box center [133, 236] width 161 height 33
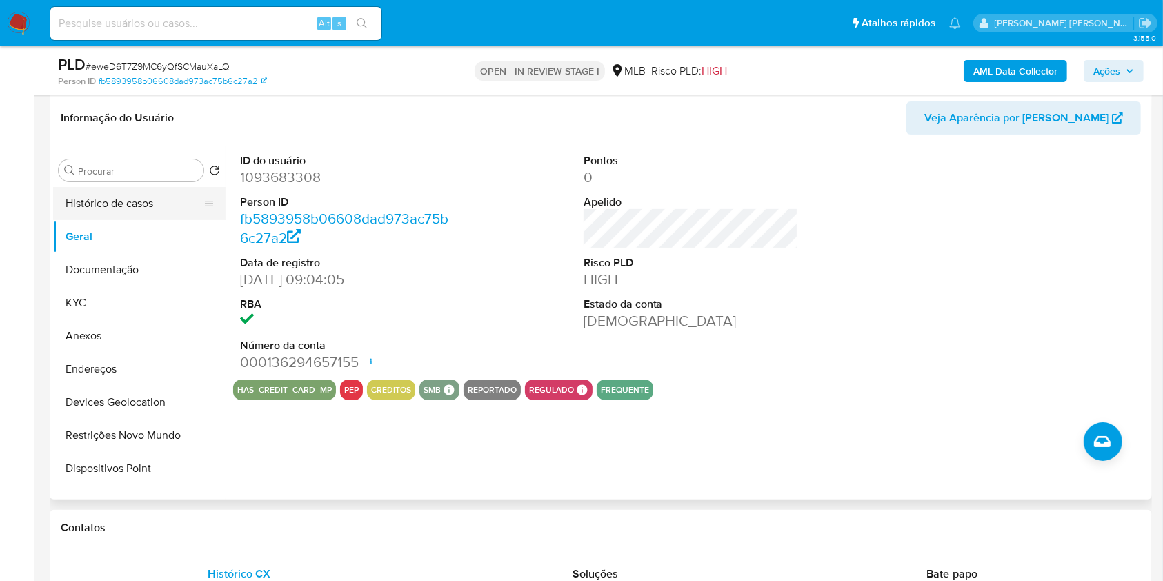
click at [100, 207] on button "Histórico de casos" at bounding box center [133, 203] width 161 height 33
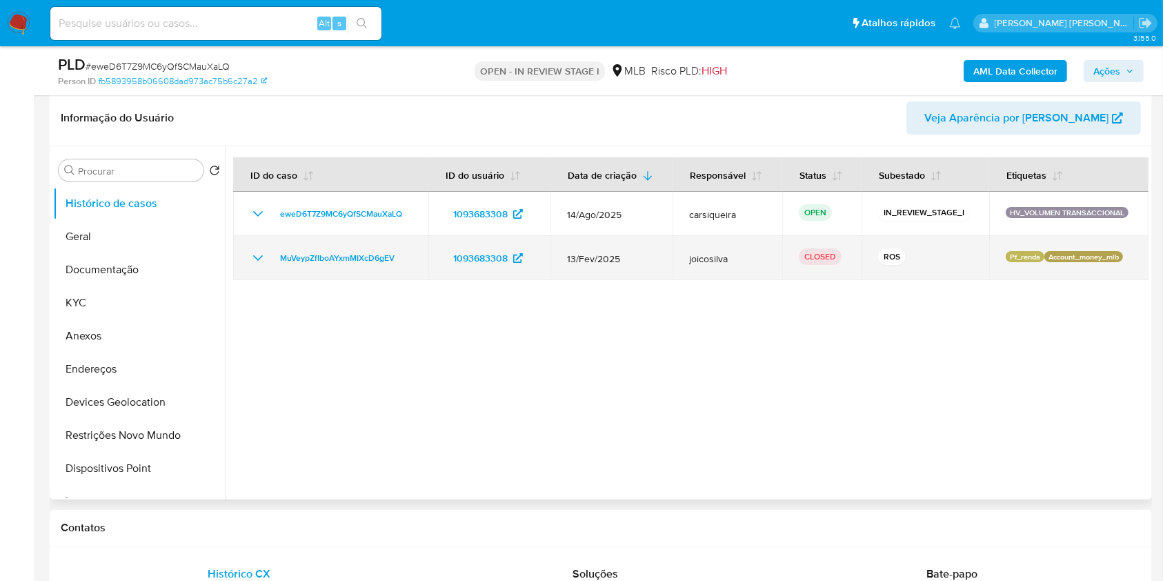
click at [256, 251] on icon "Mostrar/Ocultar" at bounding box center [258, 258] width 17 height 17
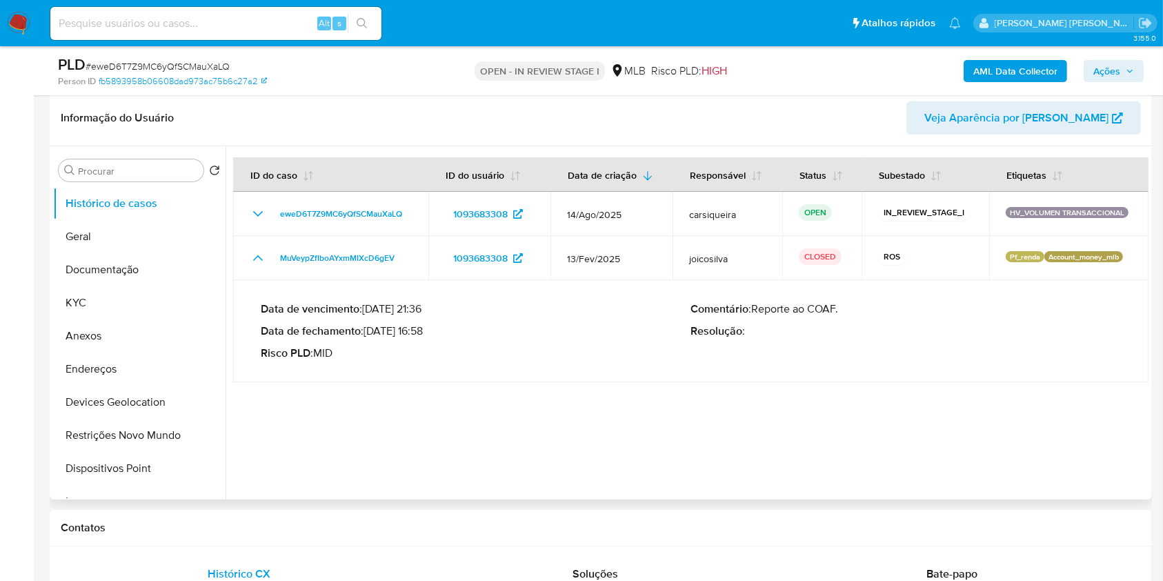
drag, startPoint x: 369, startPoint y: 326, endPoint x: 428, endPoint y: 337, distance: 59.7
click at [428, 337] on p "Data de fechamento : 25/03/2025 16:58" at bounding box center [476, 331] width 430 height 14
click at [1109, 66] on span "Ações" at bounding box center [1106, 71] width 27 height 22
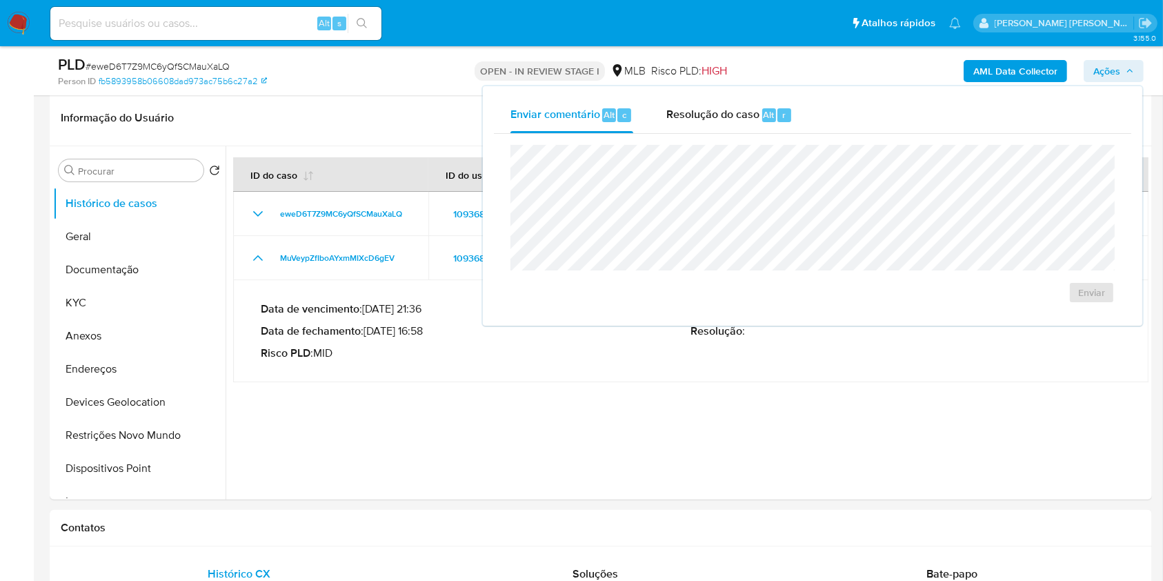
click at [724, 94] on div "Enviar comentário Alt c Resolução do caso Alt r Enviar" at bounding box center [812, 205] width 659 height 239
click at [732, 108] on span "Resolução do caso" at bounding box center [712, 114] width 93 height 16
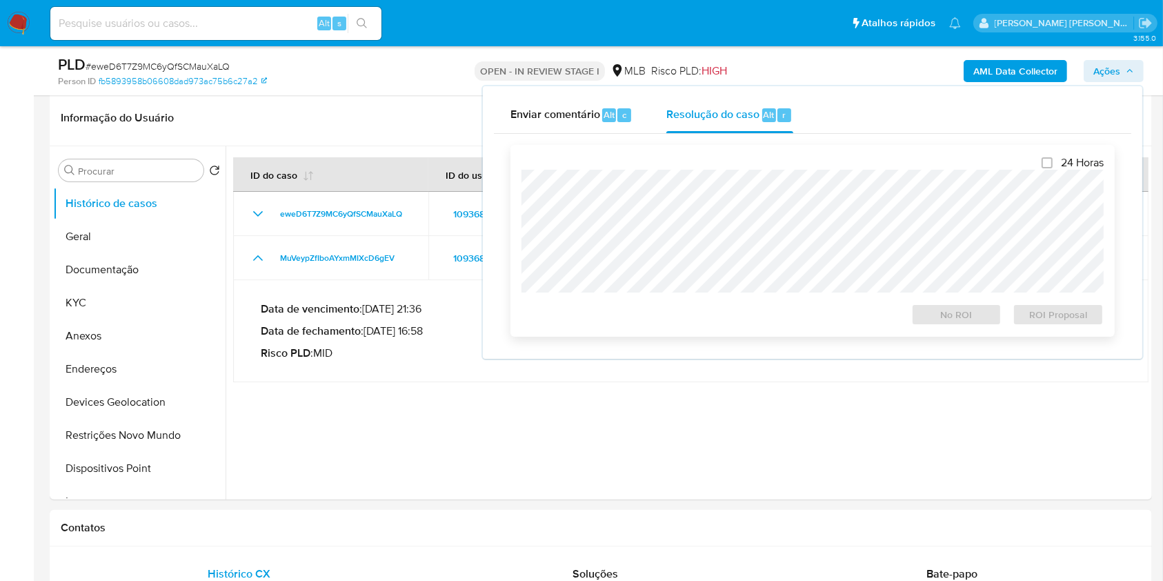
click at [741, 166] on div "24 Horas No ROI ROI Proposal" at bounding box center [812, 241] width 582 height 170
click at [103, 272] on button "Documentação" at bounding box center [133, 269] width 161 height 33
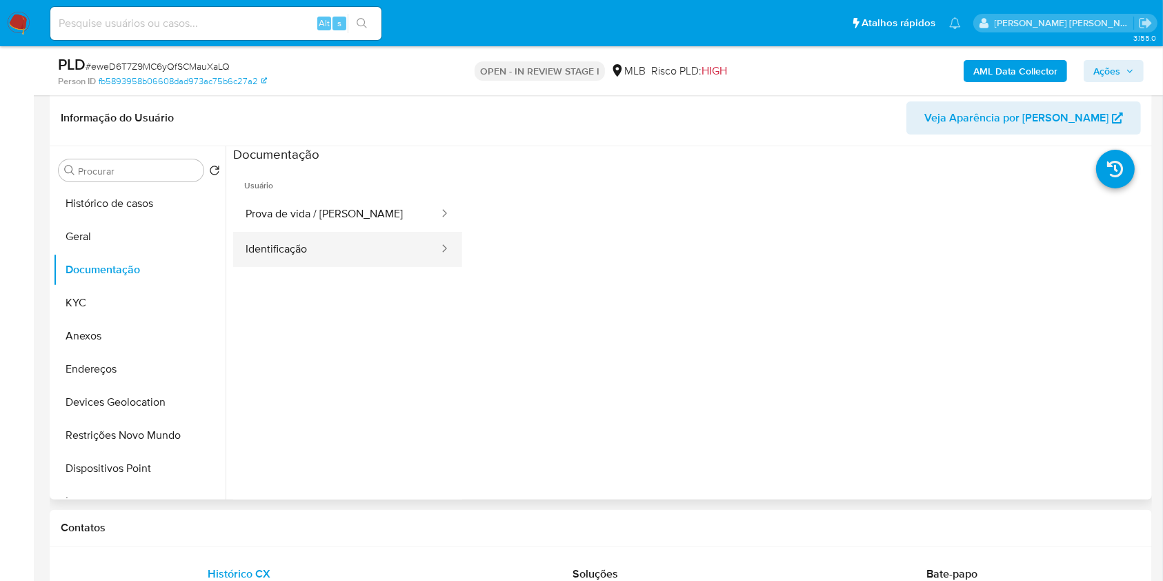
click at [319, 241] on button "Identificação" at bounding box center [336, 249] width 207 height 35
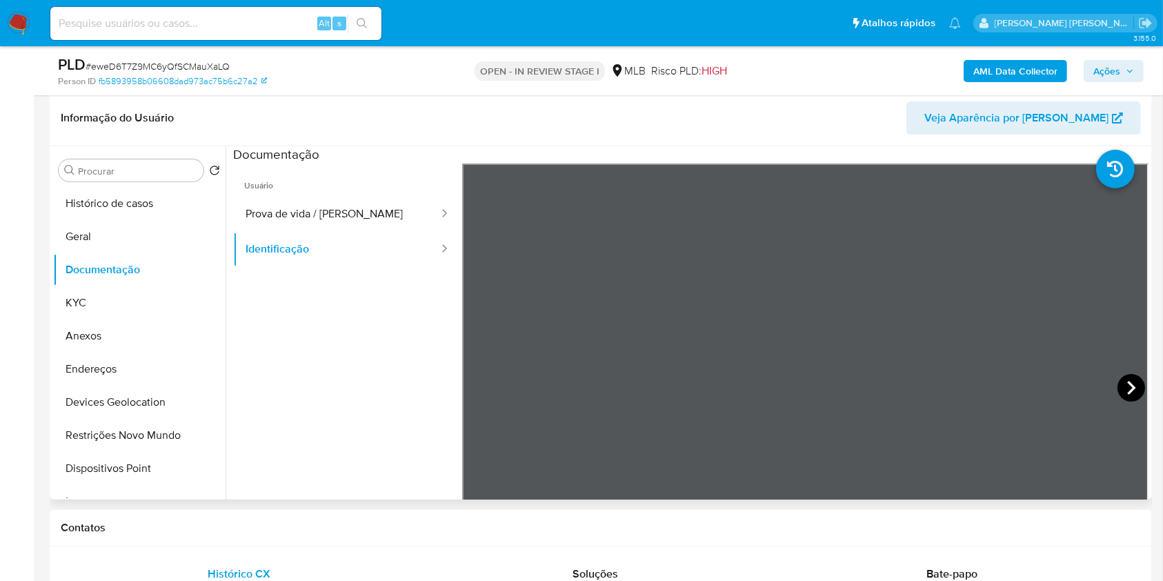
click at [1120, 383] on icon at bounding box center [1131, 388] width 28 height 28
click at [76, 302] on button "KYC" at bounding box center [133, 302] width 161 height 33
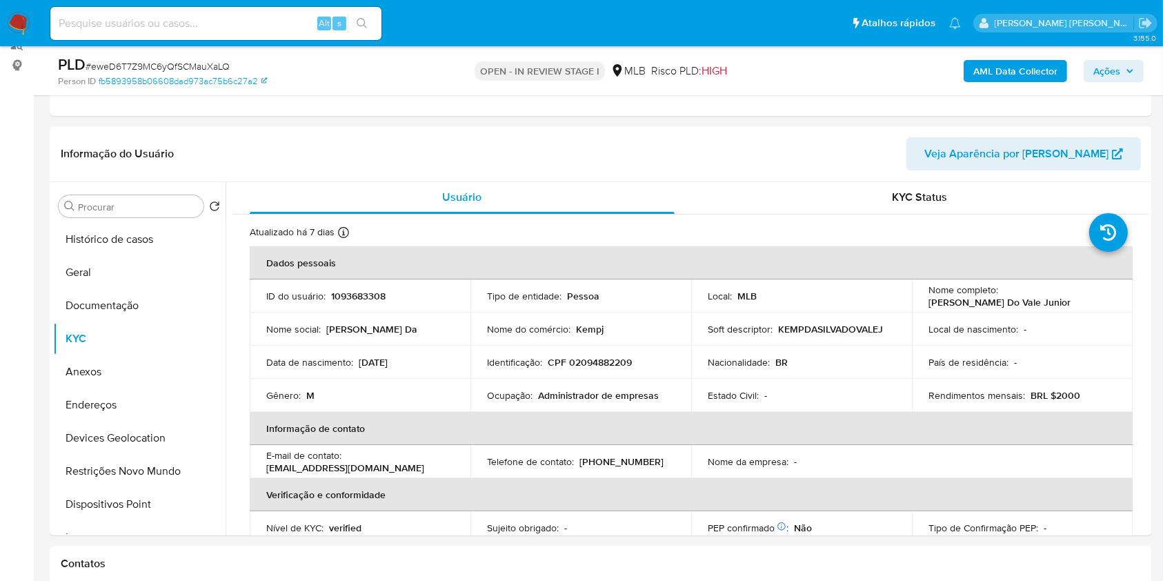
scroll to position [0, 0]
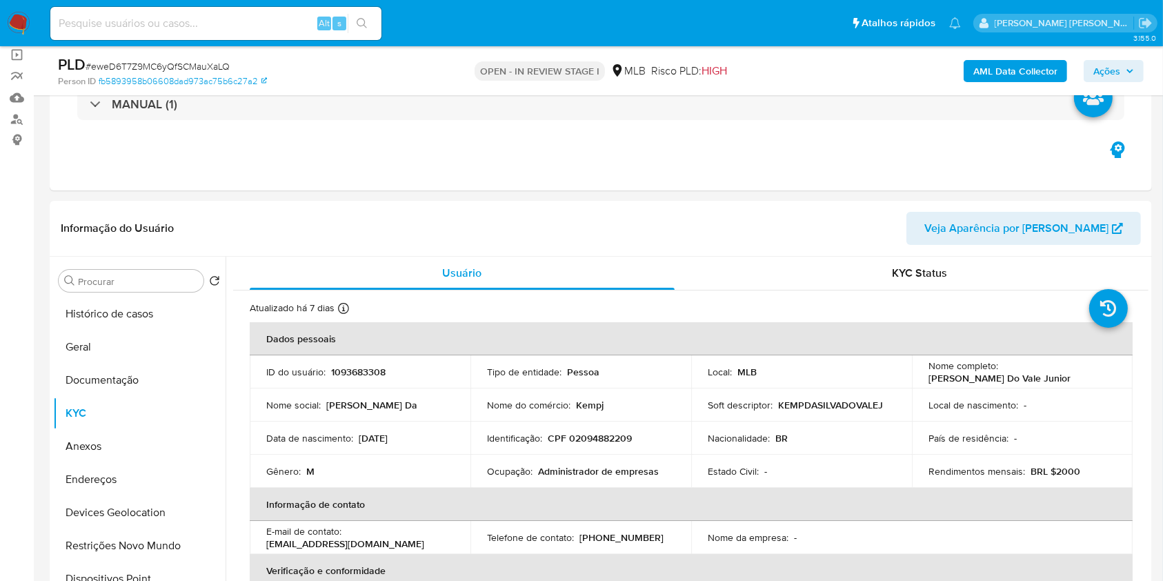
click at [593, 436] on p "CPF 02094882209" at bounding box center [590, 438] width 84 height 12
copy p "02094882209"
click at [462, 484] on td "Gênero : M" at bounding box center [360, 471] width 221 height 33
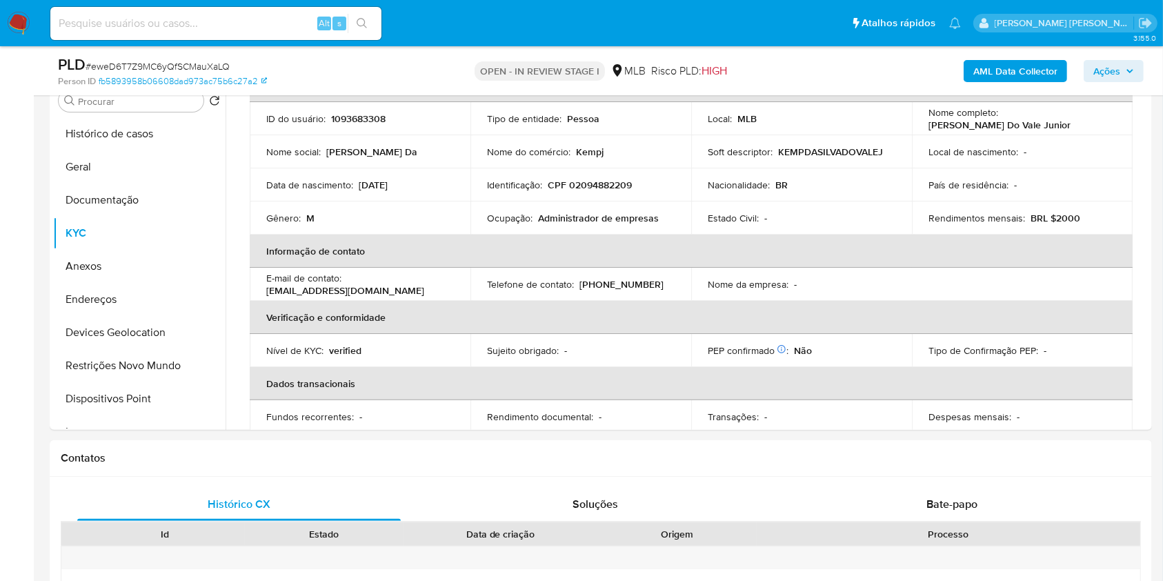
scroll to position [235, 0]
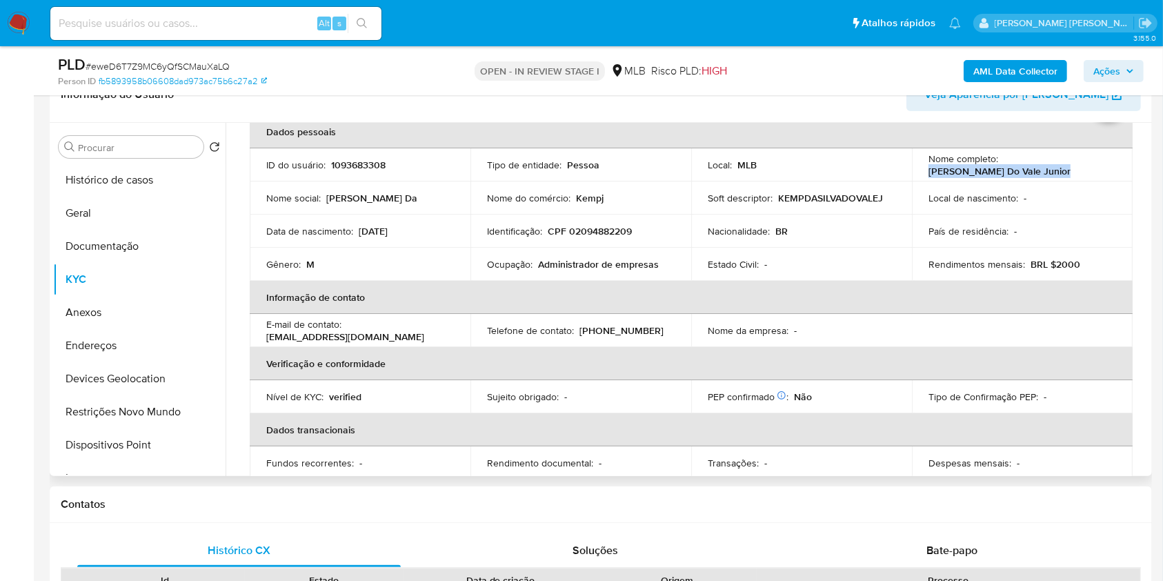
drag, startPoint x: 1063, startPoint y: 171, endPoint x: 923, endPoint y: 171, distance: 140.0
click at [928, 171] on div "Nome completo : Kemp da Silva Do Vale Junior" at bounding box center [1022, 164] width 188 height 25
copy p "Kemp da Silva Do Vale Junior"
click at [588, 230] on p "CPF 02094882209" at bounding box center [590, 231] width 84 height 12
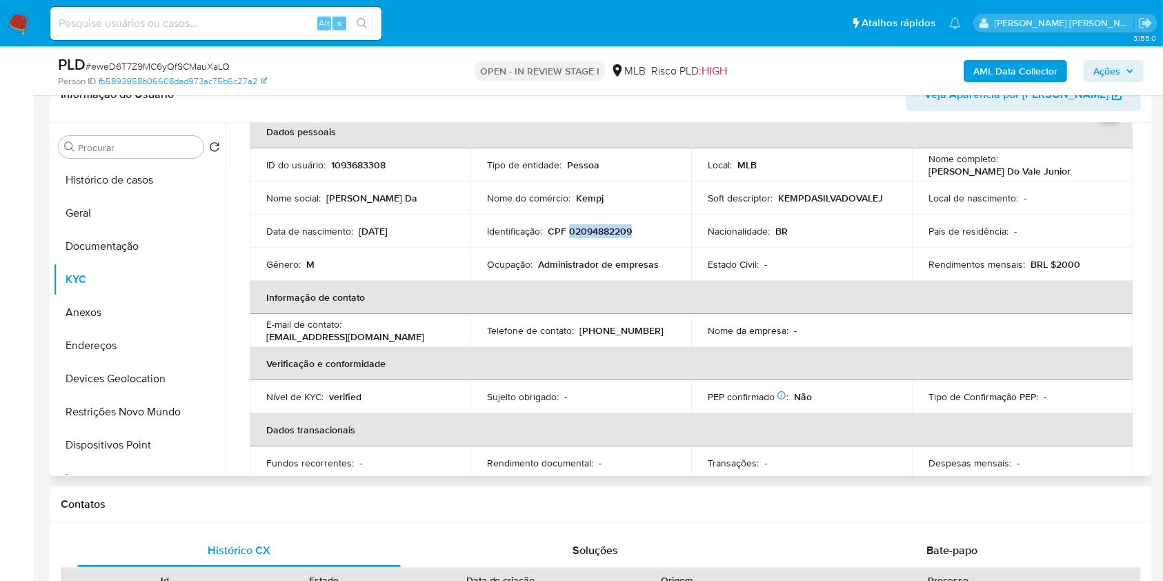
copy p "02094882209"
drag, startPoint x: 1059, startPoint y: 168, endPoint x: 911, endPoint y: 169, distance: 148.3
click at [912, 169] on td "Nome completo : Kemp da Silva Do Vale Junior" at bounding box center [1022, 164] width 221 height 33
copy p "Kemp da Silva Do Vale Junior"
click at [141, 219] on button "Geral" at bounding box center [133, 213] width 161 height 33
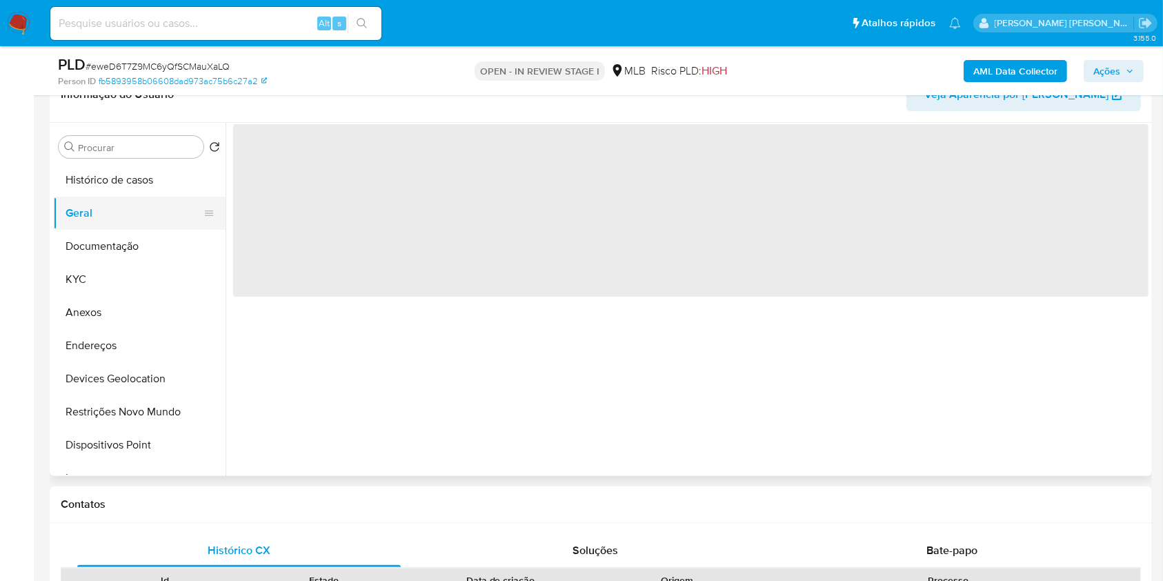
scroll to position [0, 0]
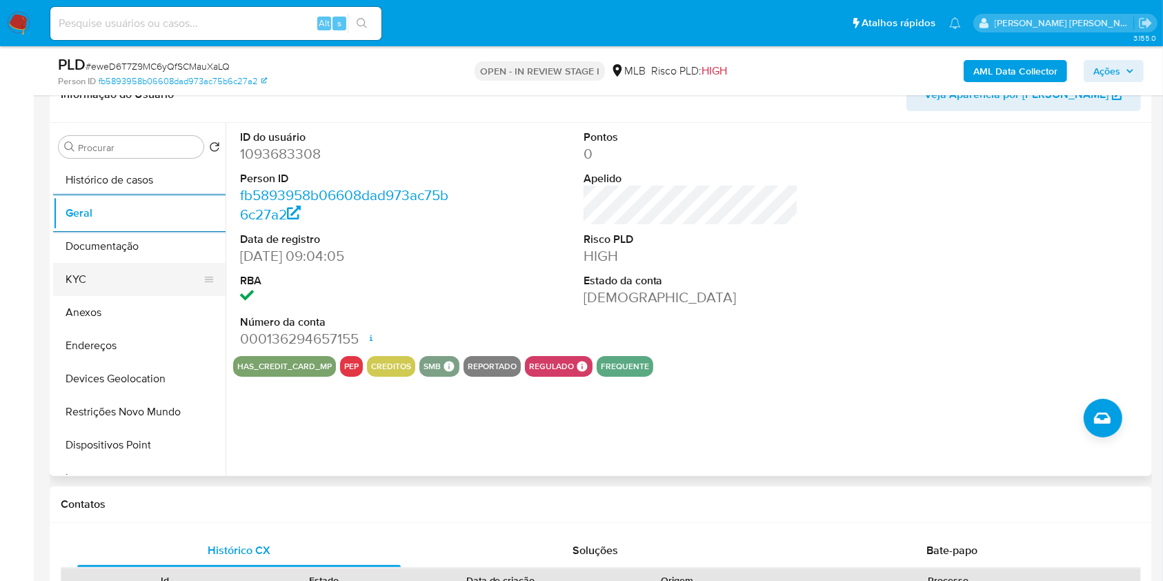
click at [102, 281] on button "KYC" at bounding box center [133, 279] width 161 height 33
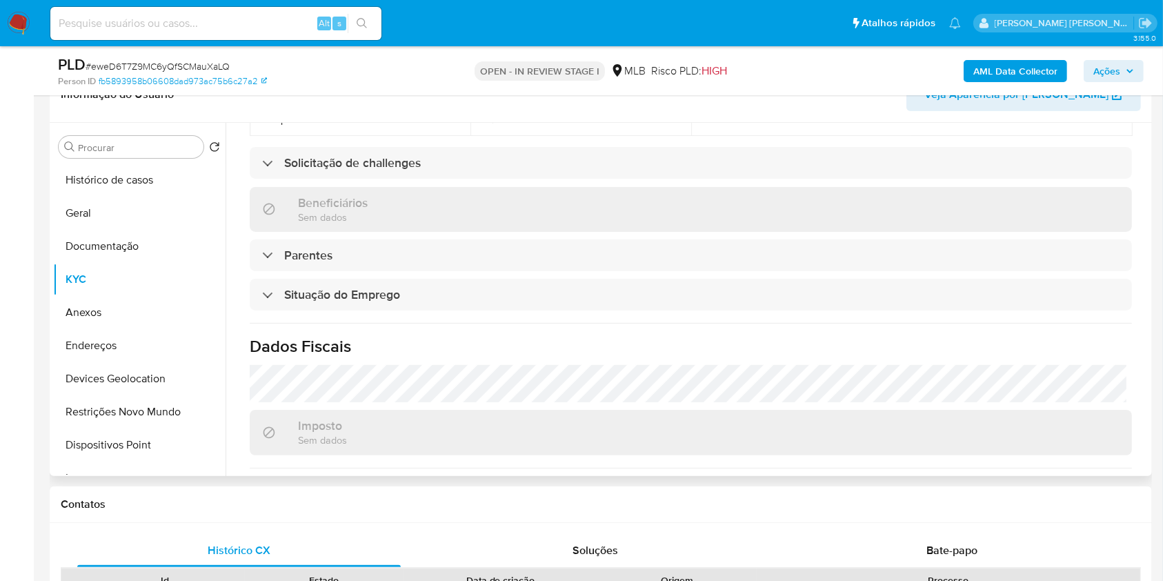
scroll to position [586, 0]
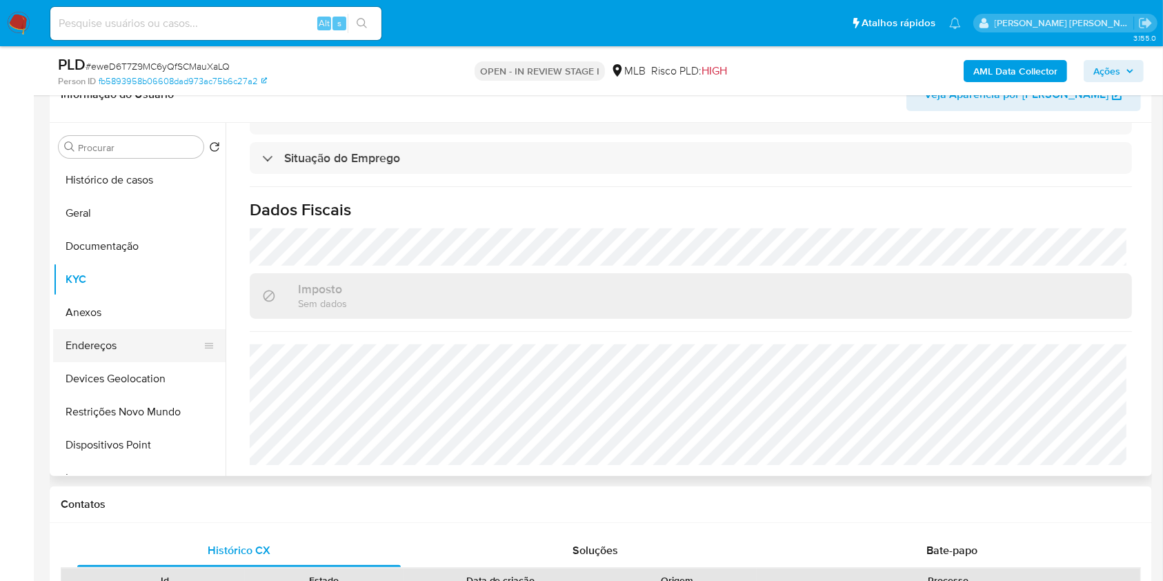
click at [128, 356] on button "Endereços" at bounding box center [133, 345] width 161 height 33
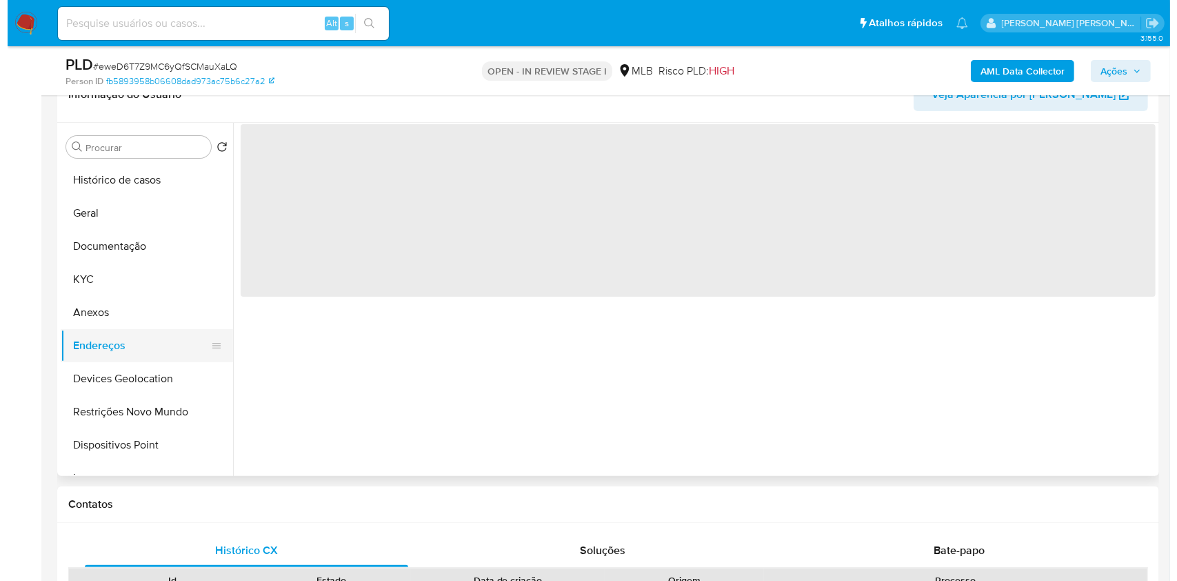
scroll to position [0, 0]
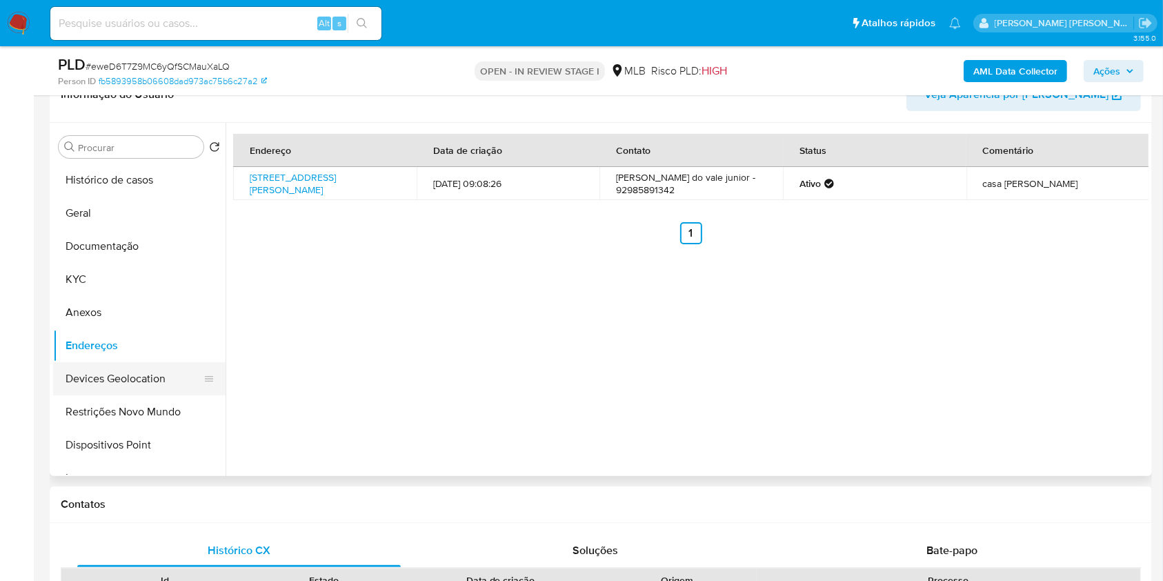
click at [131, 392] on button "Devices Geolocation" at bounding box center [133, 378] width 161 height 33
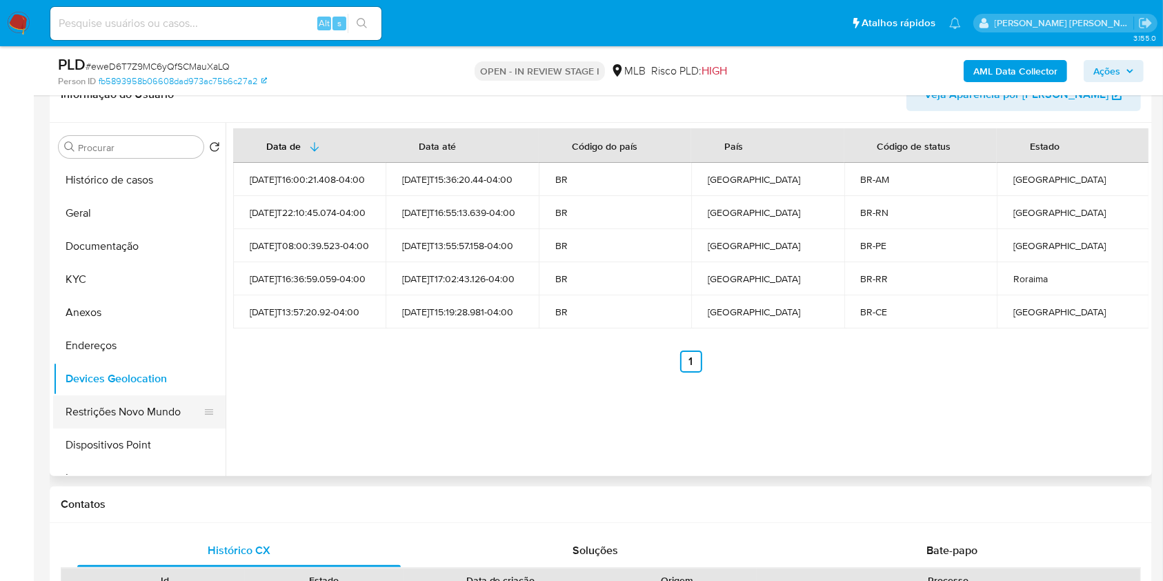
click at [123, 422] on button "Restrições Novo Mundo" at bounding box center [133, 411] width 161 height 33
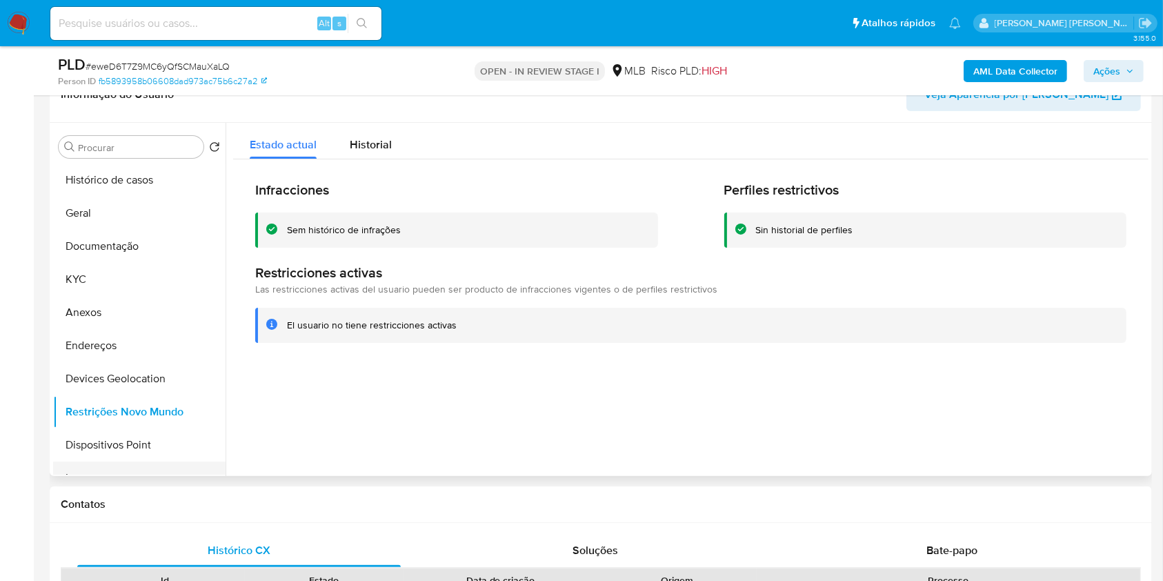
click at [132, 463] on button "Items" at bounding box center [133, 477] width 161 height 33
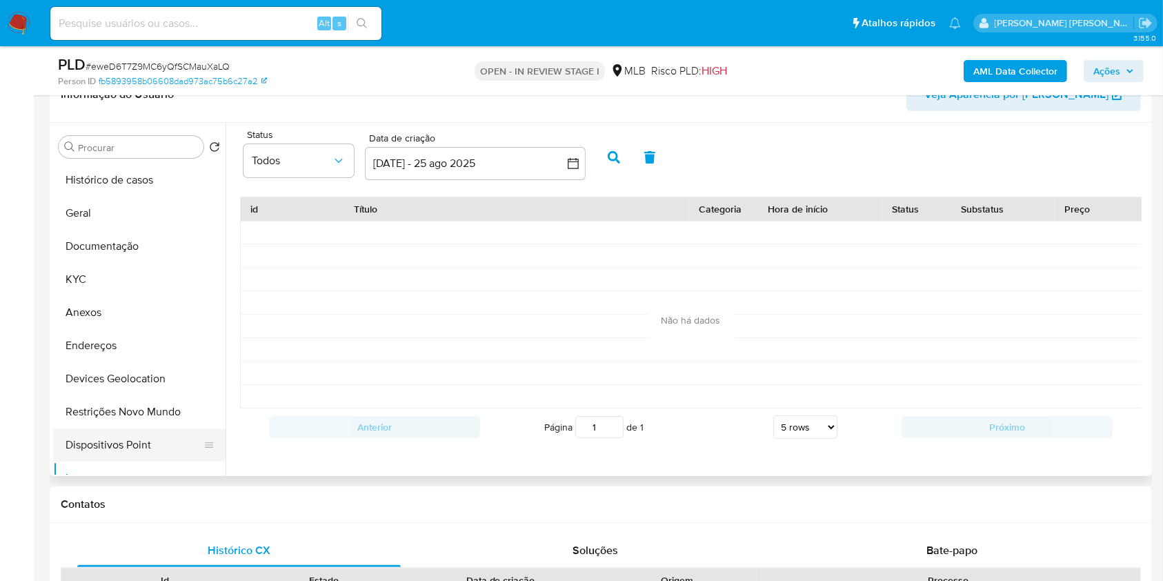
click at [159, 439] on button "Dispositivos Point" at bounding box center [133, 444] width 161 height 33
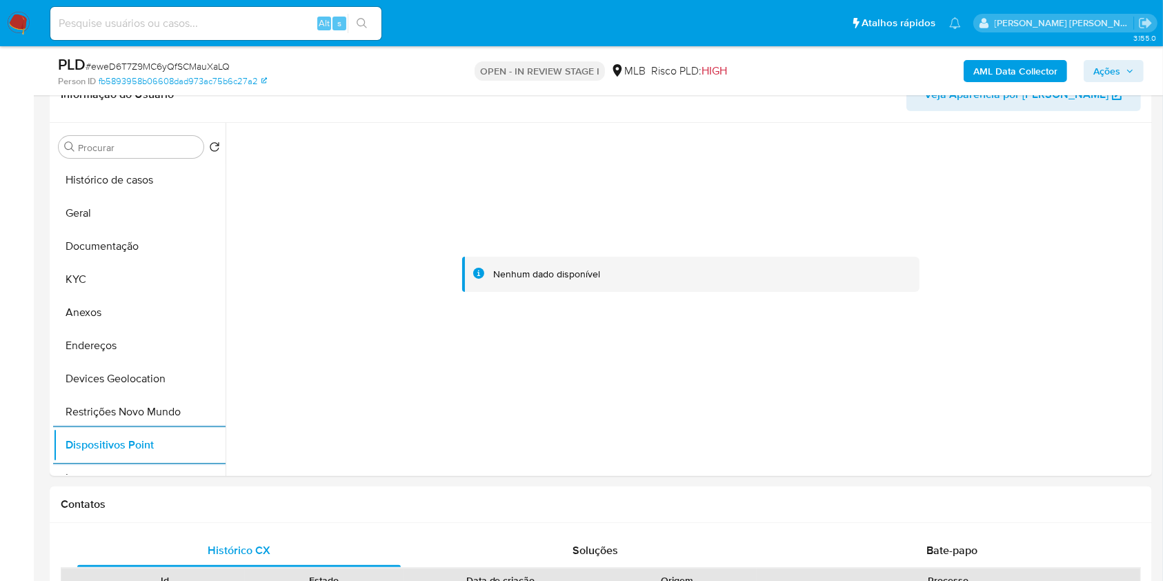
click at [1106, 77] on span "Ações" at bounding box center [1106, 71] width 27 height 22
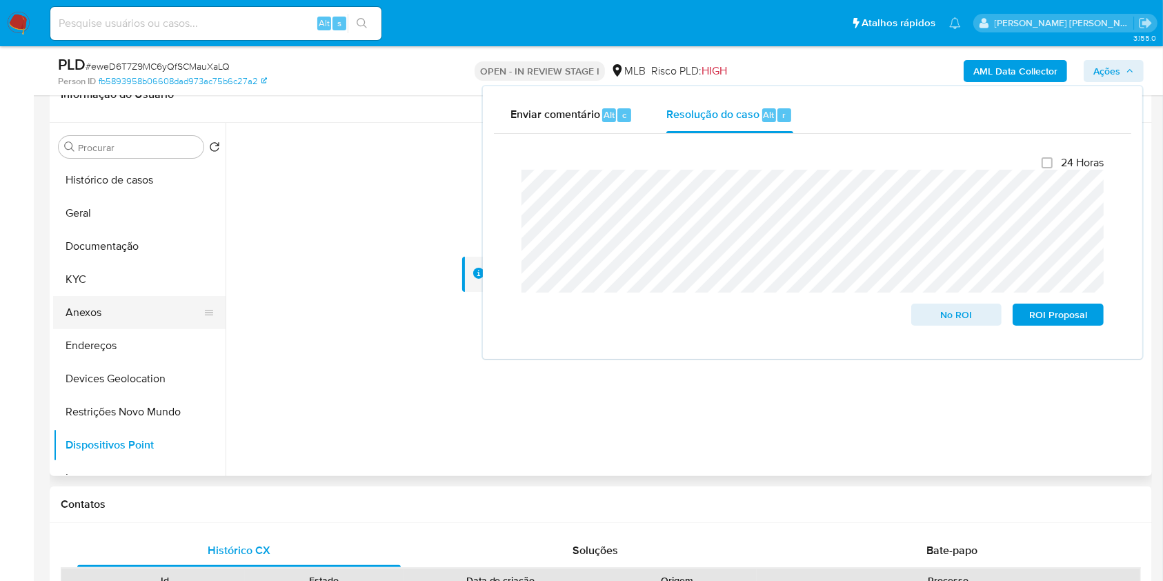
click at [137, 310] on button "Anexos" at bounding box center [133, 312] width 161 height 33
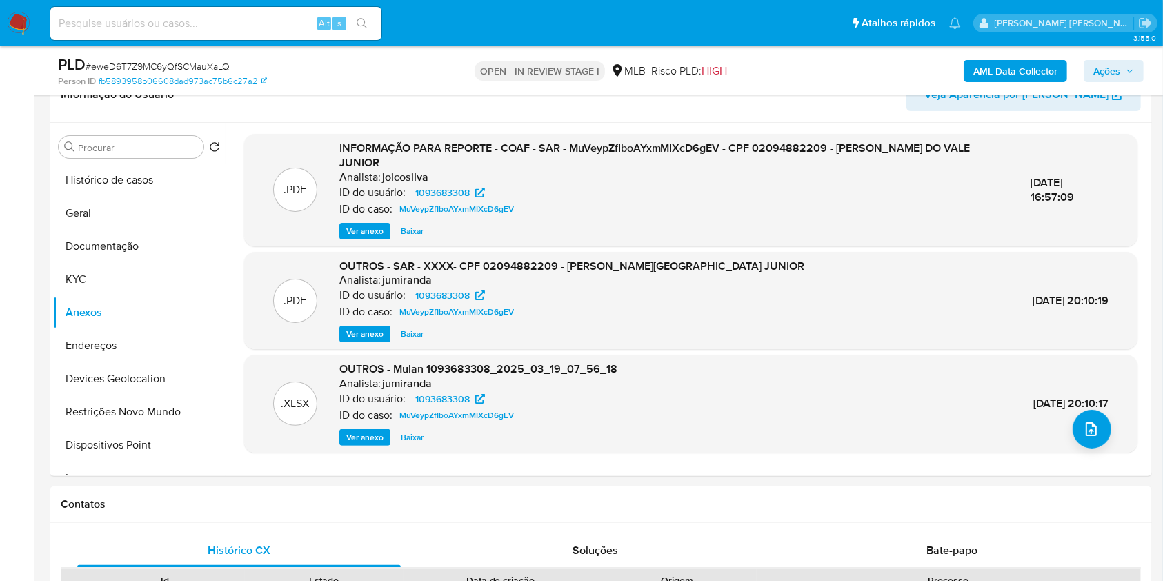
click at [1041, 68] on b "AML Data Collector" at bounding box center [1015, 71] width 84 height 22
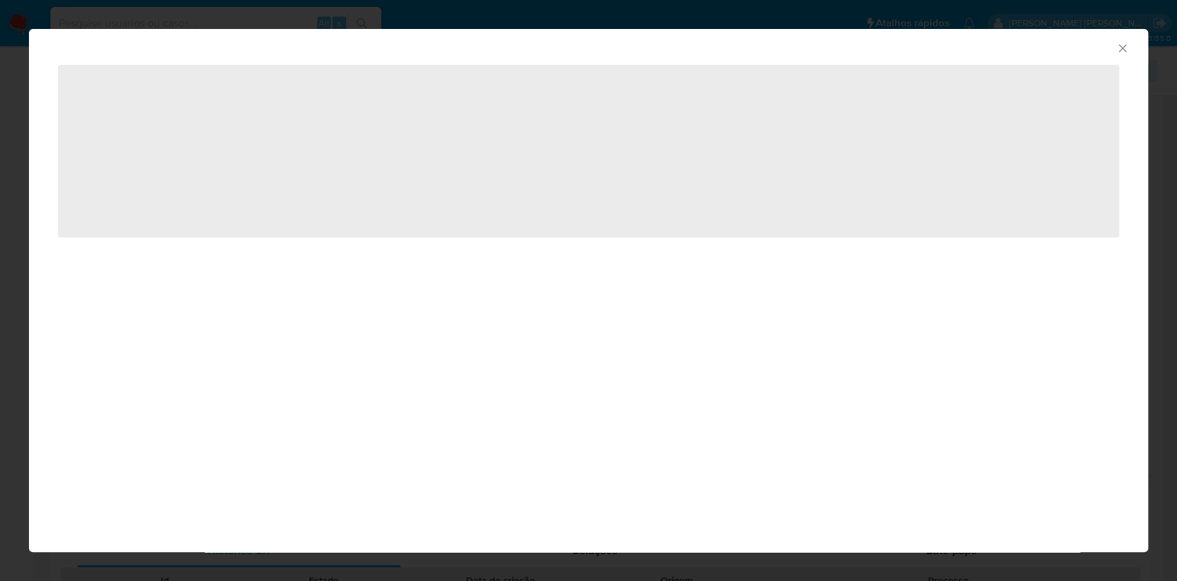
click at [1041, 68] on div "AML Data Collector ‌" at bounding box center [588, 290] width 1177 height 581
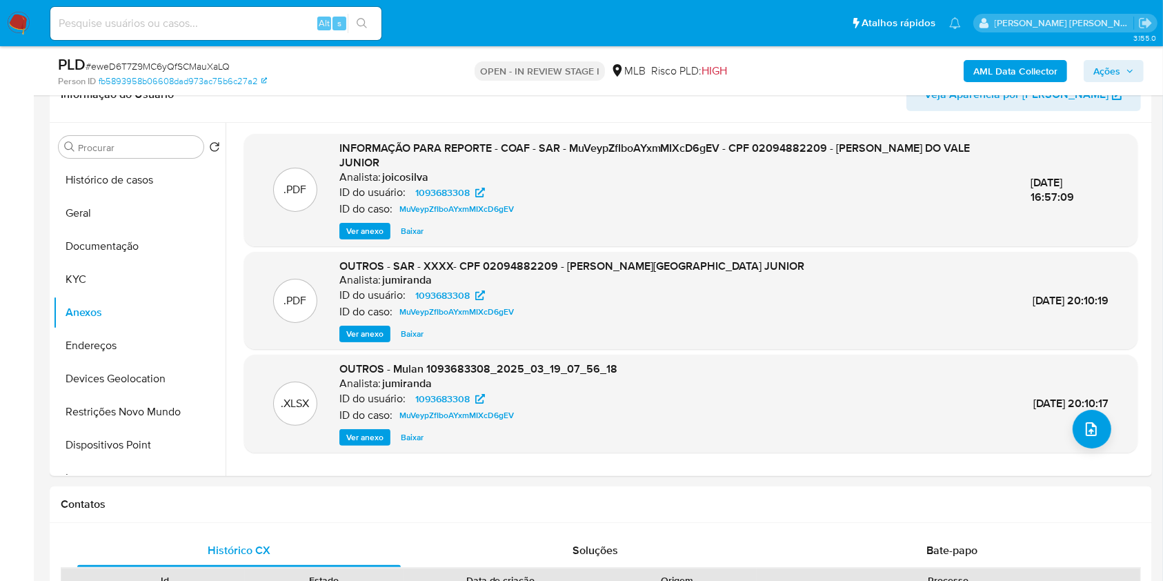
click at [1041, 68] on b "AML Data Collector" at bounding box center [1015, 71] width 84 height 22
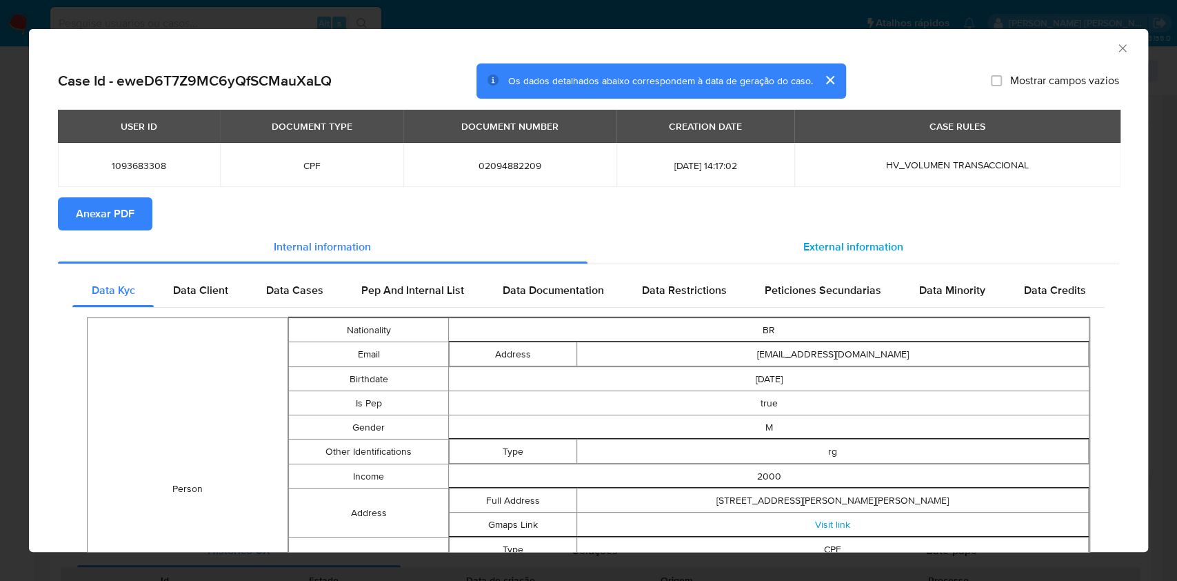
click at [881, 242] on span "External information" at bounding box center [853, 247] width 100 height 16
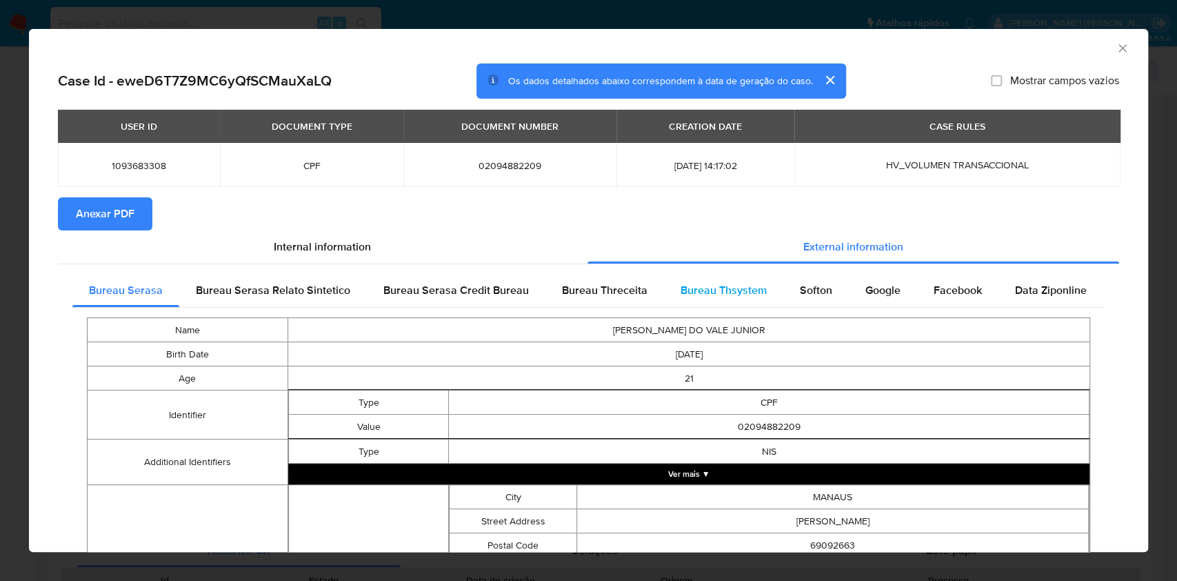
click at [720, 284] on span "Bureau Thsystem" at bounding box center [724, 290] width 86 height 16
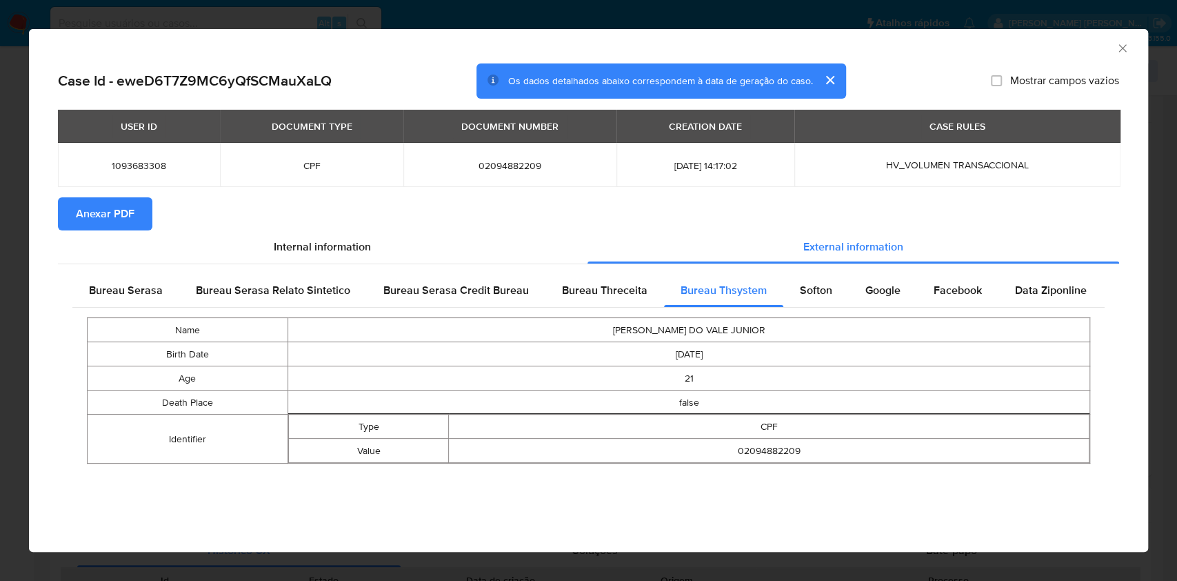
click at [103, 212] on span "Anexar PDF" at bounding box center [105, 214] width 59 height 30
click at [0, 352] on div "AML Data Collector Case Id - eweD6T7Z9MC6yQfSCMauXaLQ Os dados detalhados abaix…" at bounding box center [588, 290] width 1177 height 581
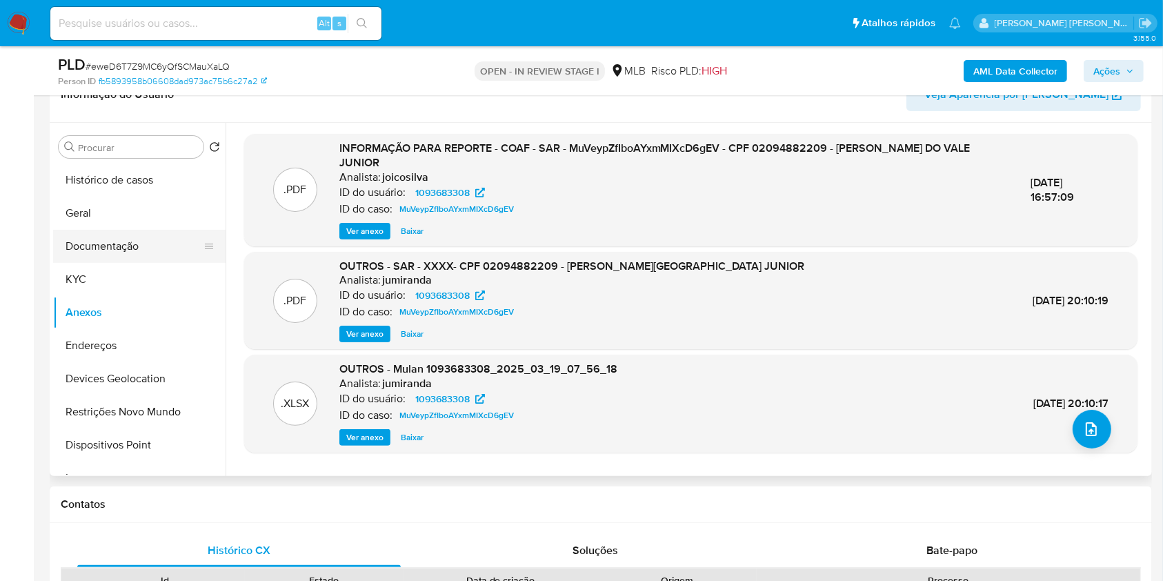
click at [142, 252] on button "Documentação" at bounding box center [133, 246] width 161 height 33
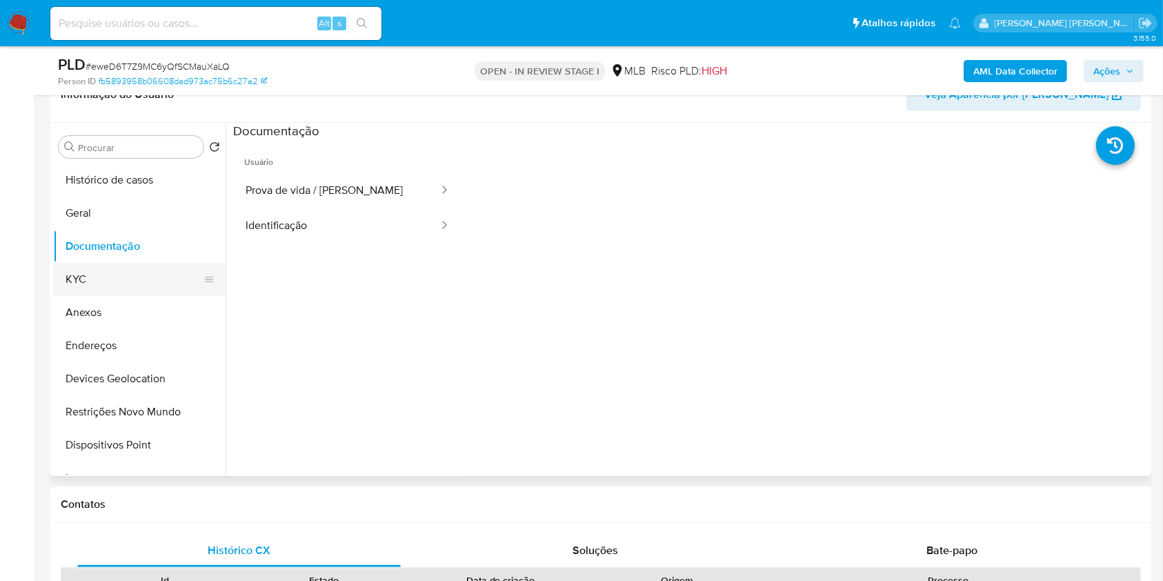
click at [136, 281] on button "KYC" at bounding box center [133, 279] width 161 height 33
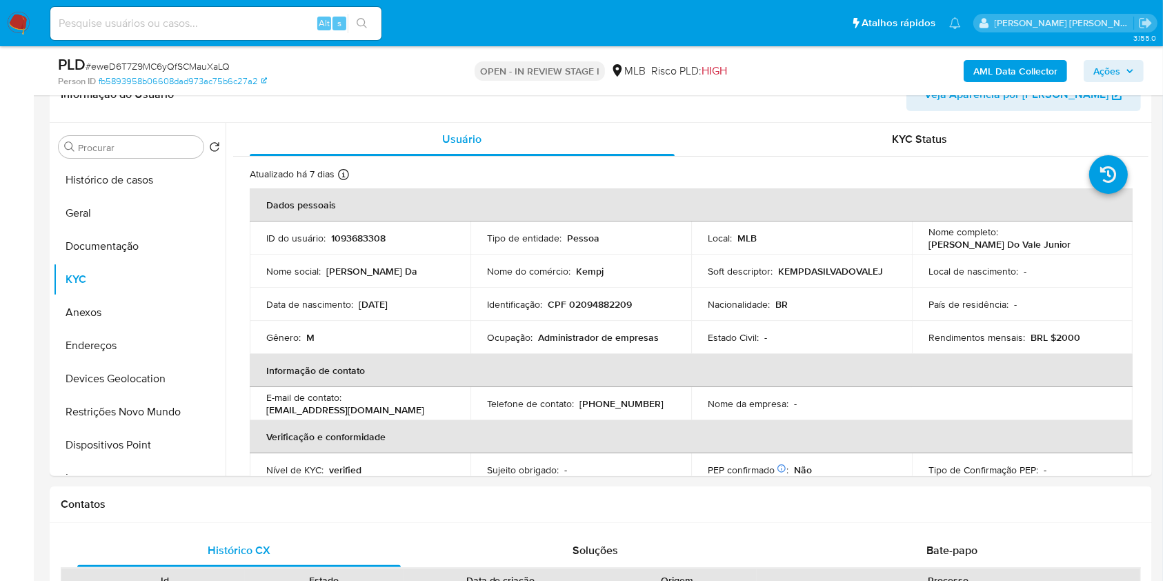
click at [1106, 63] on span "Ações" at bounding box center [1106, 71] width 27 height 22
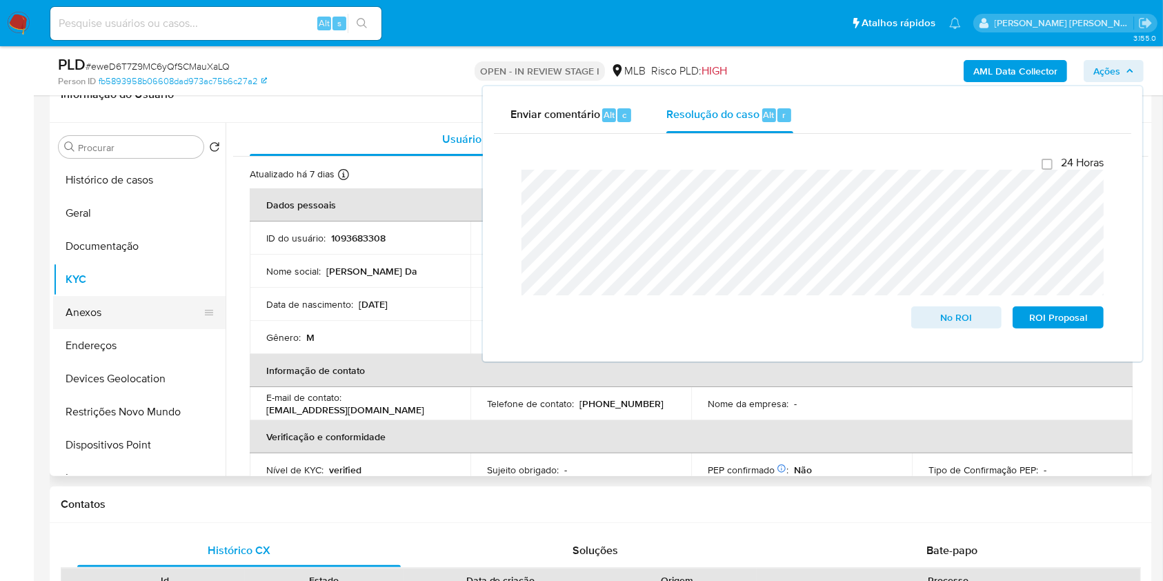
click at [143, 316] on button "Anexos" at bounding box center [133, 312] width 161 height 33
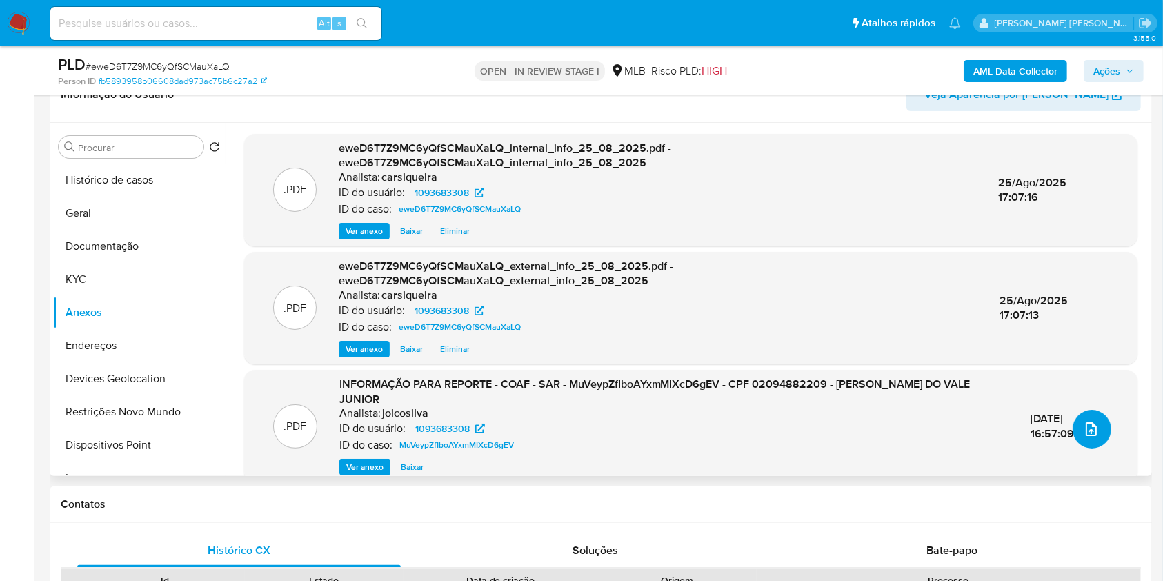
click at [1083, 428] on icon "upload-file" at bounding box center [1091, 429] width 17 height 17
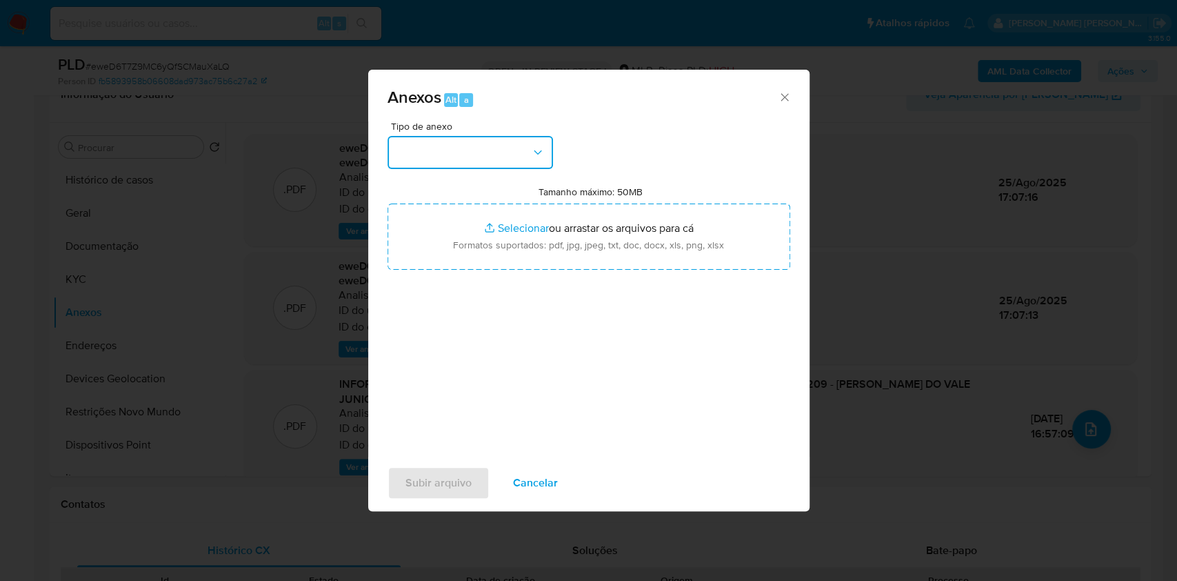
click at [479, 146] on button "button" at bounding box center [471, 152] width 166 height 33
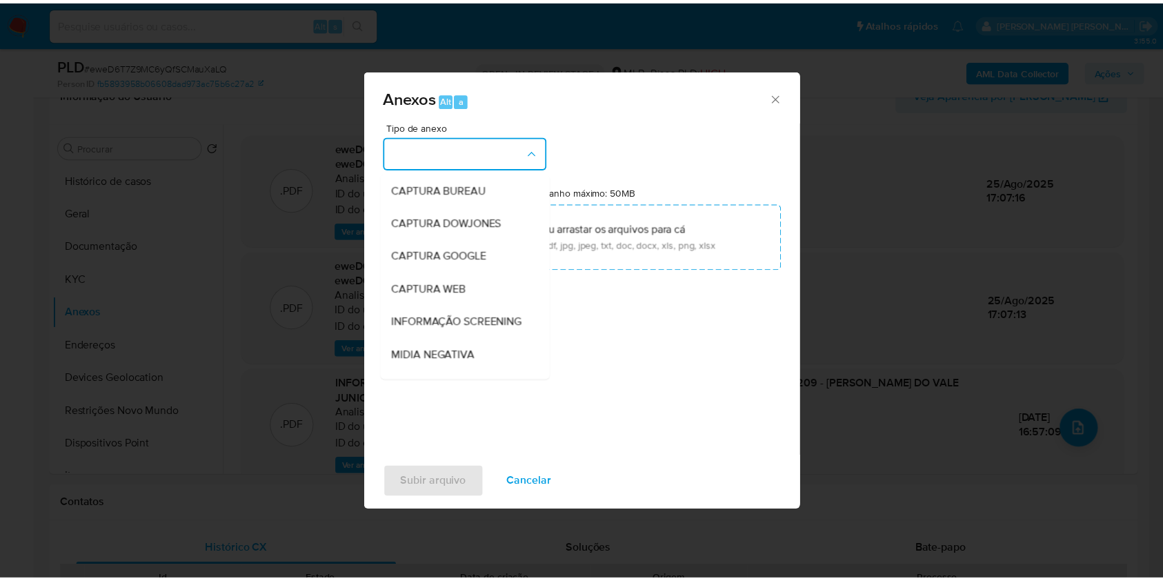
scroll to position [212, 0]
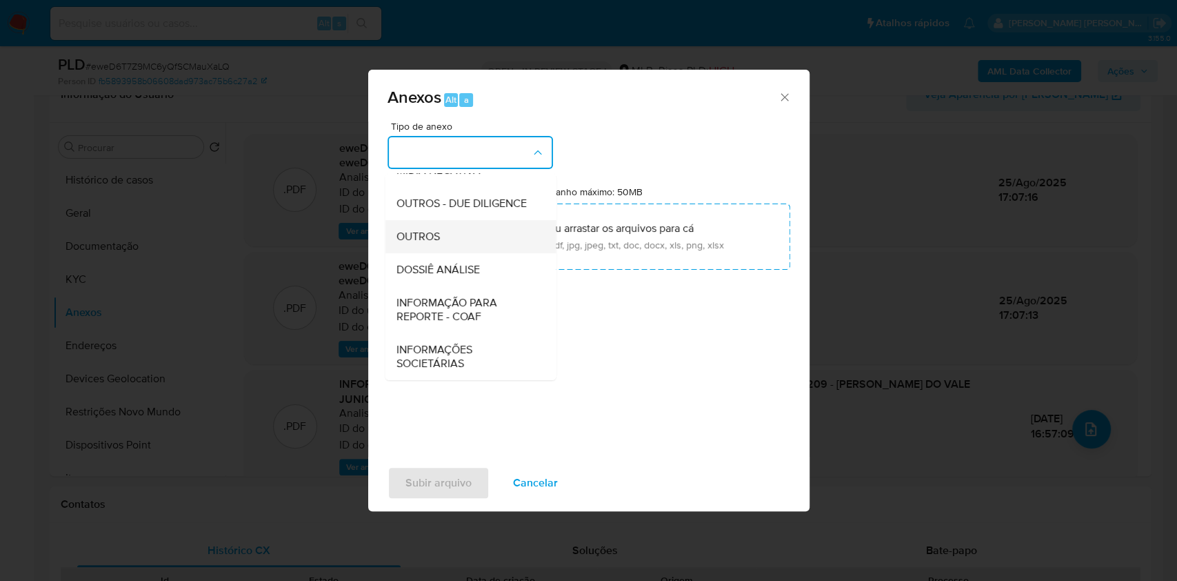
click at [491, 226] on div "OUTROS" at bounding box center [466, 236] width 141 height 33
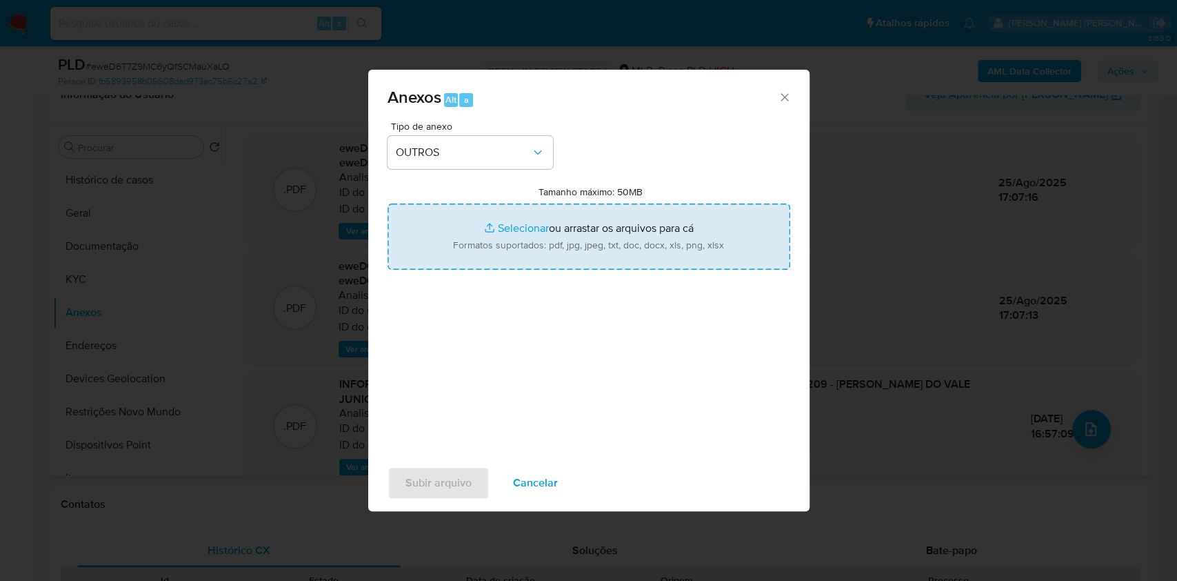
click at [509, 232] on input "Tamanho máximo: 50MB Selecionar arquivos" at bounding box center [589, 236] width 403 height 66
type input "C:\fakepath\CPF 02094882209 - KEMP DA SILVA DO VALE JUNIOR - Documentos Google.…"
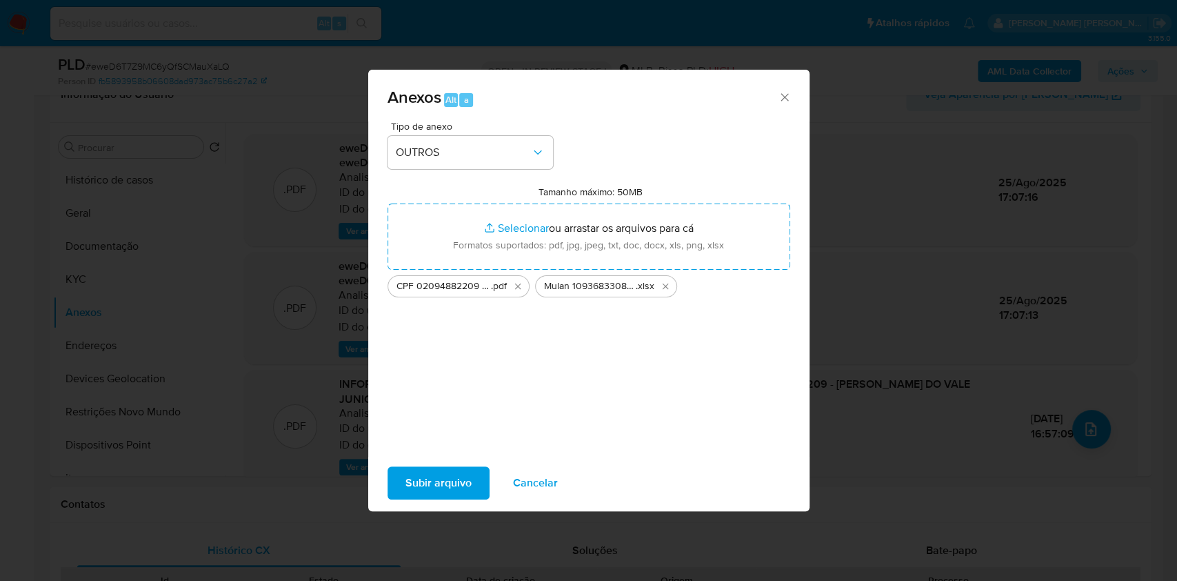
click at [459, 480] on span "Subir arquivo" at bounding box center [439, 483] width 66 height 30
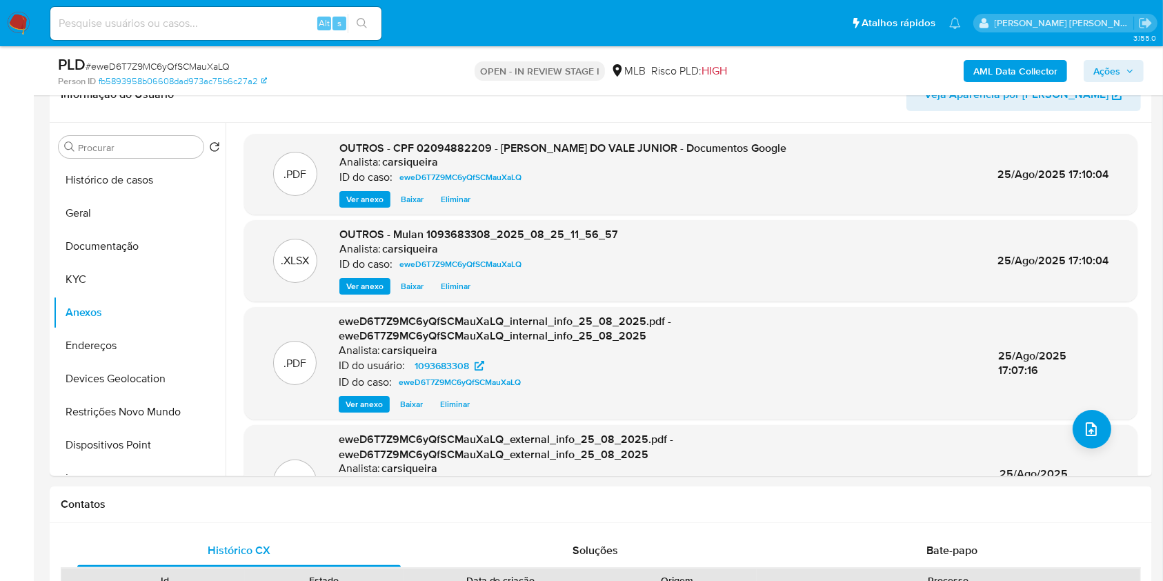
click at [1126, 69] on icon "button" at bounding box center [1130, 71] width 8 height 8
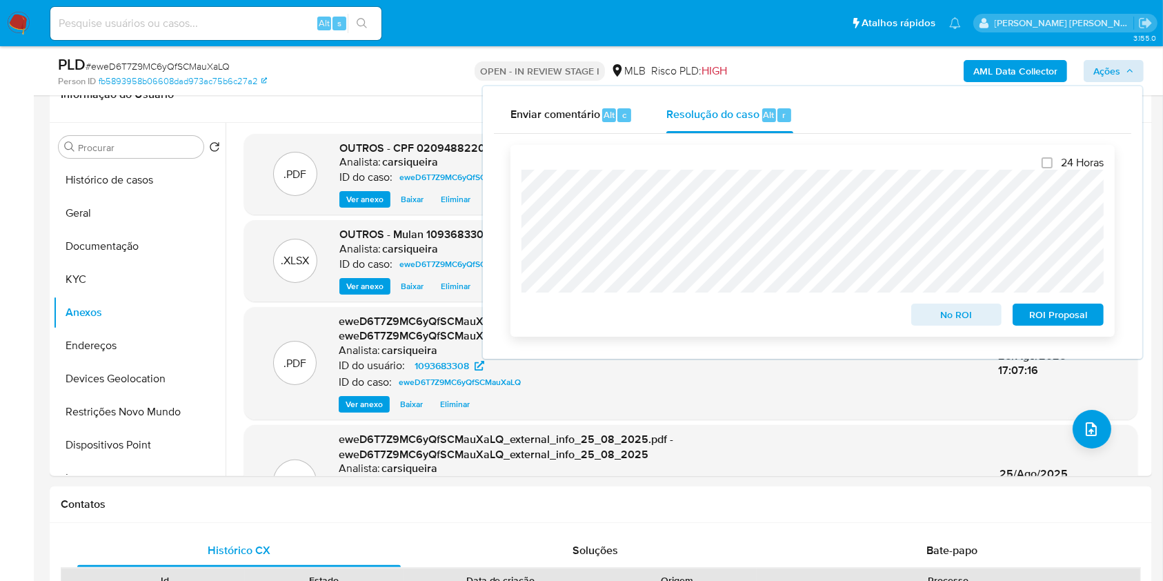
click at [945, 317] on span "No ROI" at bounding box center [957, 314] width 72 height 19
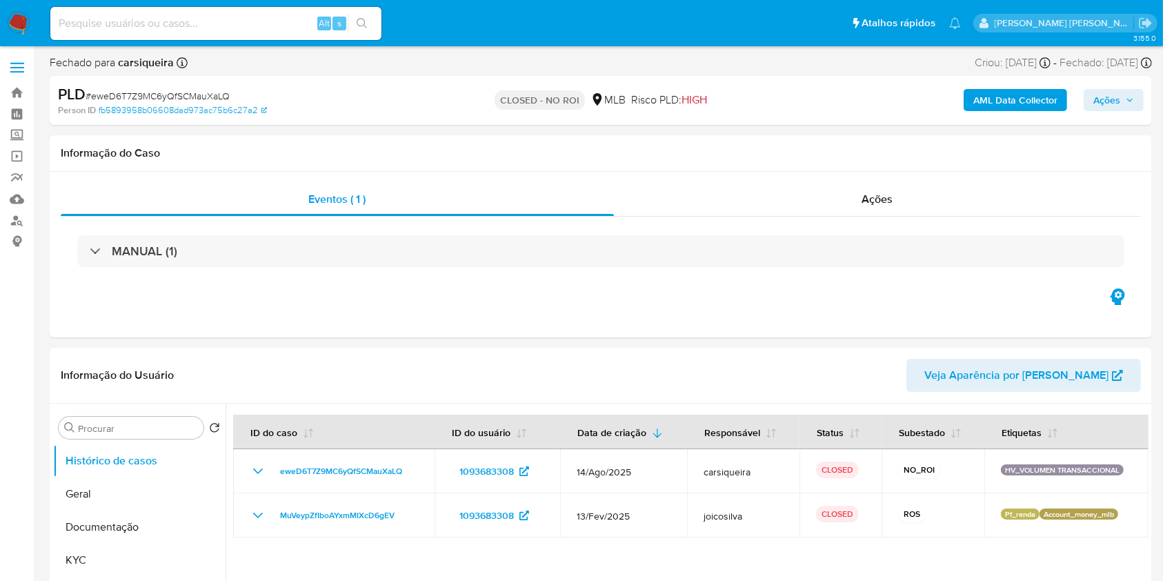
select select "10"
click at [19, 12] on img at bounding box center [18, 23] width 23 height 23
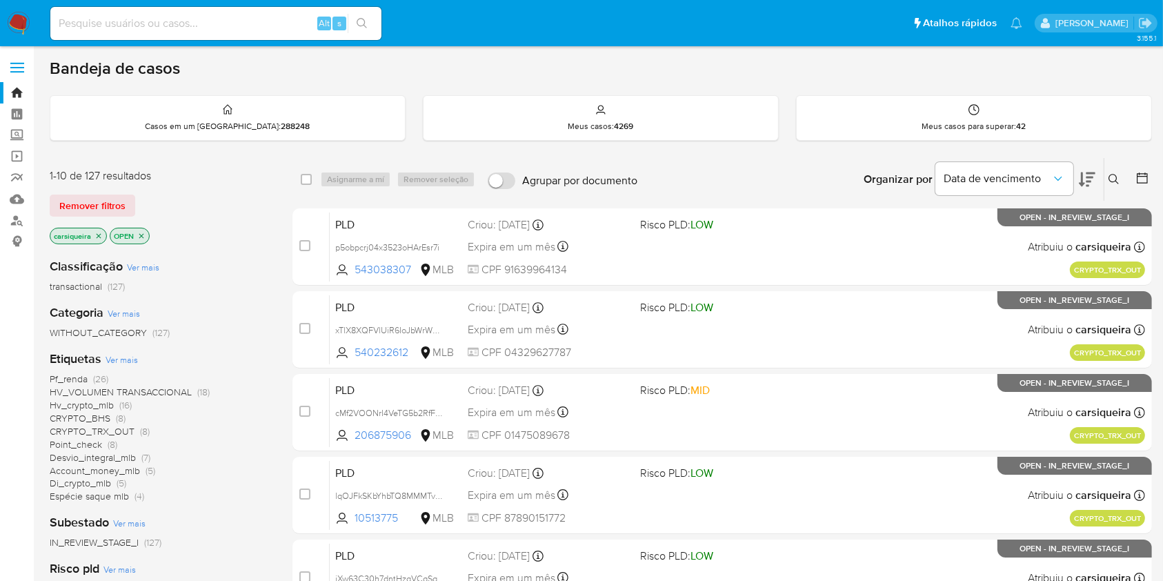
click at [18, 21] on img at bounding box center [18, 23] width 23 height 23
click at [240, 478] on div "Pf_renda (26) HV_VOLUMEN TRANSACCIONAL (18) Hv_crypto_mlb (16) CRYPTO_BHS (8) C…" at bounding box center [160, 437] width 221 height 130
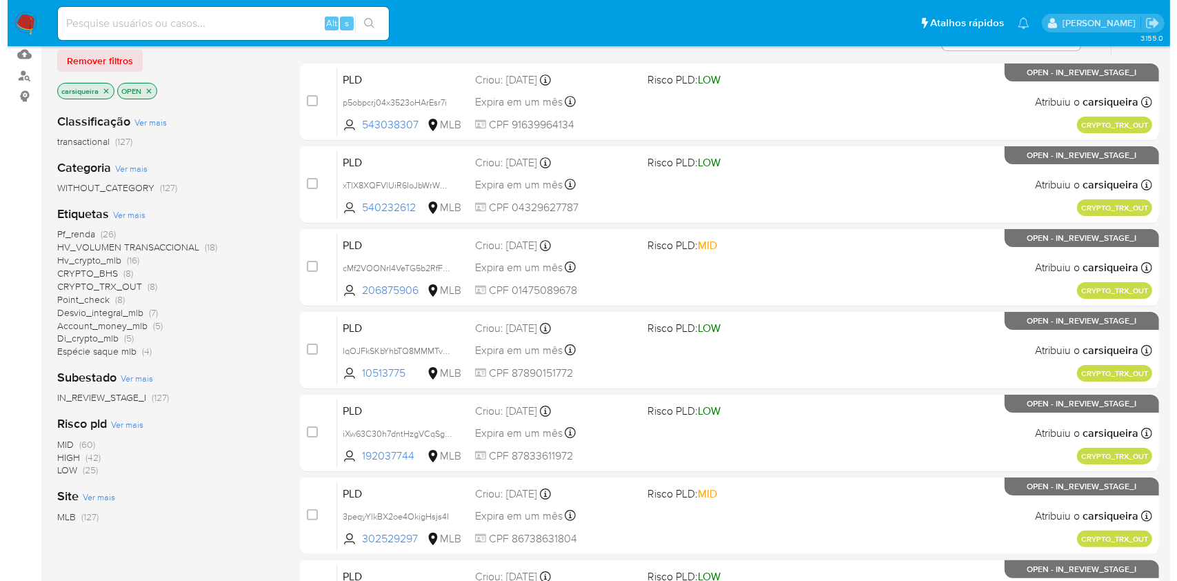
scroll to position [147, 0]
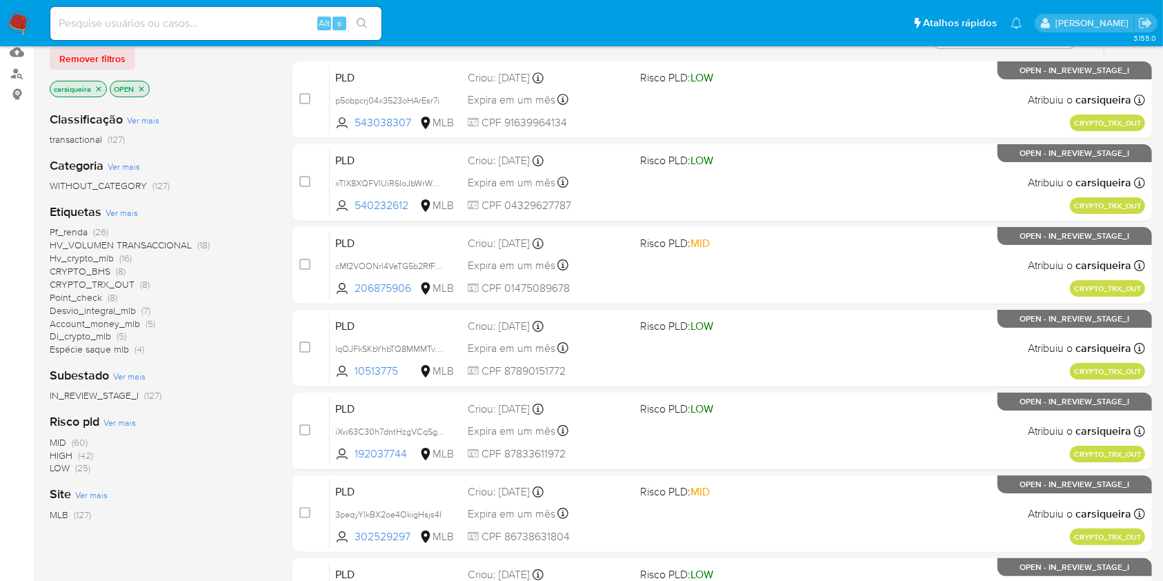
click at [119, 212] on span "Ver mais" at bounding box center [122, 212] width 32 height 12
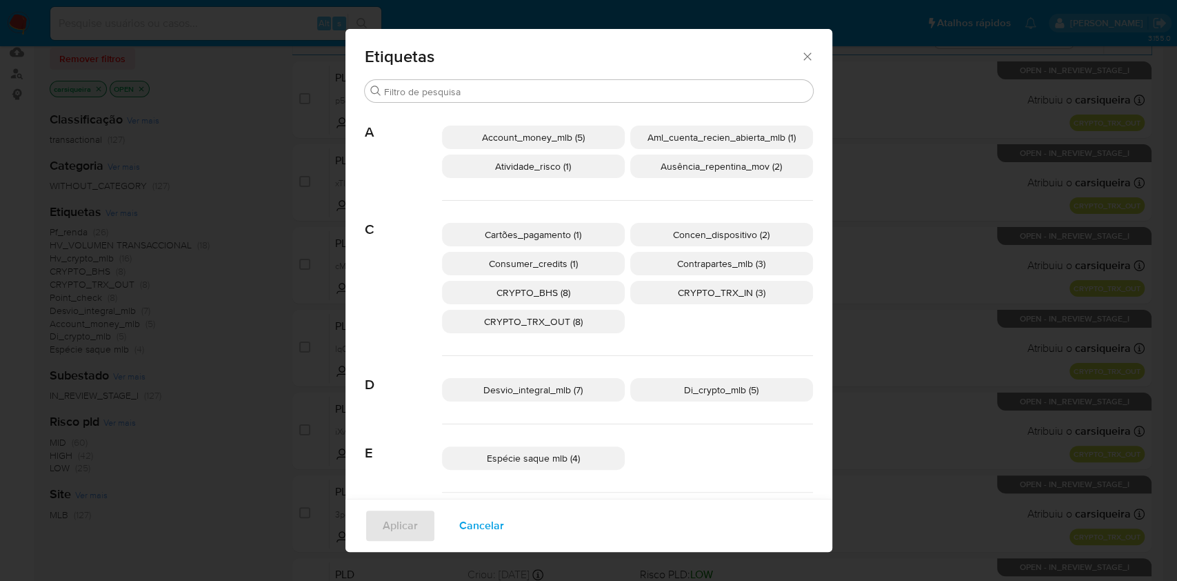
click at [709, 135] on span "Aml_cuenta_recien_abierta_mlb (1)" at bounding box center [722, 137] width 148 height 14
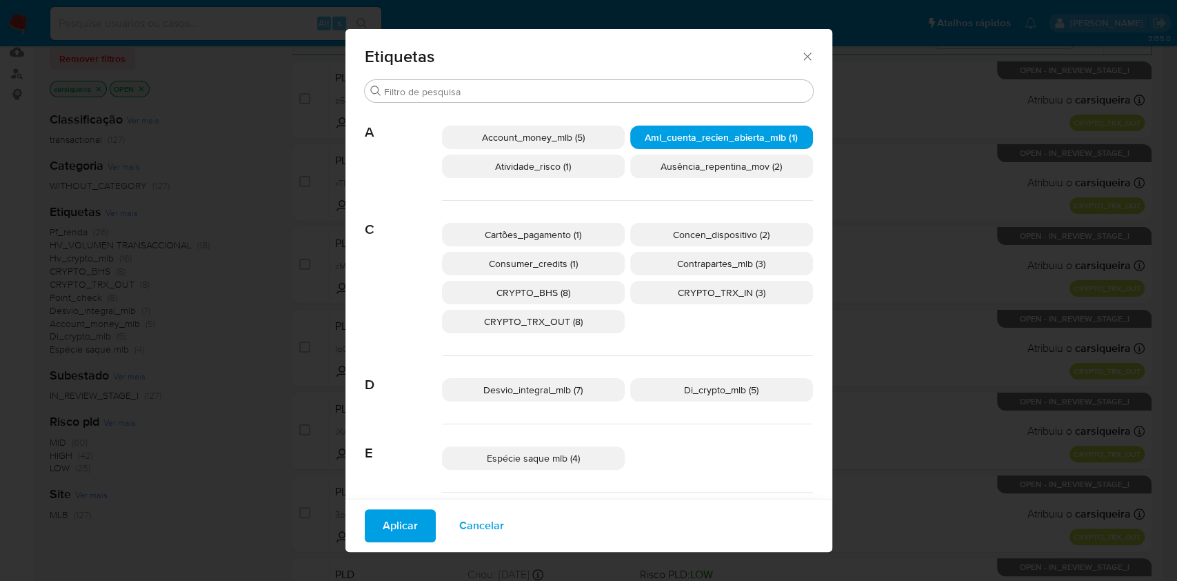
click at [412, 521] on button "Aplicar" at bounding box center [400, 525] width 71 height 33
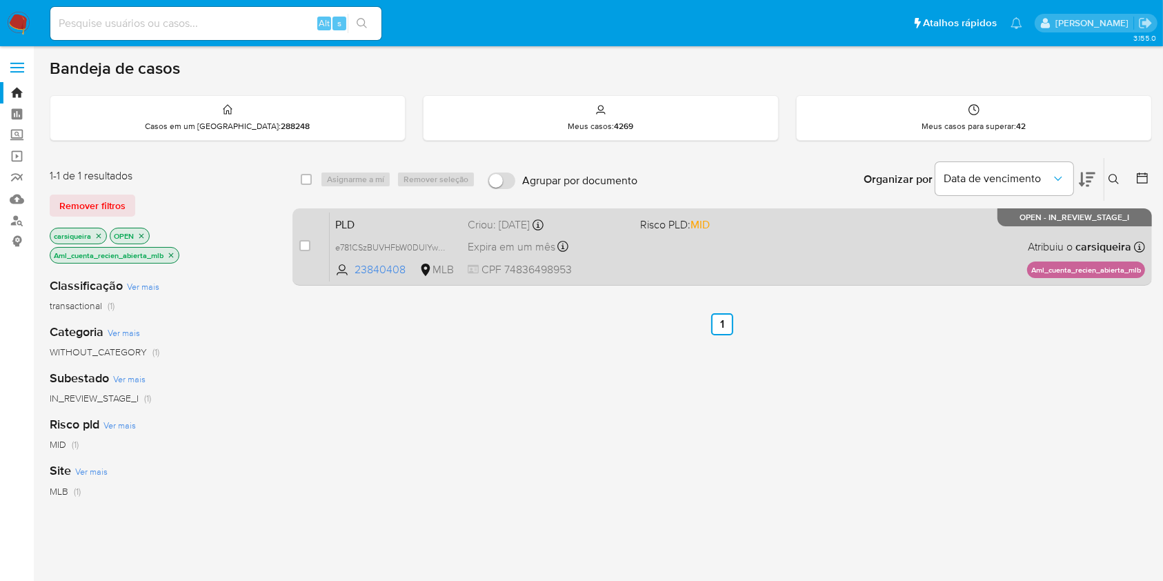
click at [610, 259] on div "PLD e781CSzBUVHFbW0DUlYwSspx 23840408 MLB Risco PLD: MID Criou: 12/08/2025 Crio…" at bounding box center [737, 247] width 815 height 70
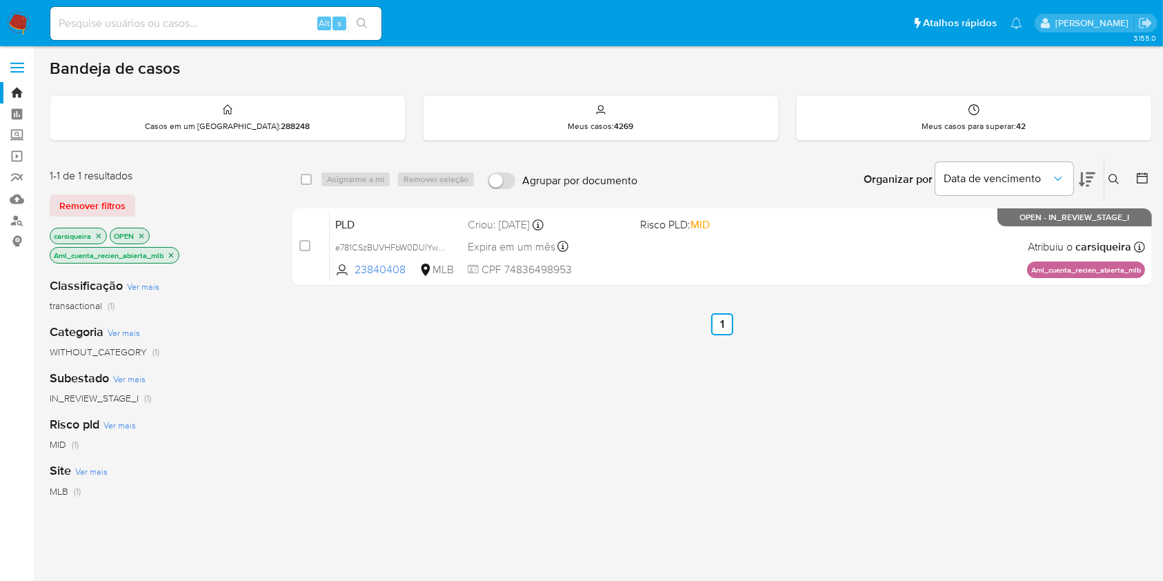
click at [172, 255] on icon "close-filter" at bounding box center [171, 254] width 5 height 5
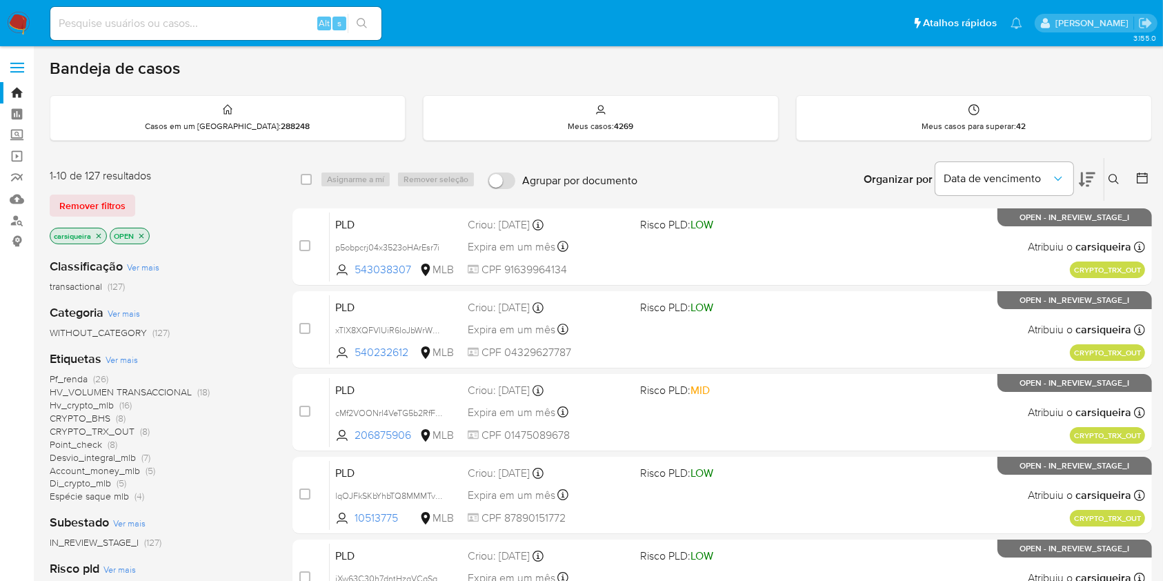
click at [194, 511] on div "Classificação Ver mais transactional (127) Categoria Ver mais WITHOUT_CATEGORY …" at bounding box center [160, 481] width 221 height 469
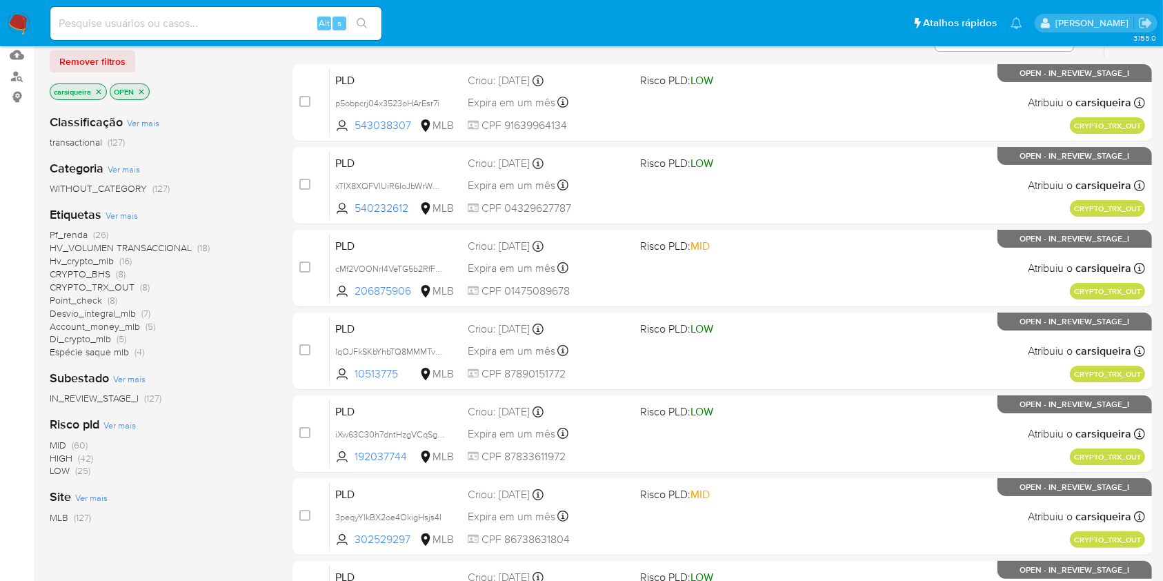
scroll to position [147, 0]
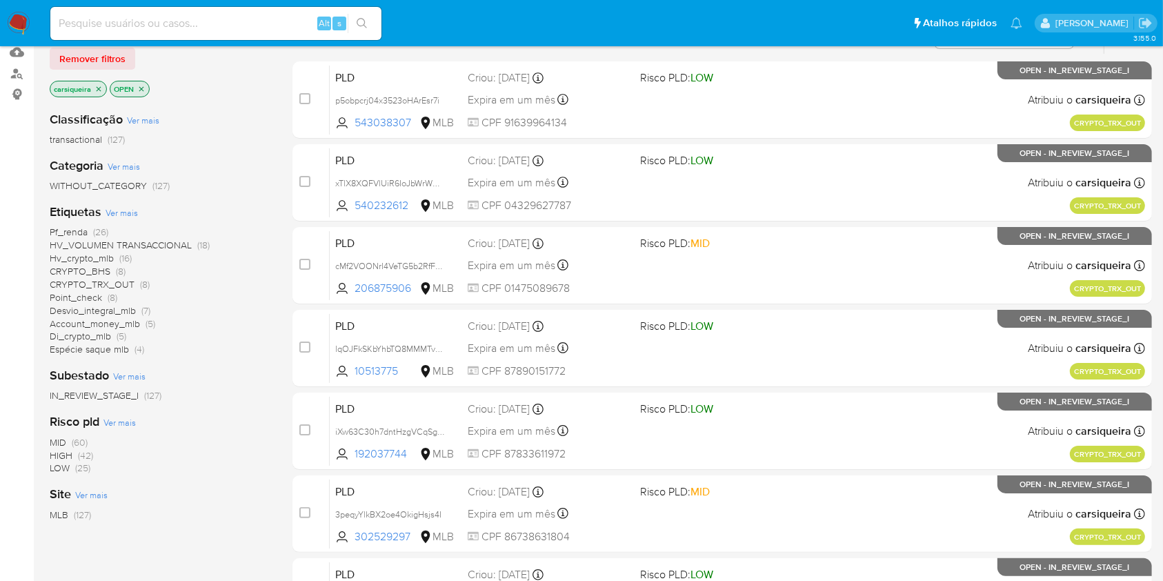
click at [151, 320] on span "(5)" at bounding box center [151, 324] width 10 height 14
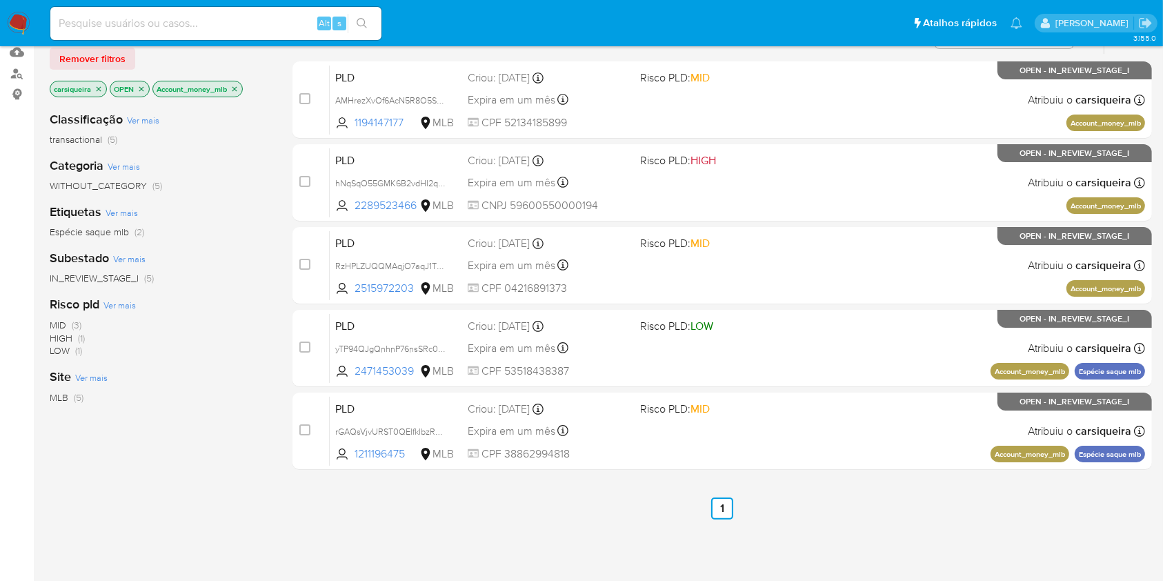
click at [238, 89] on icon "close-filter" at bounding box center [234, 89] width 8 height 8
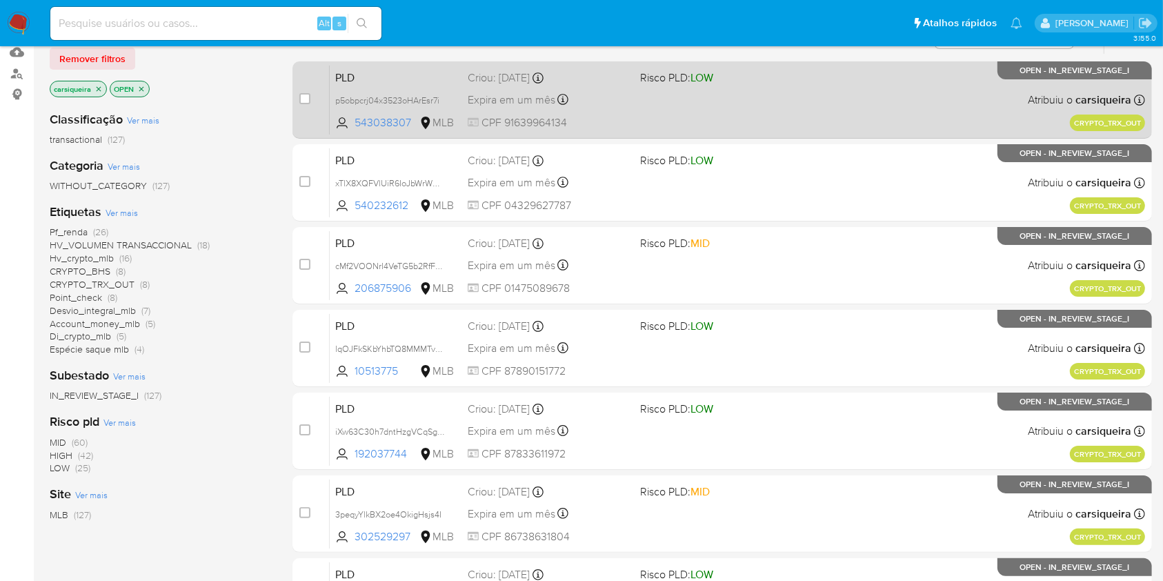
click at [655, 130] on div "PLD p5obpcrj04x3523oHArEsr7i 543038307 MLB Risco PLD: LOW Criou: 19/08/2025 Cri…" at bounding box center [737, 100] width 815 height 70
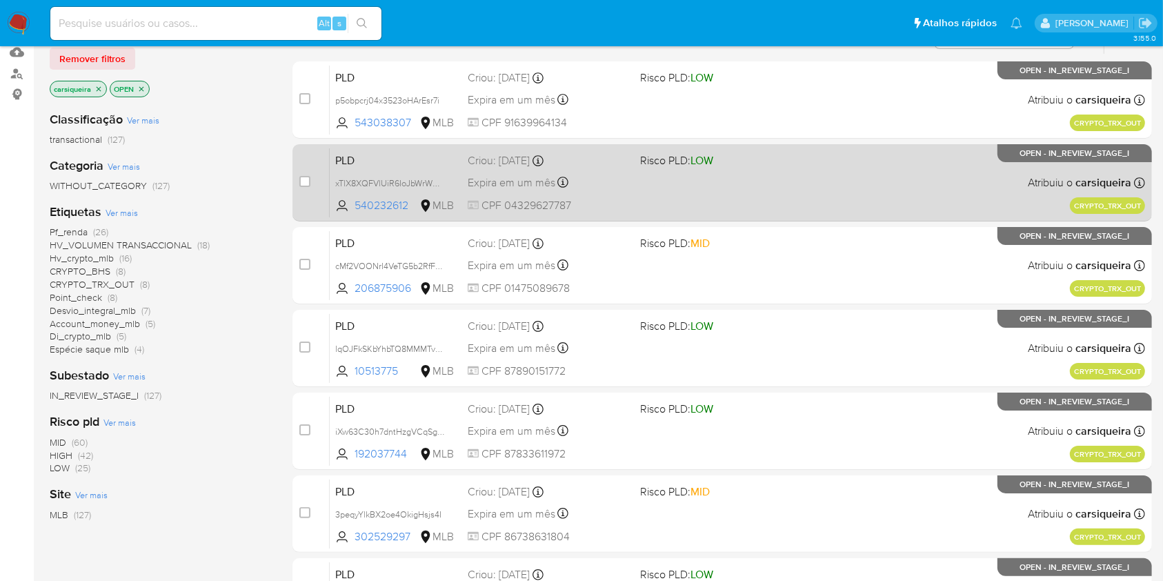
click at [619, 177] on div "Expira em um mês Expira em 03/10/2025 14:01:02" at bounding box center [548, 182] width 161 height 19
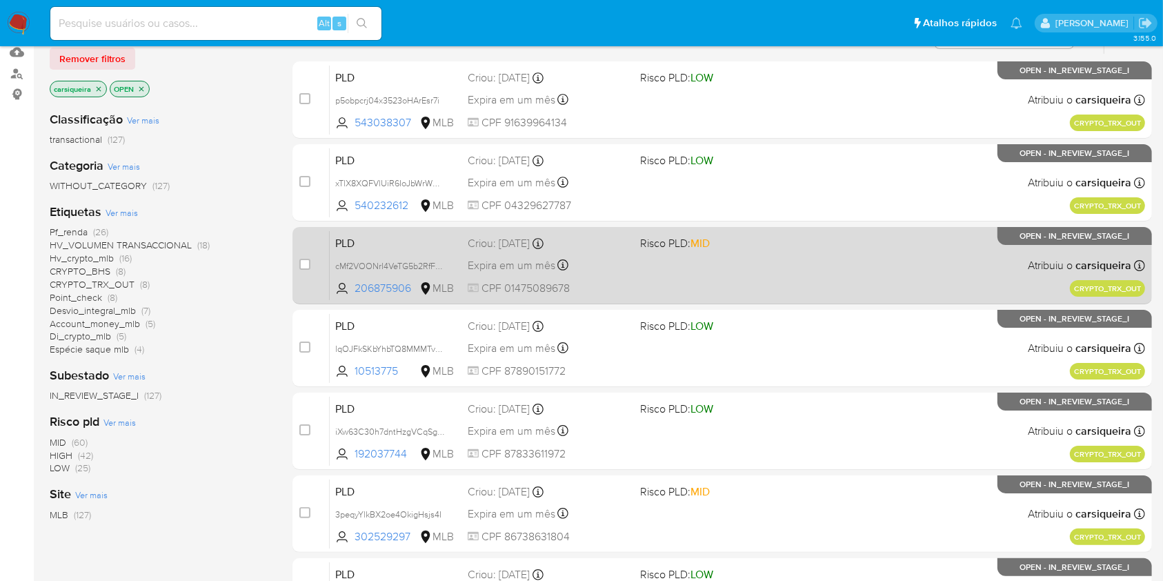
click at [774, 240] on span "Risco PLD: MID" at bounding box center [720, 242] width 161 height 18
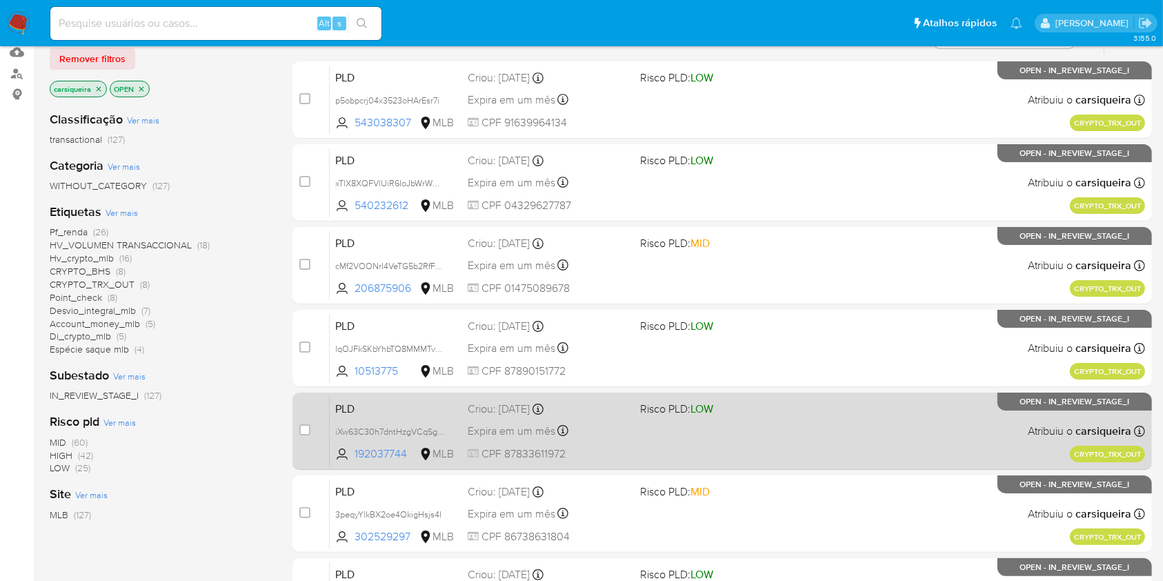
click at [743, 409] on span "Risco PLD: LOW" at bounding box center [720, 408] width 161 height 18
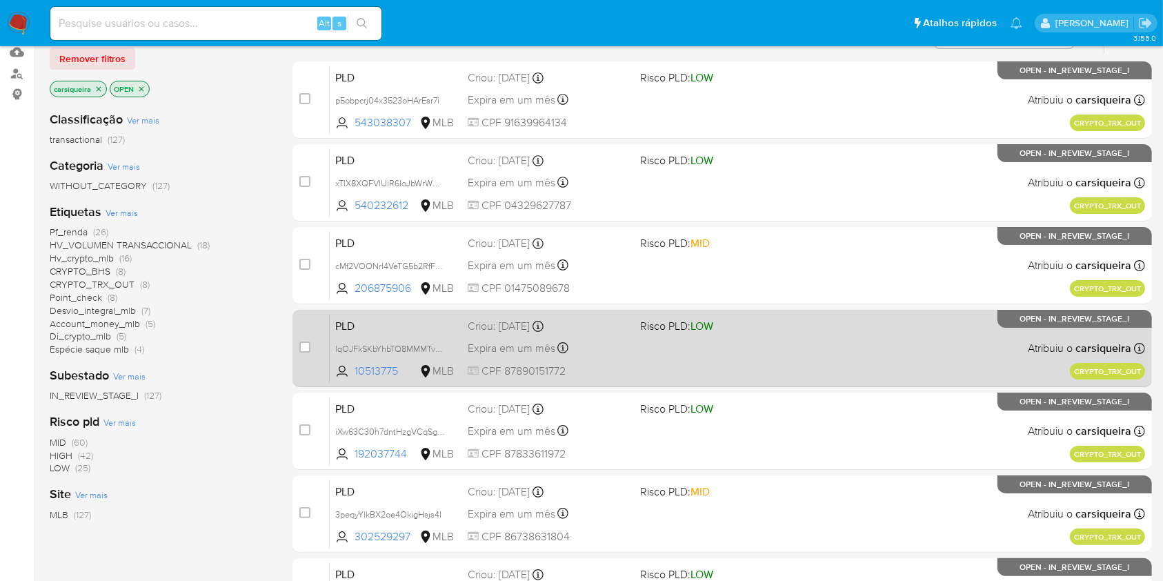
click at [707, 319] on span "LOW" at bounding box center [701, 326] width 23 height 16
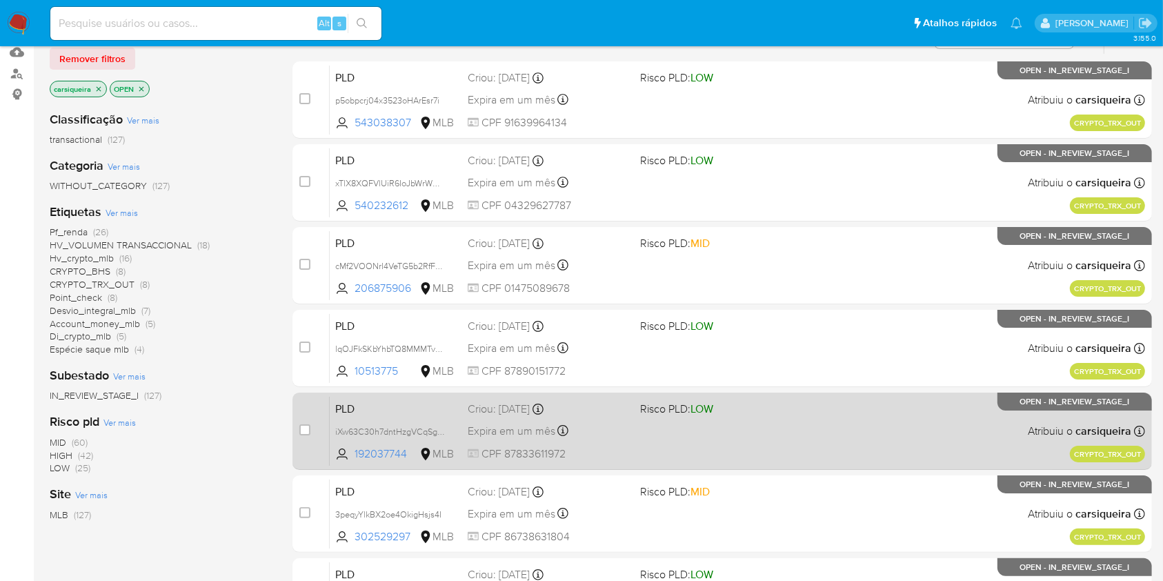
click at [761, 417] on div "PLD iXw63C30h7dntHzgVCqSgcmM 192037744 MLB Risco PLD: LOW Criou: 19/08/2025 Cri…" at bounding box center [737, 431] width 815 height 70
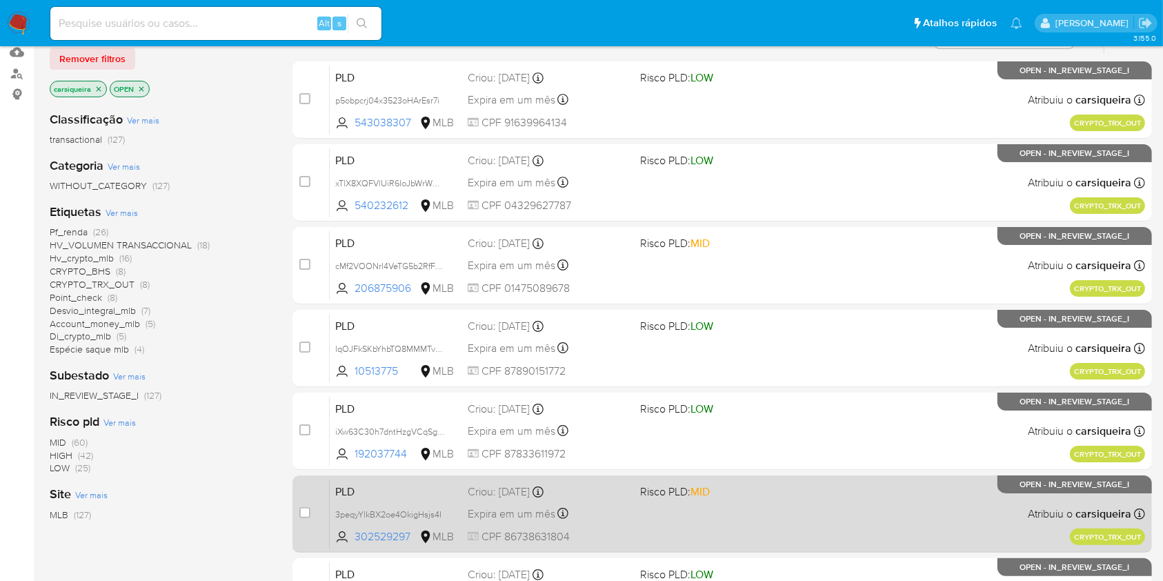
click at [775, 528] on div "PLD 3peqyYlkBX2oe4OkigHsjs4I 302529297 MLB Risco PLD: MID Criou: 19/08/2025 Cri…" at bounding box center [737, 514] width 815 height 70
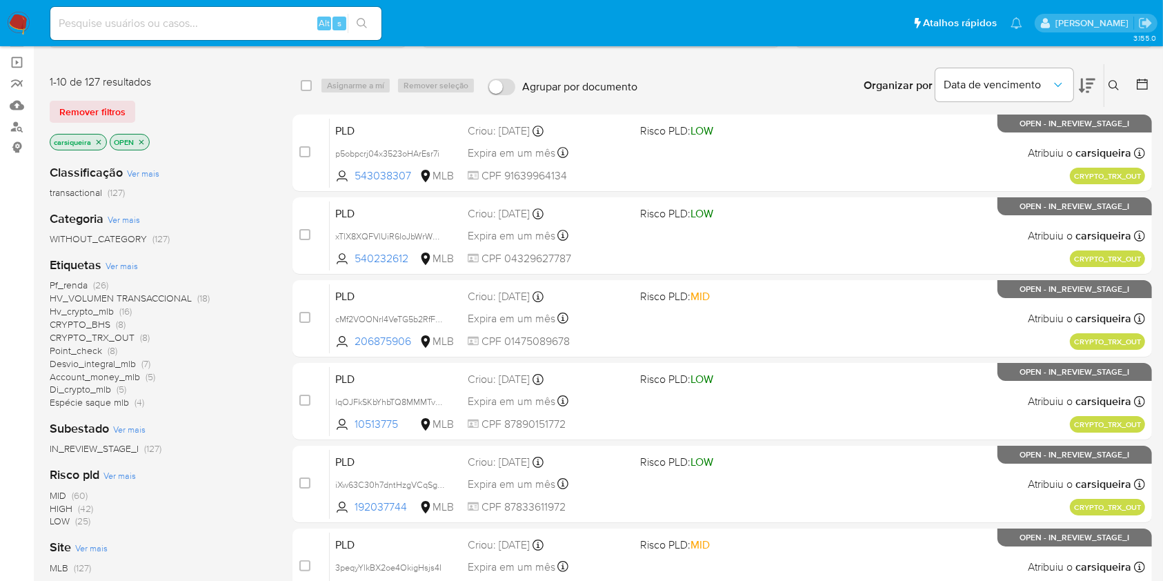
scroll to position [12, 0]
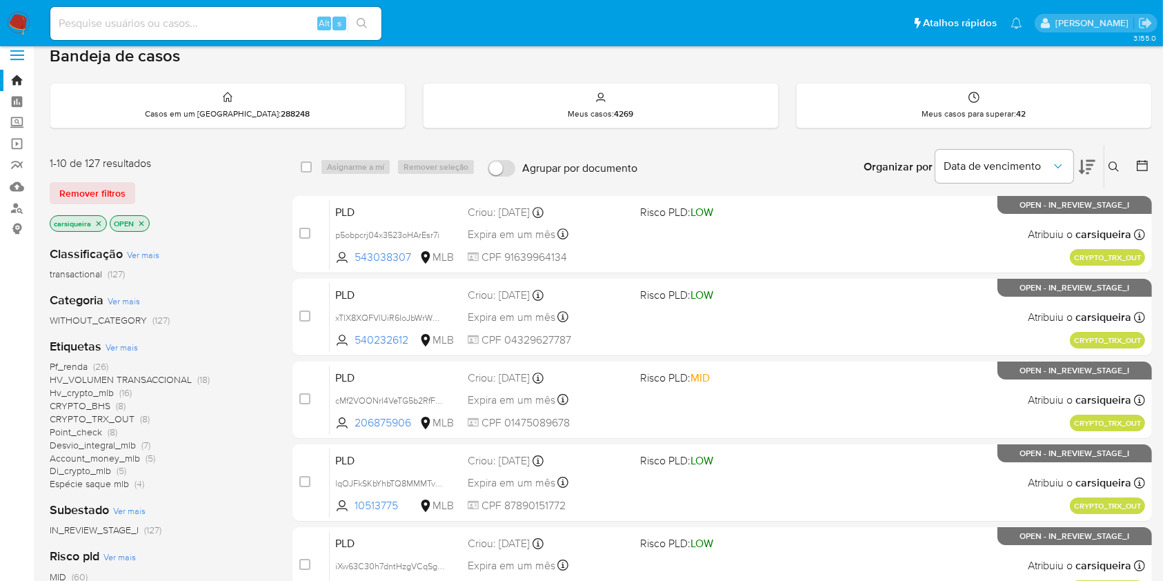
click at [144, 417] on span "(8)" at bounding box center [145, 419] width 10 height 14
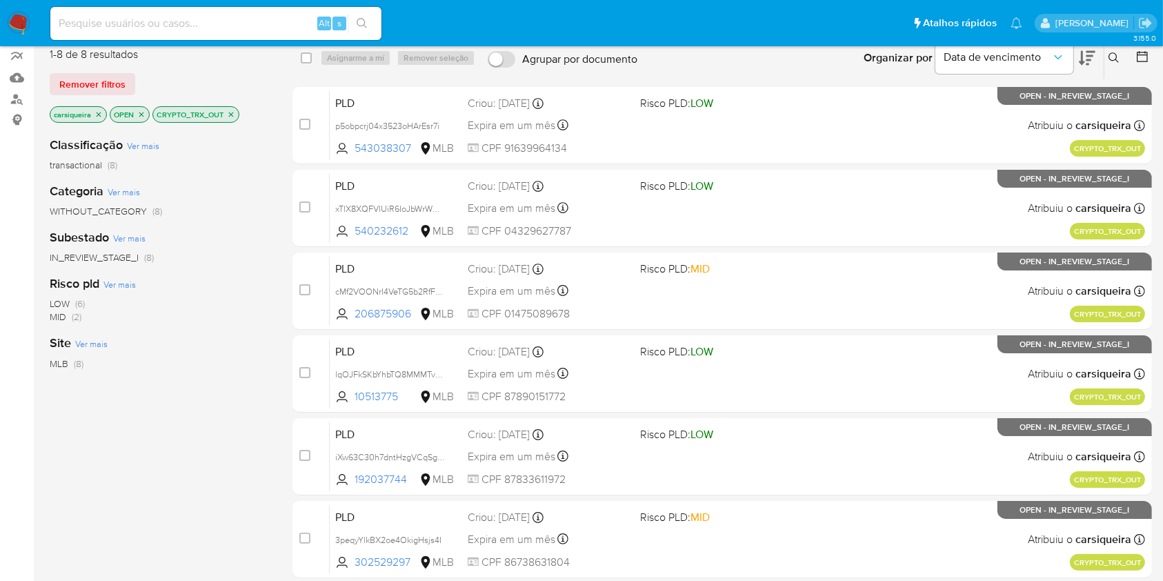
scroll to position [128, 0]
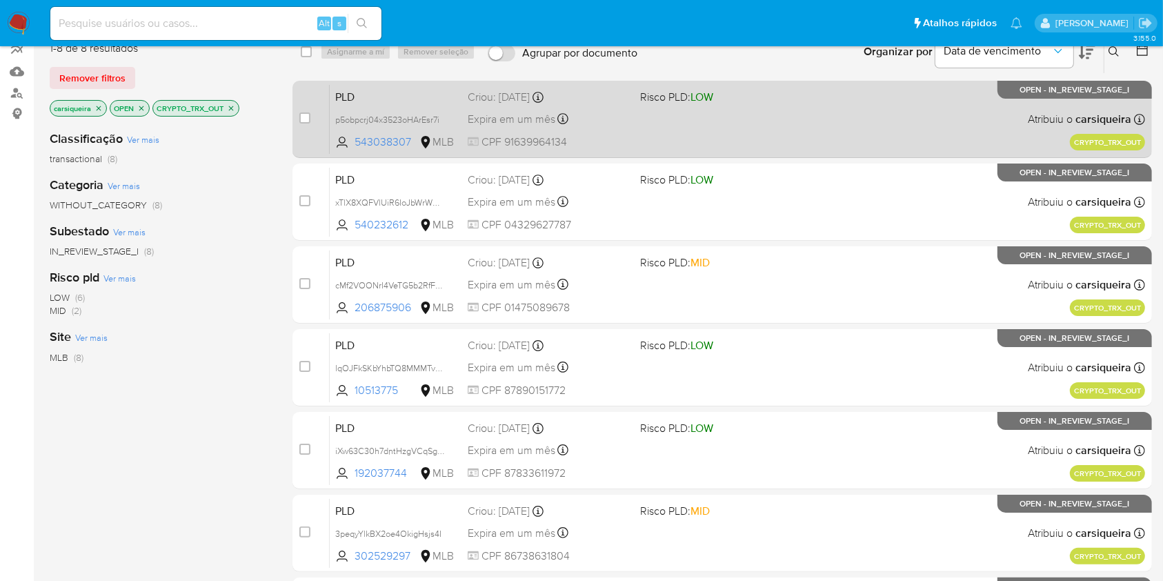
click at [805, 106] on div "PLD p5obpcrj04x3523oHArEsr7i 543038307 MLB Risco PLD: LOW Criou: 19/08/2025 Cri…" at bounding box center [737, 119] width 815 height 70
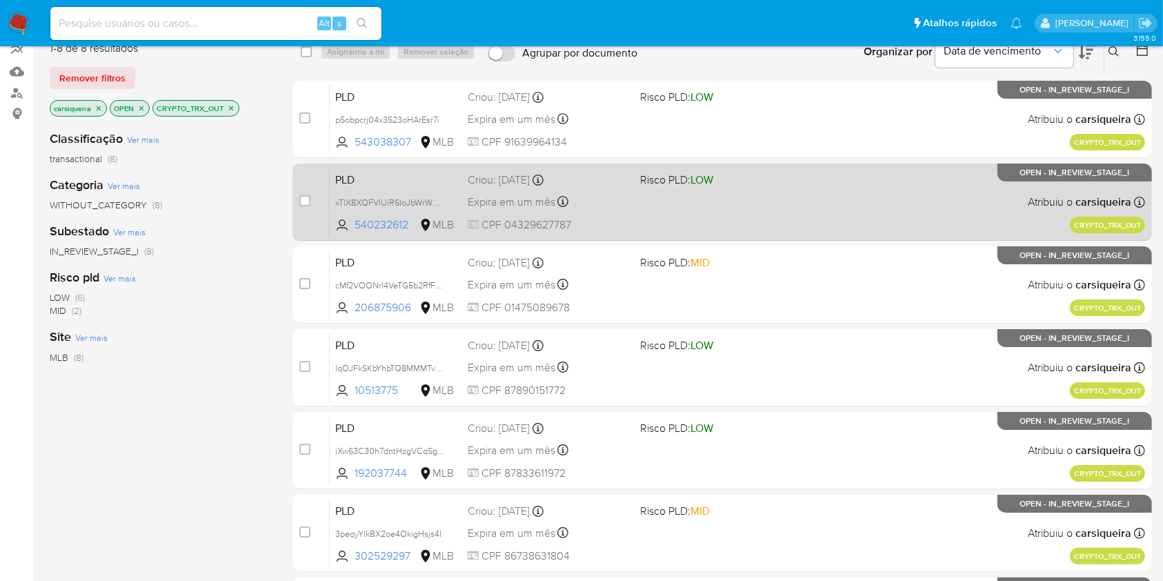
click at [690, 183] on span "Risco PLD: LOW" at bounding box center [676, 179] width 73 height 15
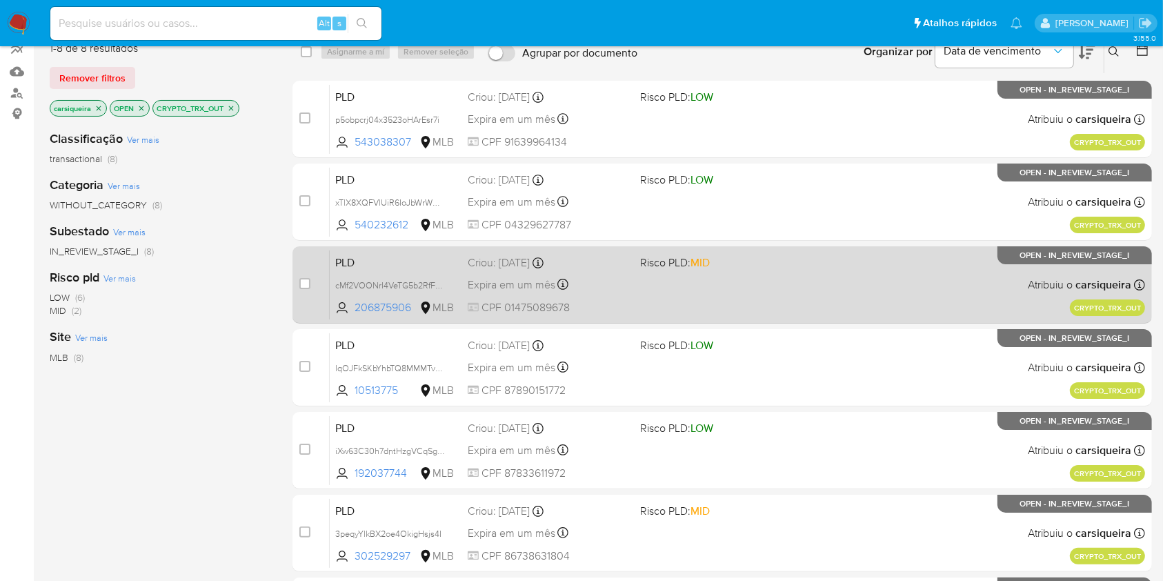
click at [751, 265] on span "Risco PLD: MID" at bounding box center [720, 261] width 161 height 18
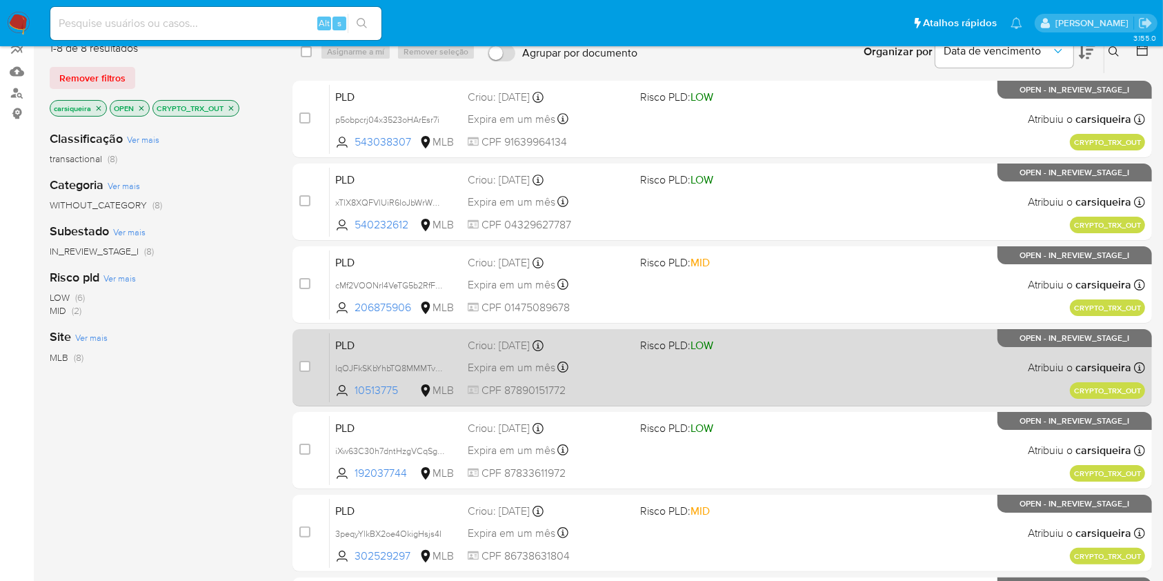
click at [780, 367] on div "PLD lqOJFkSKbYhbTQ8MMMTvacAN 10513775 MLB Risco PLD: LOW Criou: 19/08/2025 Crio…" at bounding box center [737, 367] width 815 height 70
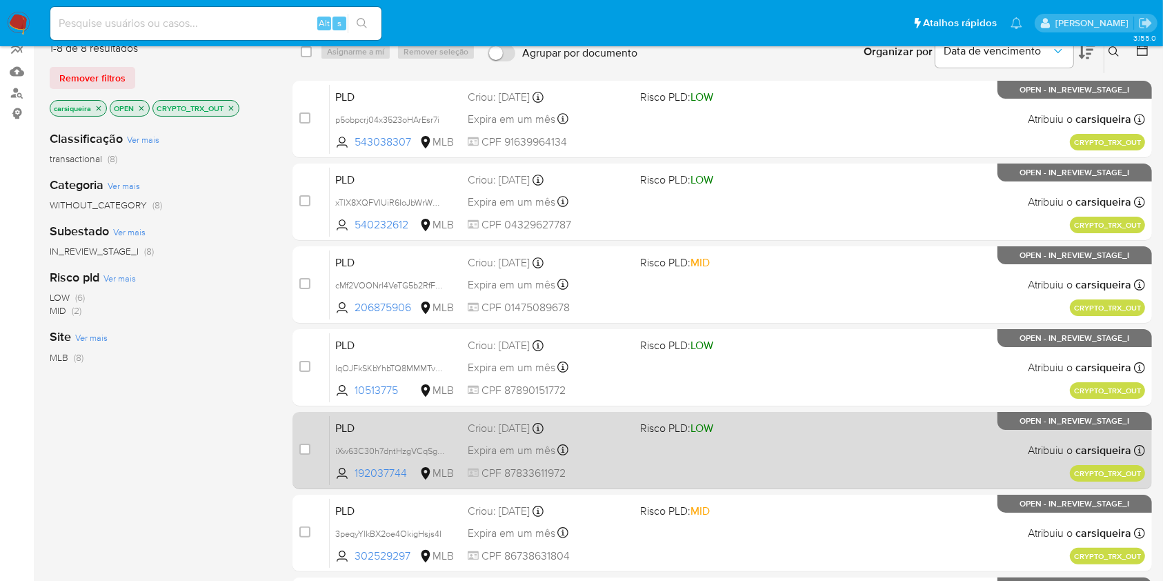
click at [796, 435] on div "PLD iXw63C30h7dntHzgVCqSgcmM 192037744 MLB Risco PLD: LOW Criou: 19/08/2025 Cri…" at bounding box center [737, 450] width 815 height 70
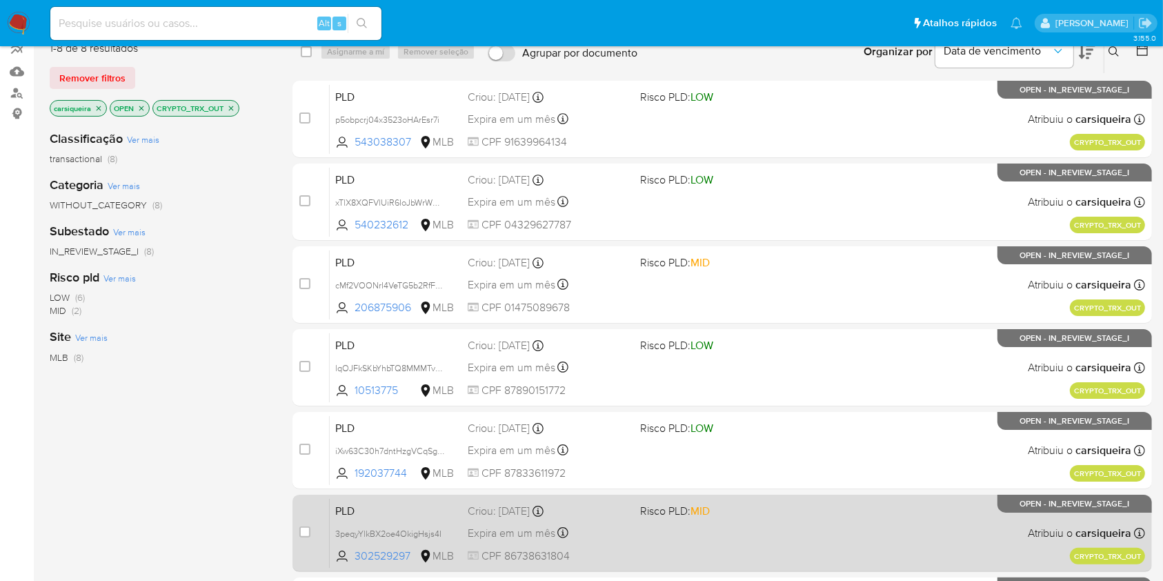
click at [846, 523] on div "PLD 3peqyYlkBX2oe4OkigHsjs4I 302529297 MLB Risco PLD: MID Criou: 19/08/2025 Cri…" at bounding box center [737, 533] width 815 height 70
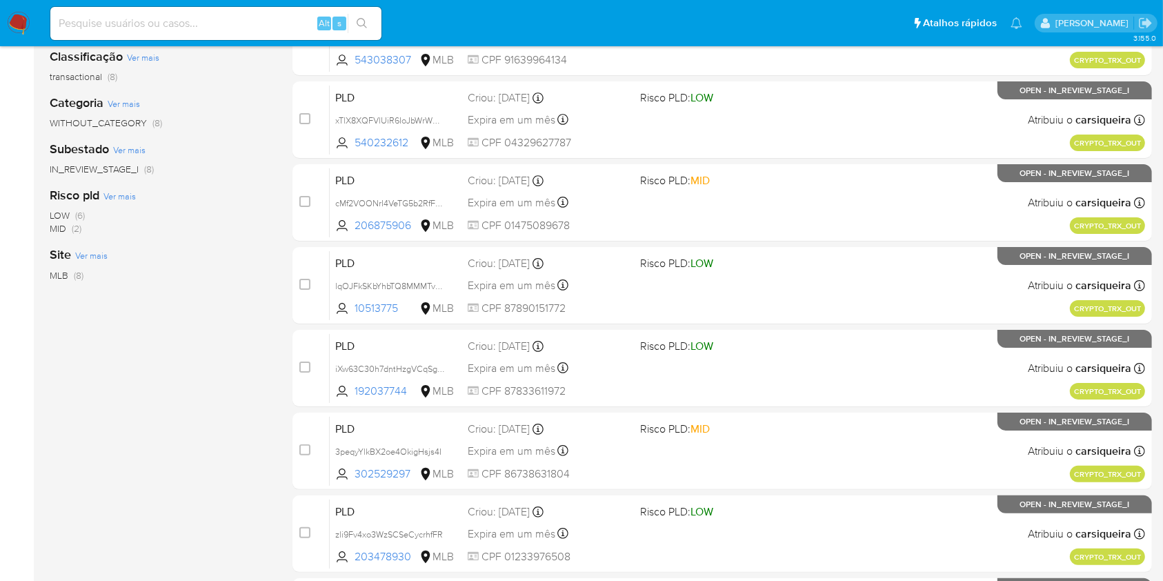
scroll to position [342, 0]
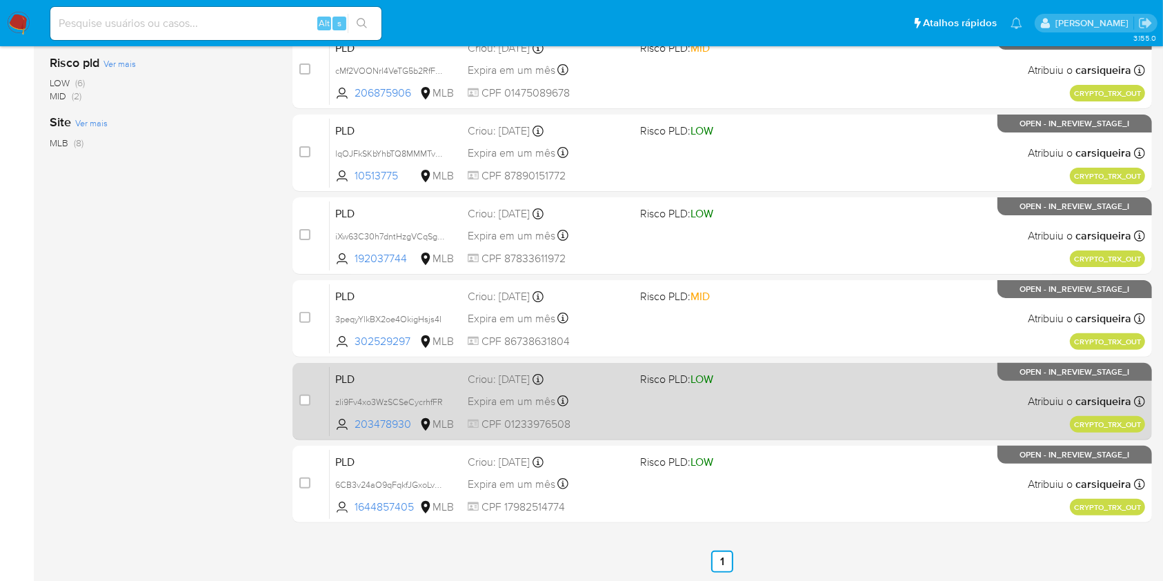
click at [859, 411] on div "PLD zli9Fv4xo3WzSCSeCycrhfFR 203478930 MLB Risco PLD: LOW Criou: 19/08/2025 Cri…" at bounding box center [737, 401] width 815 height 70
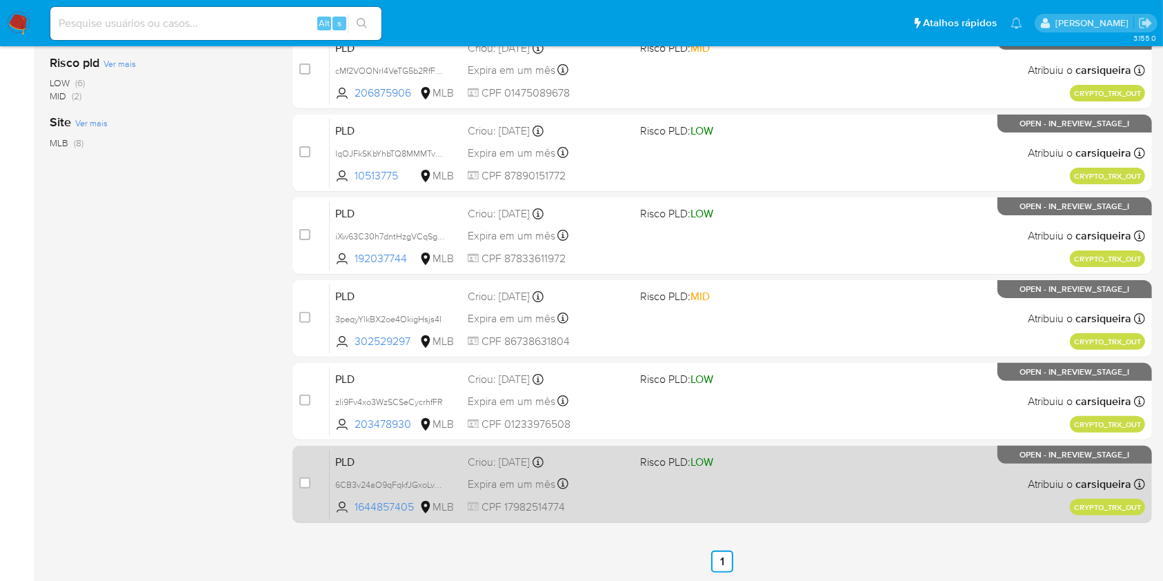
click at [623, 463] on div "Criou: 19/08/2025 Criou: 19/08/2025 14:00:35" at bounding box center [548, 462] width 161 height 15
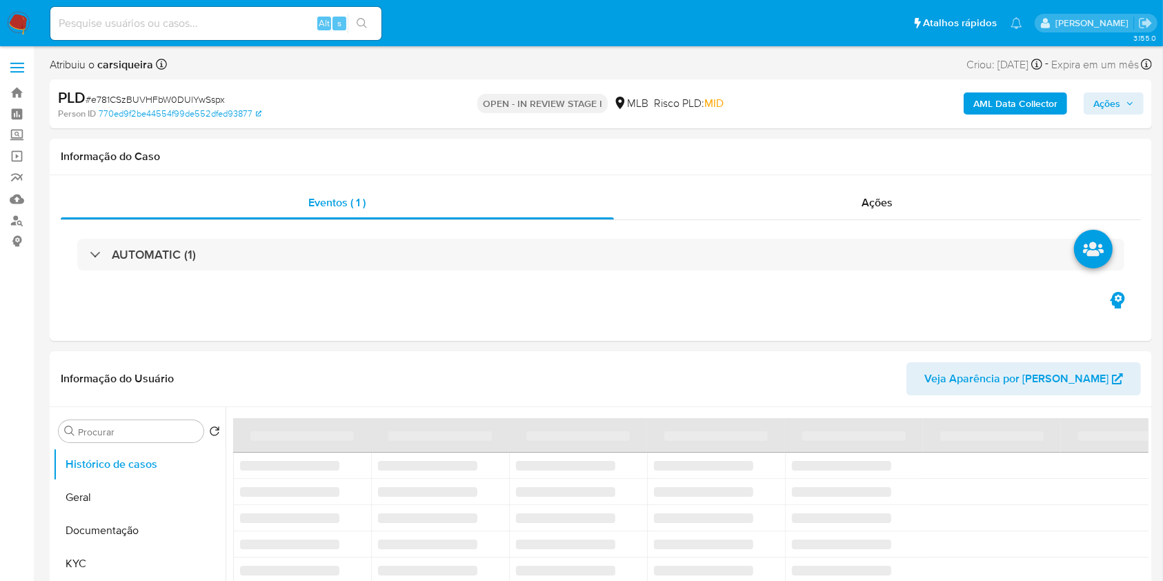
select select "10"
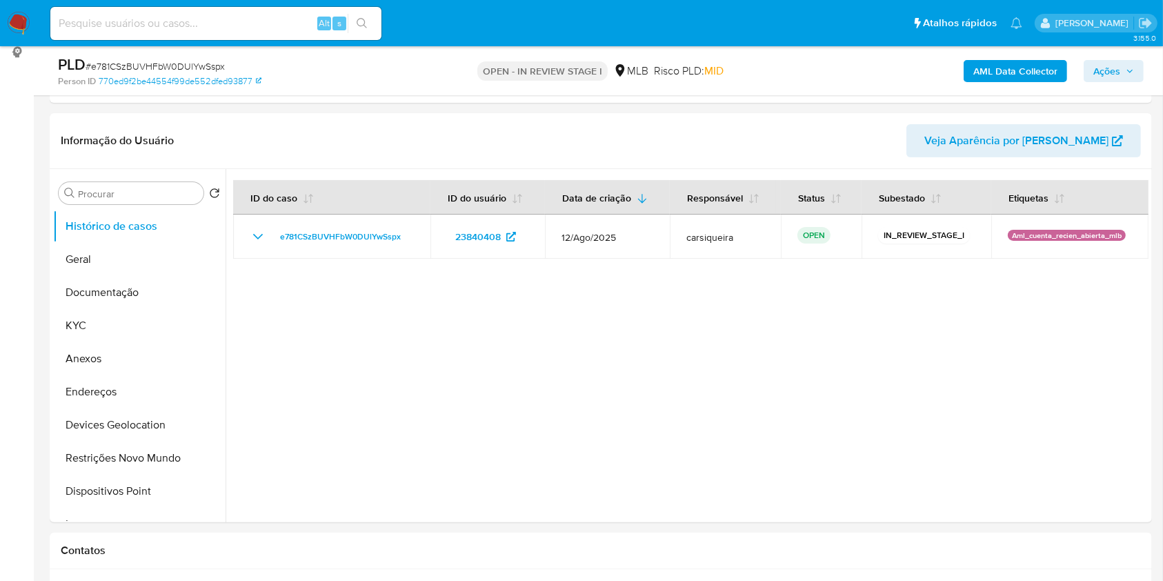
scroll to position [198, 0]
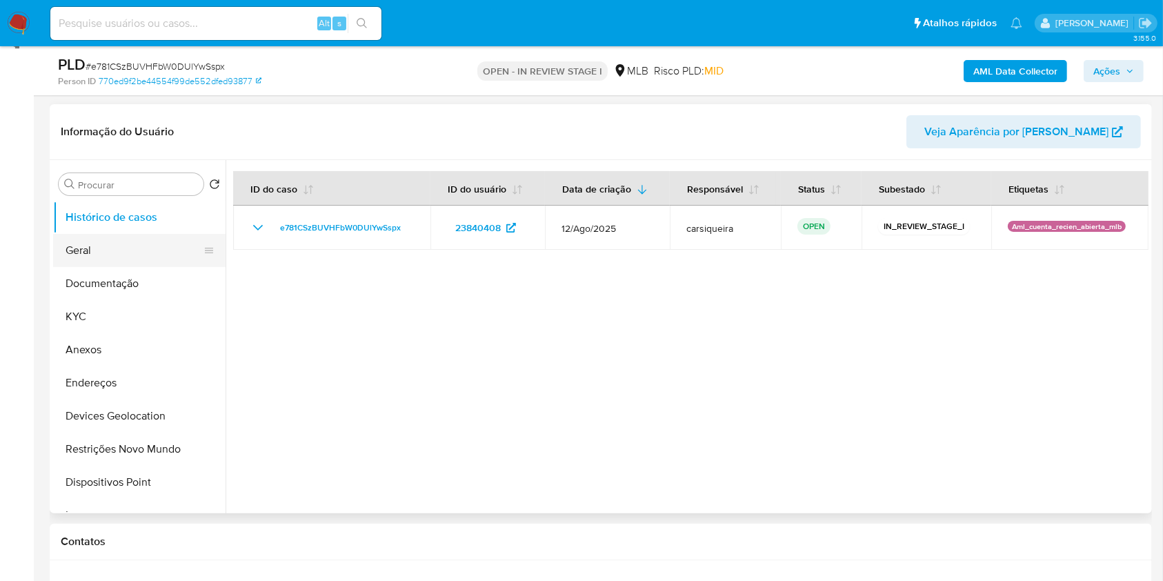
click at [132, 243] on button "Geral" at bounding box center [133, 250] width 161 height 33
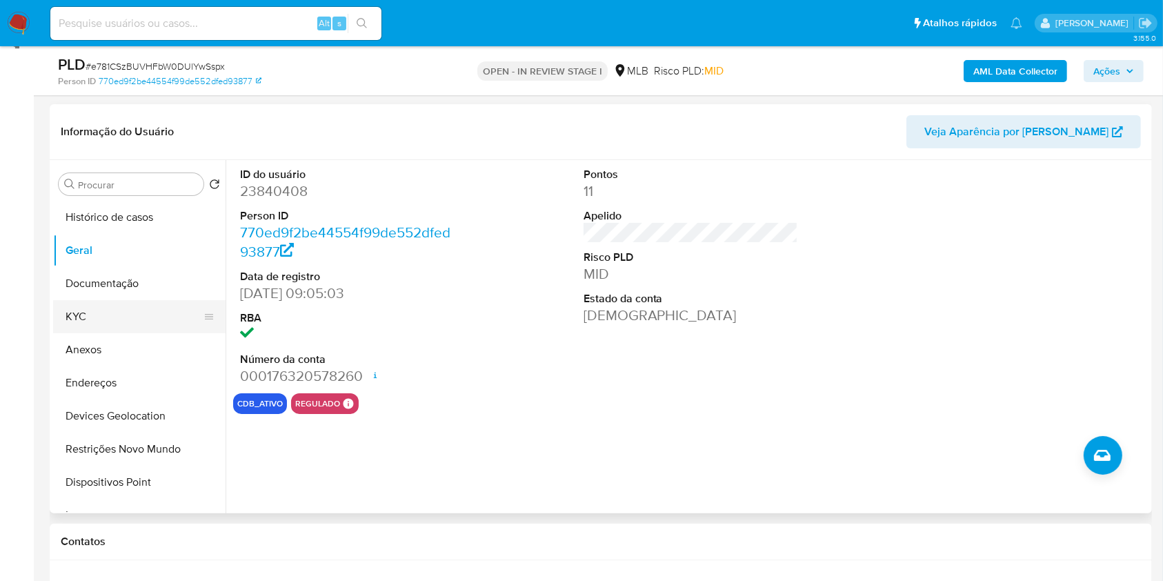
click at [115, 316] on button "KYC" at bounding box center [133, 316] width 161 height 33
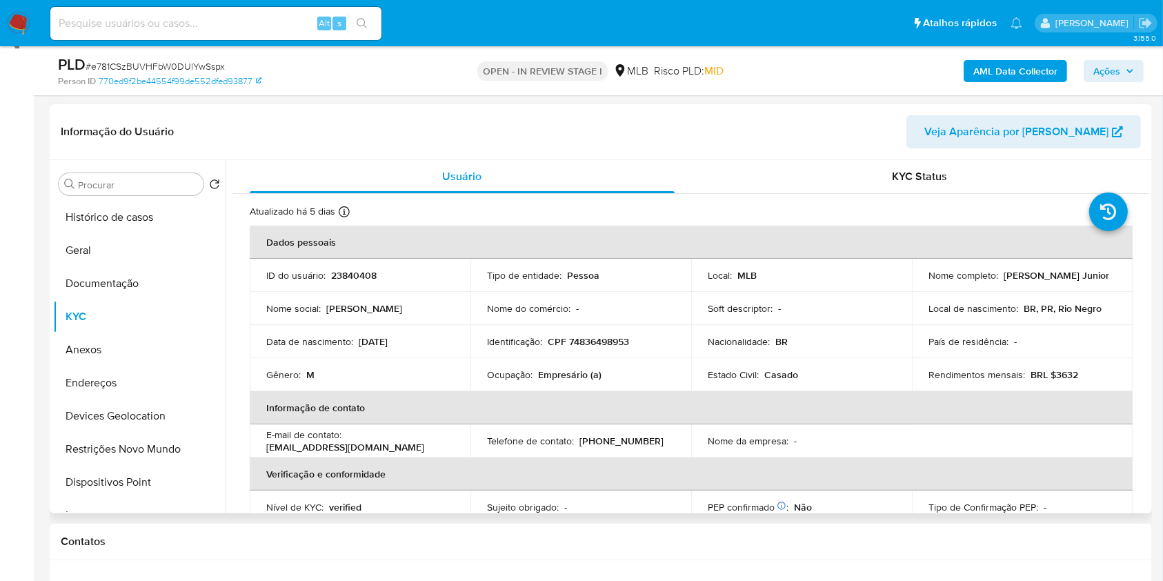
click at [628, 130] on header "Informação do Usuário Veja Aparência por [PERSON_NAME]" at bounding box center [601, 131] width 1080 height 33
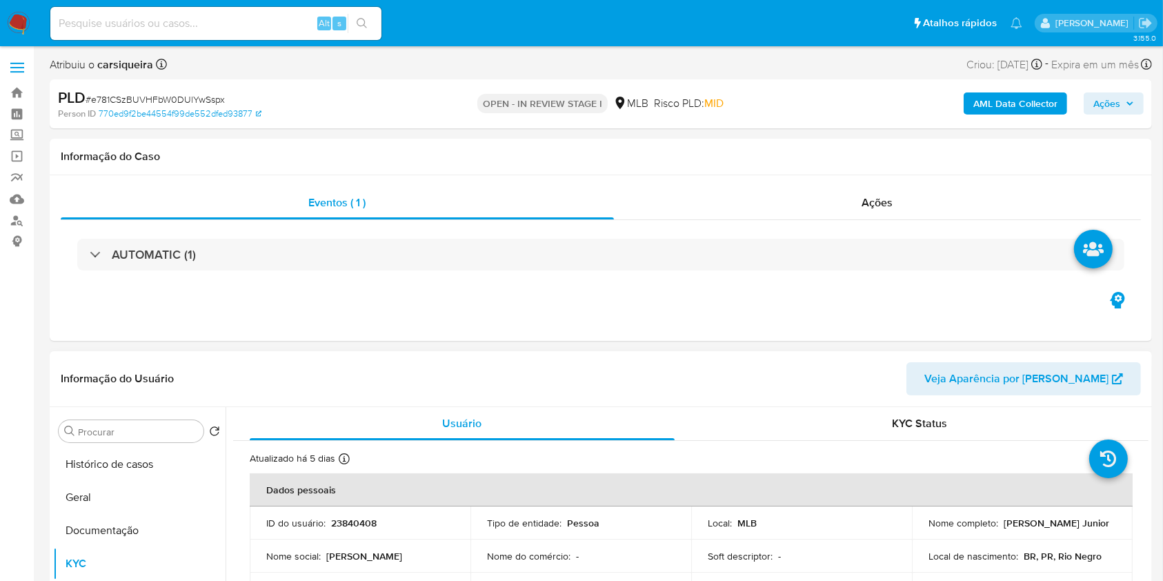
scroll to position [0, 0]
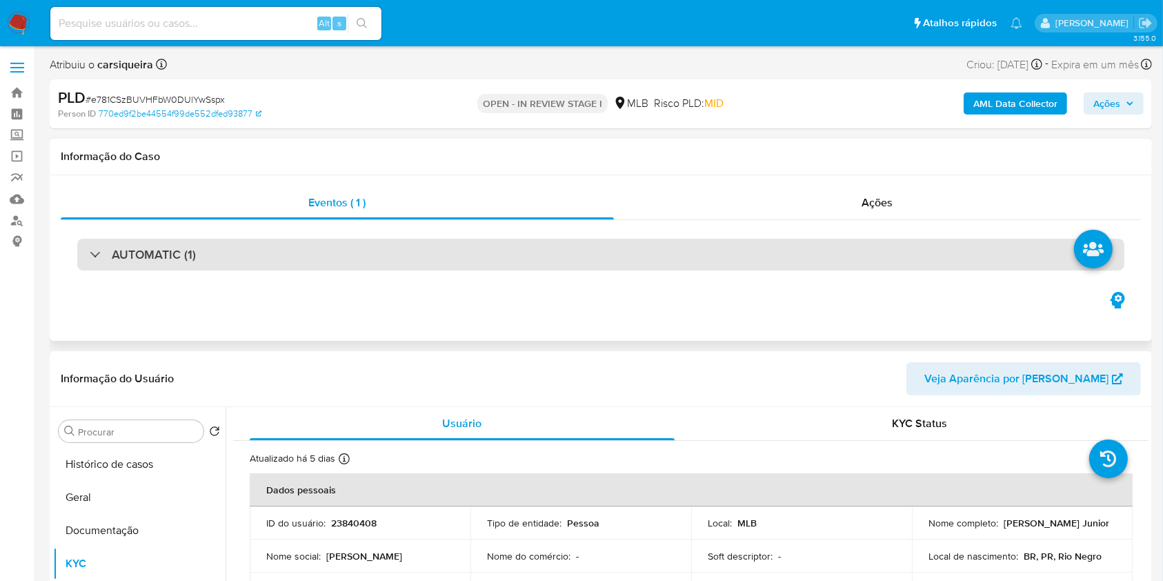
click at [581, 250] on div "AUTOMATIC (1)" at bounding box center [600, 255] width 1047 height 32
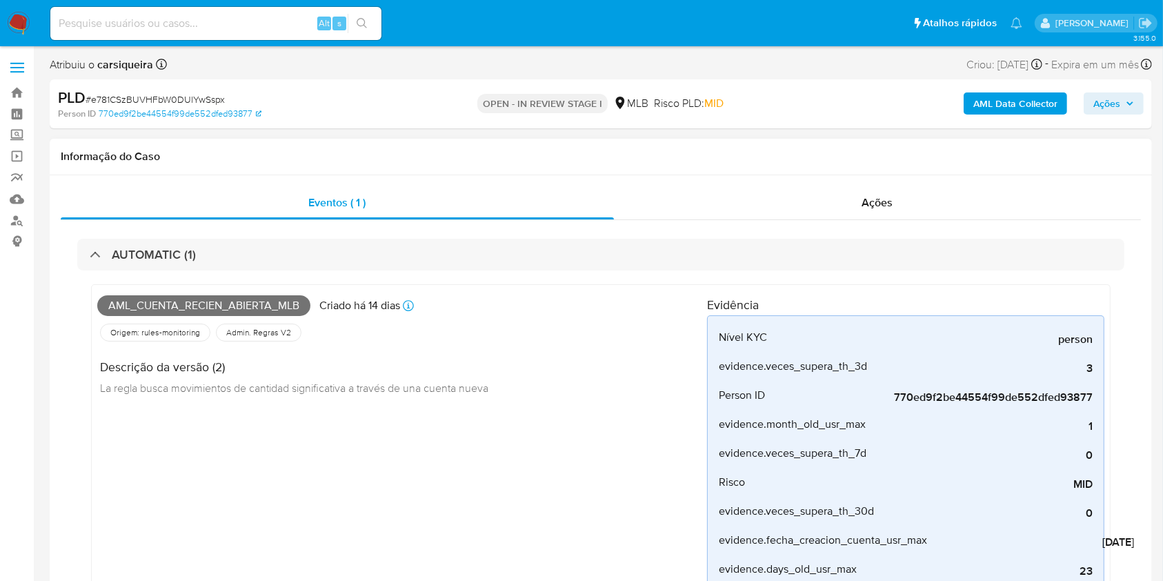
click at [515, 471] on div "Aml_cuenta_recien_abierta_mlb Criado há 14 dias Criado: 12/08/2025 00:11:15 Ori…" at bounding box center [402, 455] width 610 height 330
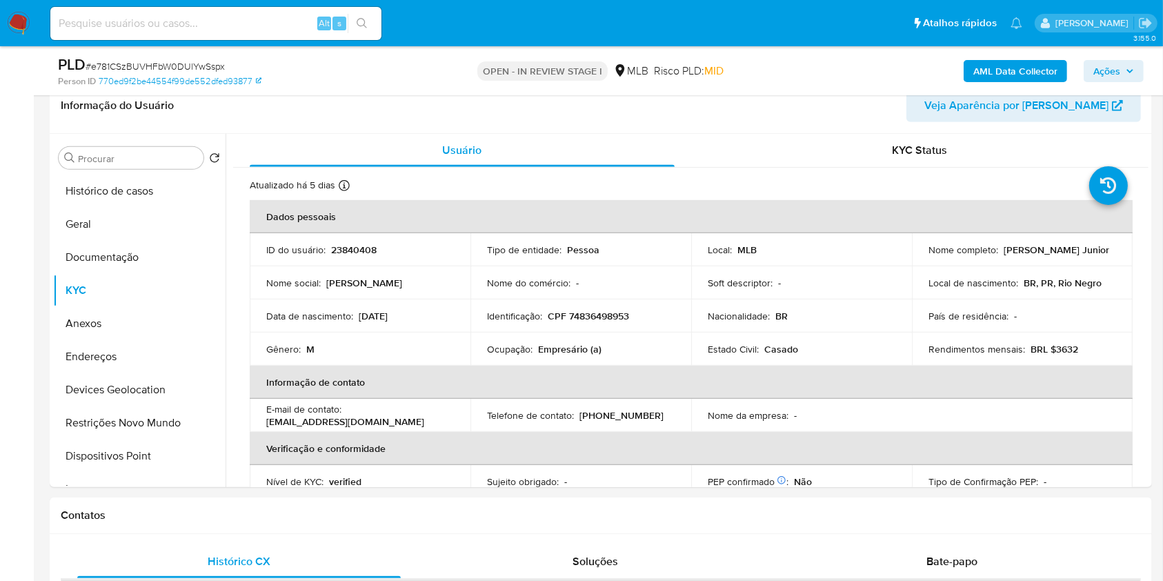
scroll to position [588, 0]
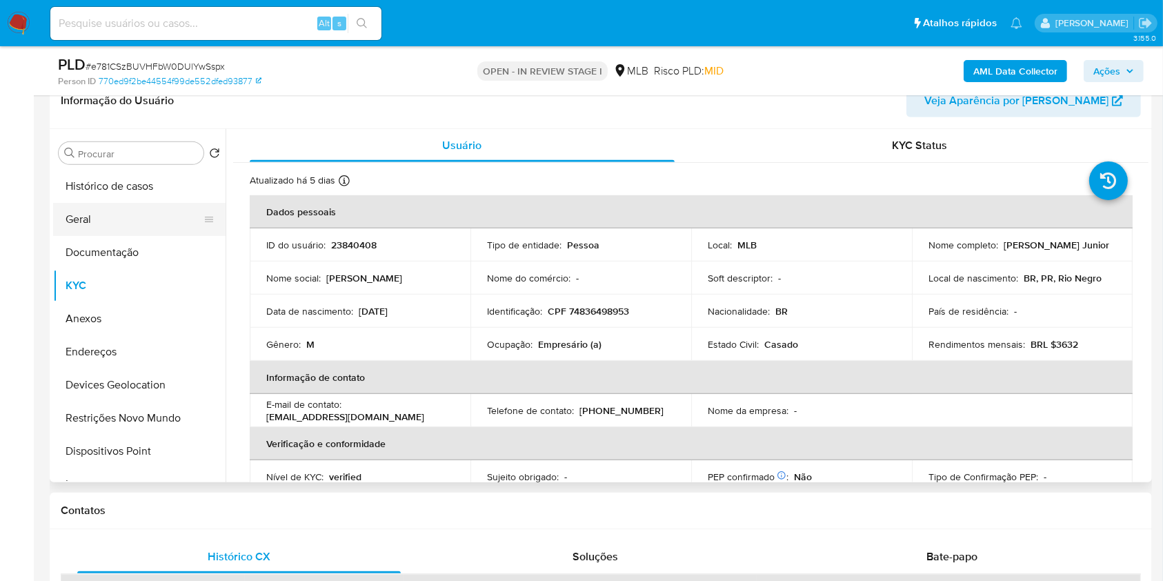
click at [112, 219] on button "Geral" at bounding box center [133, 219] width 161 height 33
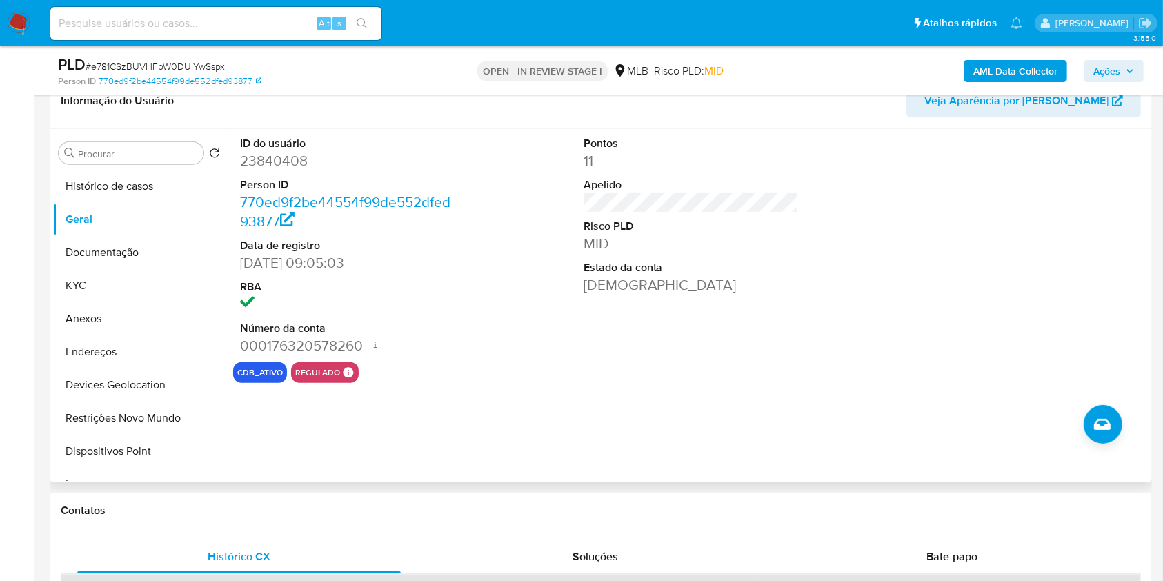
click at [277, 163] on dd "23840408" at bounding box center [347, 160] width 215 height 19
copy dd "23840408"
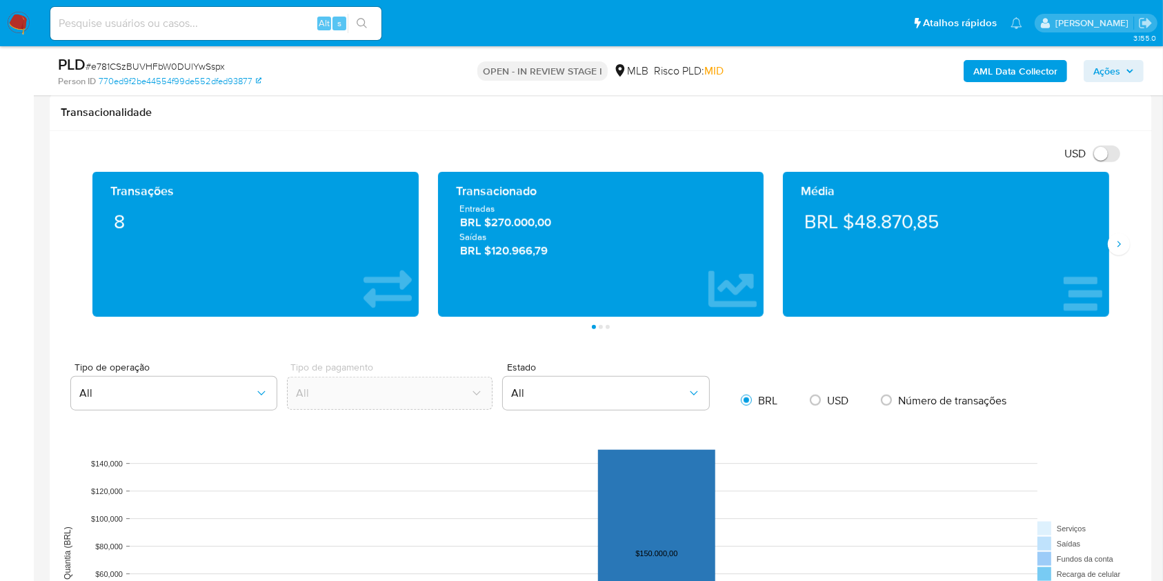
scroll to position [1855, 0]
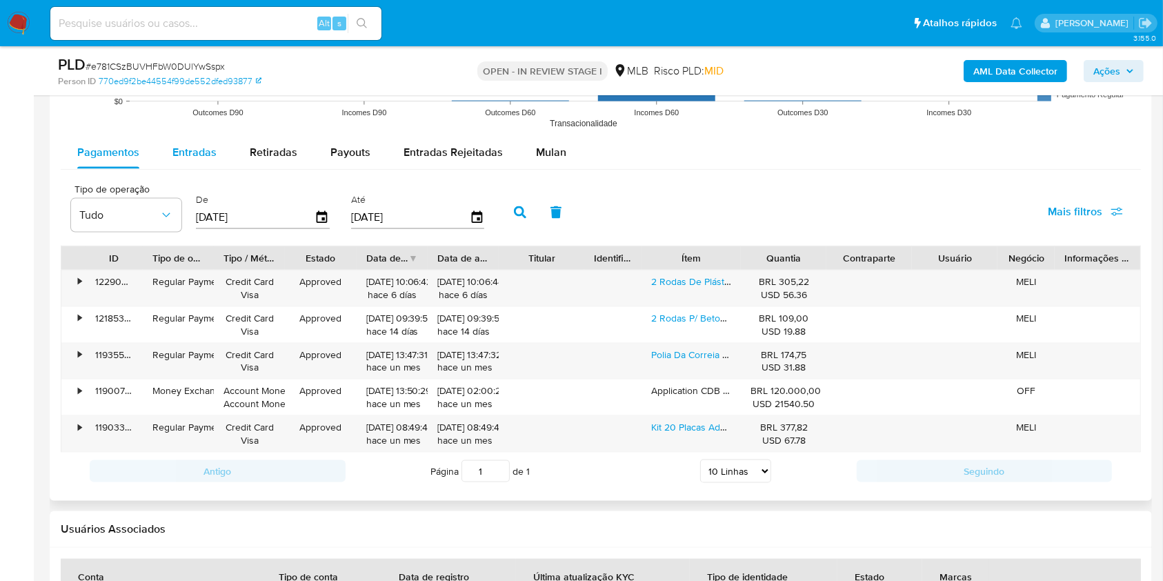
click at [185, 157] on span "Entradas" at bounding box center [194, 152] width 44 height 16
select select "10"
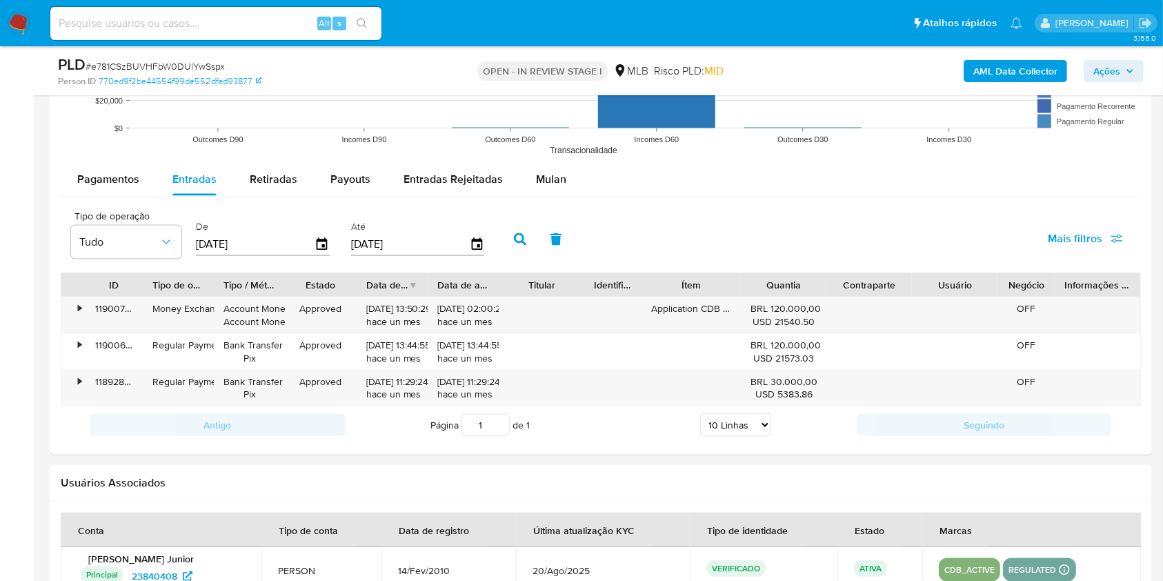
scroll to position [1819, 0]
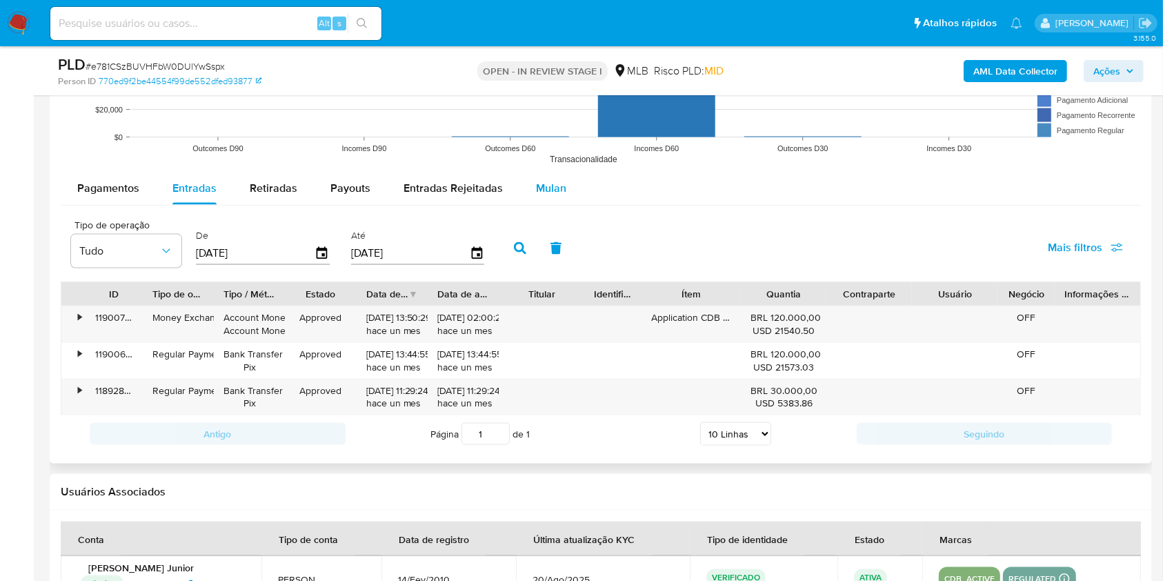
click at [568, 174] on button "Mulan" at bounding box center [550, 188] width 63 height 33
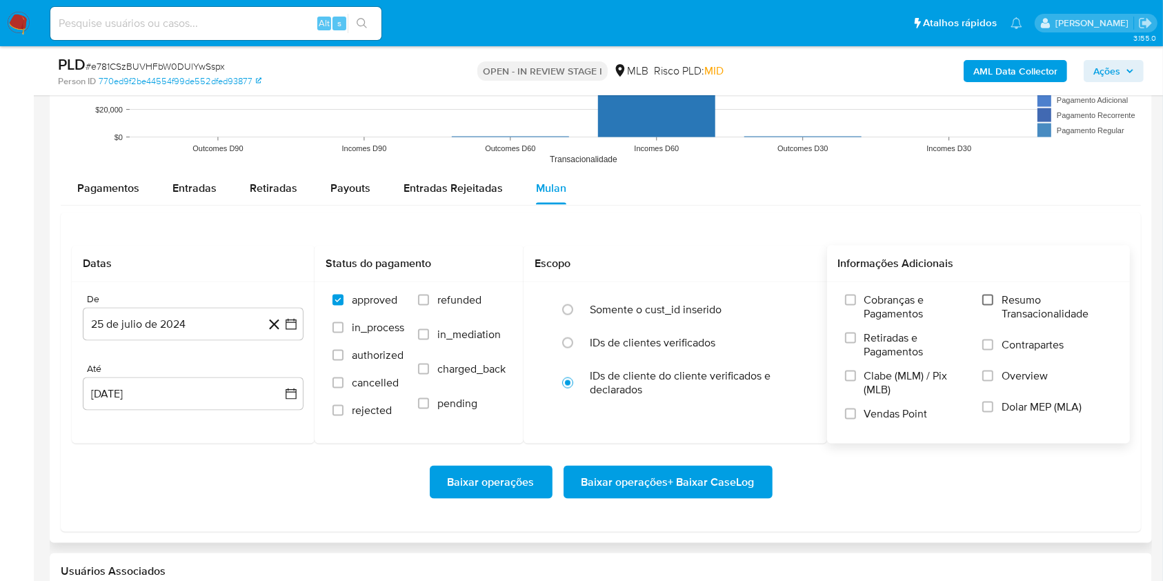
click at [987, 300] on input "Resumo Transacionalidade" at bounding box center [987, 299] width 11 height 11
click at [853, 407] on label "Vendas Point" at bounding box center [906, 419] width 123 height 24
click at [853, 408] on input "Vendas Point" at bounding box center [850, 413] width 11 height 11
click at [292, 328] on icon "button" at bounding box center [291, 324] width 14 height 14
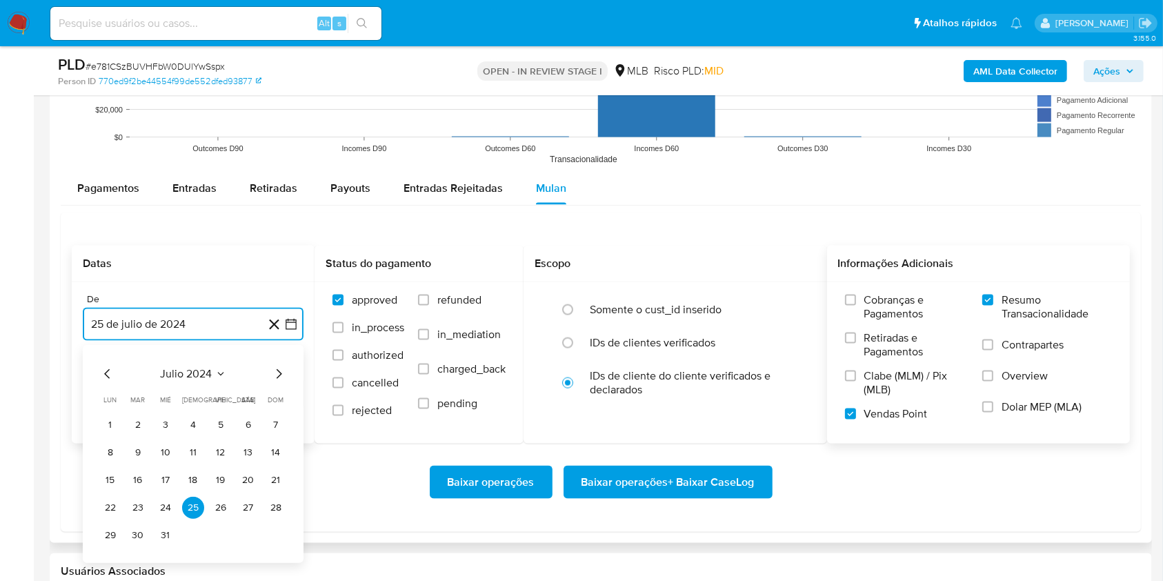
click at [277, 369] on icon "Mes siguiente" at bounding box center [280, 374] width 6 height 10
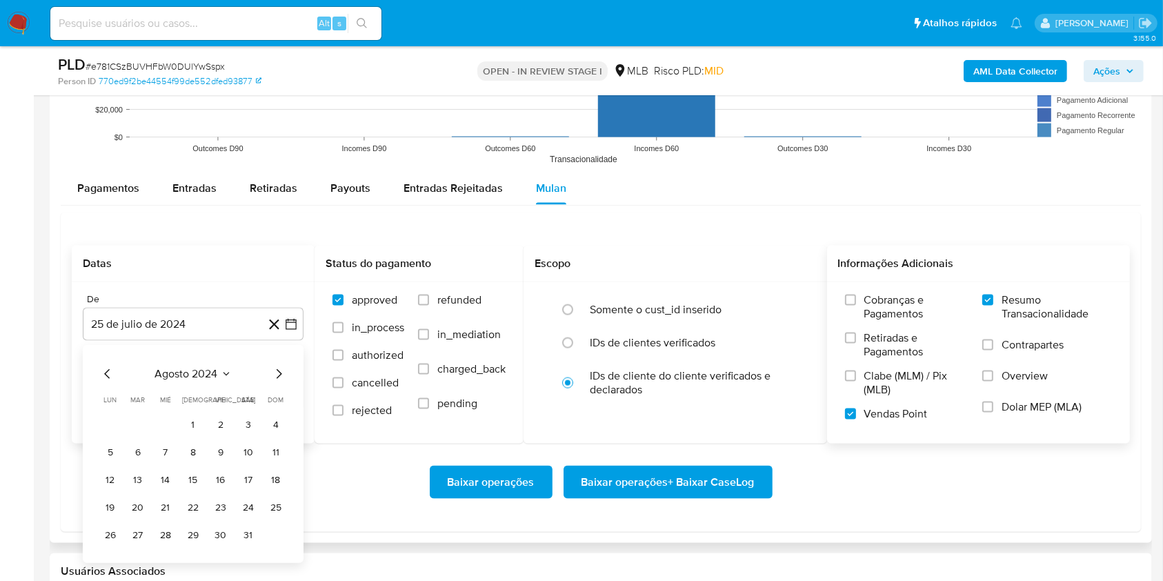
click at [277, 368] on div "Até" at bounding box center [193, 369] width 221 height 12
click at [266, 360] on div "De 25 de julio de 2024 25-07-2024 Até 25 de agosto de 2025 25-08-2025" at bounding box center [193, 362] width 243 height 161
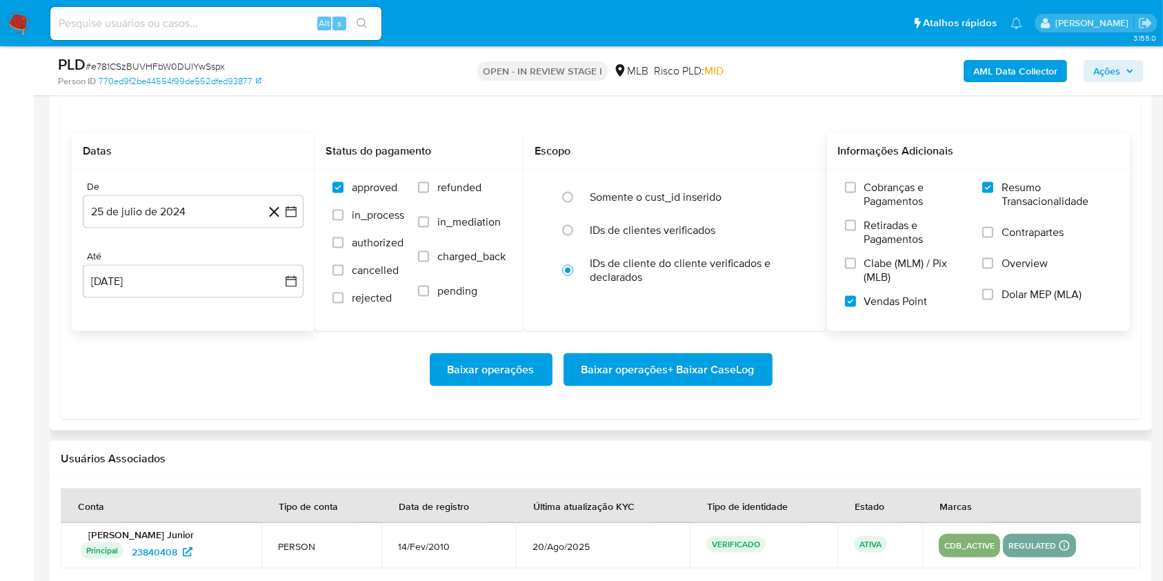
scroll to position [1966, 0]
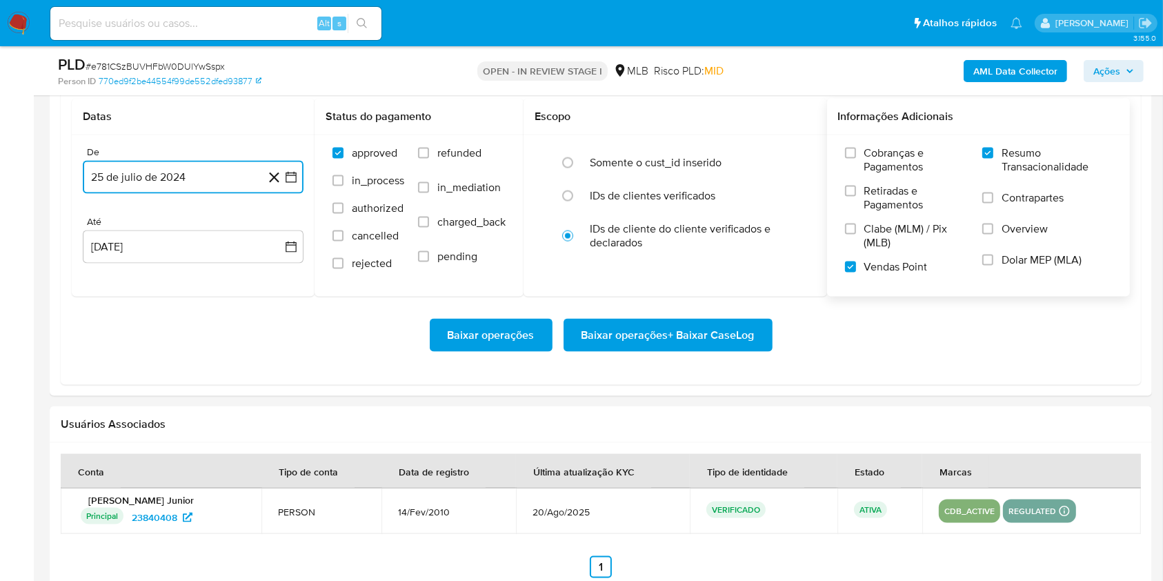
click at [291, 177] on icon "button" at bounding box center [291, 177] width 14 height 14
click at [272, 226] on icon "Mes siguiente" at bounding box center [278, 227] width 17 height 17
click at [275, 226] on icon "Mes siguiente" at bounding box center [278, 227] width 17 height 17
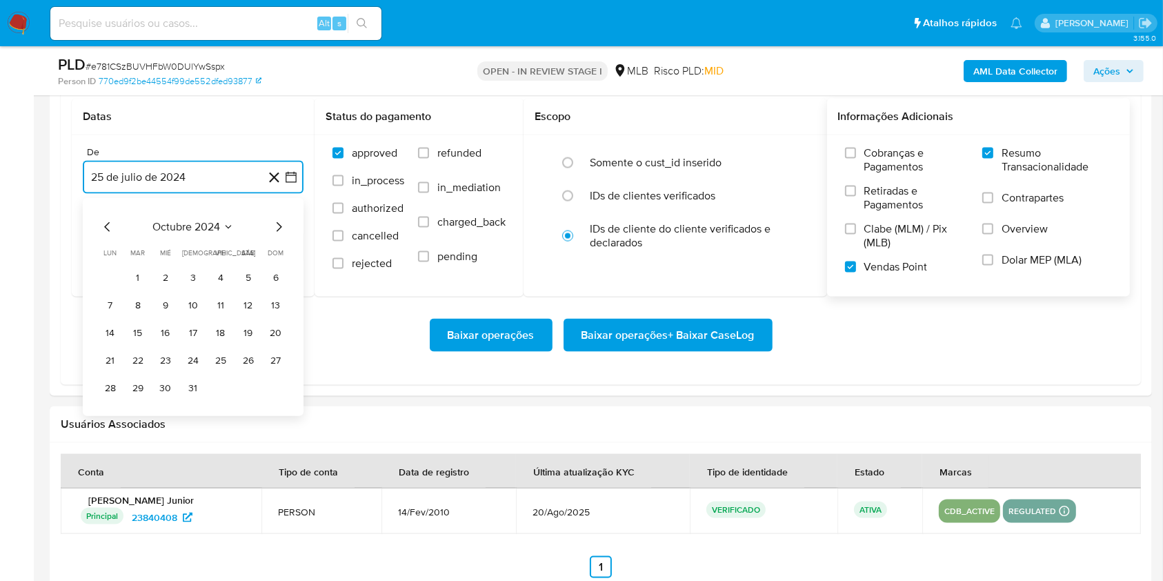
click at [275, 226] on icon "Mes siguiente" at bounding box center [278, 227] width 17 height 17
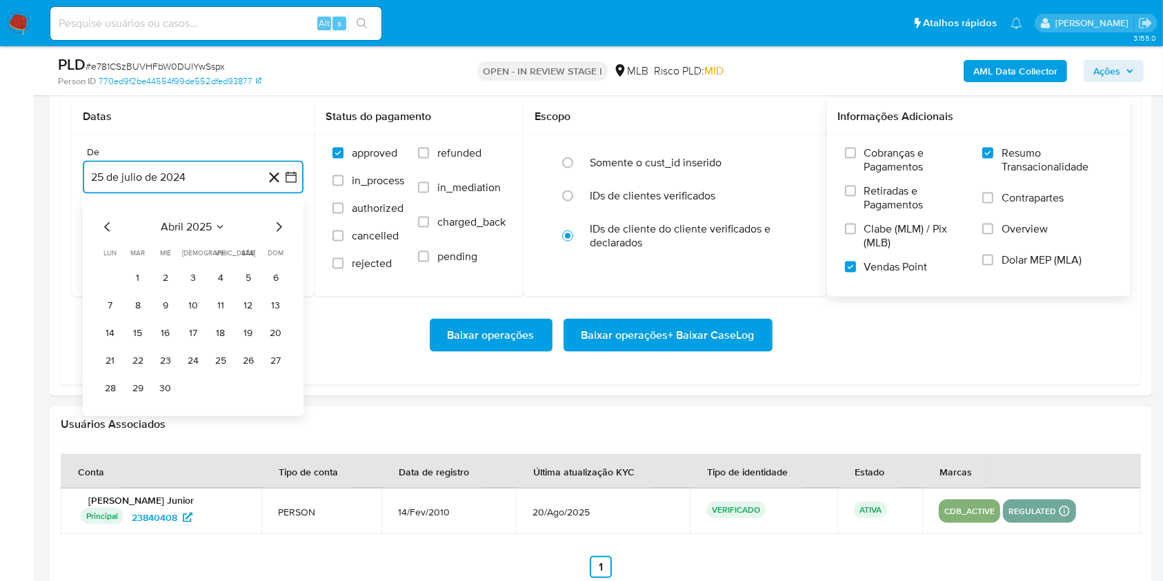
click at [275, 226] on icon "Mes siguiente" at bounding box center [278, 227] width 17 height 17
click at [139, 271] on button "1" at bounding box center [138, 278] width 22 height 22
click at [290, 177] on icon "button" at bounding box center [291, 177] width 14 height 14
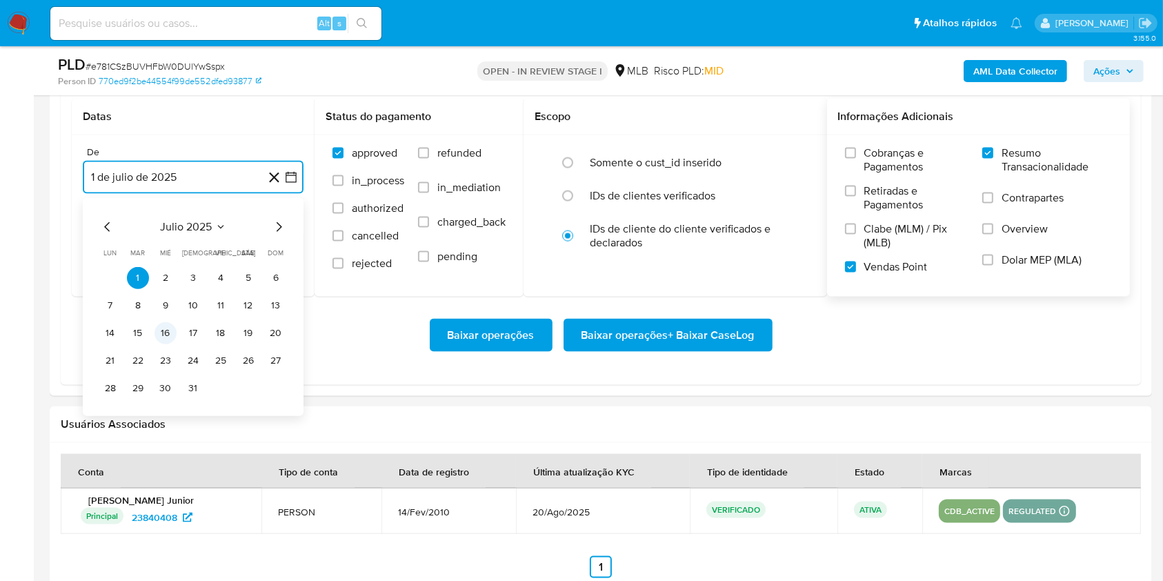
click at [160, 331] on button "16" at bounding box center [165, 333] width 22 height 22
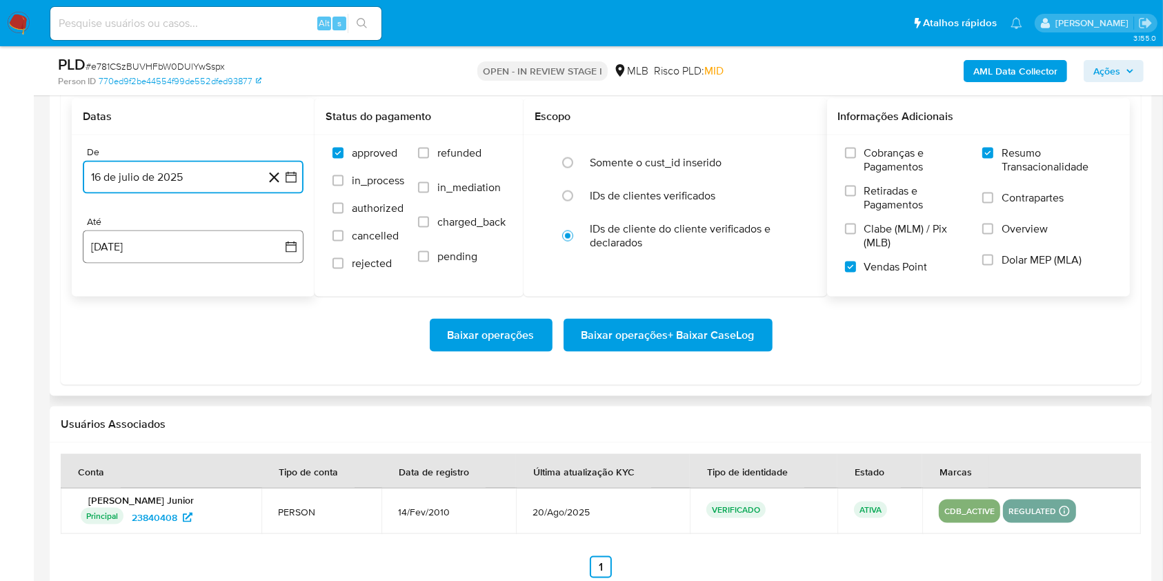
click at [201, 255] on button "25 [PERSON_NAME] de 2025" at bounding box center [193, 246] width 221 height 33
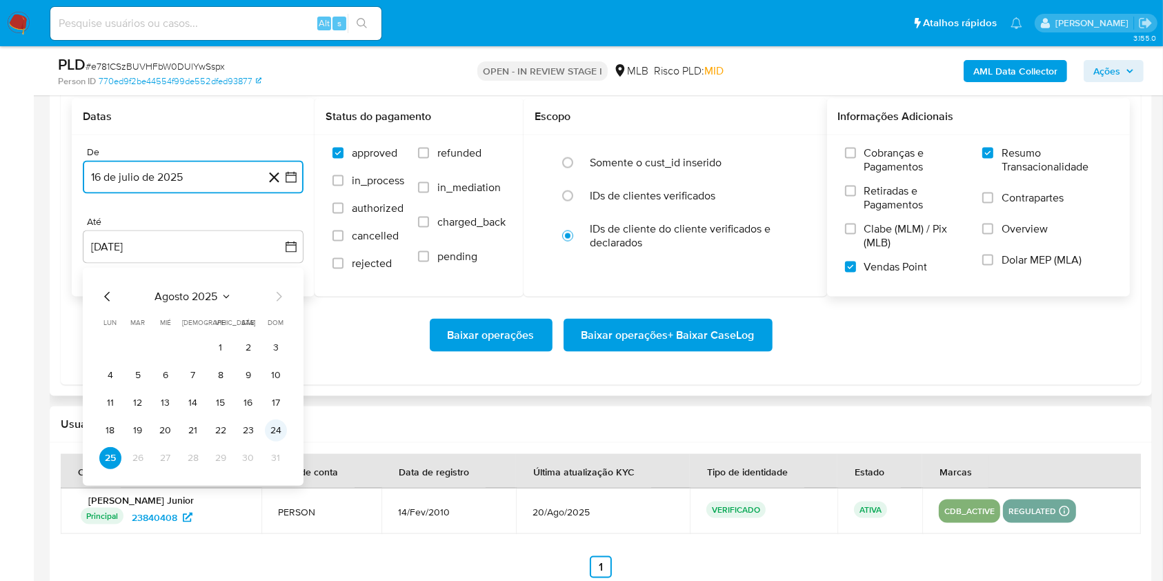
click at [270, 435] on button "24" at bounding box center [276, 430] width 22 height 22
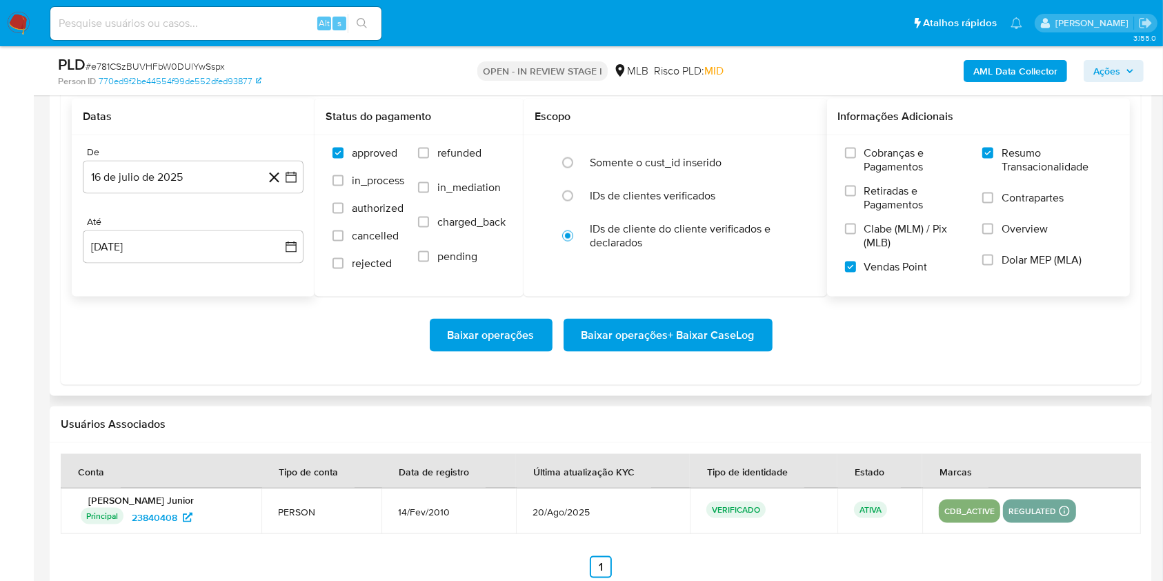
click at [315, 359] on div "Baixar operações Baixar operações + Baixar CaseLog" at bounding box center [601, 335] width 1058 height 77
click at [651, 320] on span "Baixar operações + Baixar CaseLog" at bounding box center [667, 335] width 173 height 30
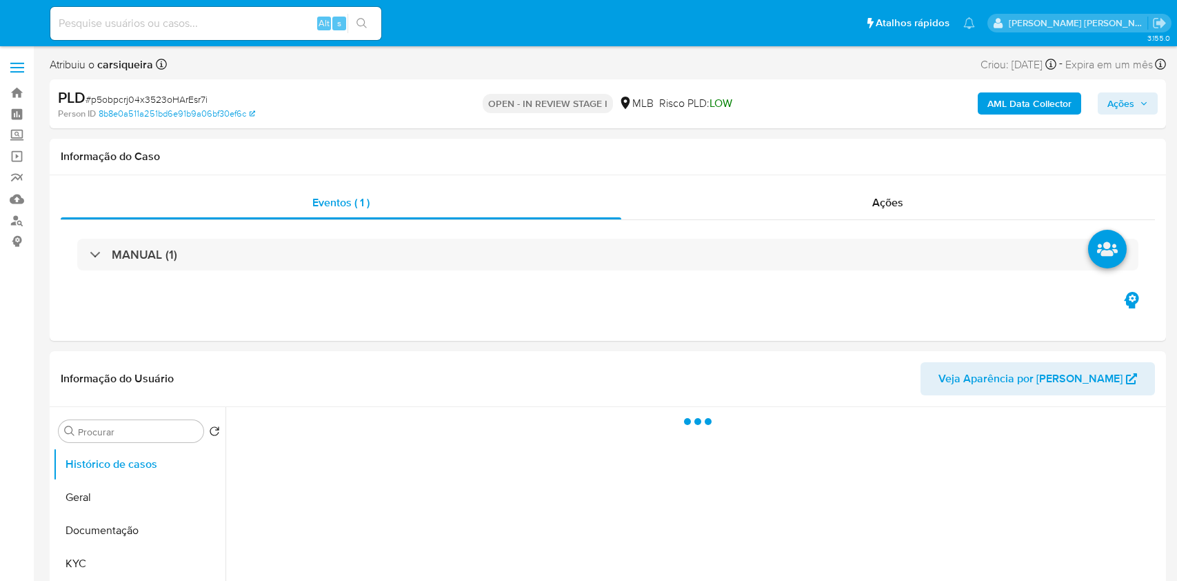
select select "10"
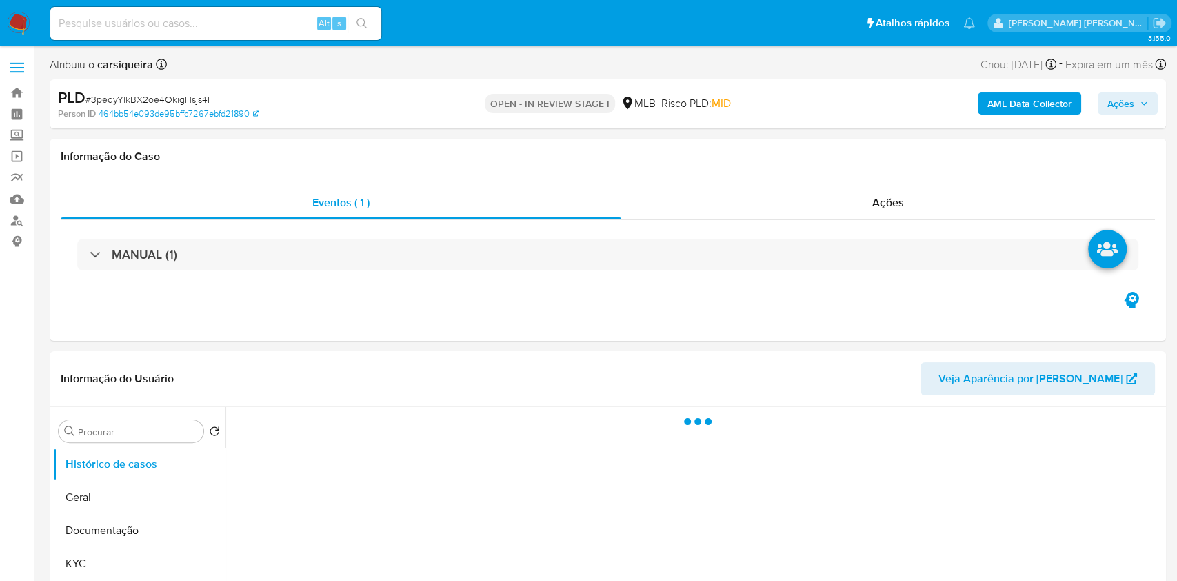
select select "10"
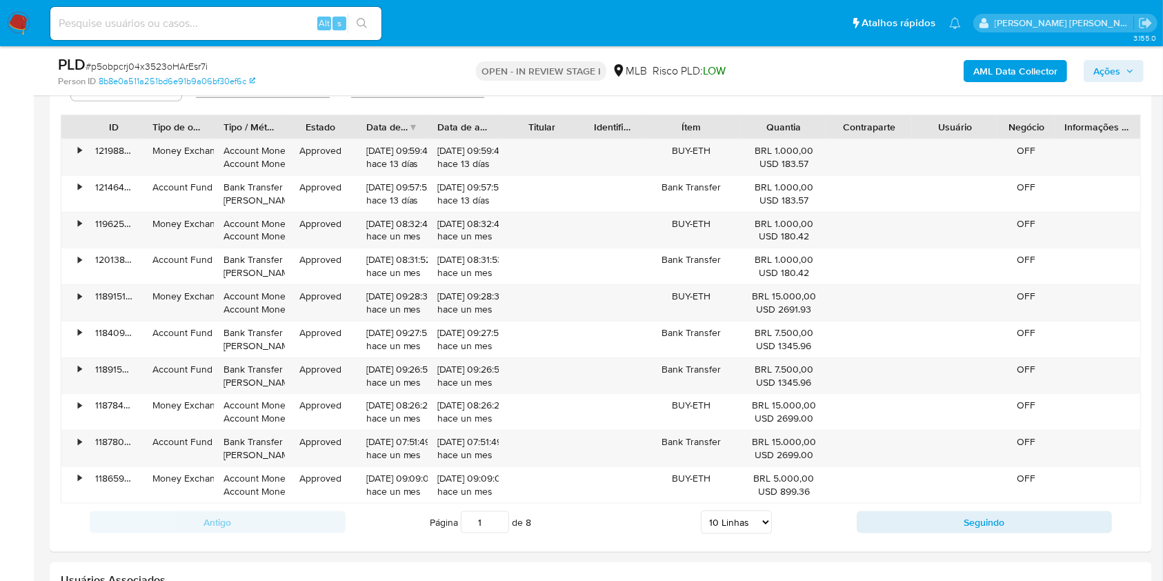
scroll to position [1482, 0]
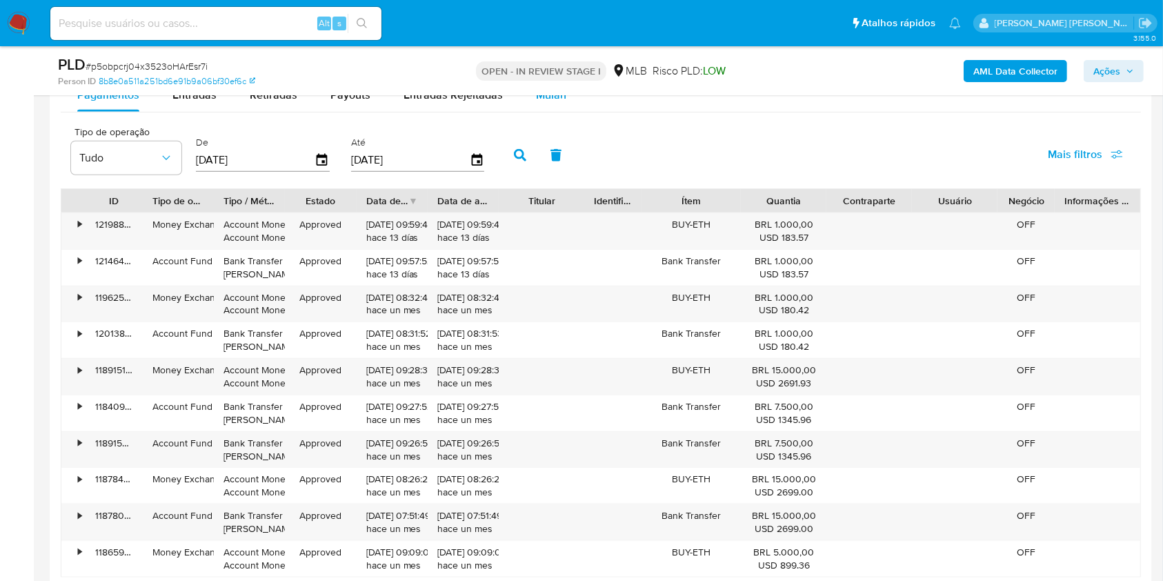
click at [537, 106] on div "Mulan" at bounding box center [551, 95] width 30 height 33
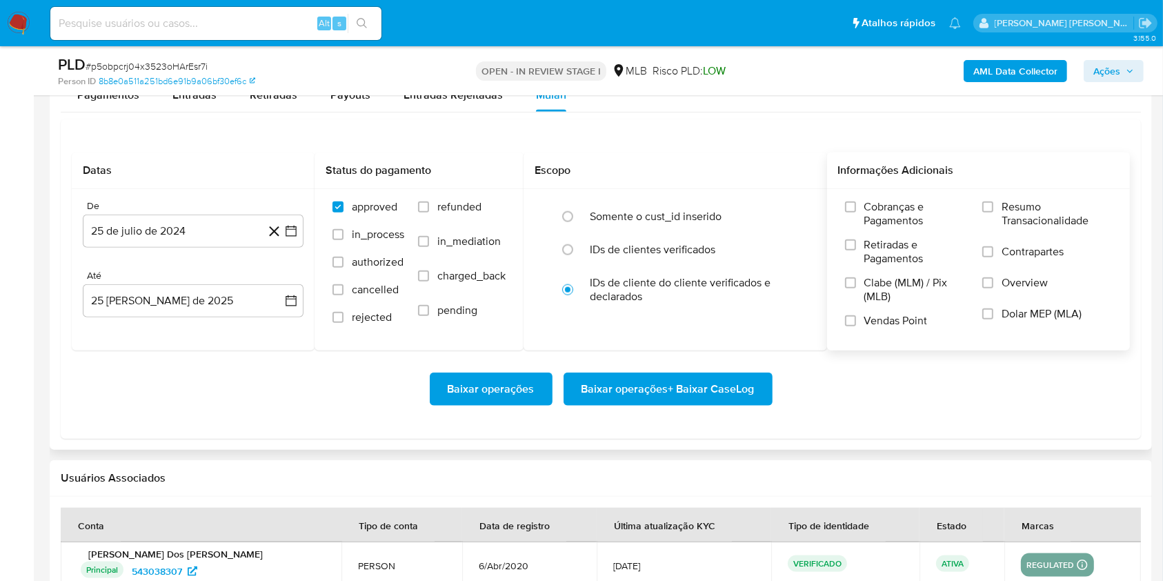
click at [988, 212] on label "Resumo Transacionalidade" at bounding box center [1047, 222] width 130 height 45
click at [988, 212] on input "Resumo Transacionalidade" at bounding box center [987, 206] width 11 height 11
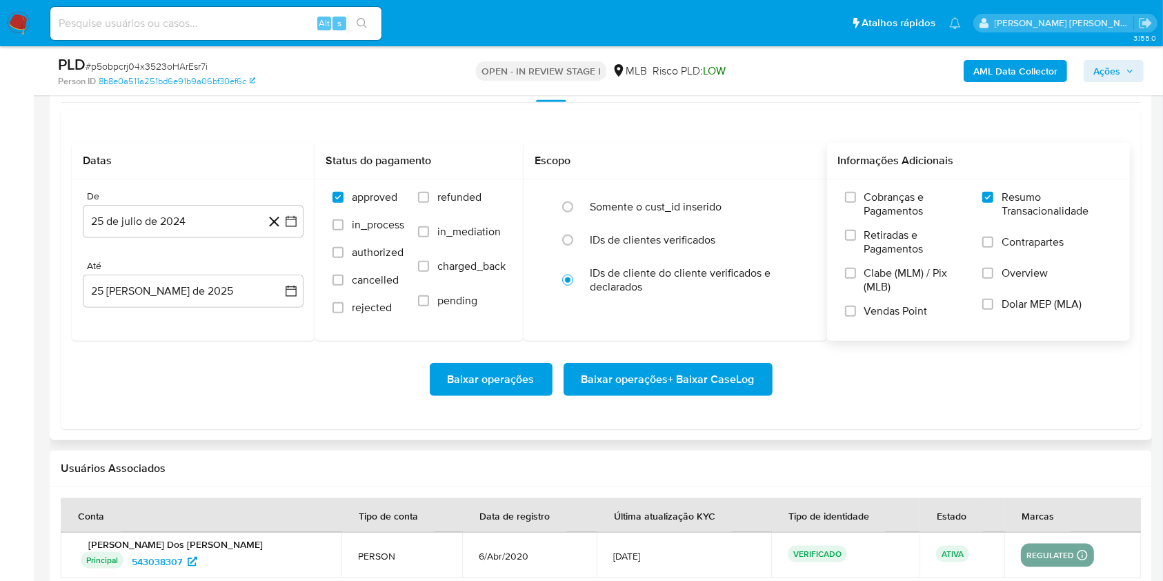
scroll to position [1486, 0]
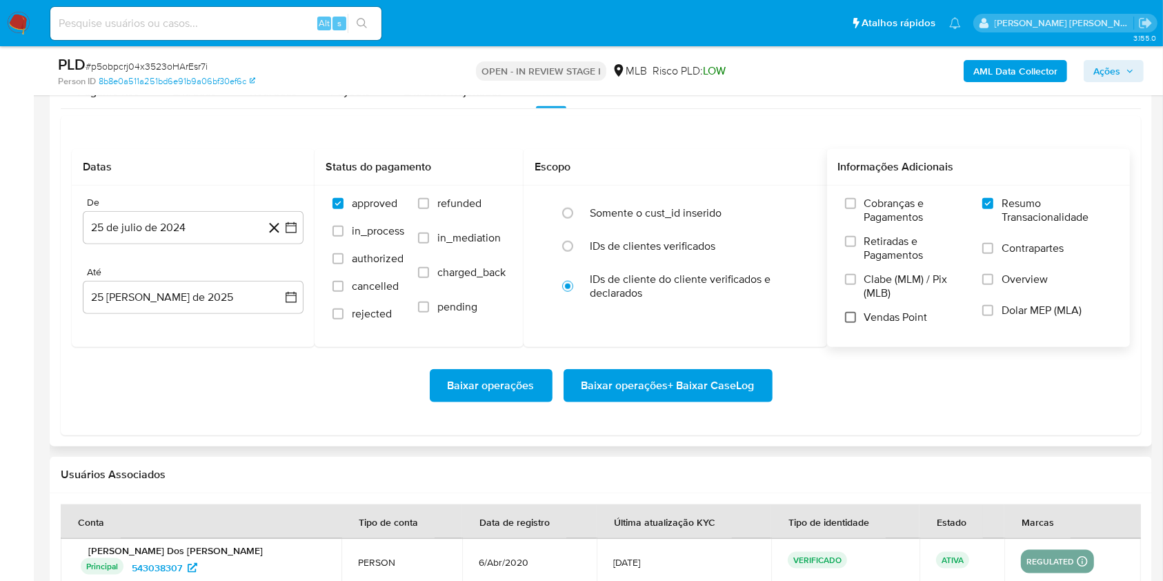
click at [846, 315] on input "Vendas Point" at bounding box center [850, 317] width 11 height 11
click at [279, 226] on icon at bounding box center [274, 227] width 17 height 17
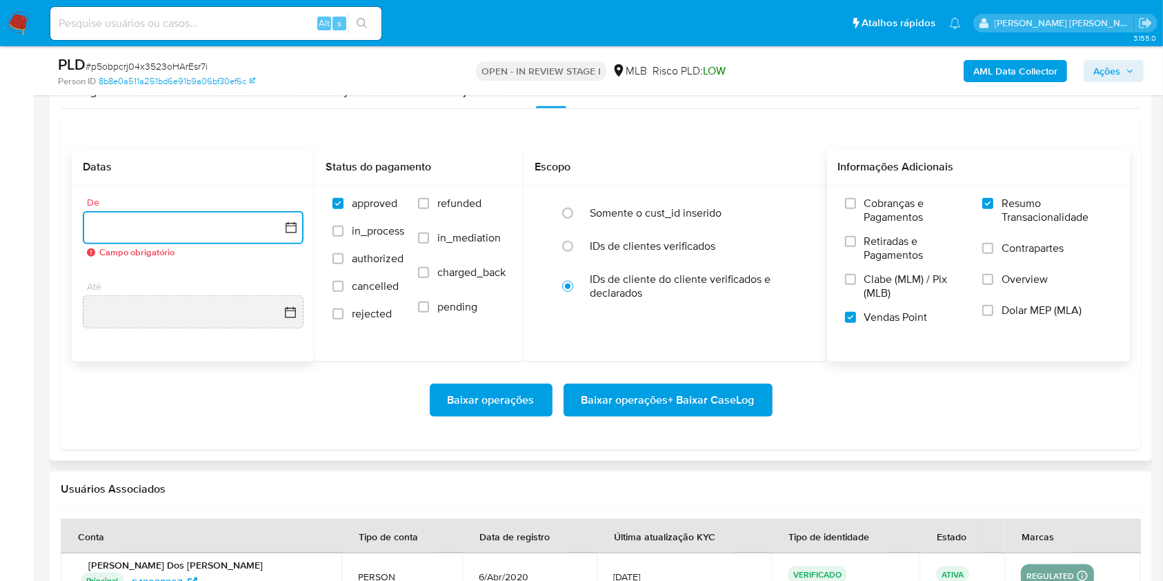
click at [287, 228] on icon "button" at bounding box center [291, 228] width 14 height 14
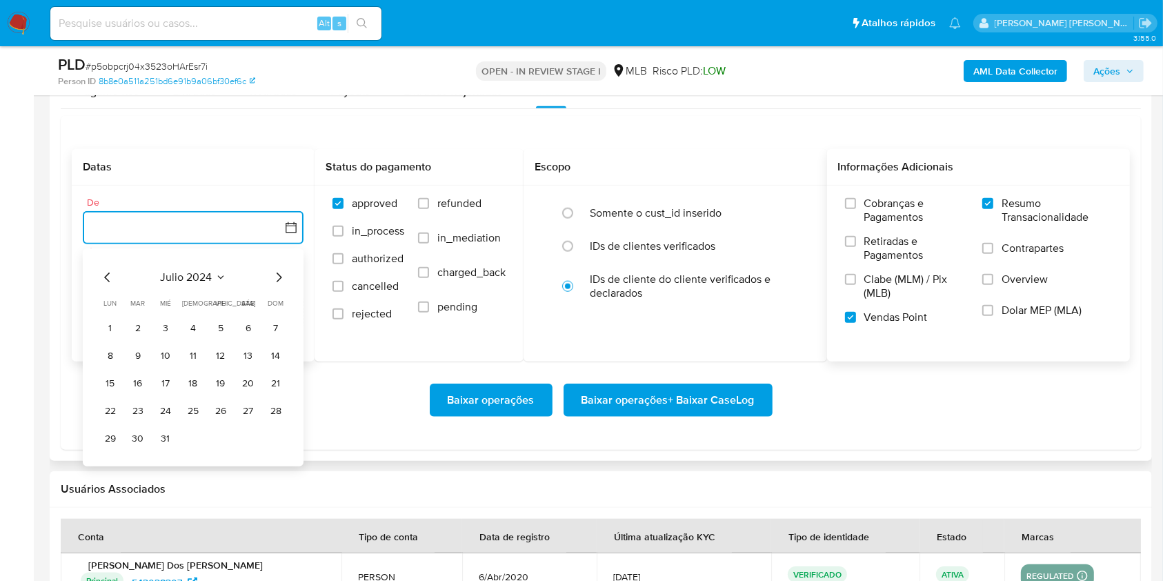
click at [276, 276] on icon "Mes siguiente" at bounding box center [278, 277] width 17 height 17
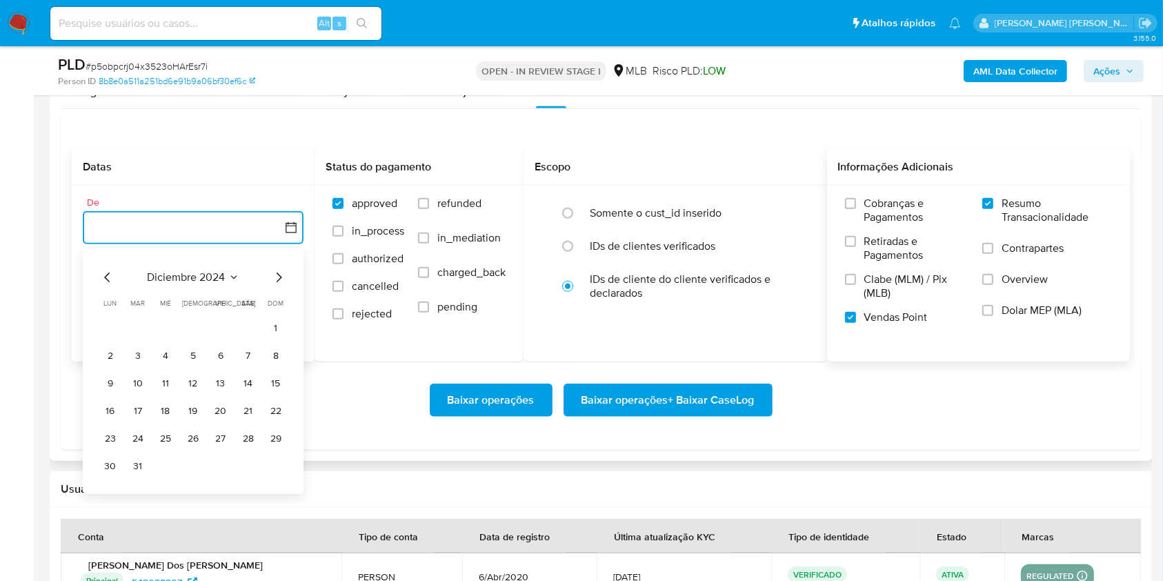
click at [276, 276] on icon "Mes siguiente" at bounding box center [278, 277] width 17 height 17
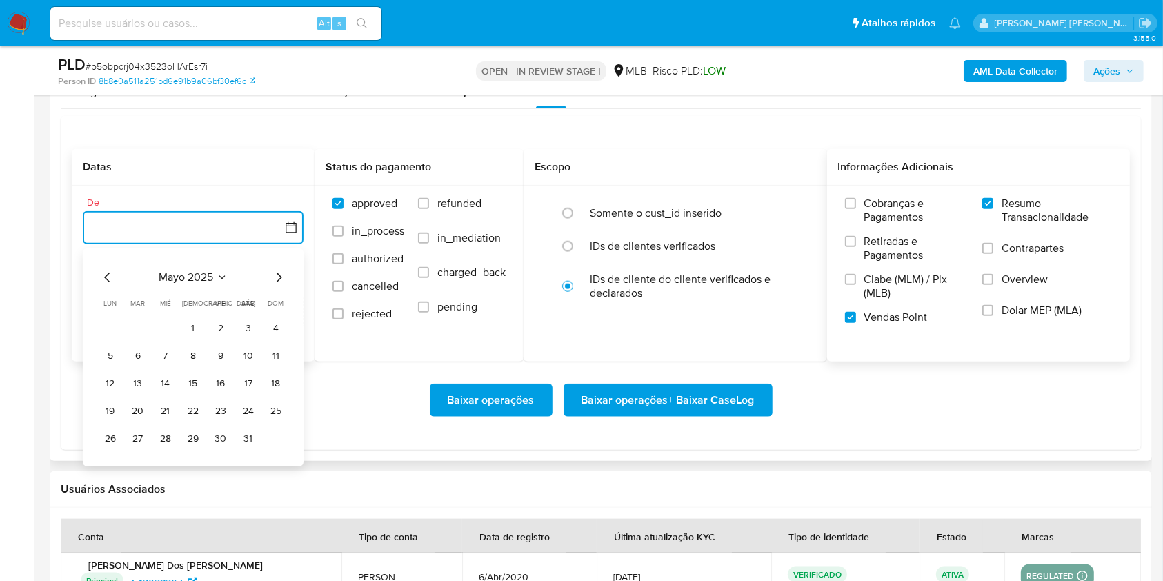
click at [276, 276] on icon "Mes siguiente" at bounding box center [278, 277] width 17 height 17
click at [136, 332] on button "1" at bounding box center [138, 328] width 22 height 22
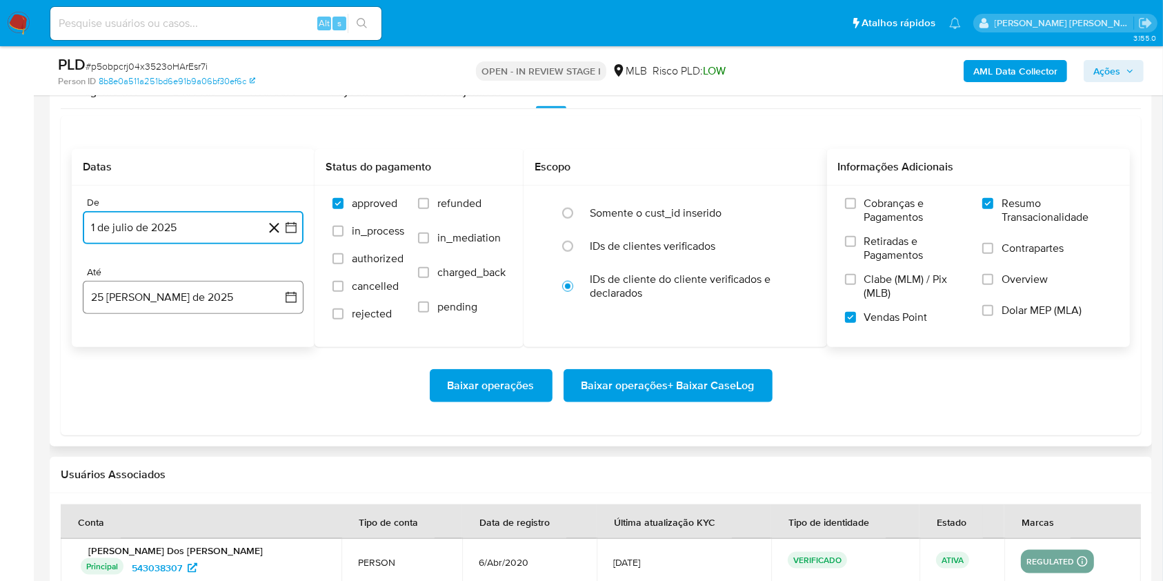
click at [140, 306] on button "25 [PERSON_NAME] de 2025" at bounding box center [193, 297] width 221 height 33
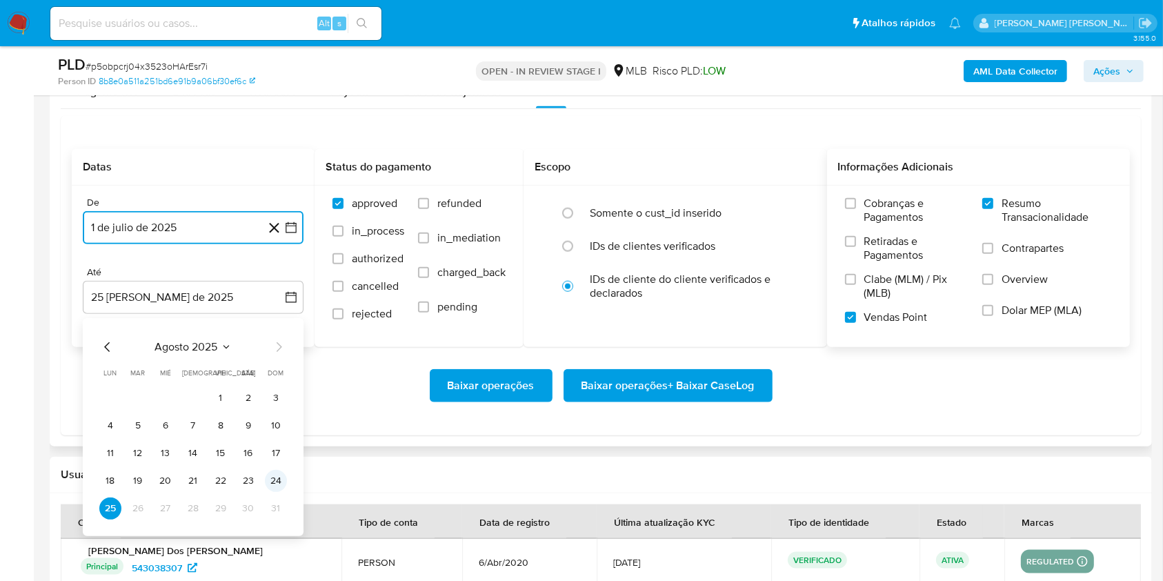
click at [274, 480] on button "24" at bounding box center [276, 481] width 22 height 22
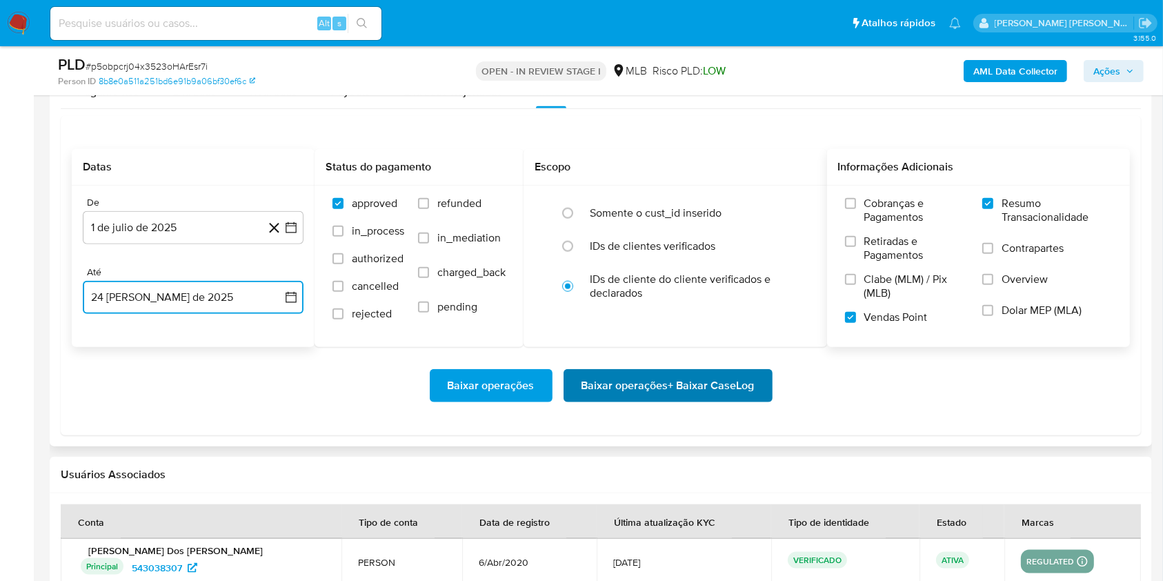
click at [629, 381] on span "Baixar operações + Baixar CaseLog" at bounding box center [667, 385] width 173 height 30
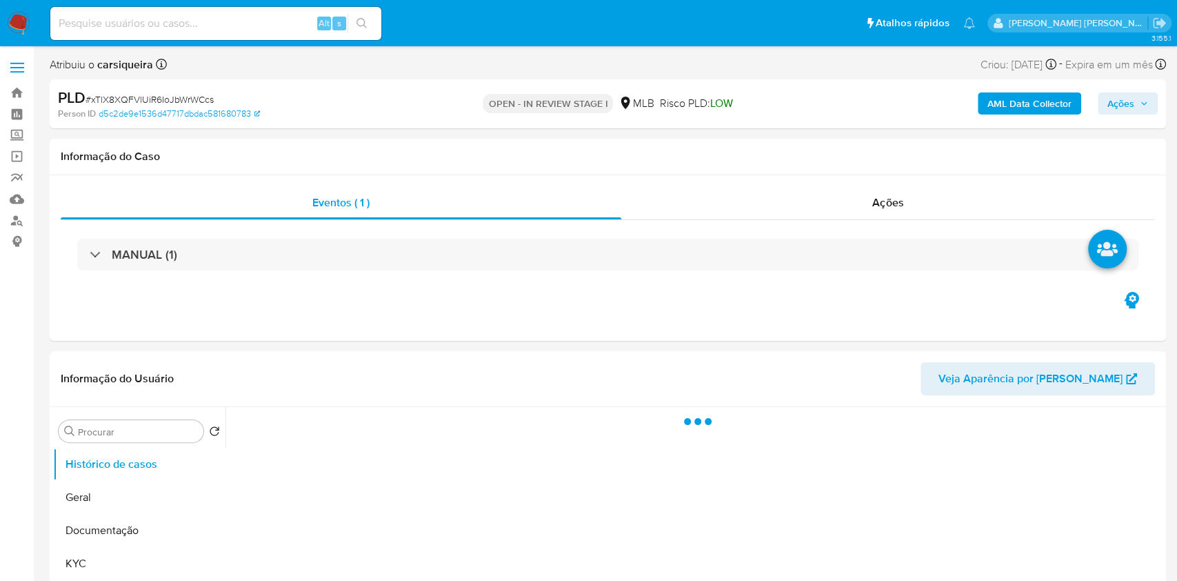
select select "10"
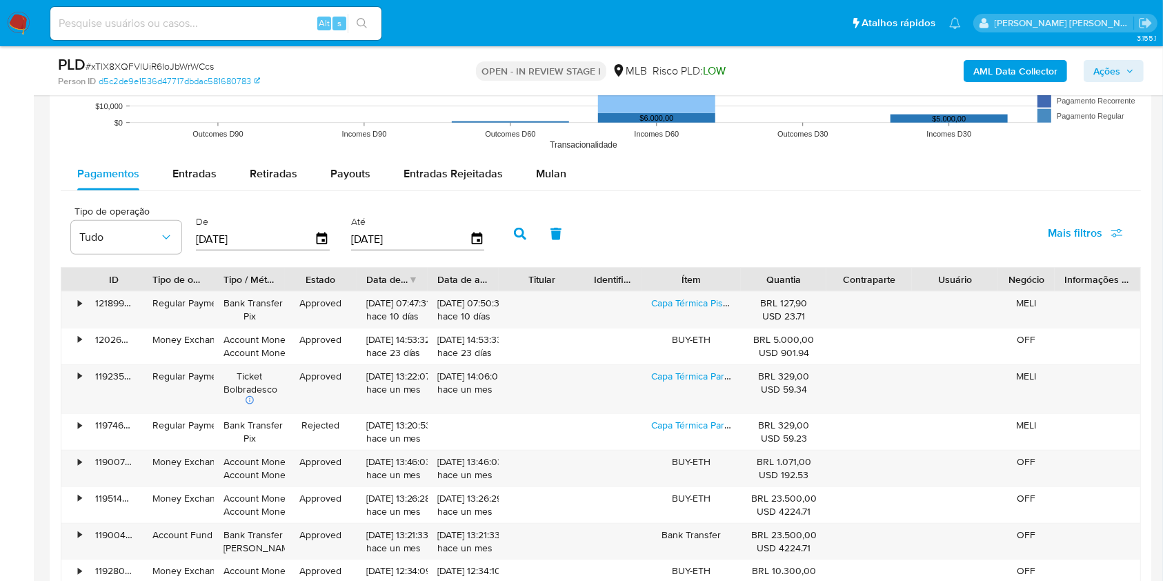
scroll to position [1384, 0]
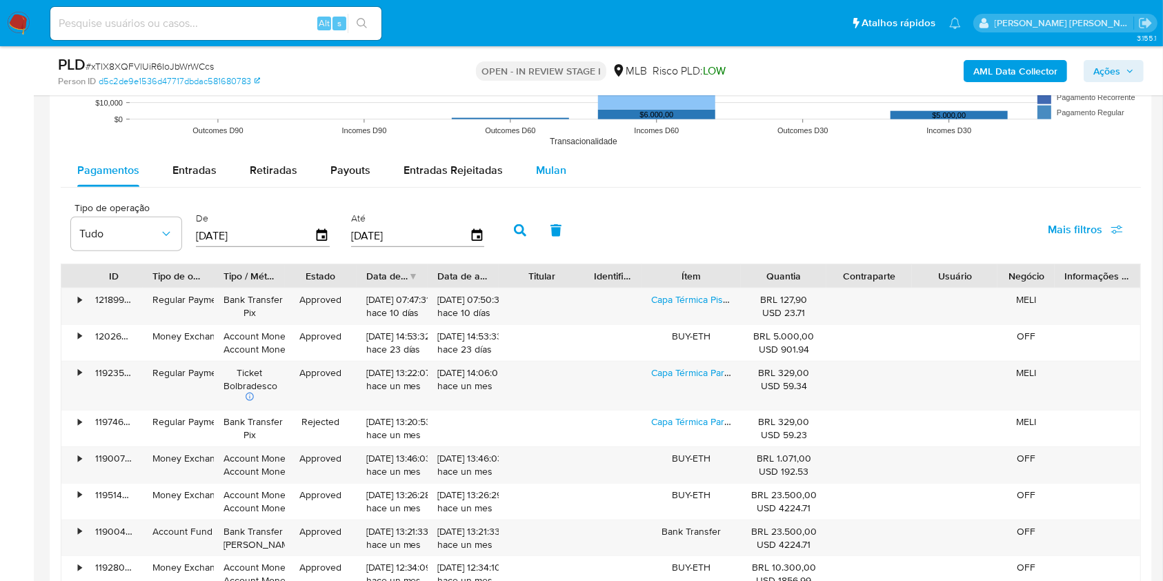
click at [544, 172] on span "Mulan" at bounding box center [551, 170] width 30 height 16
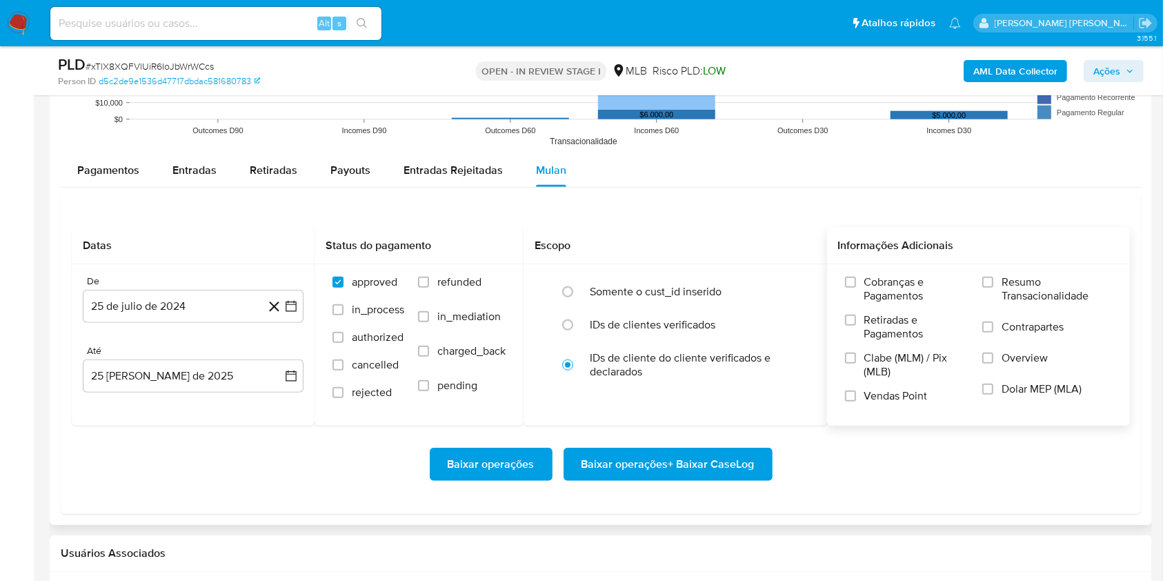
click at [988, 290] on label "Resumo Transacionalidade" at bounding box center [1047, 297] width 130 height 45
click at [988, 288] on input "Resumo Transacionalidade" at bounding box center [987, 282] width 11 height 11
click at [846, 397] on input "Vendas Point" at bounding box center [850, 395] width 11 height 11
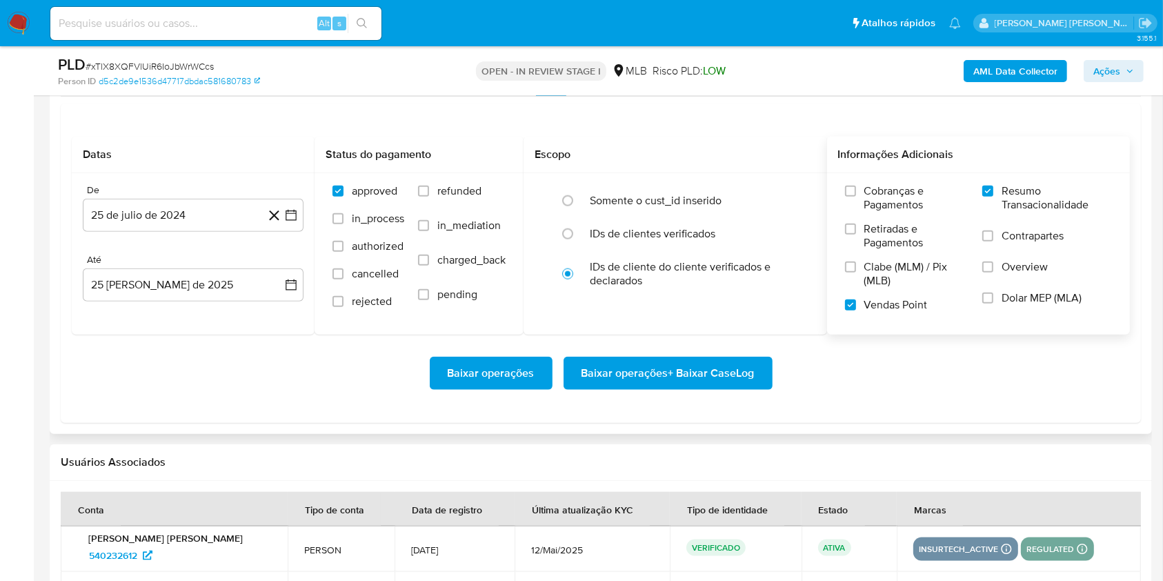
scroll to position [1495, 0]
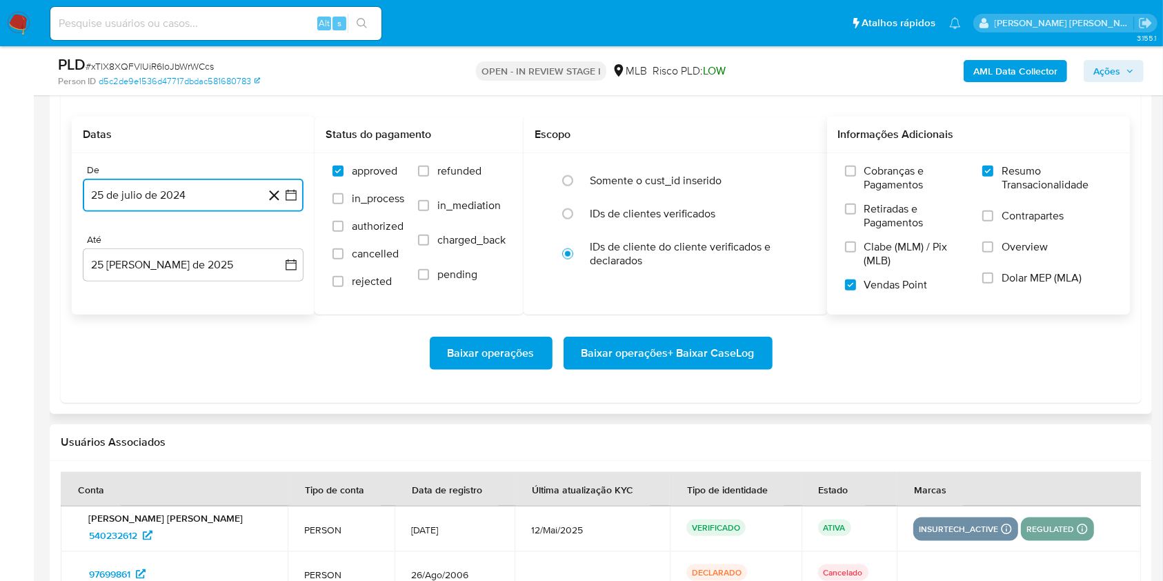
click at [284, 190] on icon "button" at bounding box center [291, 195] width 14 height 14
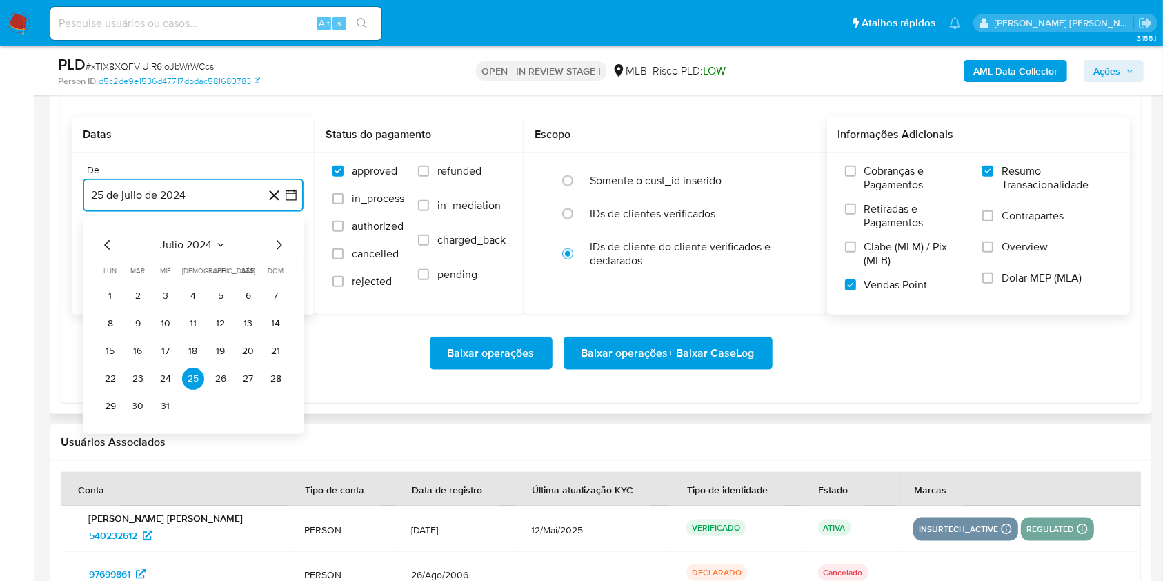
click at [273, 250] on icon "Mes siguiente" at bounding box center [278, 245] width 17 height 17
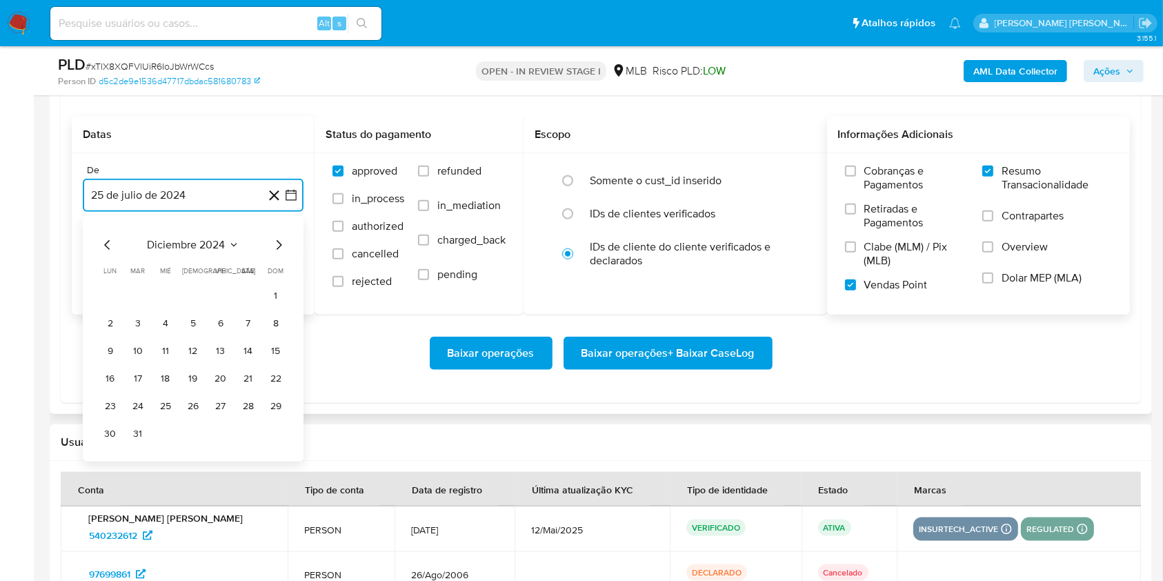
click at [273, 250] on icon "Mes siguiente" at bounding box center [278, 245] width 17 height 17
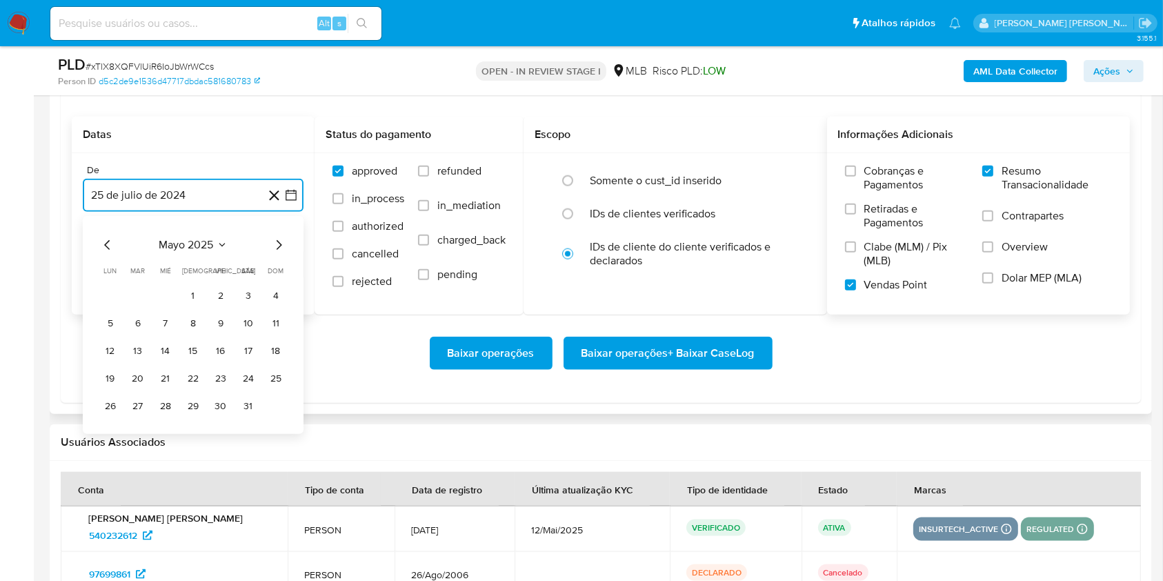
click at [273, 250] on icon "Mes siguiente" at bounding box center [278, 245] width 17 height 17
click at [135, 292] on button "1" at bounding box center [138, 296] width 22 height 22
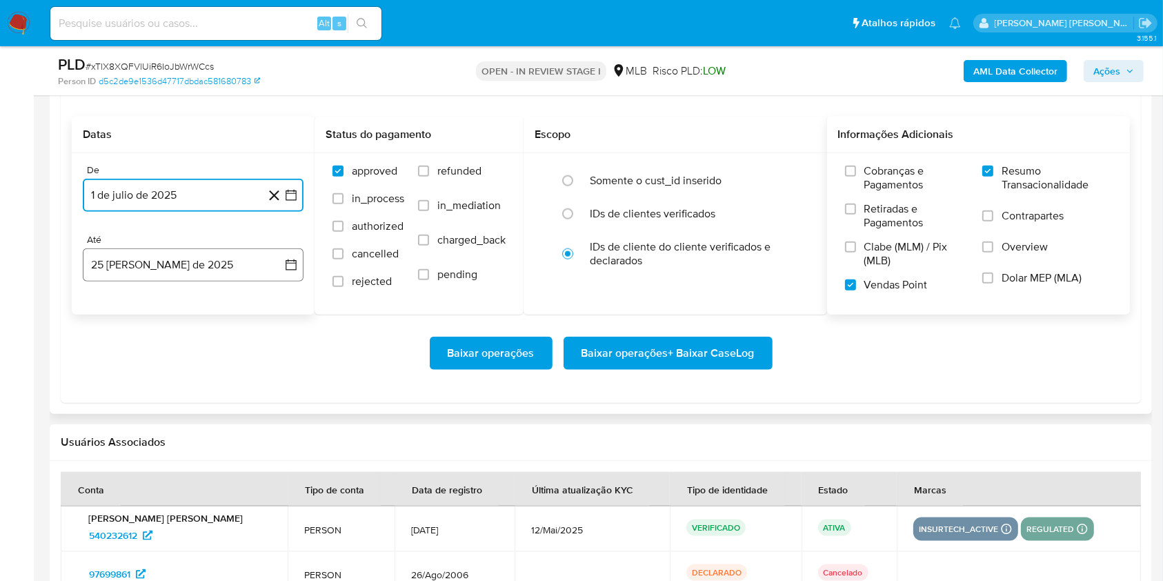
click at [137, 267] on button "25 [PERSON_NAME] de 2025" at bounding box center [193, 264] width 221 height 33
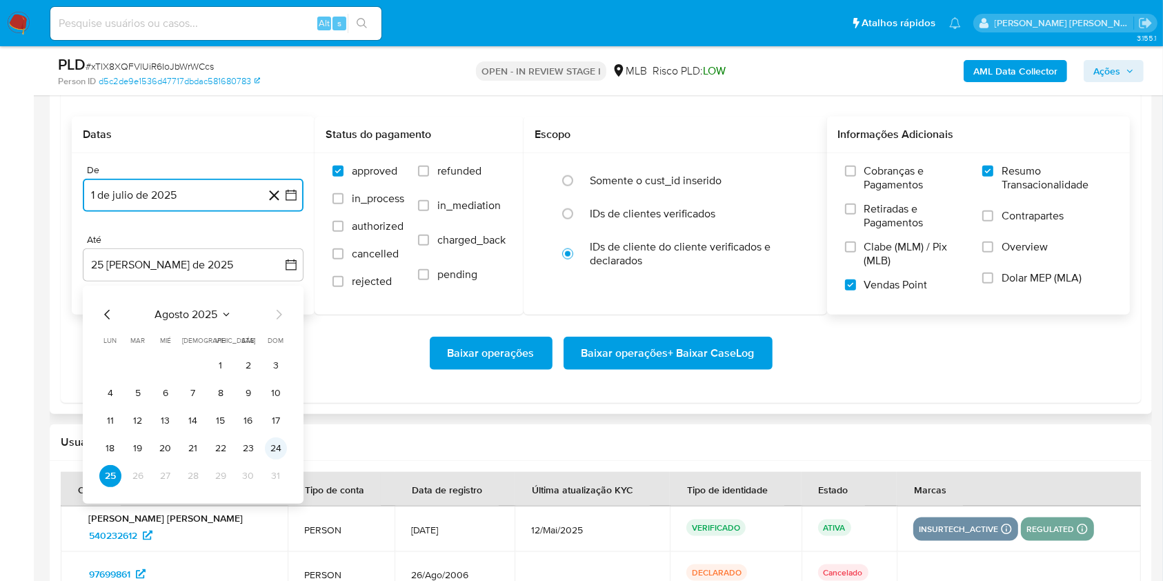
click at [277, 448] on button "24" at bounding box center [276, 448] width 22 height 22
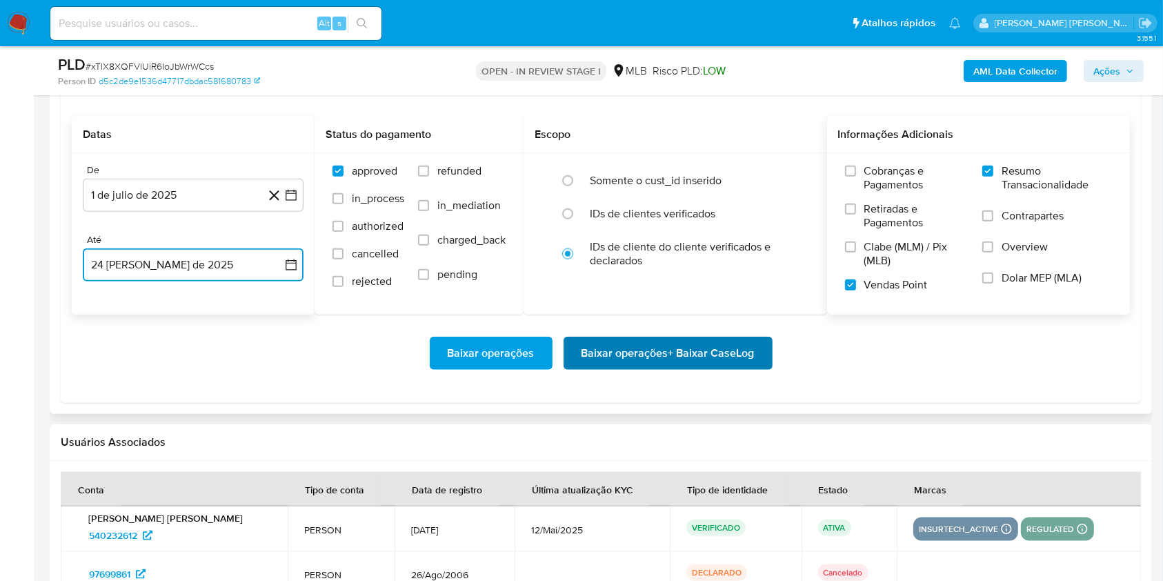
click at [635, 346] on span "Baixar operações + Baixar CaseLog" at bounding box center [667, 353] width 173 height 30
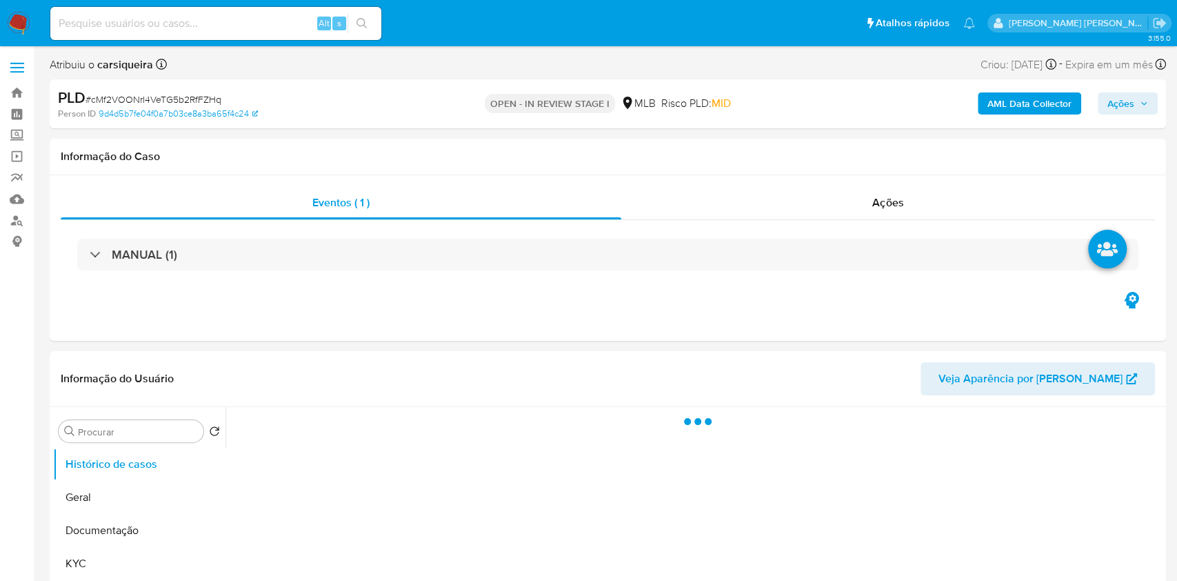
select select "10"
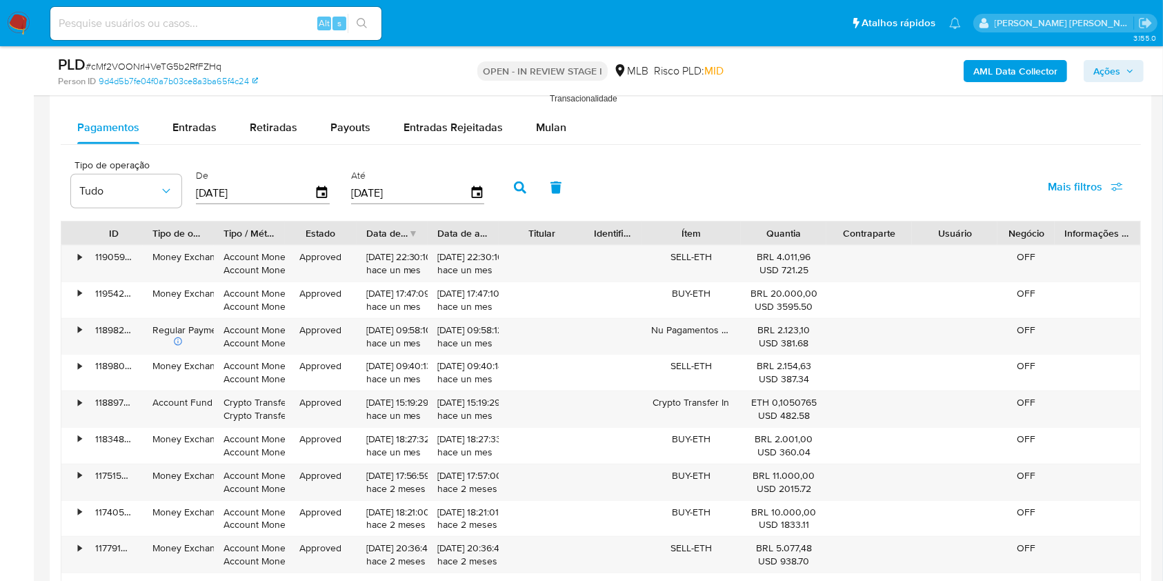
scroll to position [1444, 0]
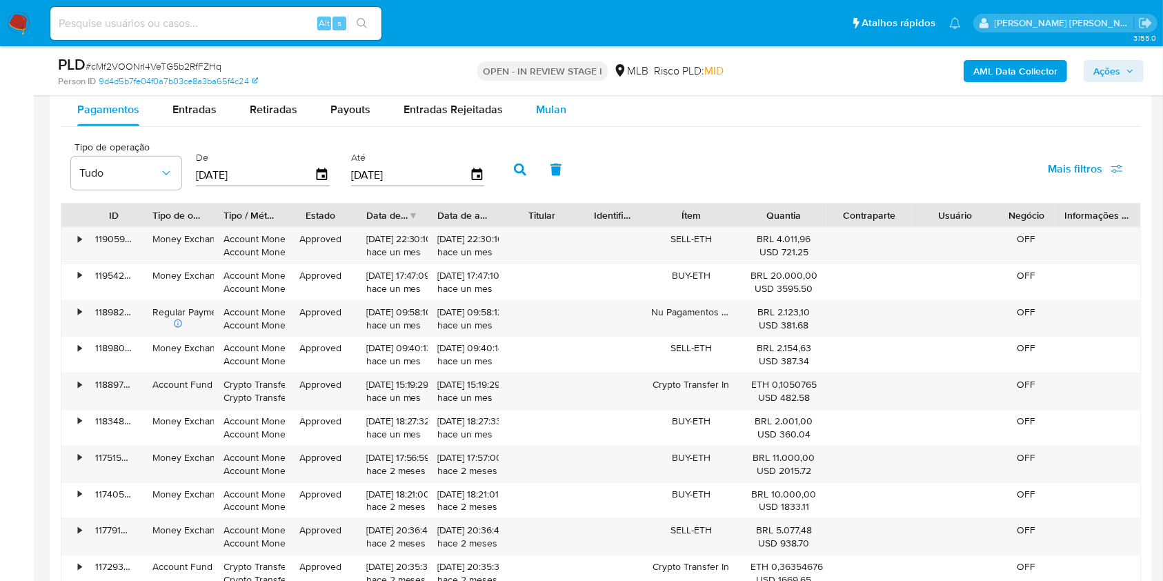
click at [553, 113] on span "Mulan" at bounding box center [551, 109] width 30 height 16
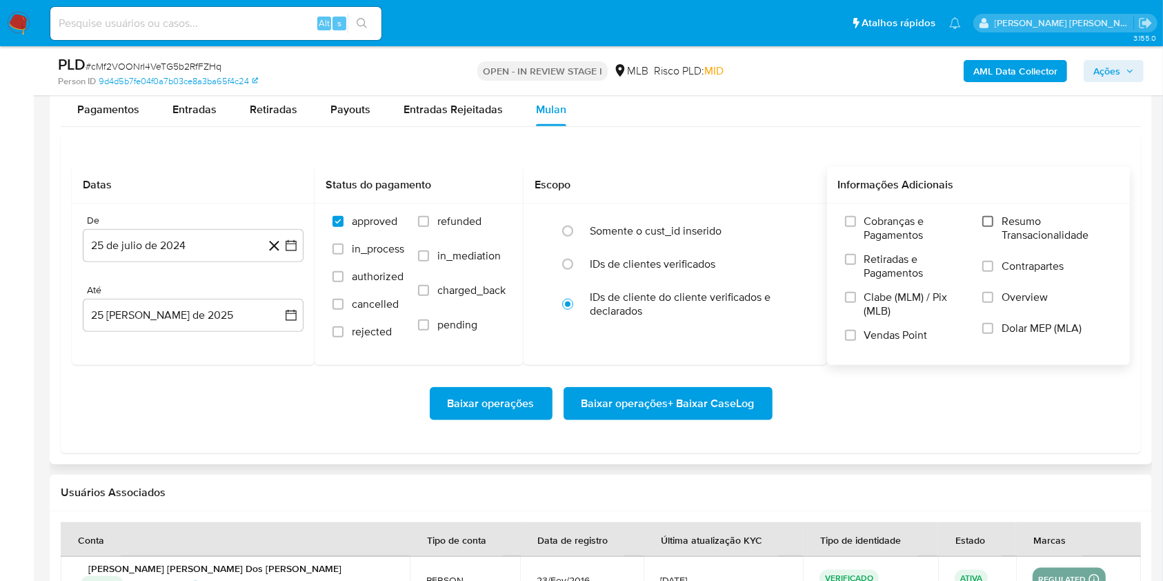
click at [992, 218] on input "Resumo Transacionalidade" at bounding box center [987, 221] width 11 height 11
click at [847, 343] on label "Vendas Point" at bounding box center [906, 340] width 123 height 24
click at [847, 341] on input "Vendas Point" at bounding box center [850, 335] width 11 height 11
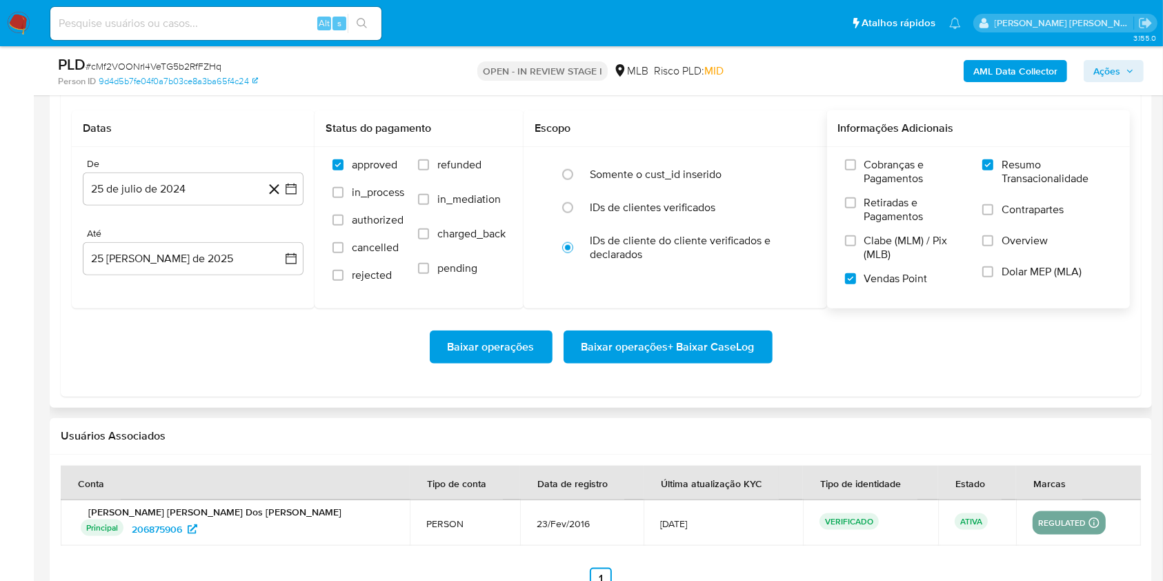
scroll to position [1506, 0]
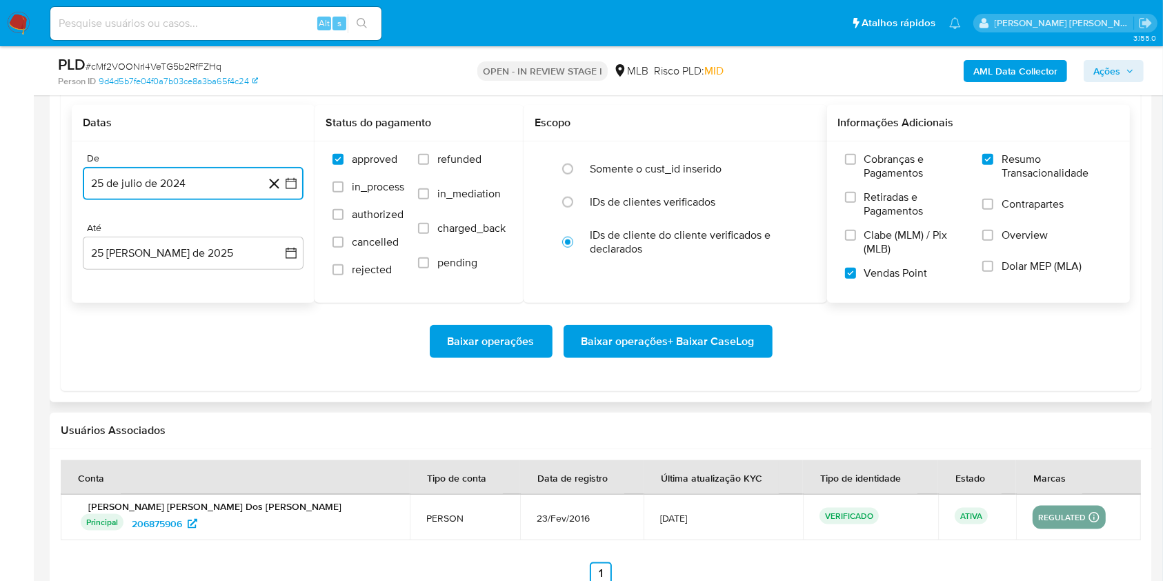
click at [294, 180] on icon "button" at bounding box center [291, 184] width 14 height 14
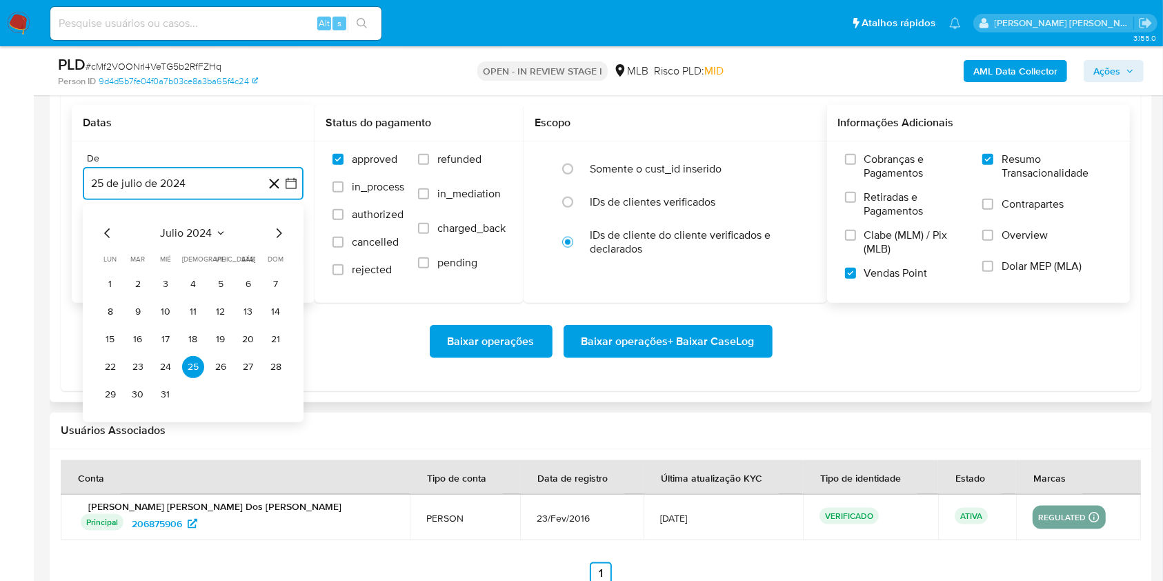
click at [277, 237] on icon "Mes siguiente" at bounding box center [280, 233] width 6 height 10
click at [276, 237] on icon "Mes siguiente" at bounding box center [278, 233] width 17 height 17
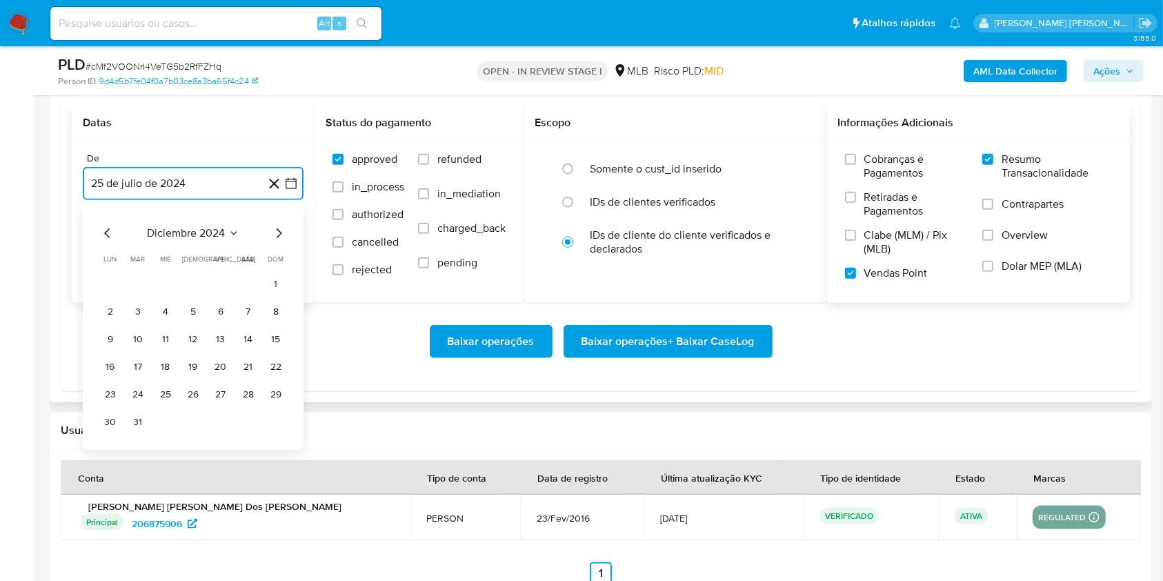
click at [276, 237] on icon "Mes siguiente" at bounding box center [278, 233] width 17 height 17
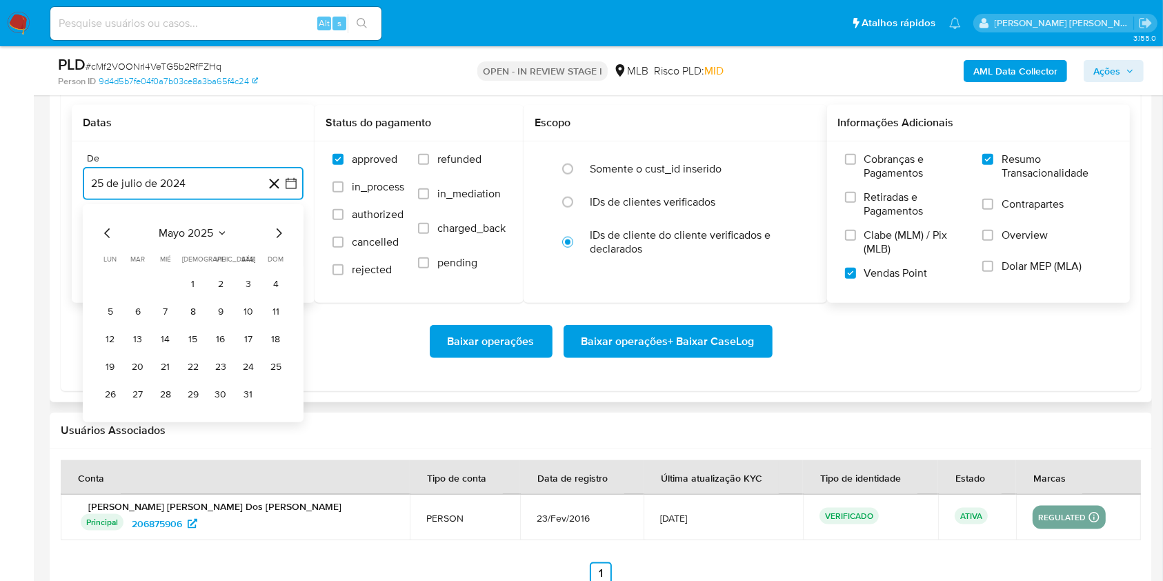
click at [276, 237] on icon "Mes siguiente" at bounding box center [278, 233] width 17 height 17
click at [133, 276] on button "1" at bounding box center [138, 284] width 22 height 22
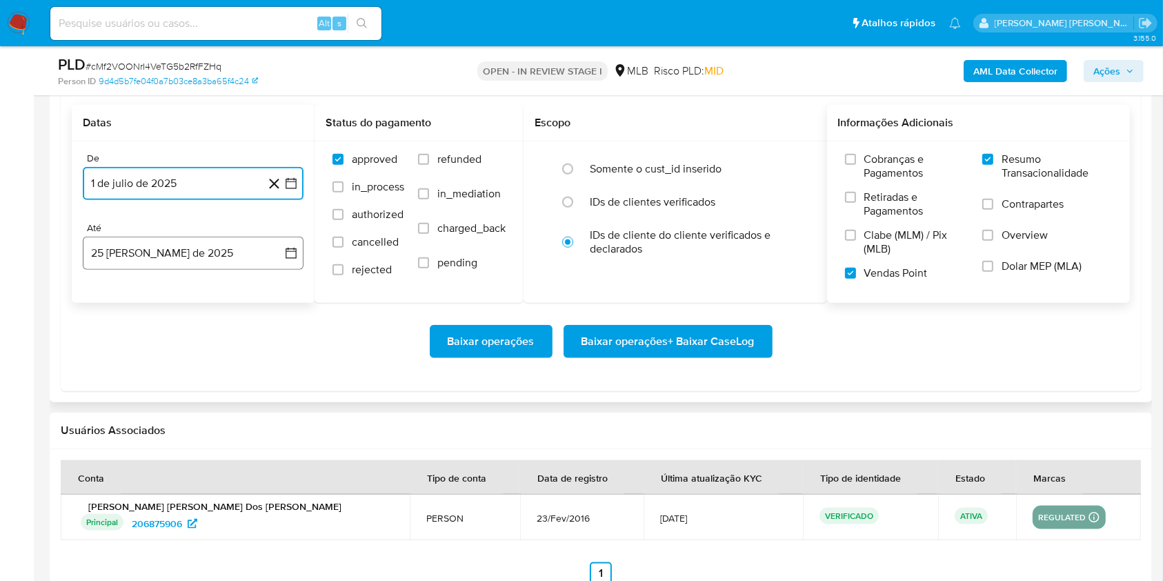
click at [137, 262] on button "25 [PERSON_NAME] de 2025" at bounding box center [193, 253] width 221 height 33
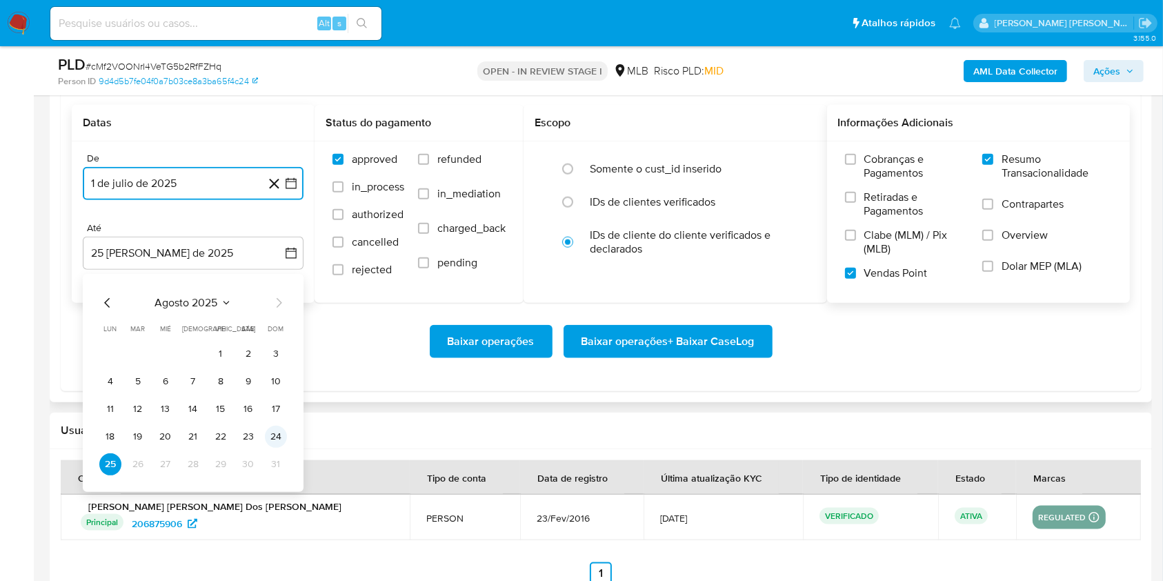
click at [274, 440] on button "24" at bounding box center [276, 437] width 22 height 22
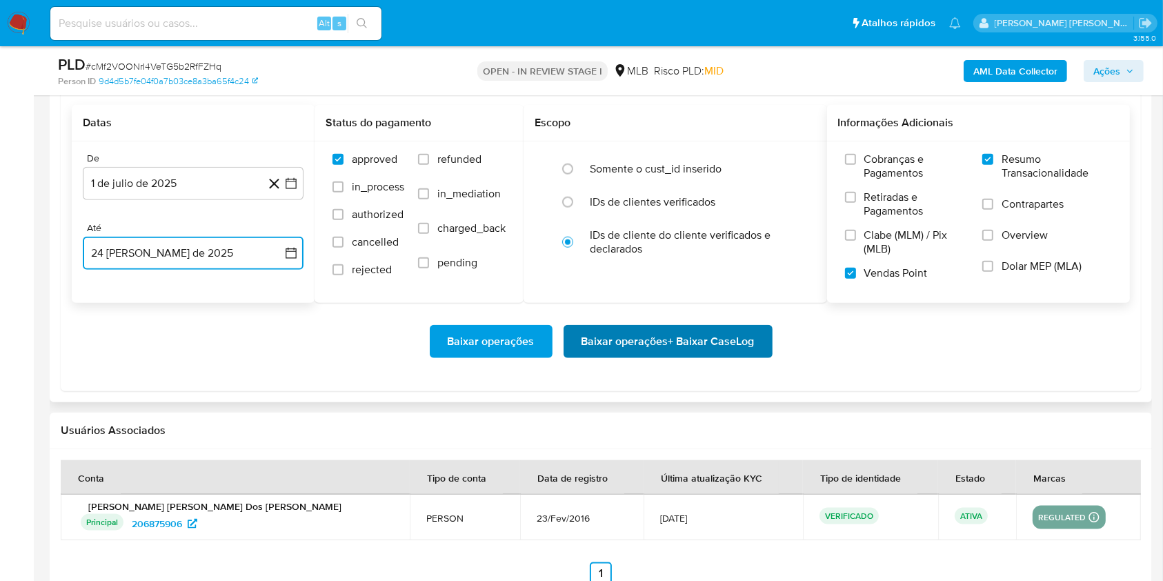
click at [607, 347] on span "Baixar operações + Baixar CaseLog" at bounding box center [667, 341] width 173 height 30
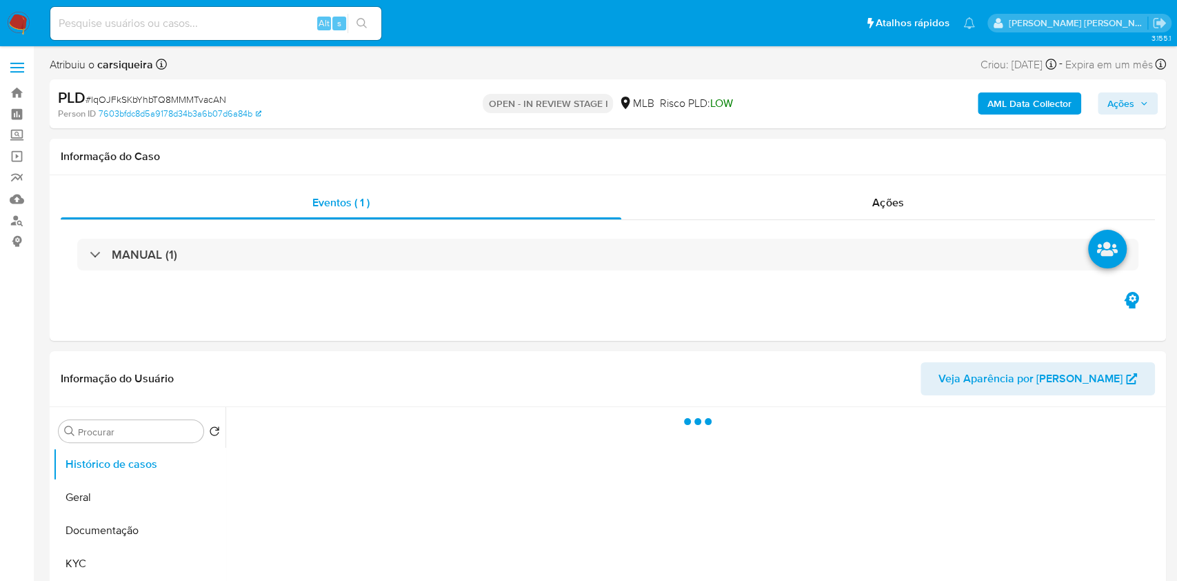
select select "10"
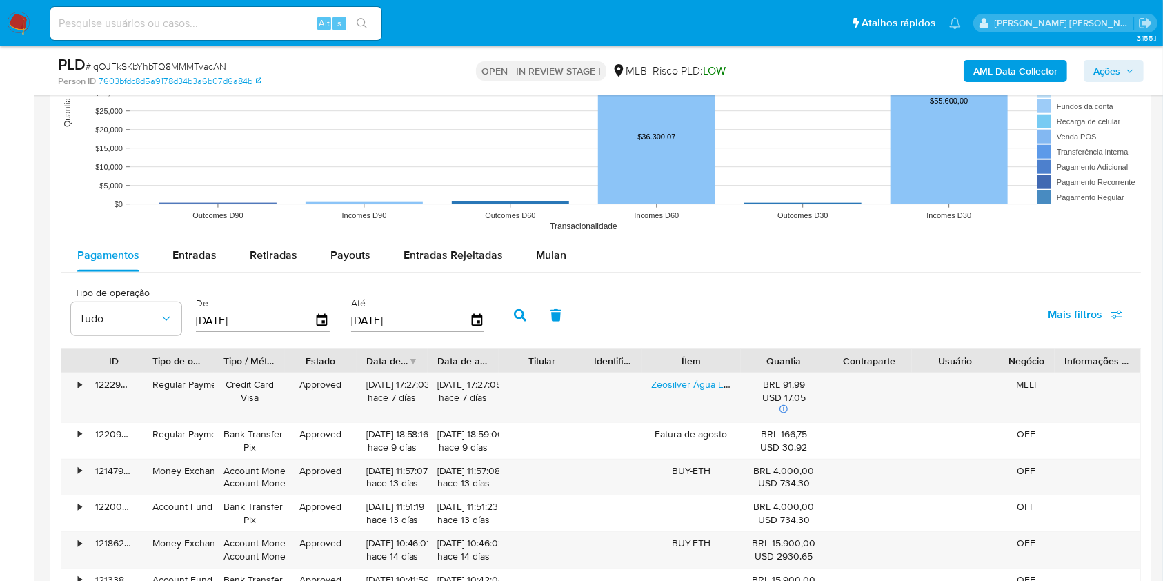
scroll to position [1310, 0]
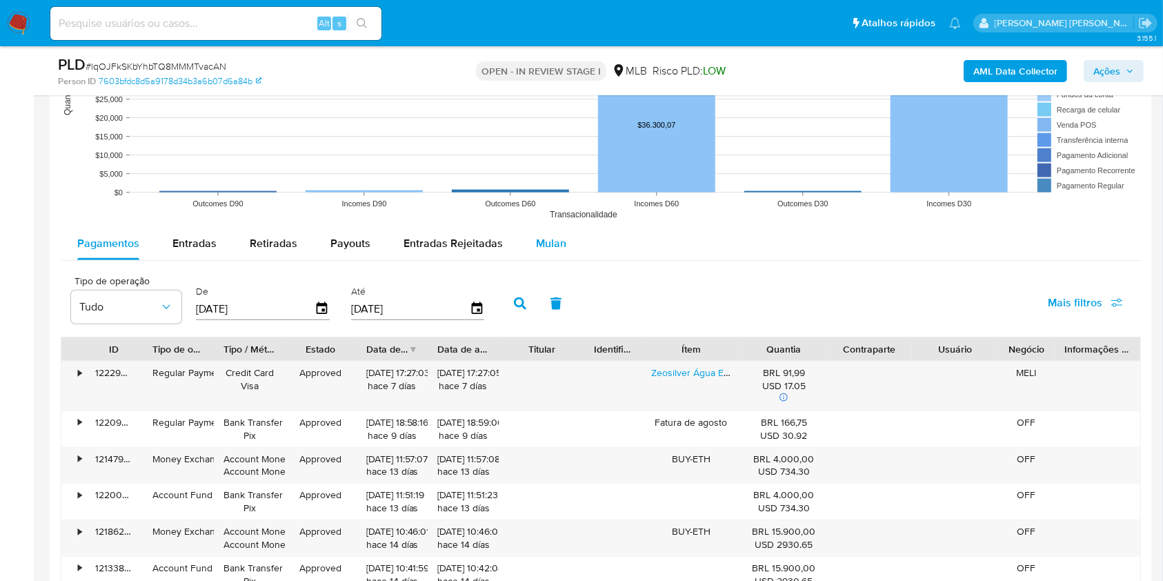
click at [546, 242] on span "Mulan" at bounding box center [551, 243] width 30 height 16
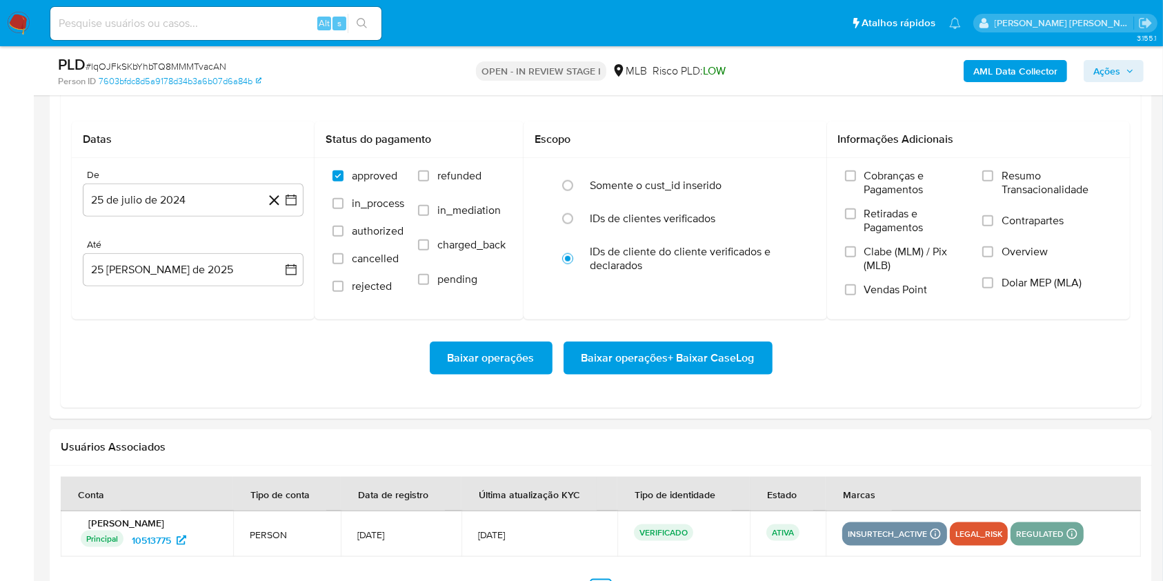
scroll to position [1497, 0]
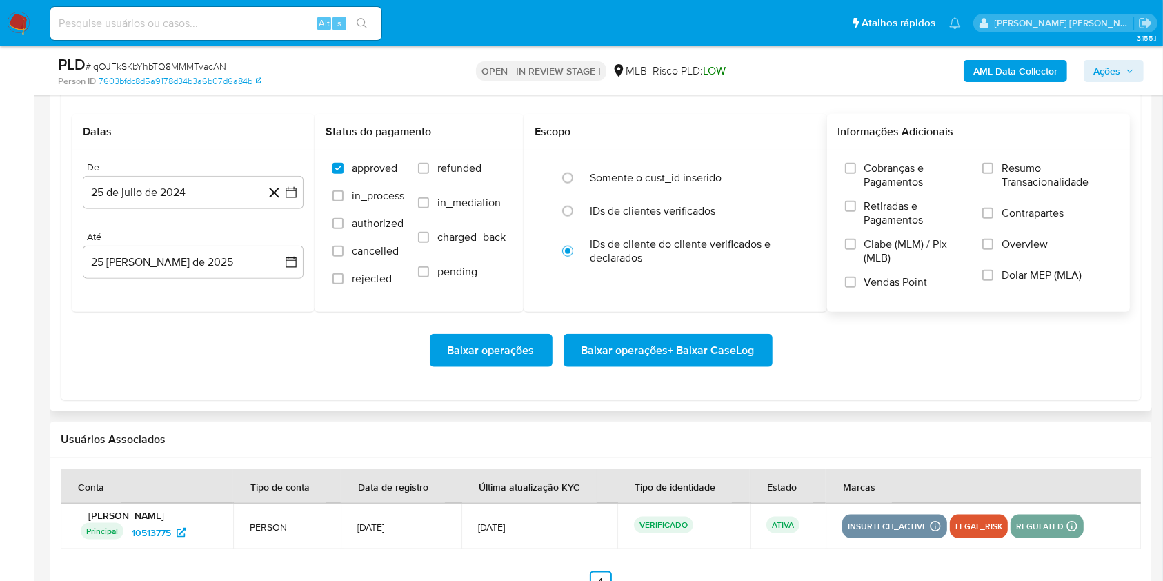
click at [982, 163] on div "Cobranças e Pagamentos Retiradas e Pagamentos Clabe (MLM) / Pix (MLB) Vendas Po…" at bounding box center [978, 230] width 281 height 138
click at [982, 167] on input "Resumo Transacionalidade" at bounding box center [987, 168] width 11 height 11
click at [848, 285] on input "Vendas Point" at bounding box center [850, 282] width 11 height 11
click at [287, 193] on icon "button" at bounding box center [291, 193] width 14 height 14
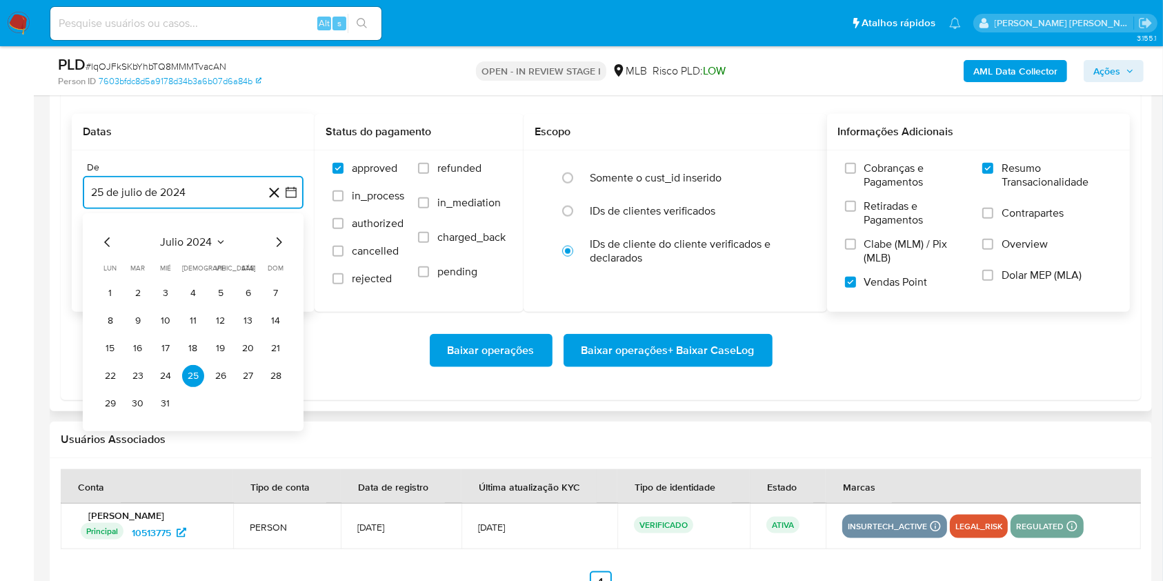
click at [278, 242] on icon "Mes siguiente" at bounding box center [278, 242] width 17 height 17
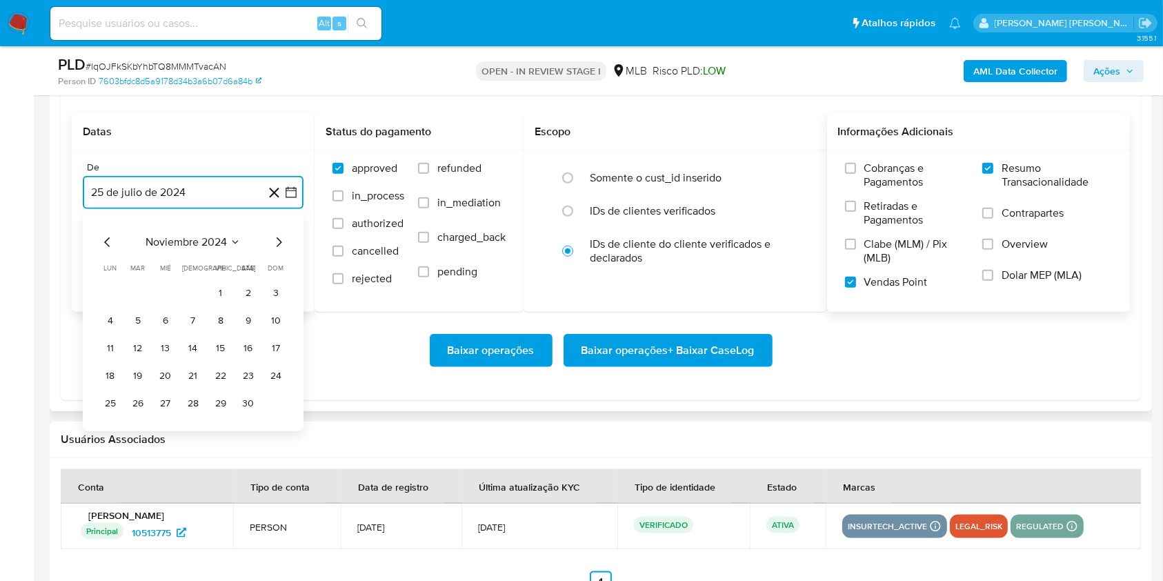
click at [278, 242] on icon "Mes siguiente" at bounding box center [278, 242] width 17 height 17
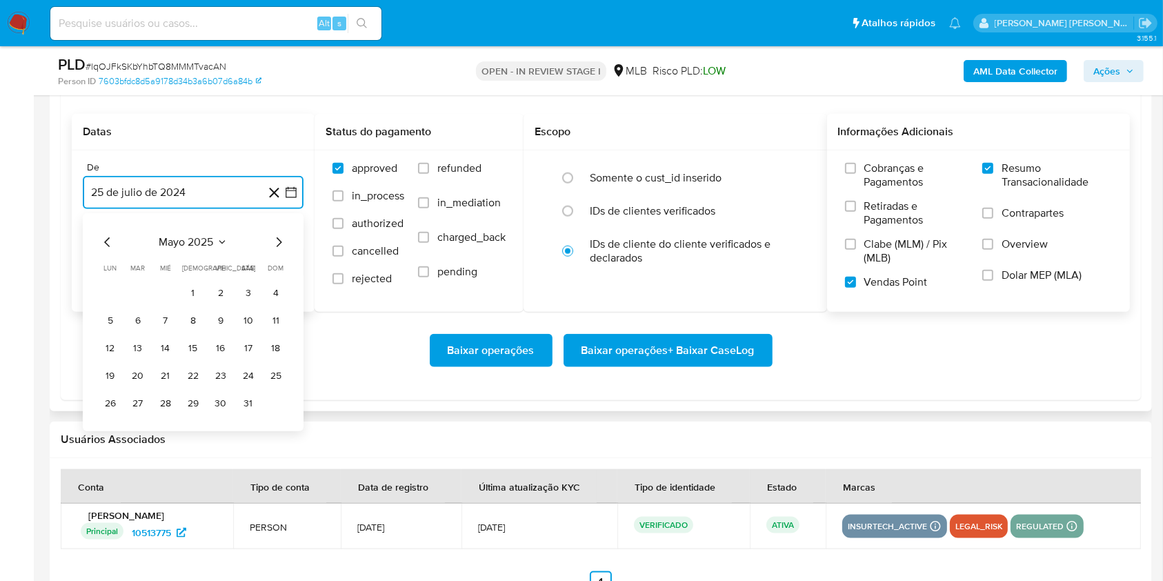
click at [278, 242] on icon "Mes siguiente" at bounding box center [278, 242] width 17 height 17
click at [132, 292] on button "1" at bounding box center [138, 293] width 22 height 22
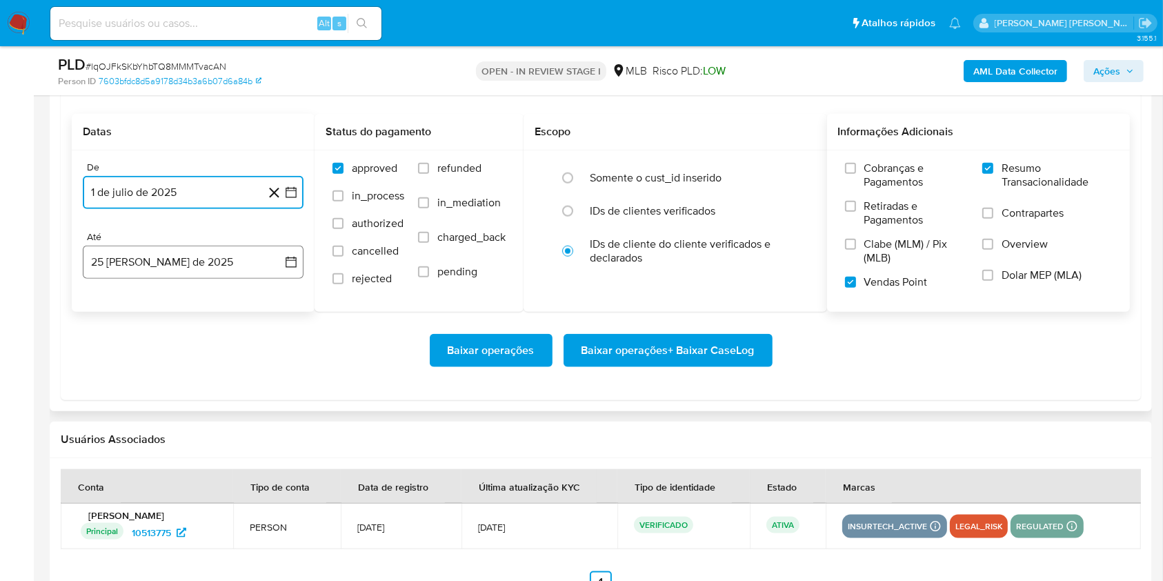
click at [168, 268] on button "[DATE]" at bounding box center [193, 262] width 221 height 33
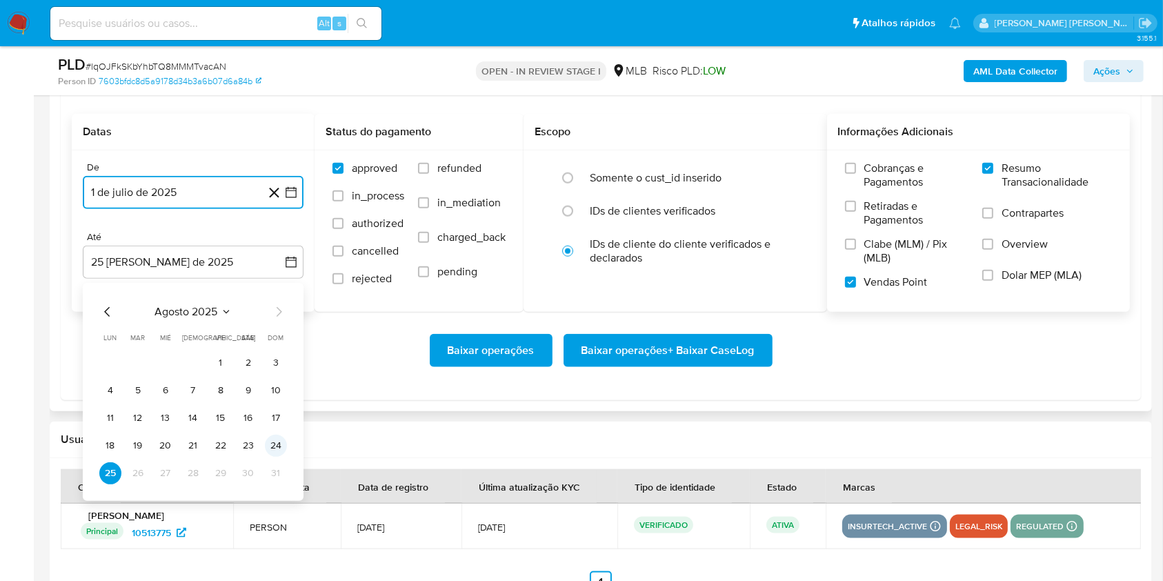
click at [276, 446] on button "24" at bounding box center [276, 446] width 22 height 22
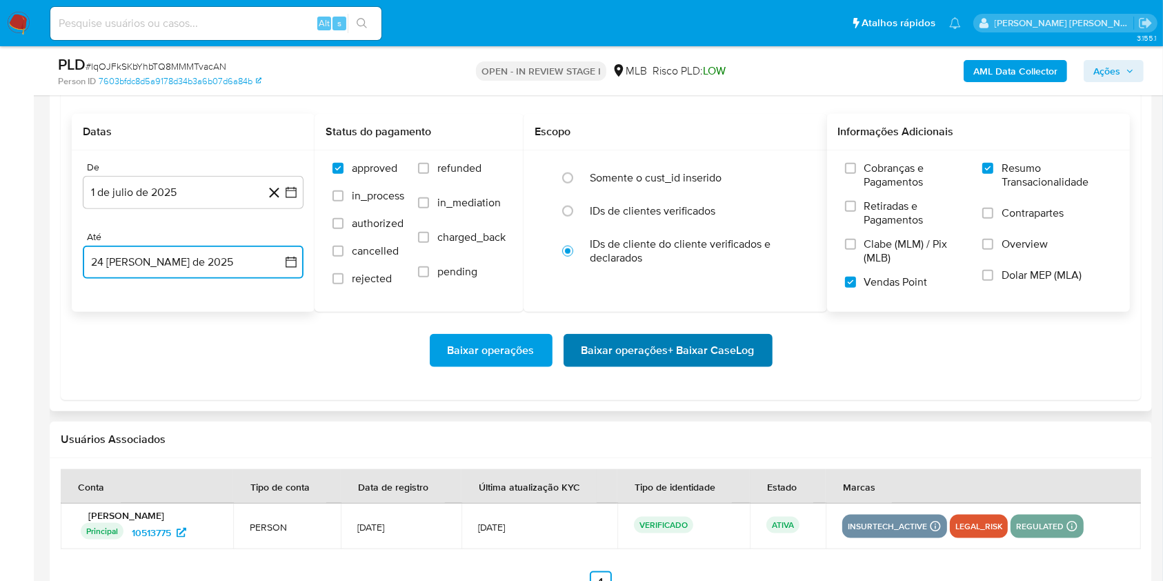
click at [681, 350] on span "Baixar operações + Baixar CaseLog" at bounding box center [667, 350] width 173 height 30
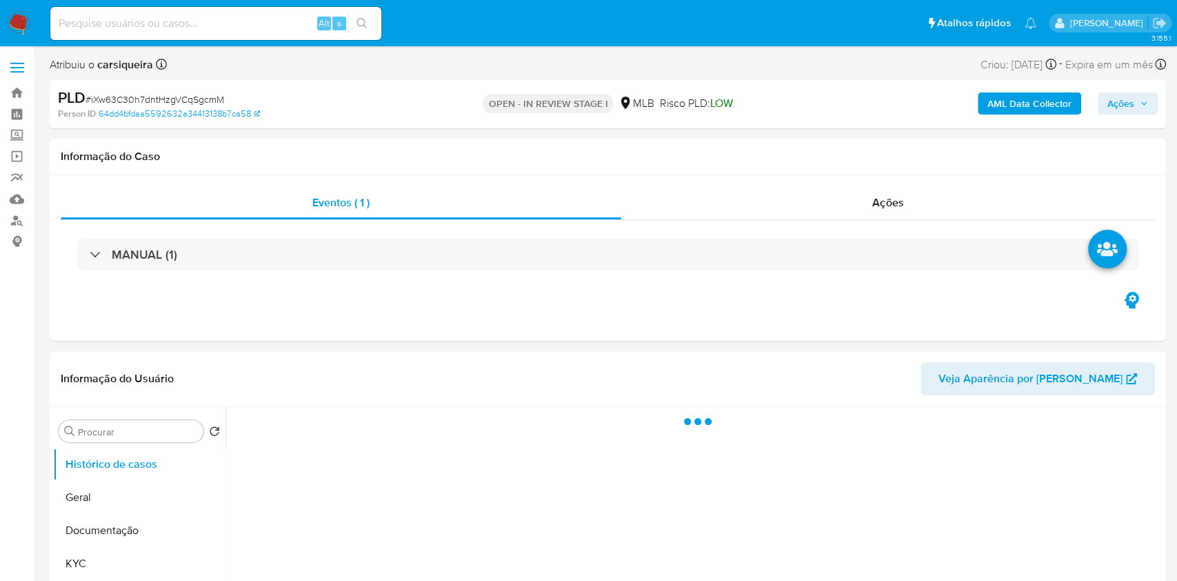
select select "10"
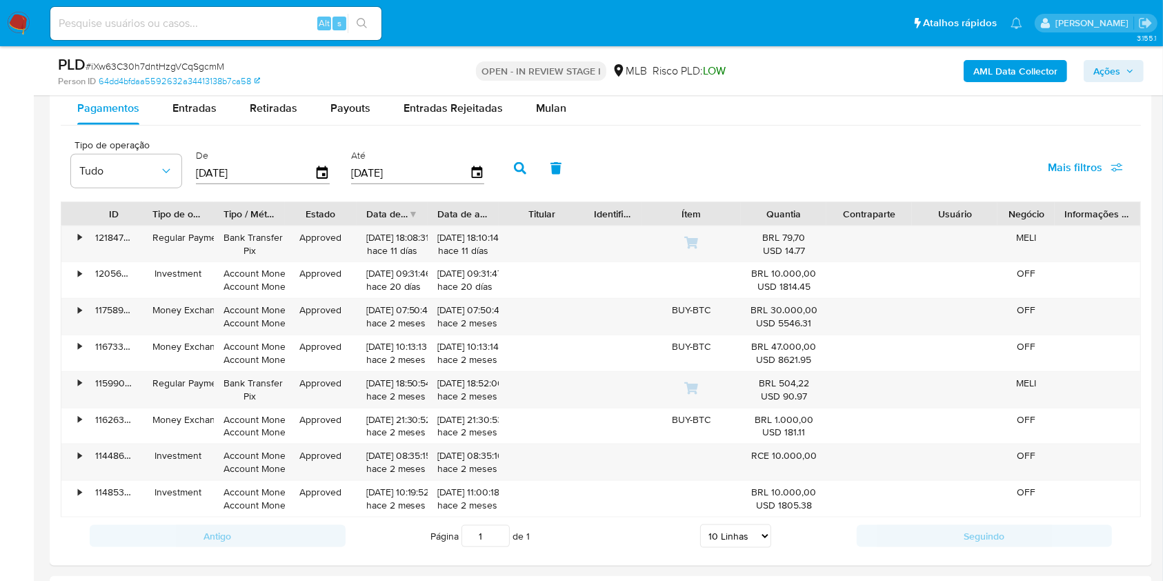
scroll to position [1536, 0]
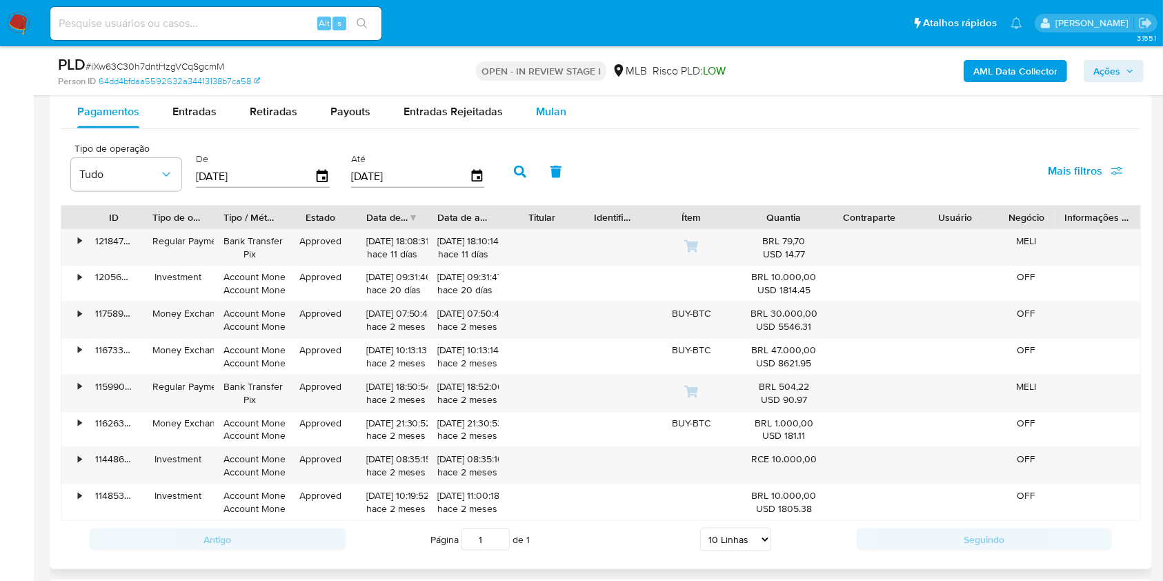
click at [551, 103] on span "Mulan" at bounding box center [551, 111] width 30 height 16
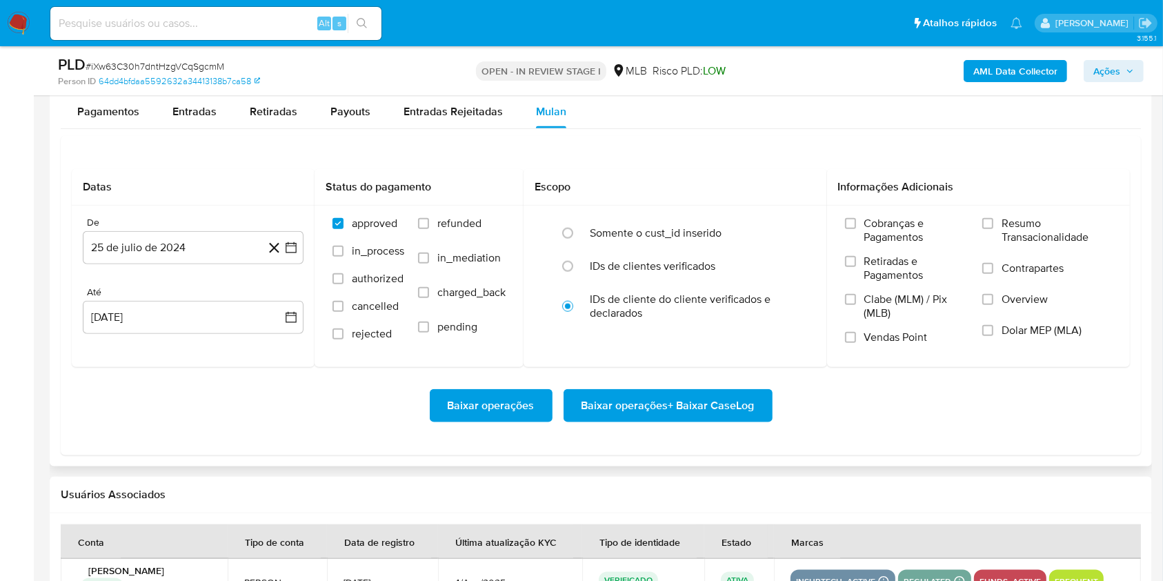
click at [670, 152] on div "Datas De 25 de julio de 2024 [DATE] [GEOGRAPHIC_DATA] [DATE] [DATE] Status do p…" at bounding box center [601, 295] width 1080 height 319
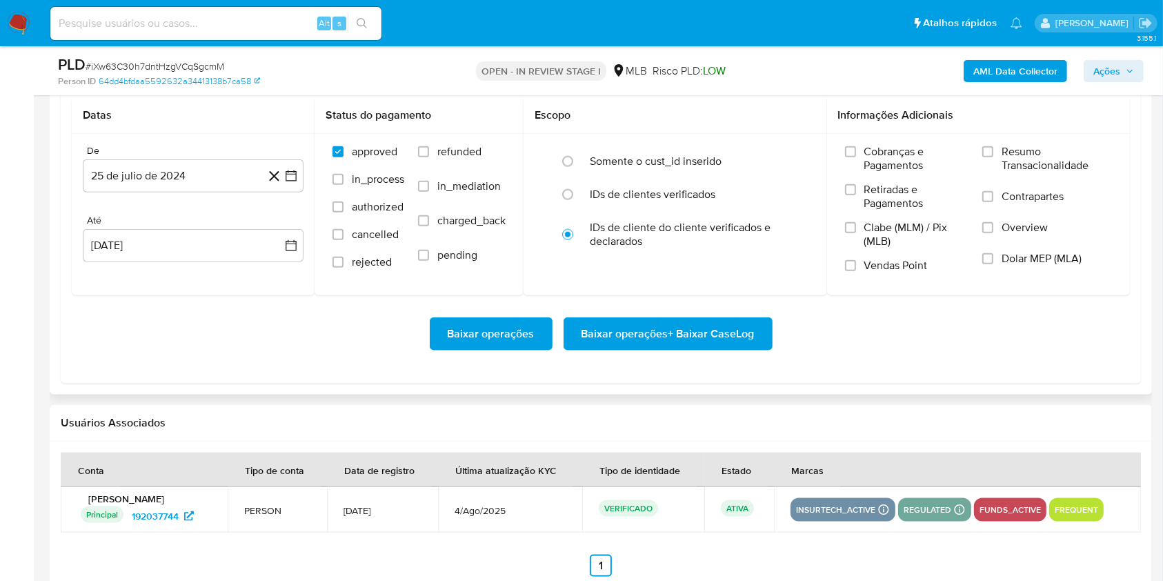
scroll to position [1610, 0]
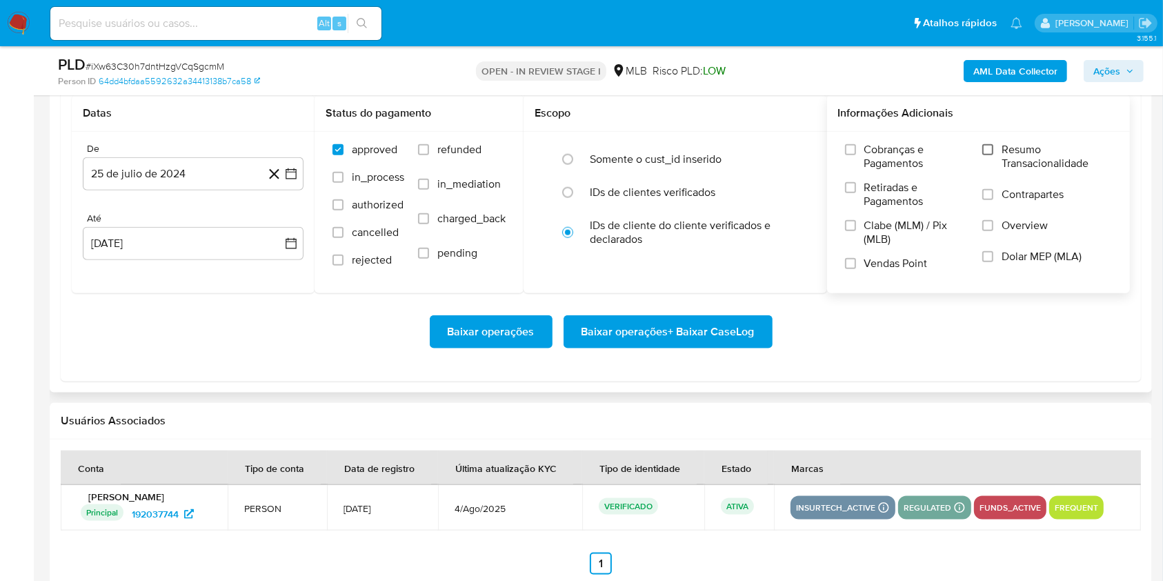
click at [985, 152] on input "Resumo Transacionalidade" at bounding box center [987, 149] width 11 height 11
click at [852, 258] on input "Vendas Point" at bounding box center [850, 263] width 11 height 11
click at [301, 170] on button "25 de julio de 2024" at bounding box center [193, 173] width 221 height 33
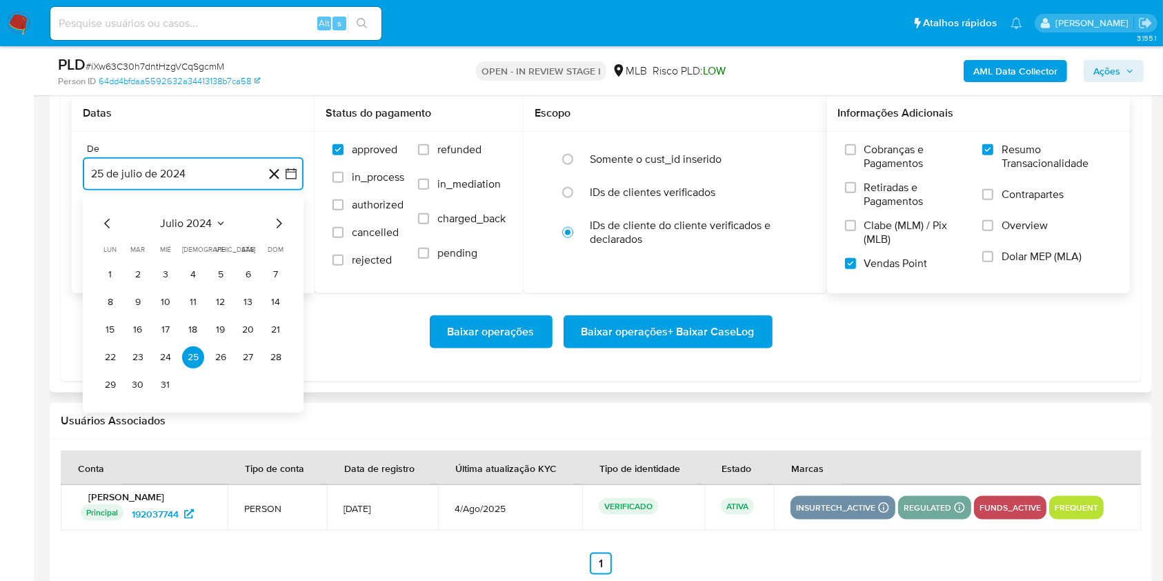
click at [274, 223] on icon "Mes siguiente" at bounding box center [278, 223] width 17 height 17
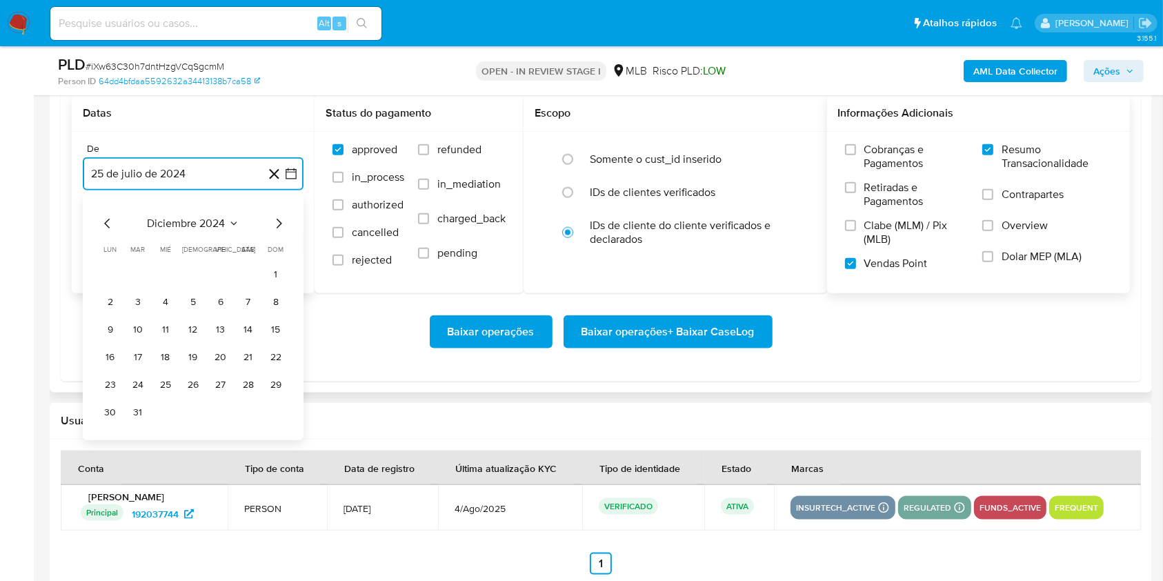
click at [274, 223] on icon "Mes siguiente" at bounding box center [278, 223] width 17 height 17
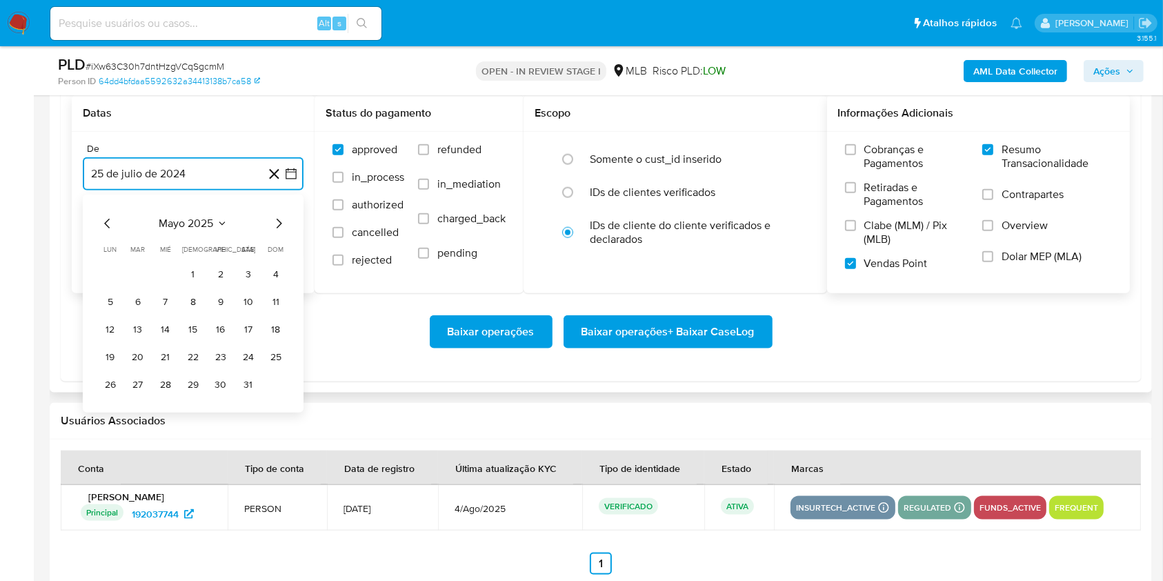
click at [274, 223] on icon "Mes siguiente" at bounding box center [278, 223] width 17 height 17
click at [132, 274] on button "1" at bounding box center [138, 274] width 22 height 22
click at [227, 252] on button "25 [PERSON_NAME] de 2025" at bounding box center [193, 243] width 221 height 33
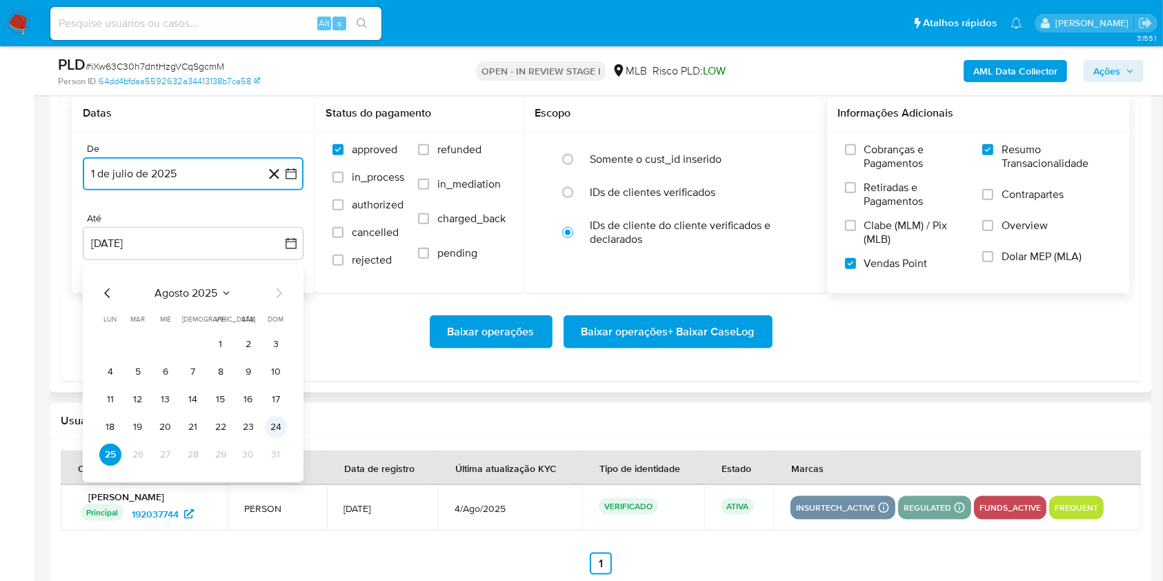
click at [272, 428] on button "24" at bounding box center [276, 427] width 22 height 22
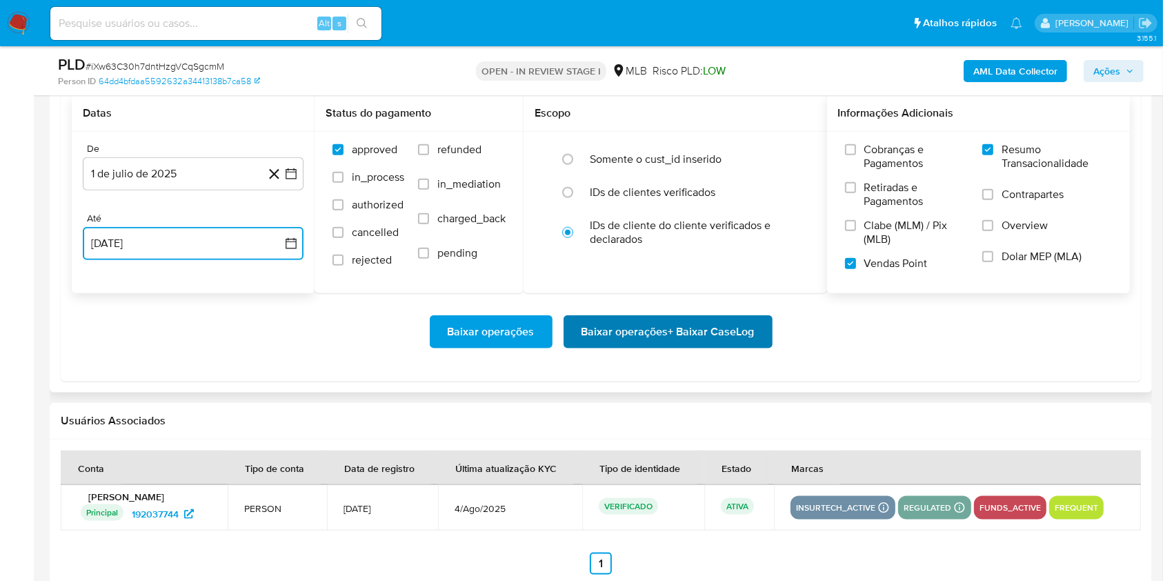
click at [692, 330] on span "Baixar operações + Baixar CaseLog" at bounding box center [667, 332] width 173 height 30
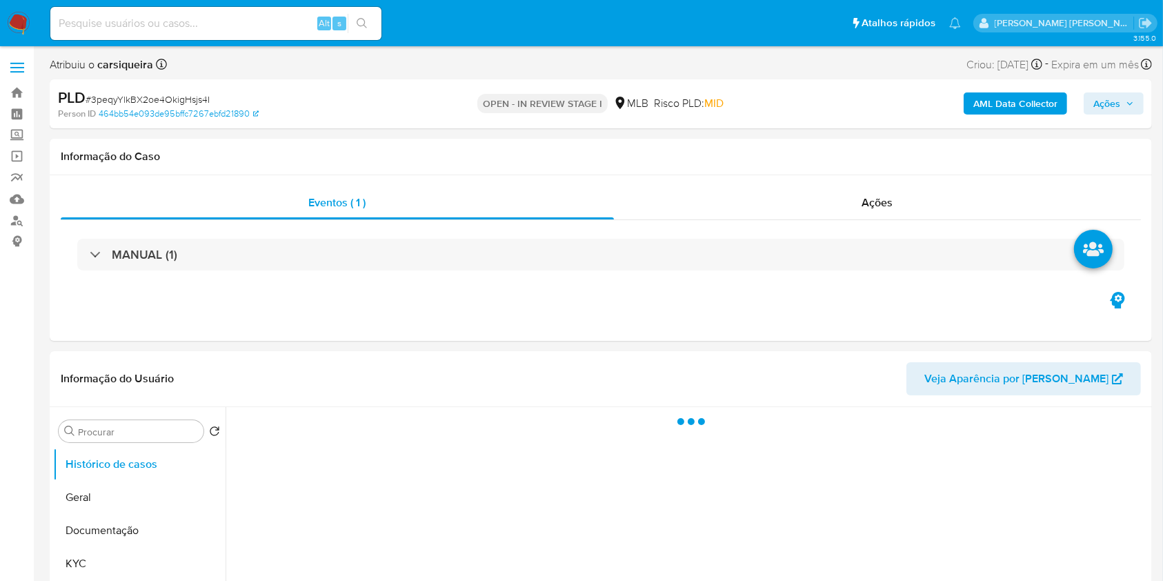
select select "10"
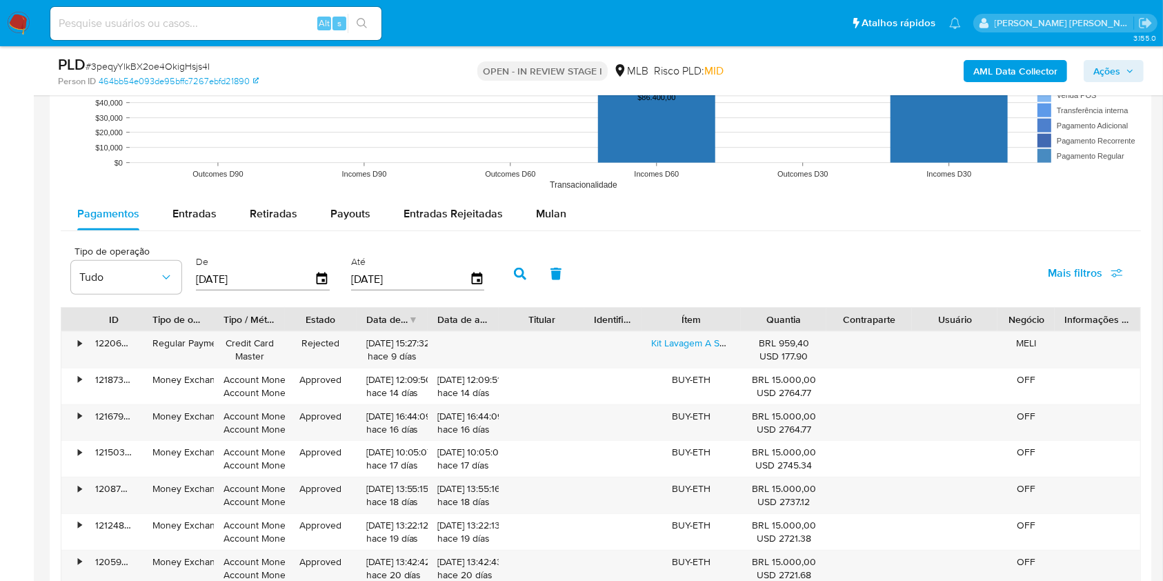
scroll to position [1358, 0]
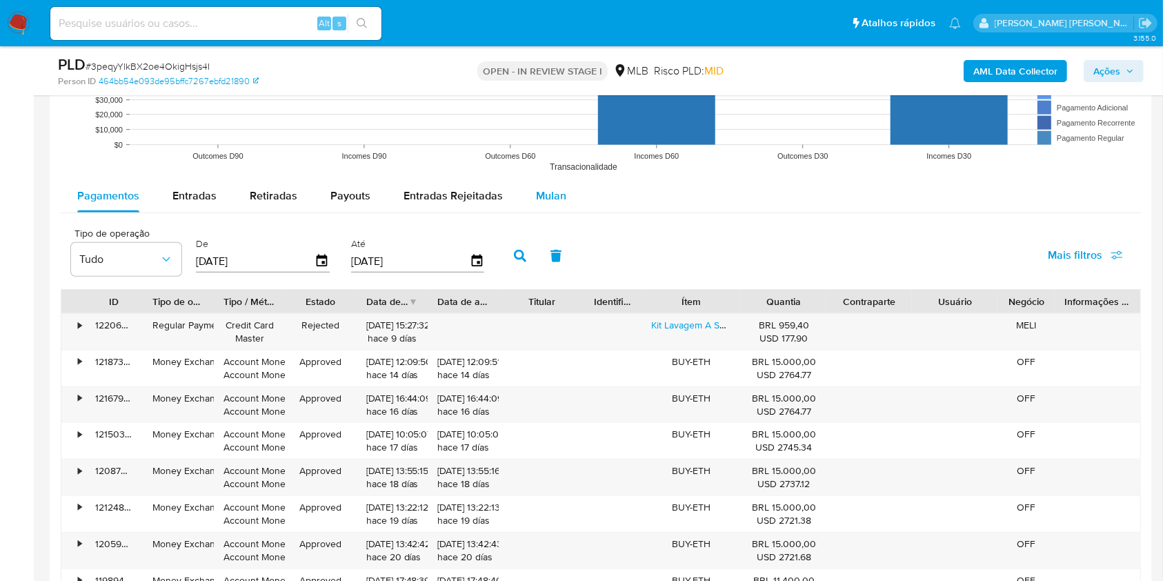
click at [548, 193] on span "Mulan" at bounding box center [551, 196] width 30 height 16
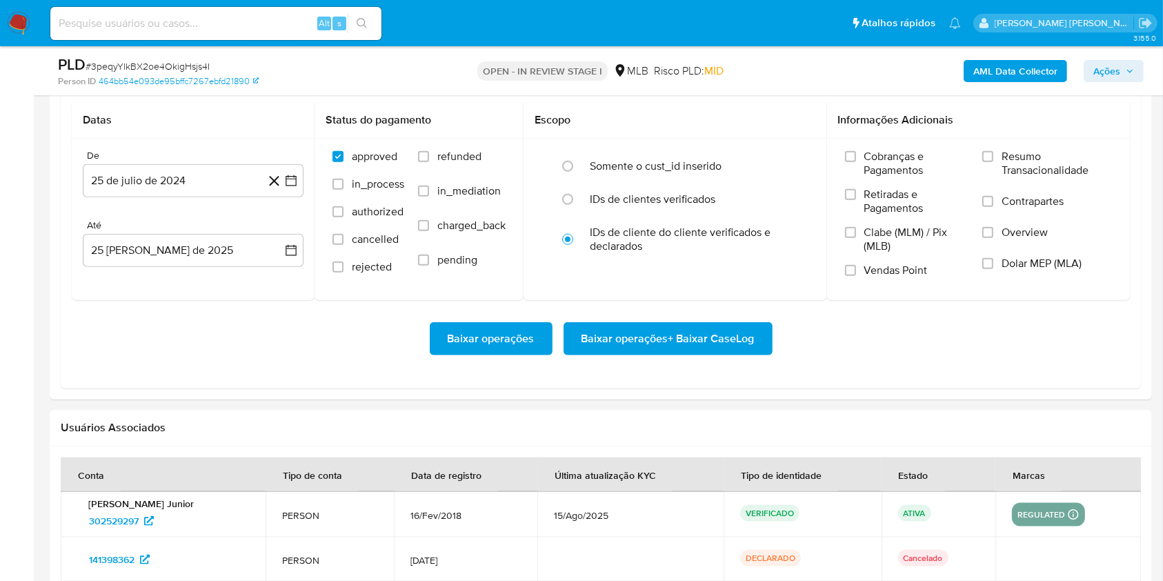
scroll to position [1526, 0]
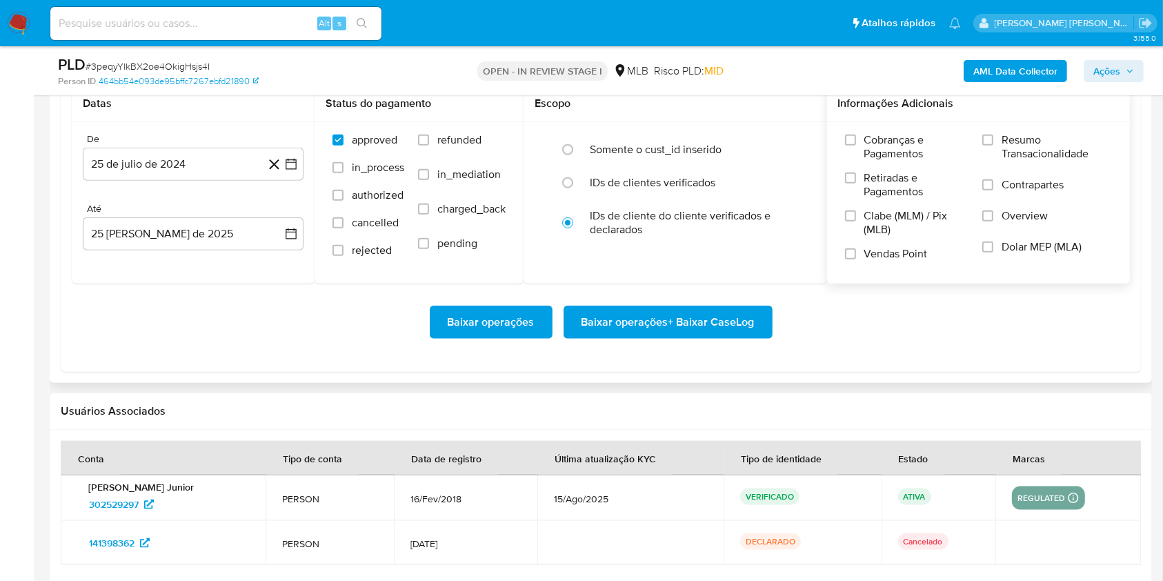
click at [982, 144] on div "Cobranças e Pagamentos Retiradas e Pagamentos Clabe (MLM) / Pix (MLB) Vendas Po…" at bounding box center [978, 202] width 281 height 138
click at [993, 141] on input "Resumo Transacionalidade" at bounding box center [987, 139] width 11 height 11
click at [849, 252] on input "Vendas Point" at bounding box center [850, 253] width 11 height 11
click at [292, 168] on icon "button" at bounding box center [291, 164] width 14 height 14
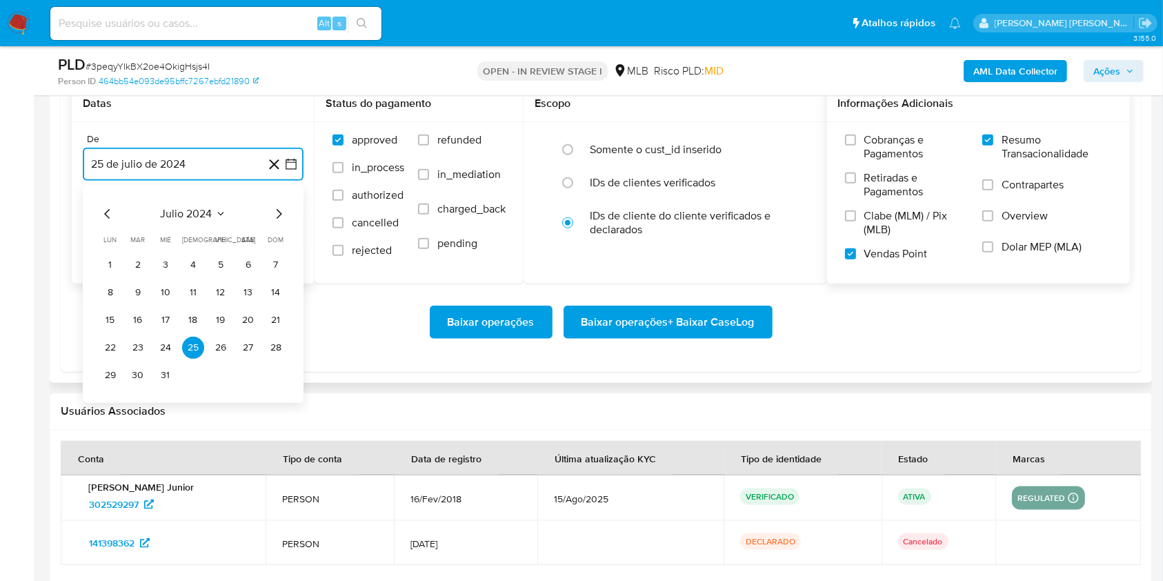
click at [278, 210] on icon "Mes siguiente" at bounding box center [280, 214] width 6 height 10
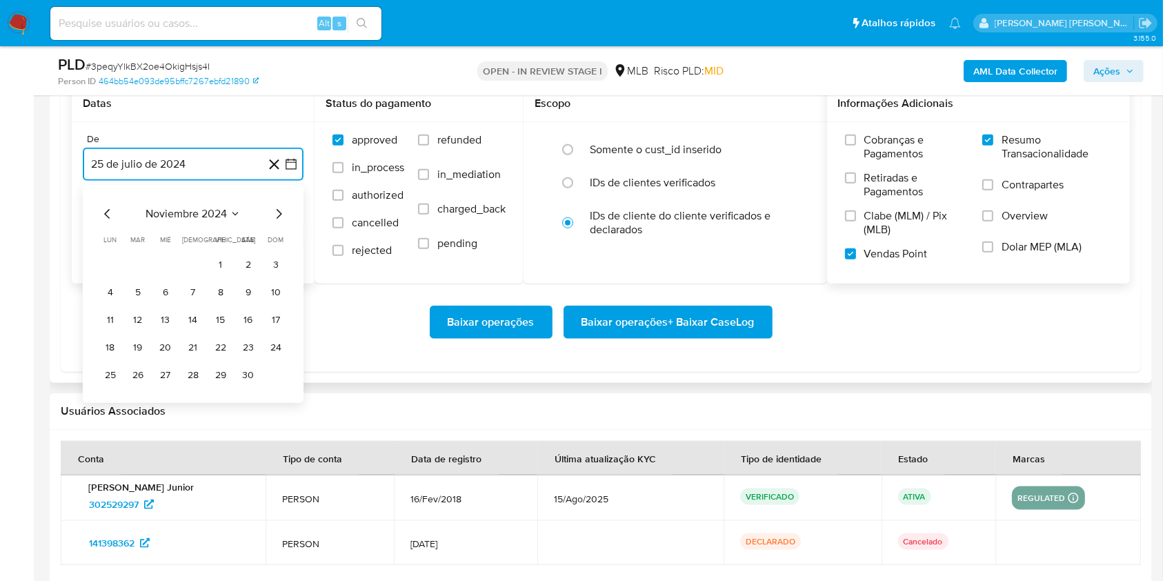
click at [278, 210] on icon "Mes siguiente" at bounding box center [280, 214] width 6 height 10
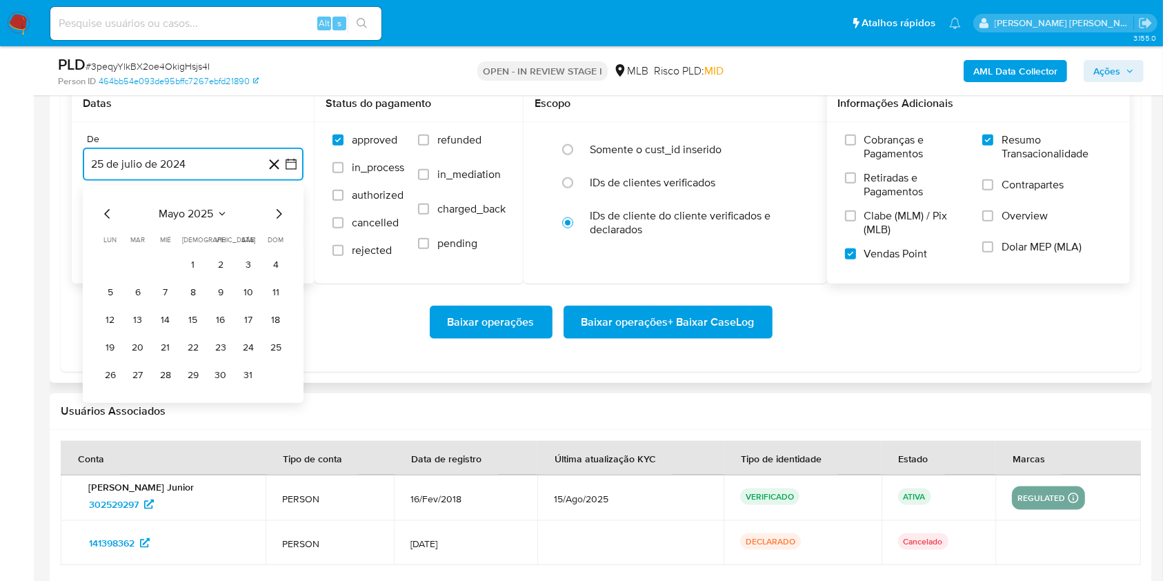
click at [278, 210] on icon "Mes siguiente" at bounding box center [280, 214] width 6 height 10
click at [136, 262] on button "1" at bounding box center [138, 265] width 22 height 22
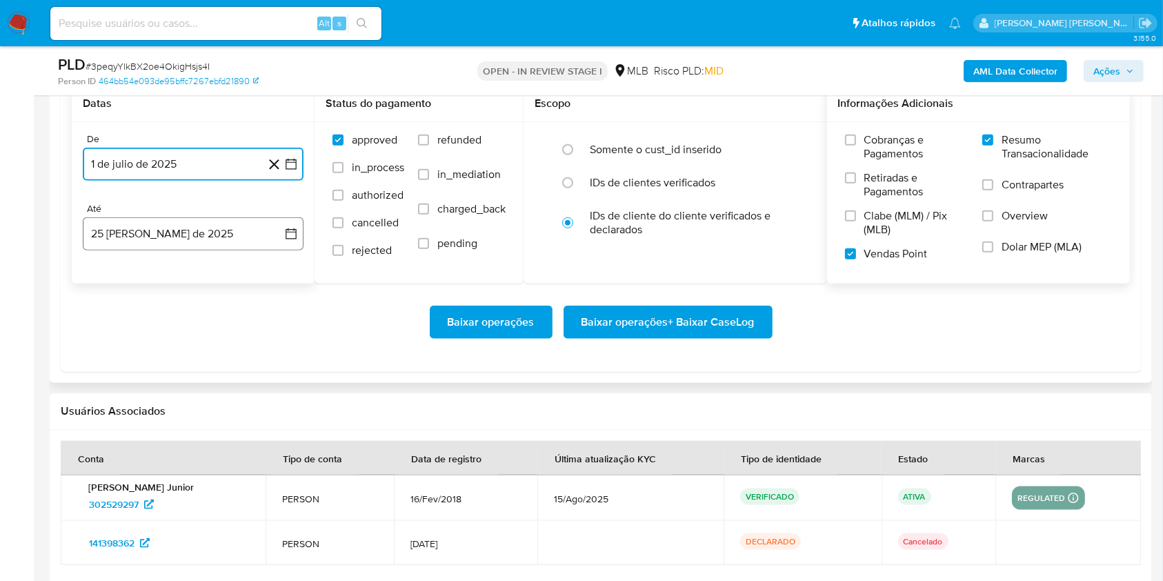
click at [164, 239] on button "25 [PERSON_NAME] de 2025" at bounding box center [193, 233] width 221 height 33
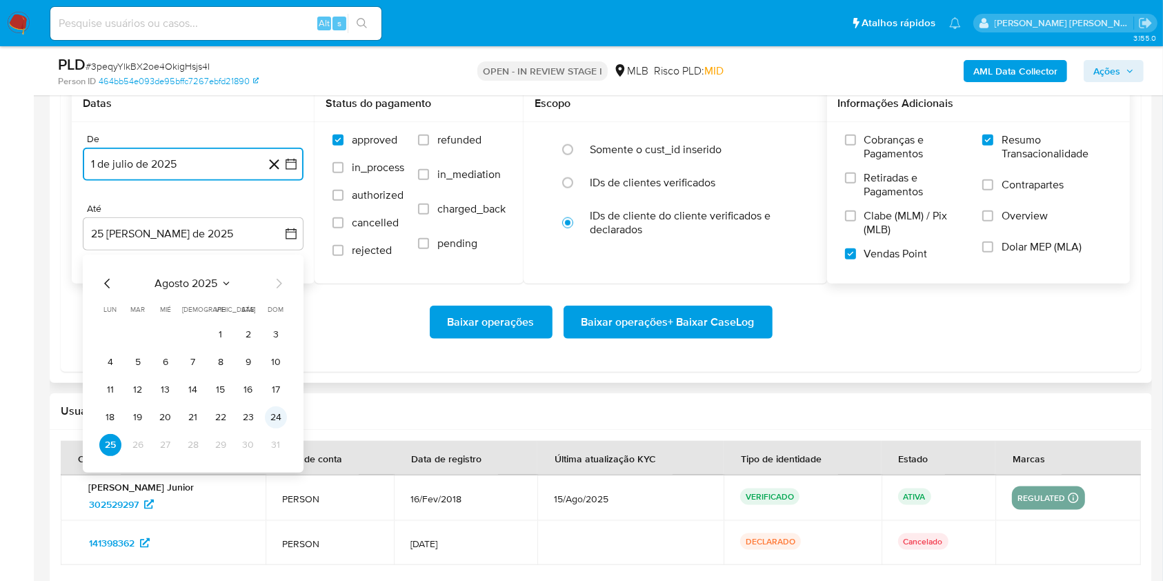
click at [275, 408] on button "24" at bounding box center [276, 417] width 22 height 22
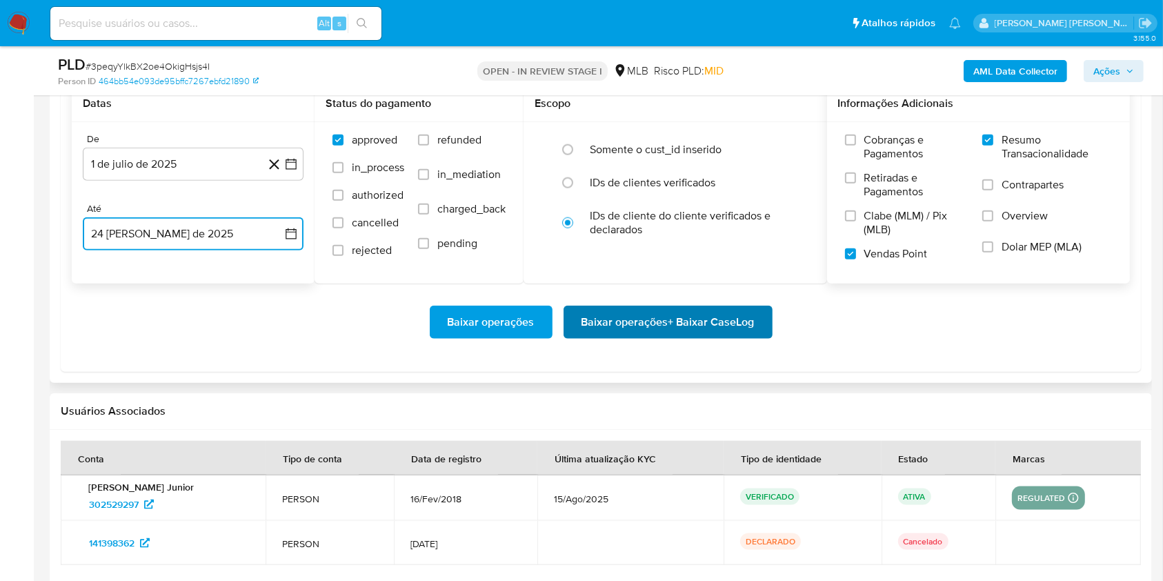
click at [655, 319] on span "Baixar operações + Baixar CaseLog" at bounding box center [667, 322] width 173 height 30
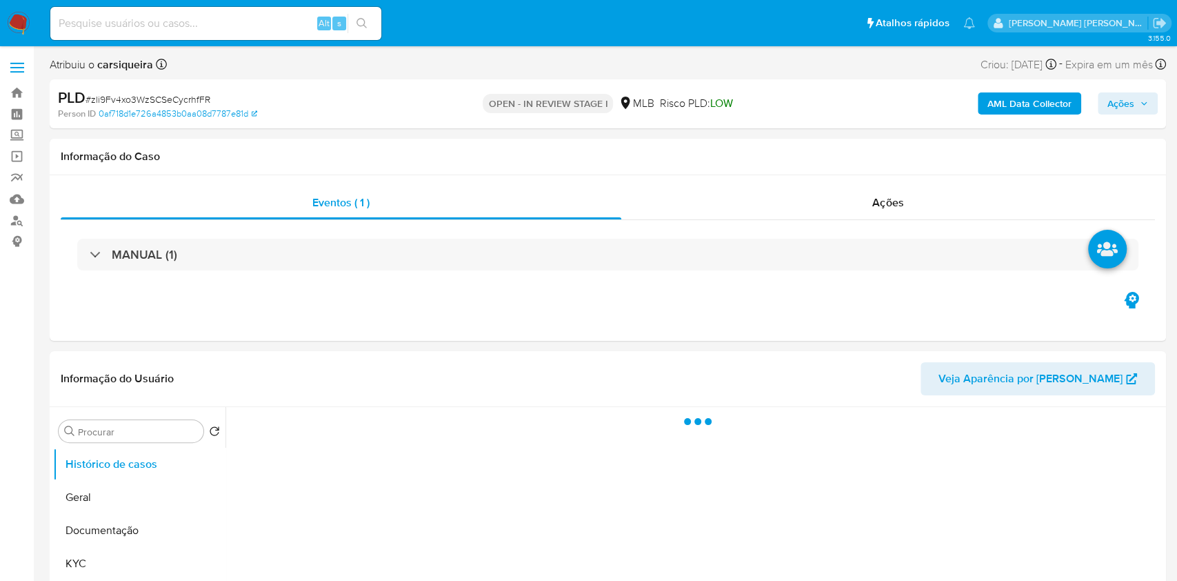
select select "10"
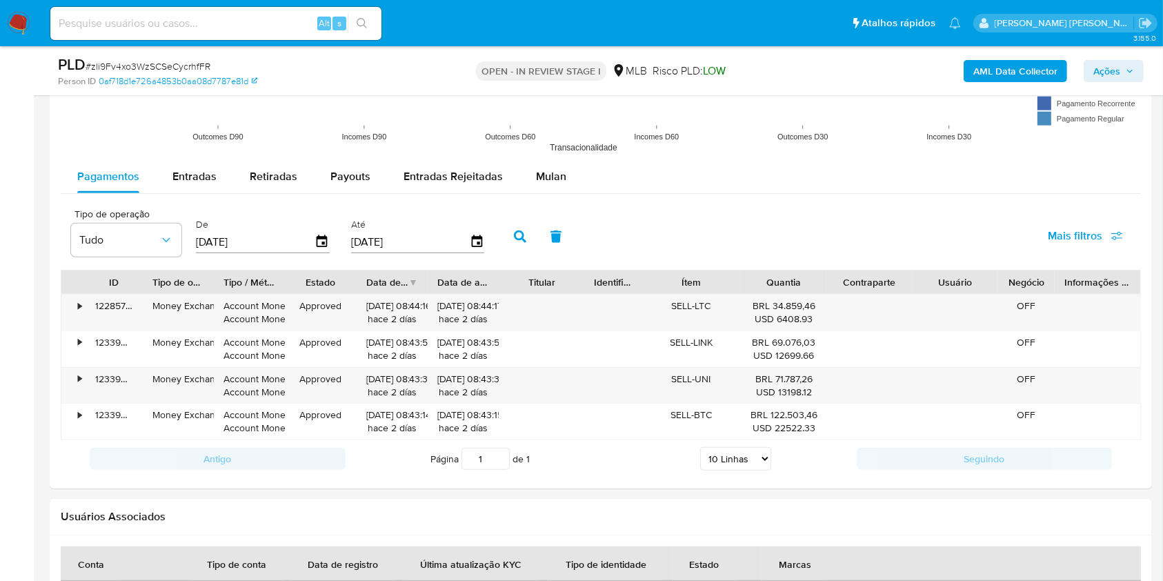
scroll to position [1394, 0]
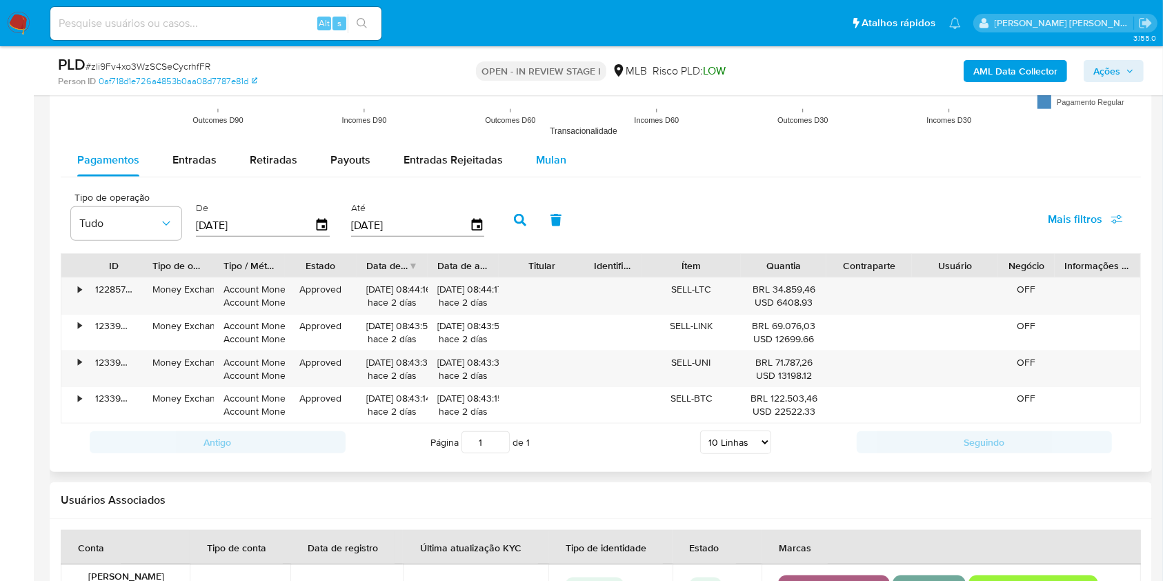
click at [554, 157] on span "Mulan" at bounding box center [551, 160] width 30 height 16
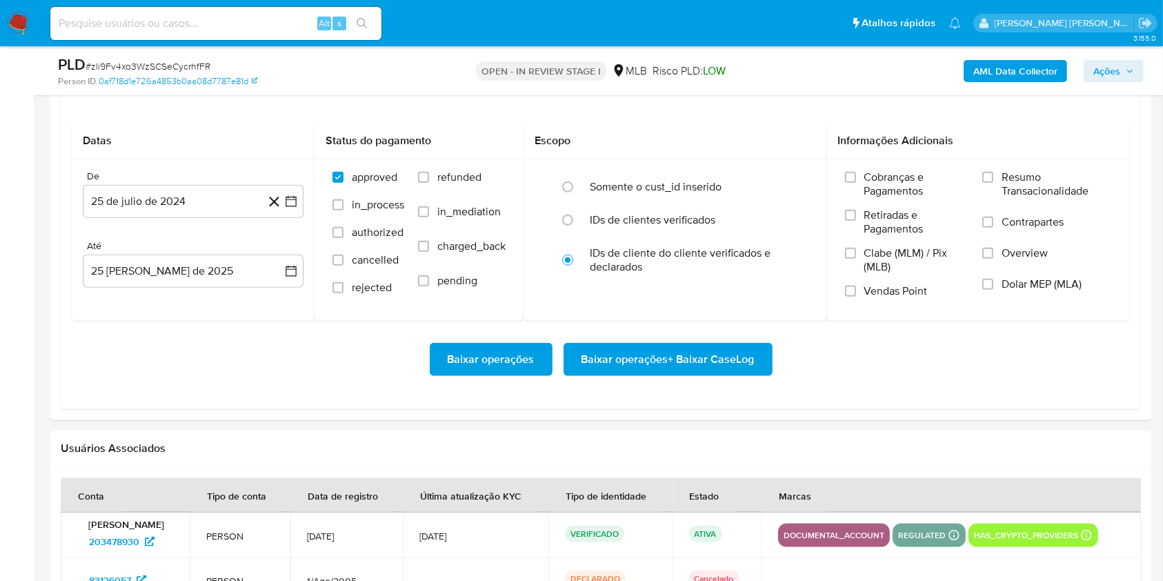
scroll to position [1497, 0]
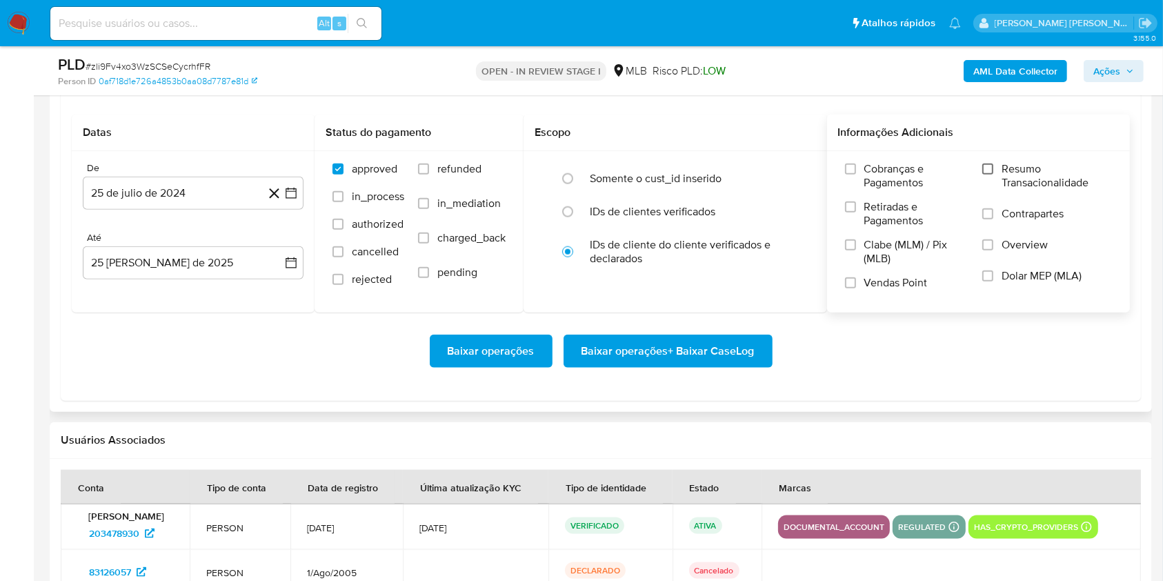
click at [987, 167] on input "Resumo Transacionalidade" at bounding box center [987, 168] width 11 height 11
click at [850, 283] on input "Vendas Point" at bounding box center [850, 282] width 11 height 11
click at [292, 189] on icon "button" at bounding box center [291, 193] width 14 height 14
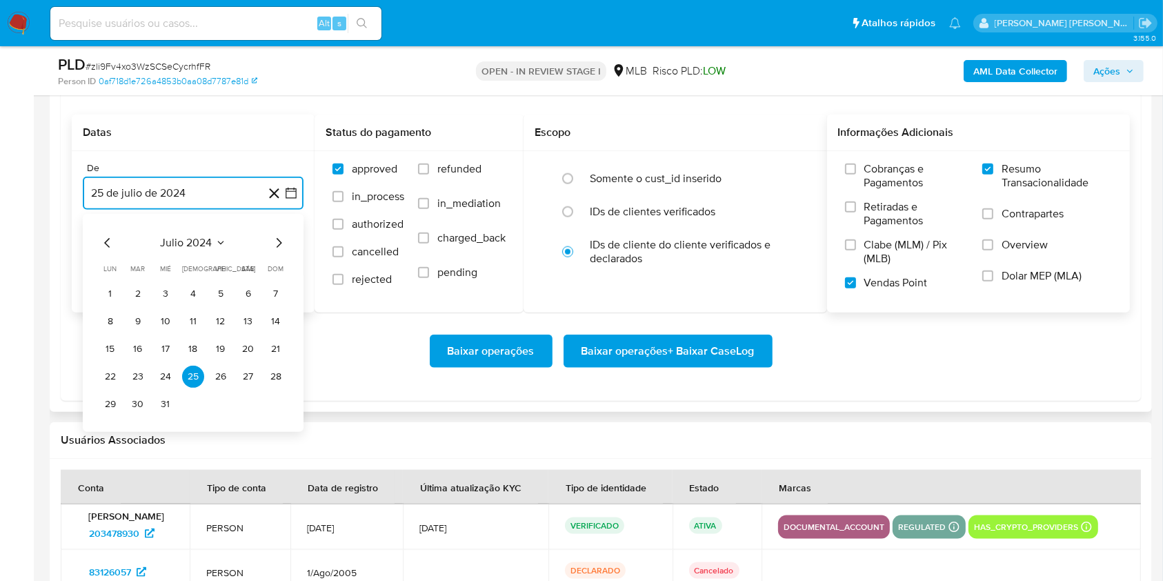
click at [277, 237] on icon "Mes siguiente" at bounding box center [278, 242] width 17 height 17
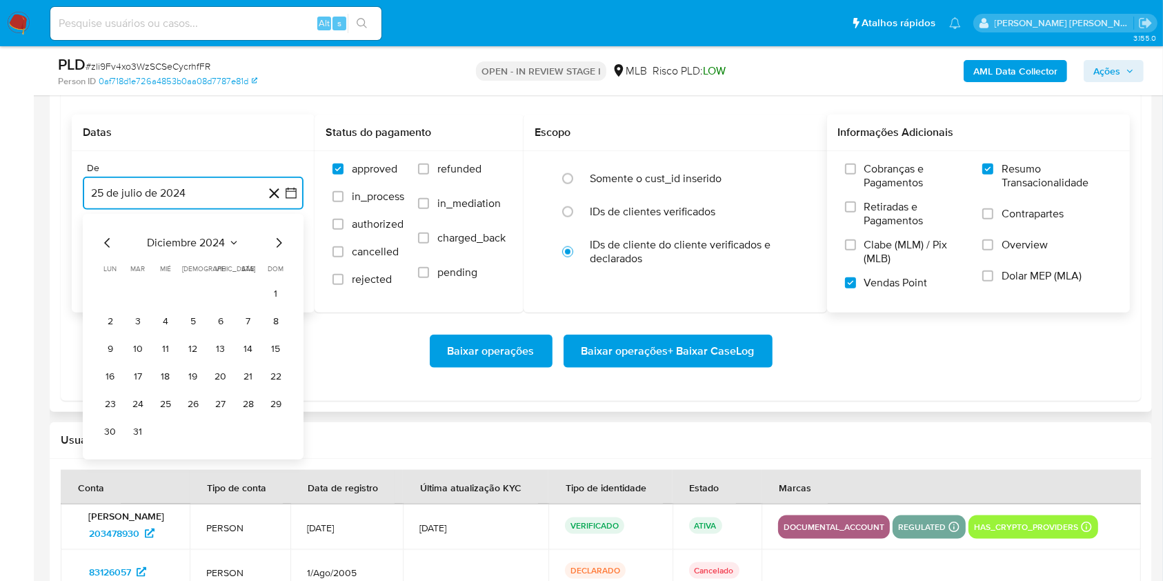
click at [277, 237] on icon "Mes siguiente" at bounding box center [278, 242] width 17 height 17
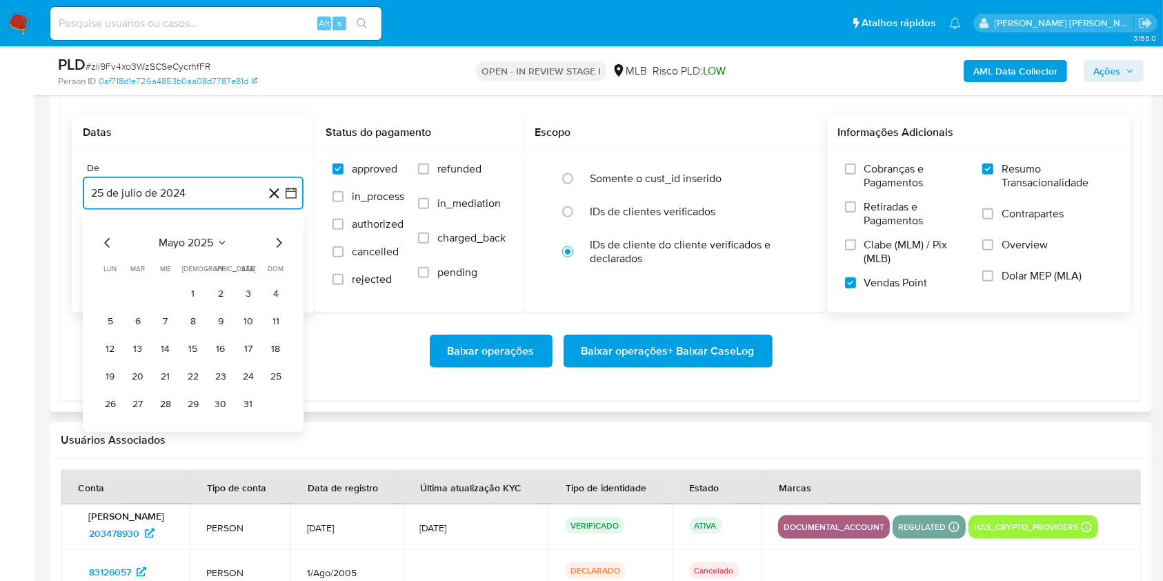
click at [277, 237] on icon "Mes siguiente" at bounding box center [278, 242] width 17 height 17
click at [132, 293] on button "1" at bounding box center [138, 294] width 22 height 22
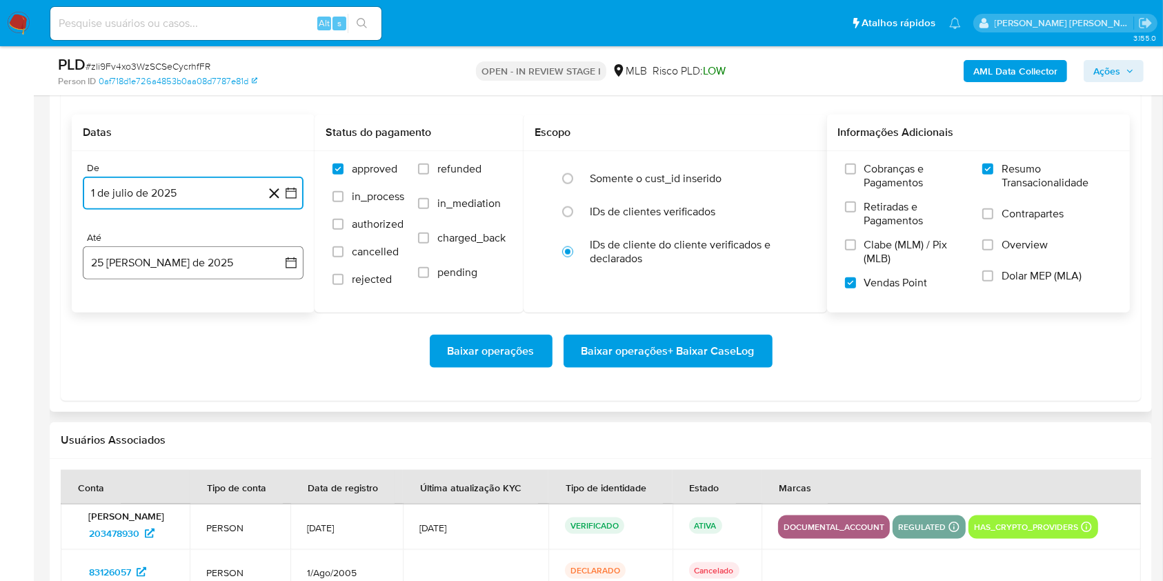
click at [145, 258] on button "25 [PERSON_NAME] de 2025" at bounding box center [193, 262] width 221 height 33
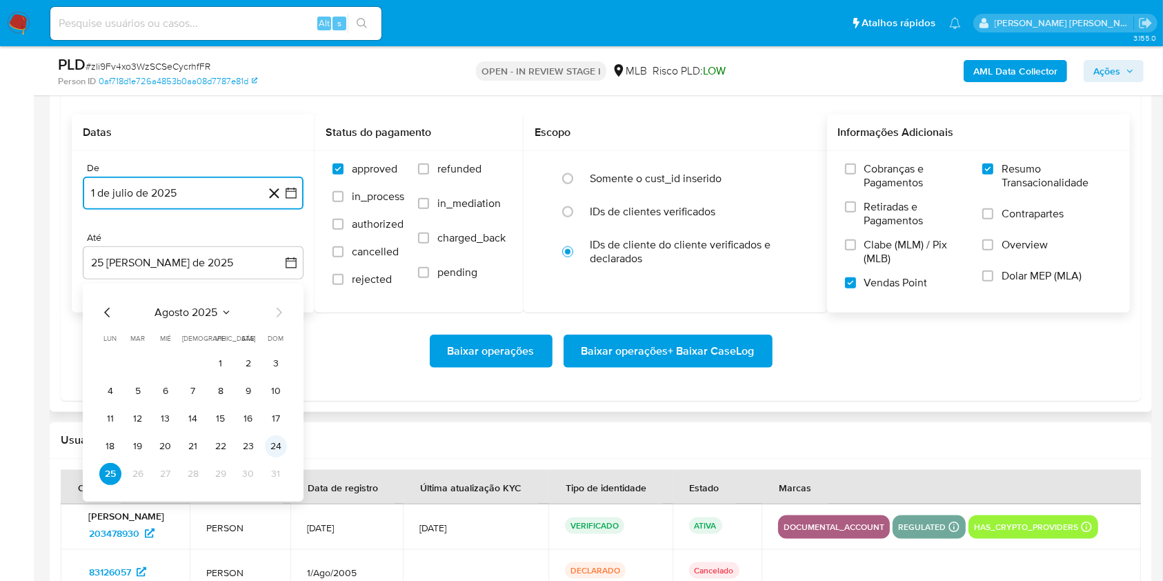
click at [274, 446] on button "24" at bounding box center [276, 446] width 22 height 22
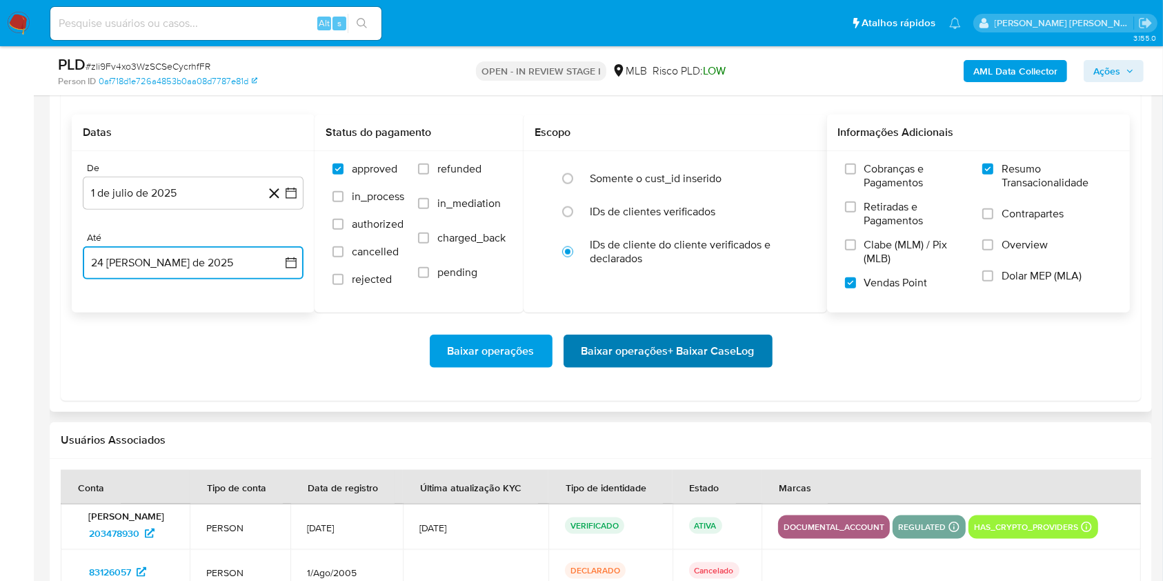
click at [668, 356] on span "Baixar operações + Baixar CaseLog" at bounding box center [667, 351] width 173 height 30
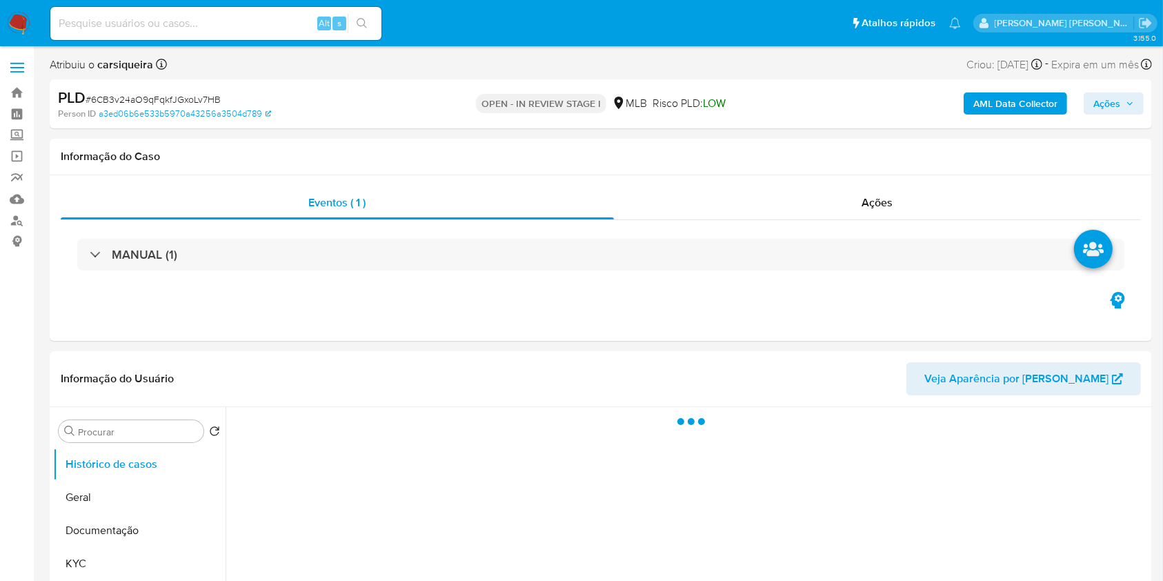
select select "10"
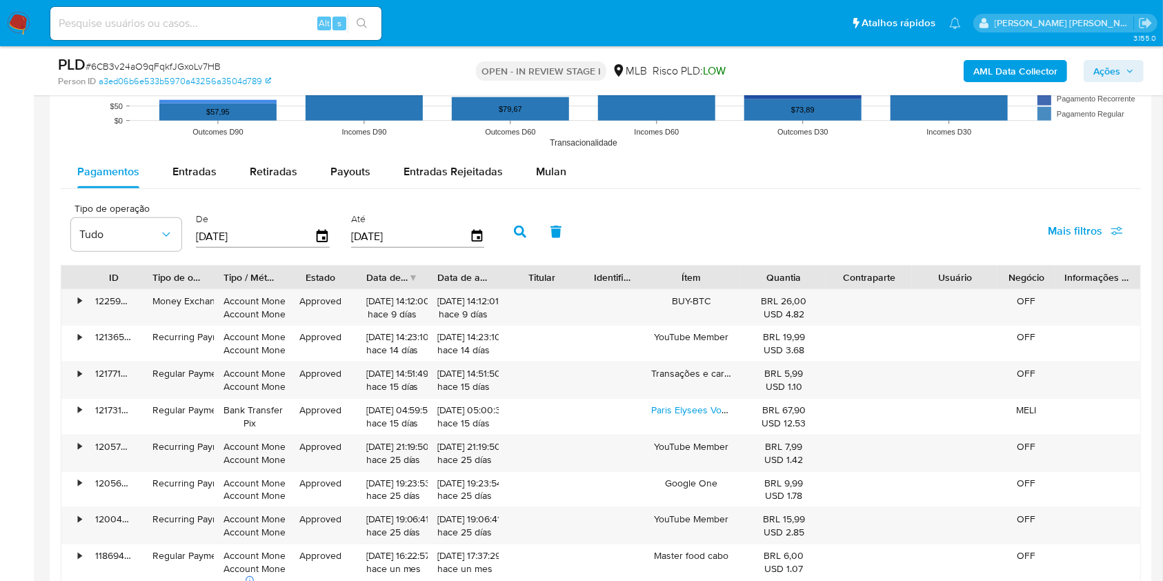
scroll to position [1482, 0]
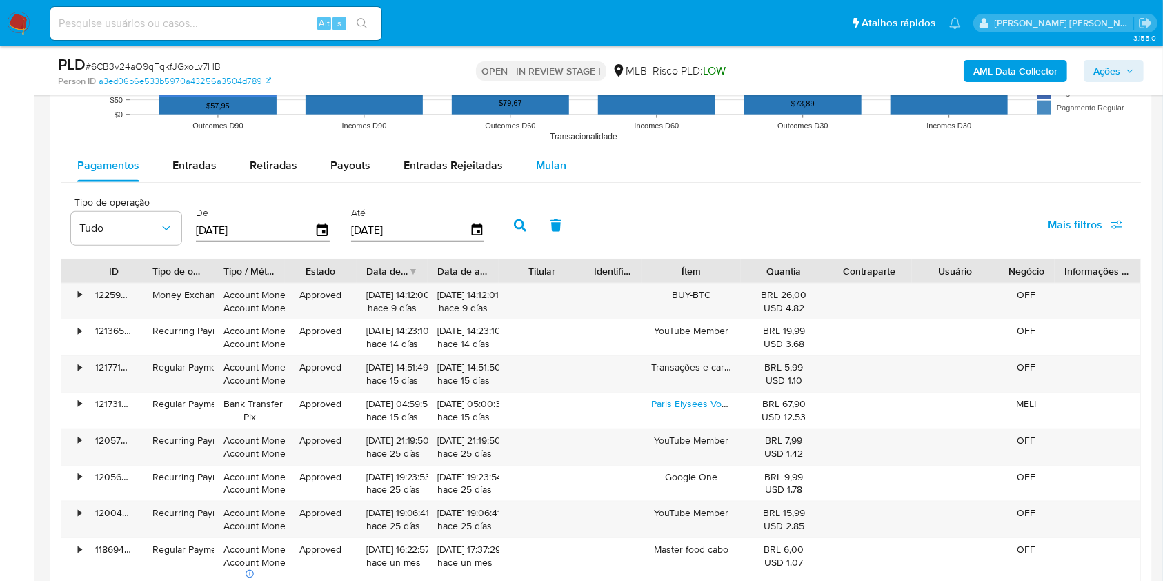
click at [536, 163] on span "Mulan" at bounding box center [551, 165] width 30 height 16
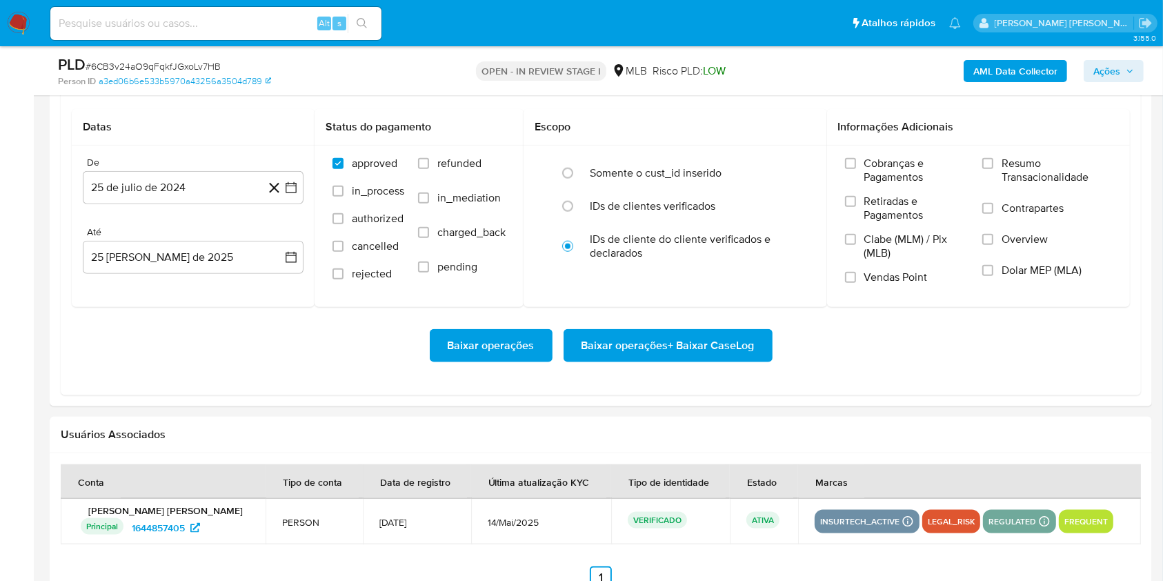
scroll to position [1593, 0]
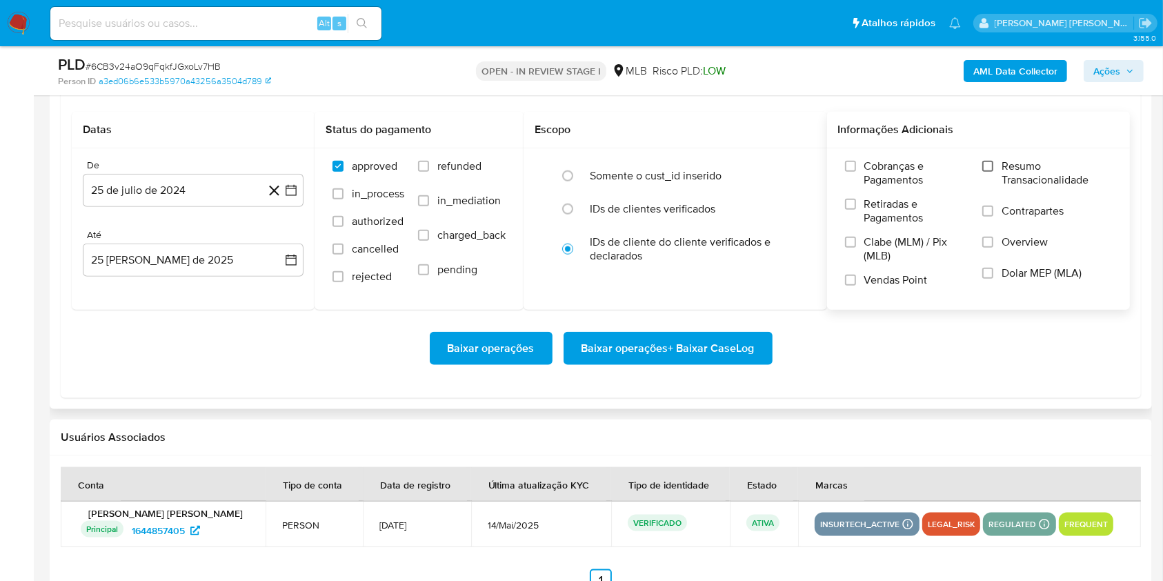
click at [985, 163] on input "Resumo Transacionalidade" at bounding box center [987, 166] width 11 height 11
click at [854, 274] on input "Vendas Point" at bounding box center [850, 279] width 11 height 11
click at [298, 186] on button "25 de julio de 2024" at bounding box center [193, 190] width 221 height 33
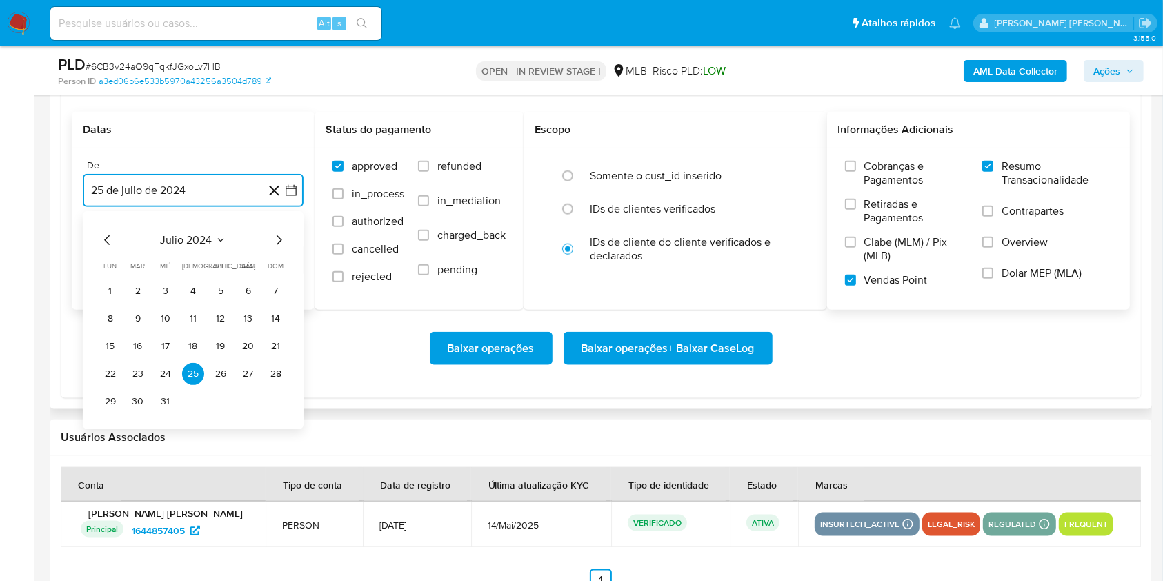
click at [276, 239] on icon "Mes siguiente" at bounding box center [278, 240] width 17 height 17
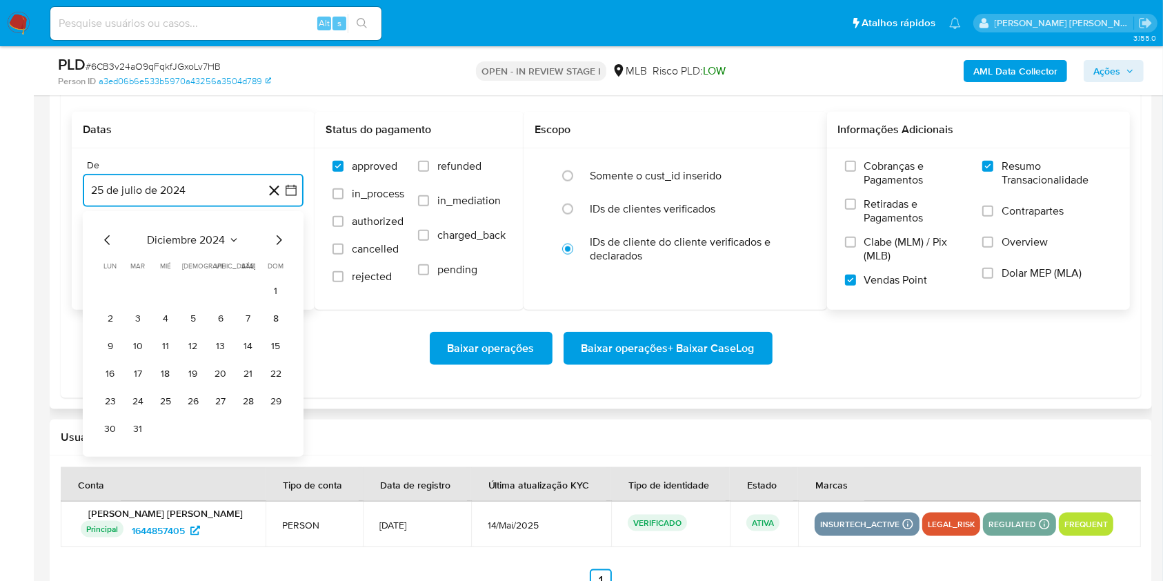
click at [276, 239] on icon "Mes siguiente" at bounding box center [278, 240] width 17 height 17
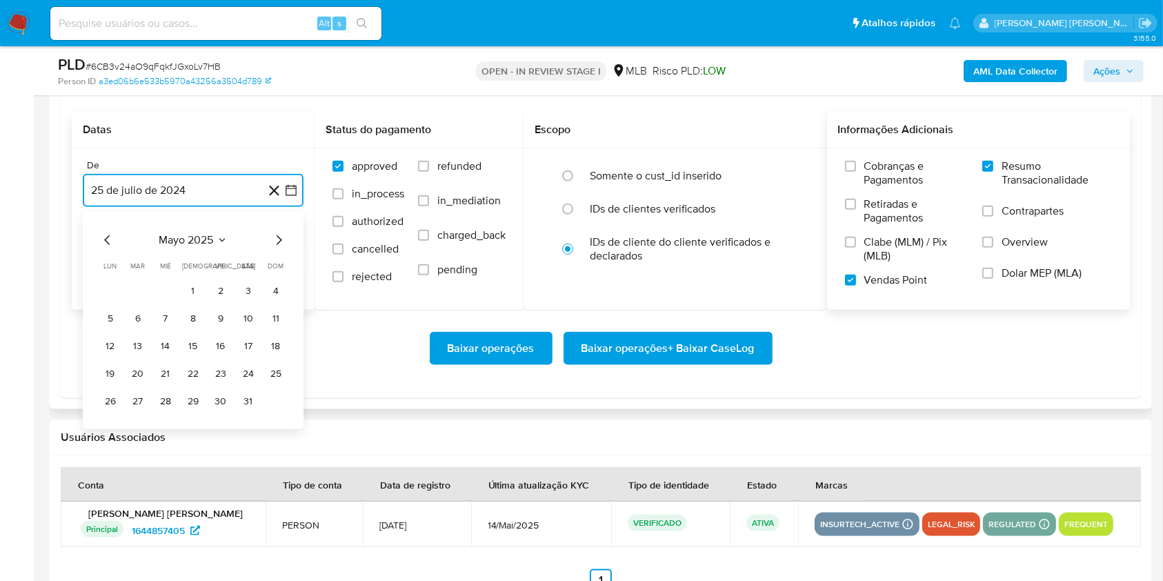
click at [276, 239] on icon "Mes siguiente" at bounding box center [278, 240] width 17 height 17
click at [138, 288] on button "1" at bounding box center [138, 291] width 22 height 22
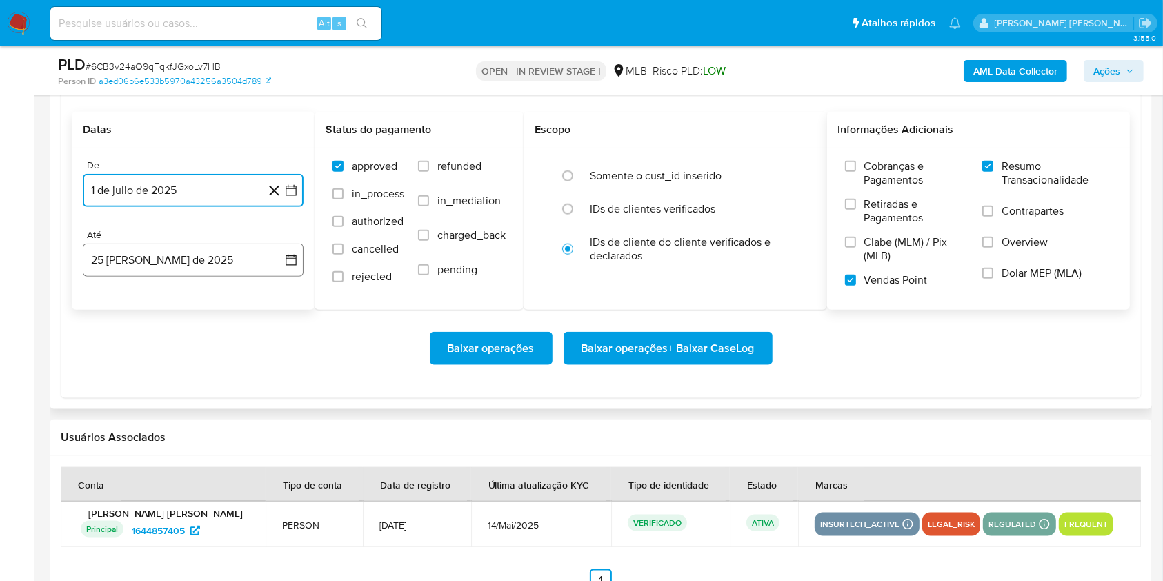
click at [157, 256] on button "25 [PERSON_NAME] de 2025" at bounding box center [193, 259] width 221 height 33
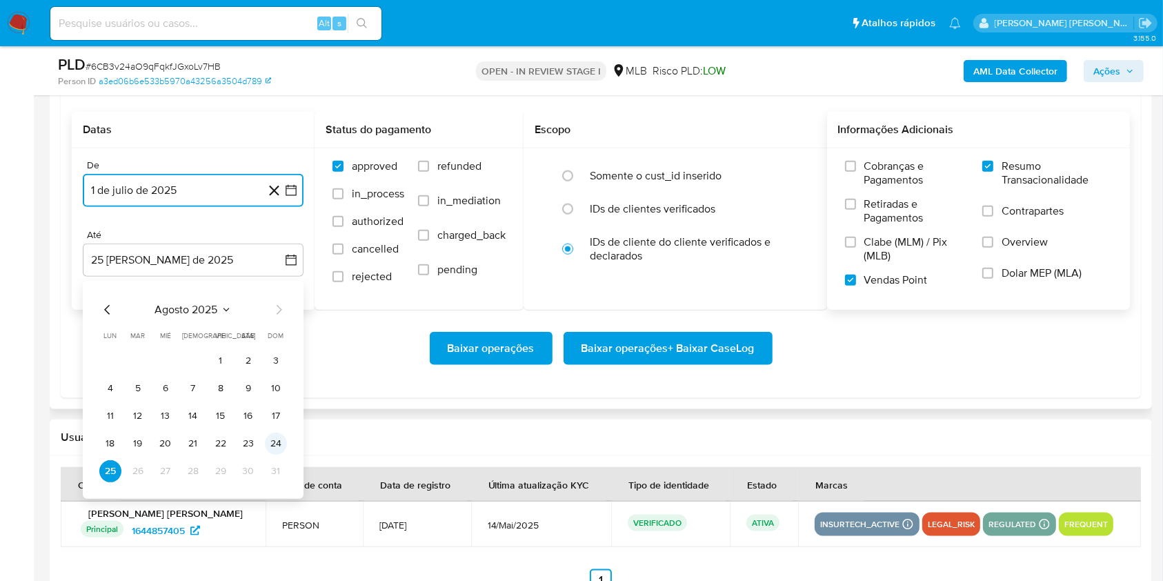
click at [278, 446] on button "24" at bounding box center [276, 443] width 22 height 22
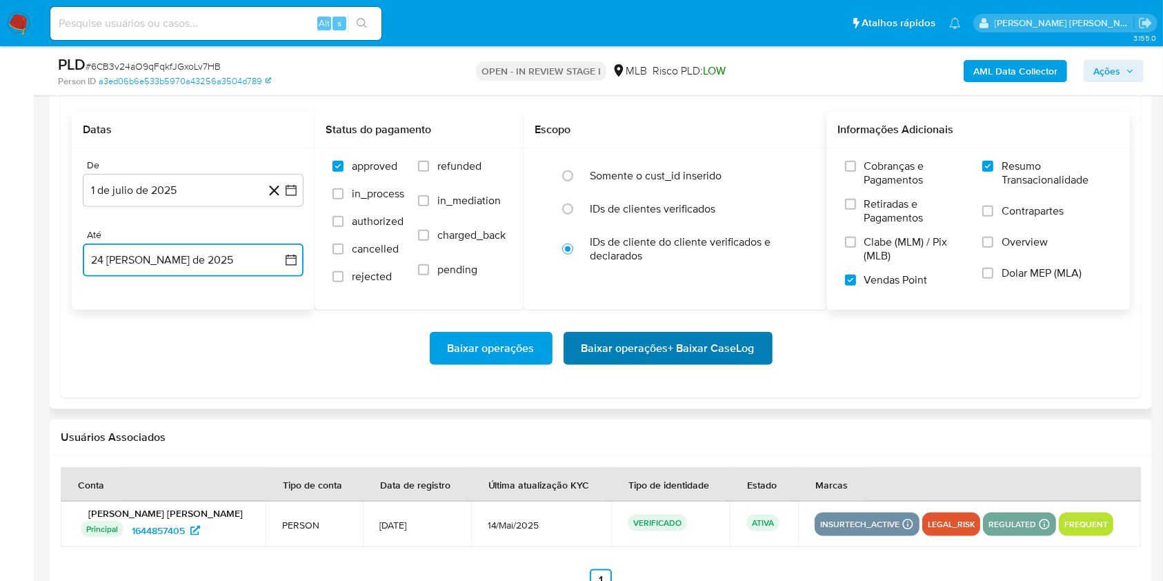
click at [643, 350] on span "Baixar operações + Baixar CaseLog" at bounding box center [667, 348] width 173 height 30
